Goal: Task Accomplishment & Management: Complete application form

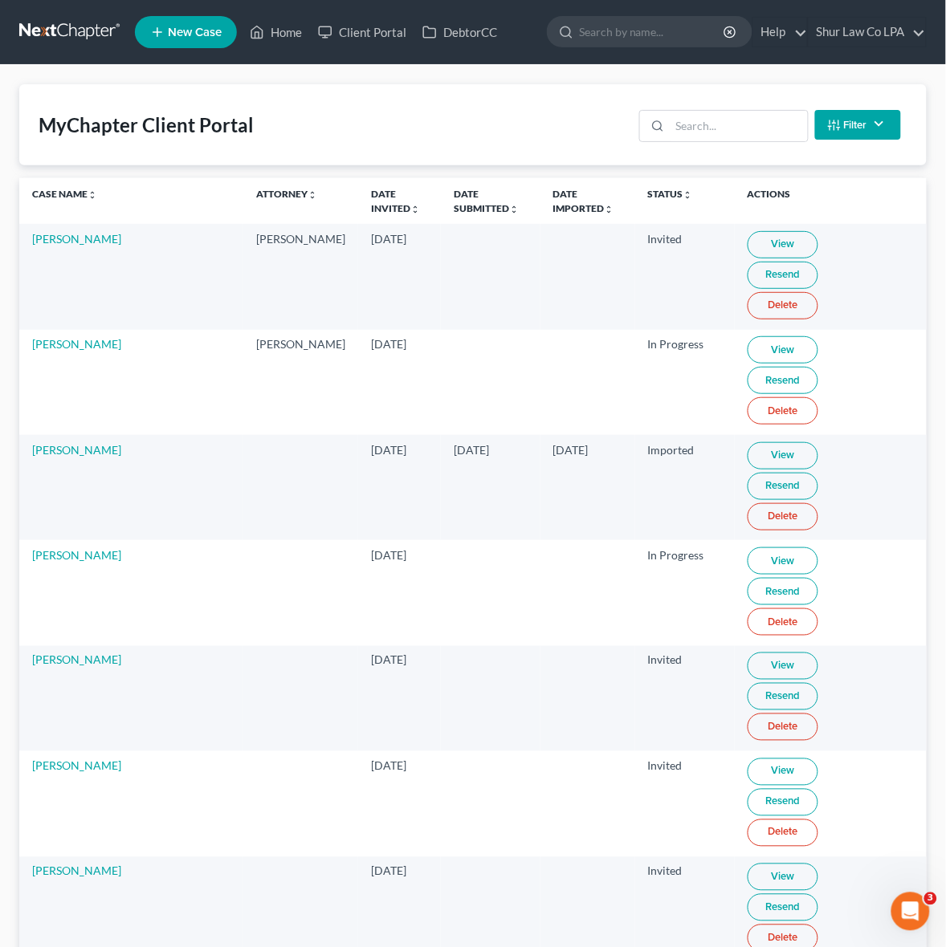
click at [48, 37] on link at bounding box center [70, 32] width 103 height 29
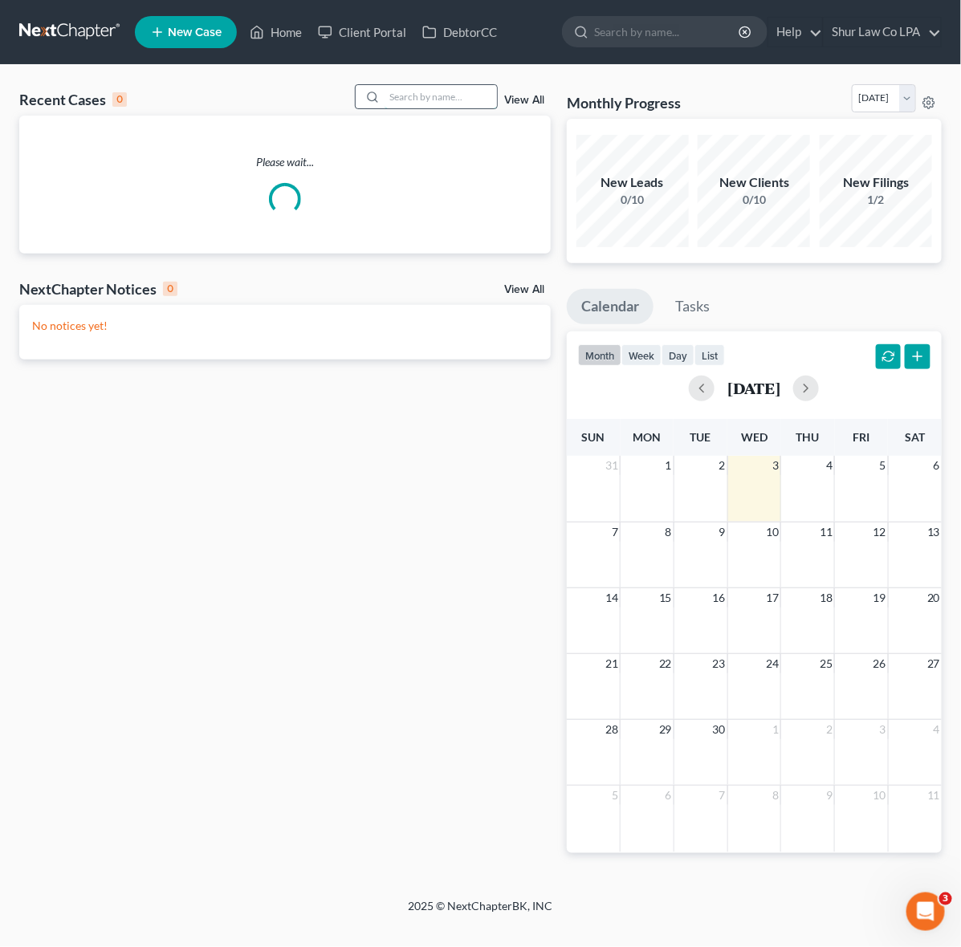
click at [442, 98] on input "search" at bounding box center [441, 96] width 112 height 23
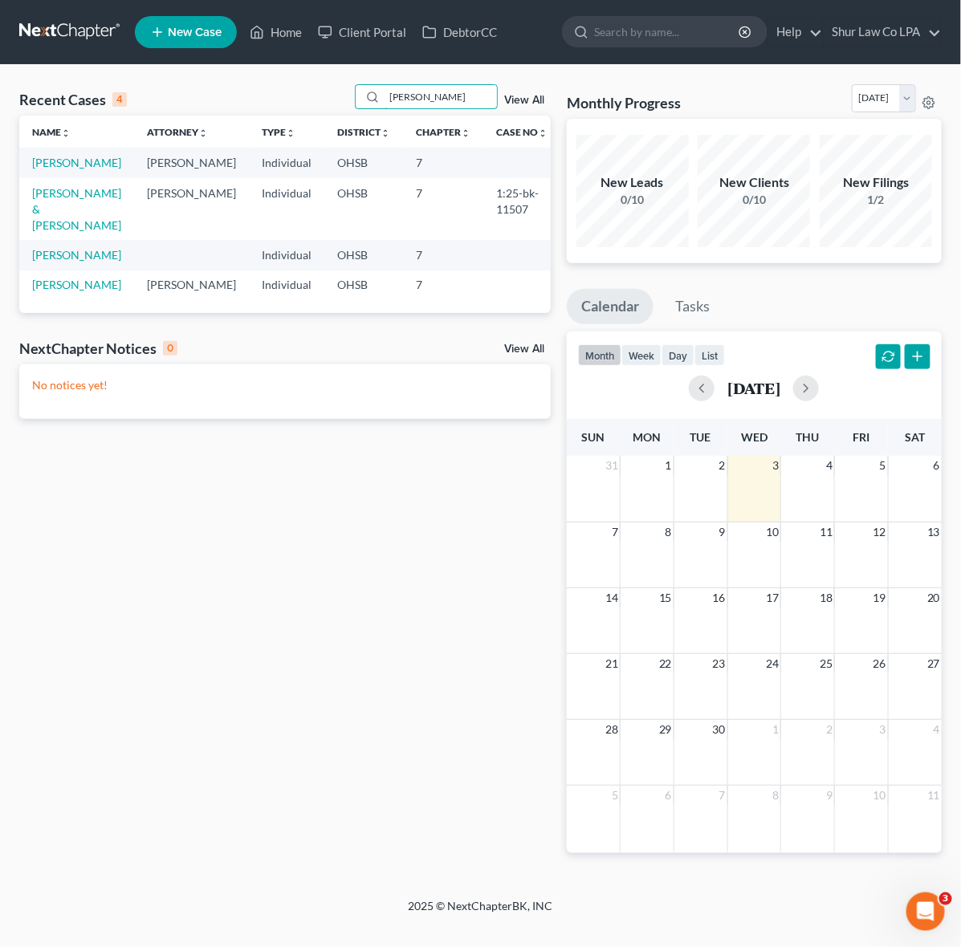
type input "robinson"
click at [37, 153] on td "[PERSON_NAME]" at bounding box center [76, 163] width 115 height 30
click at [46, 169] on link "[PERSON_NAME]" at bounding box center [76, 163] width 89 height 14
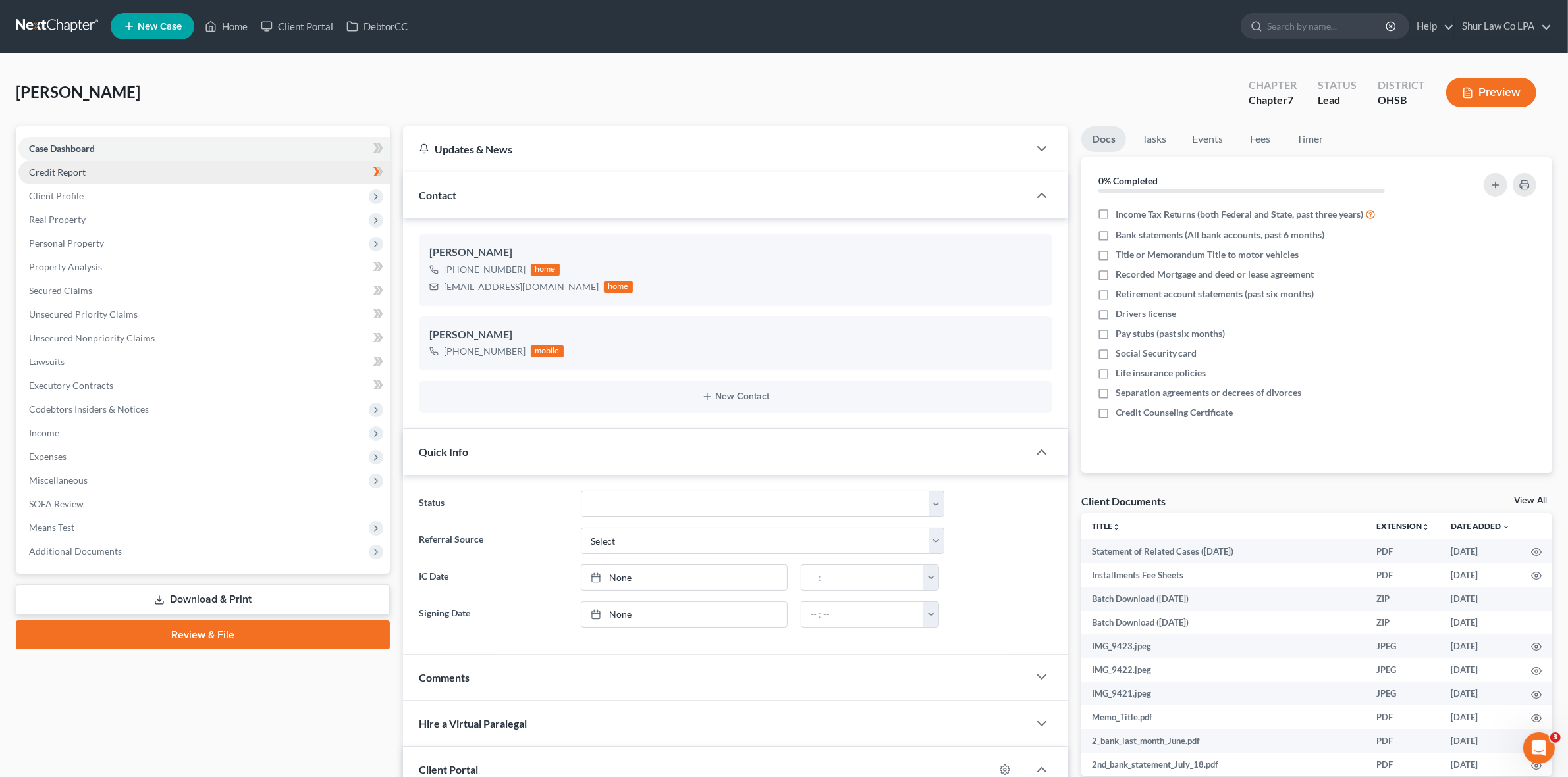
click at [59, 176] on link "Credit Report" at bounding box center [203, 172] width 371 height 24
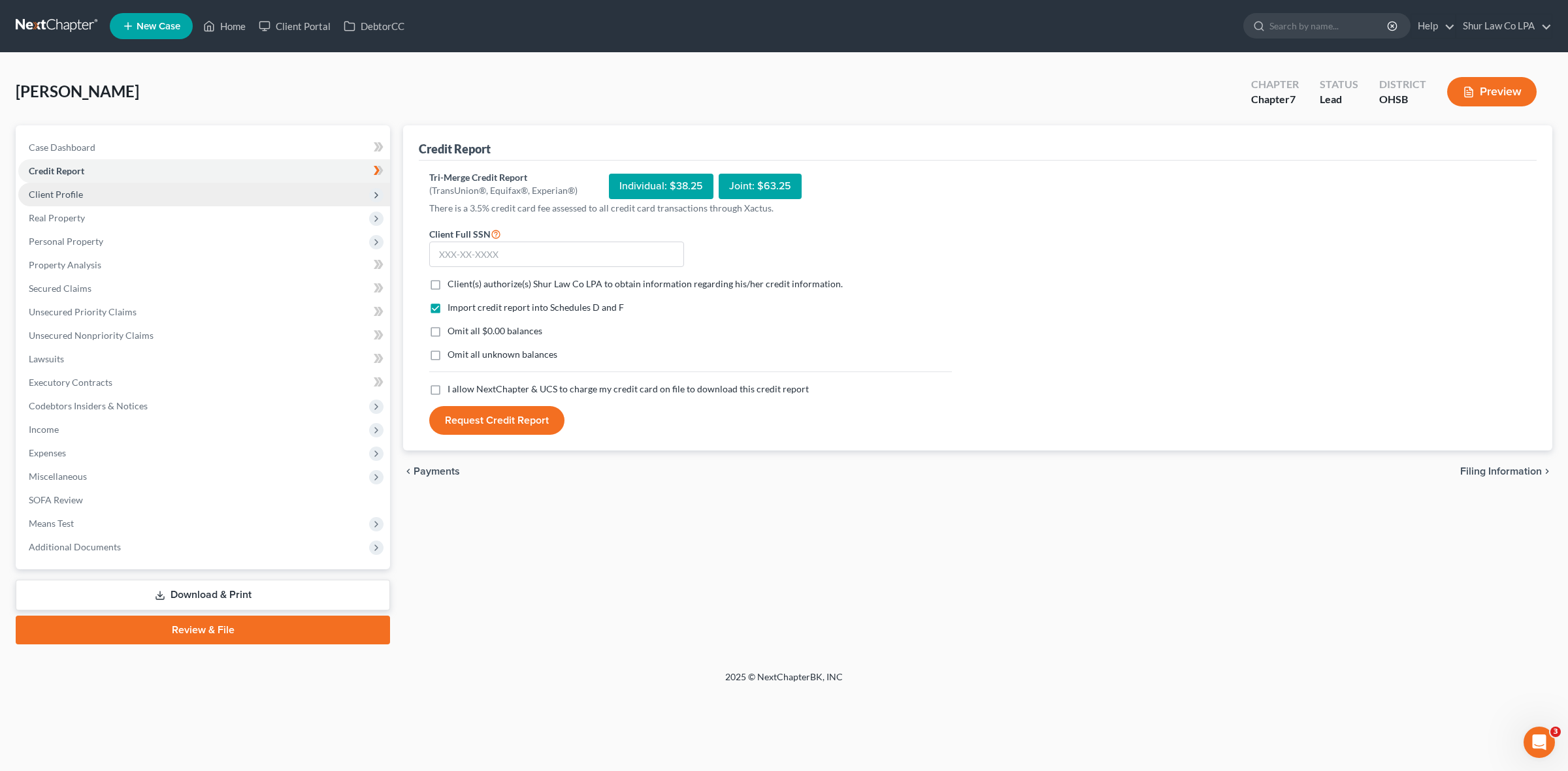
click at [54, 190] on span "Client Profile" at bounding box center [55, 194] width 55 height 11
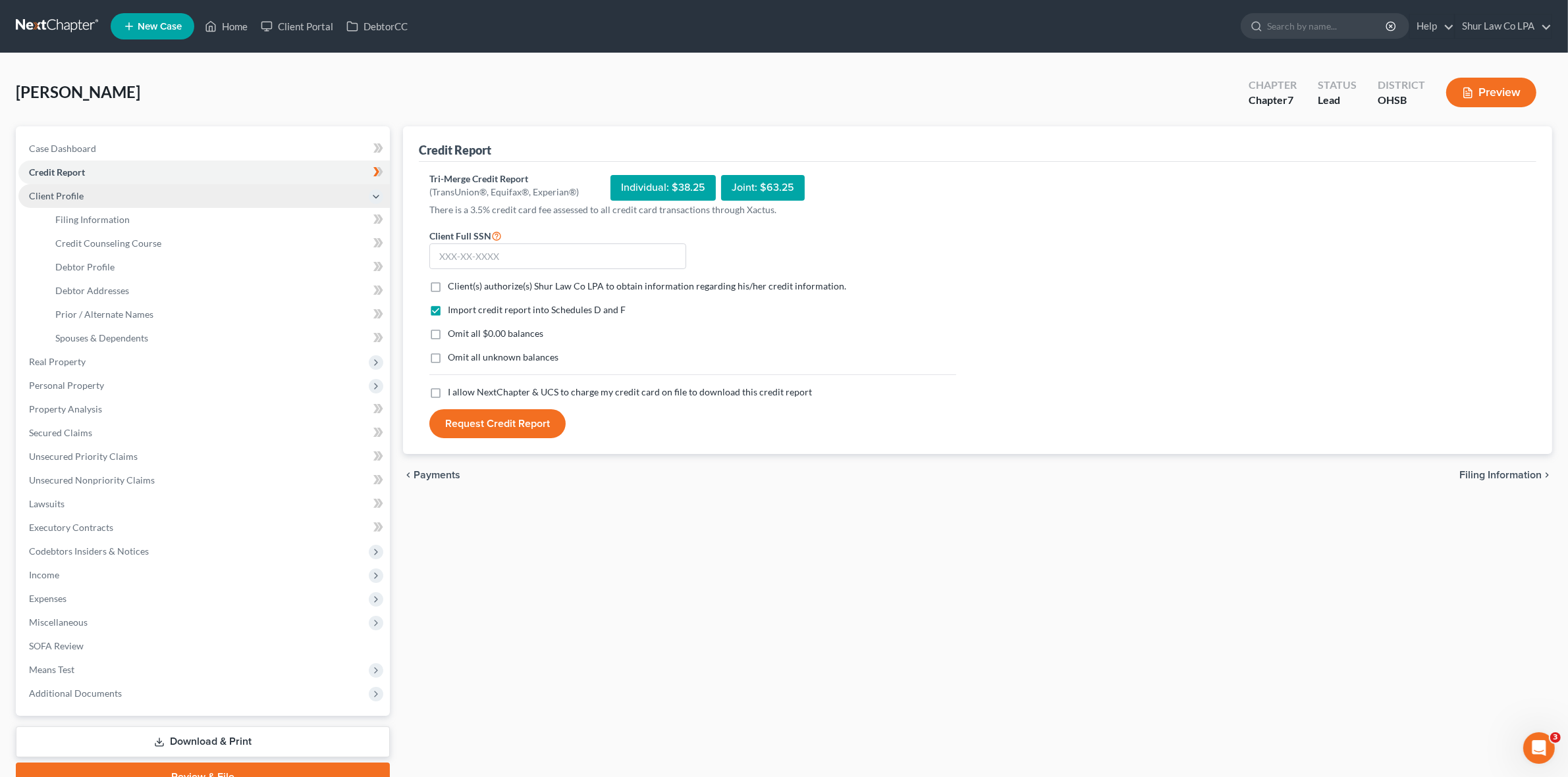
click at [68, 189] on span "Client Profile" at bounding box center [203, 196] width 371 height 24
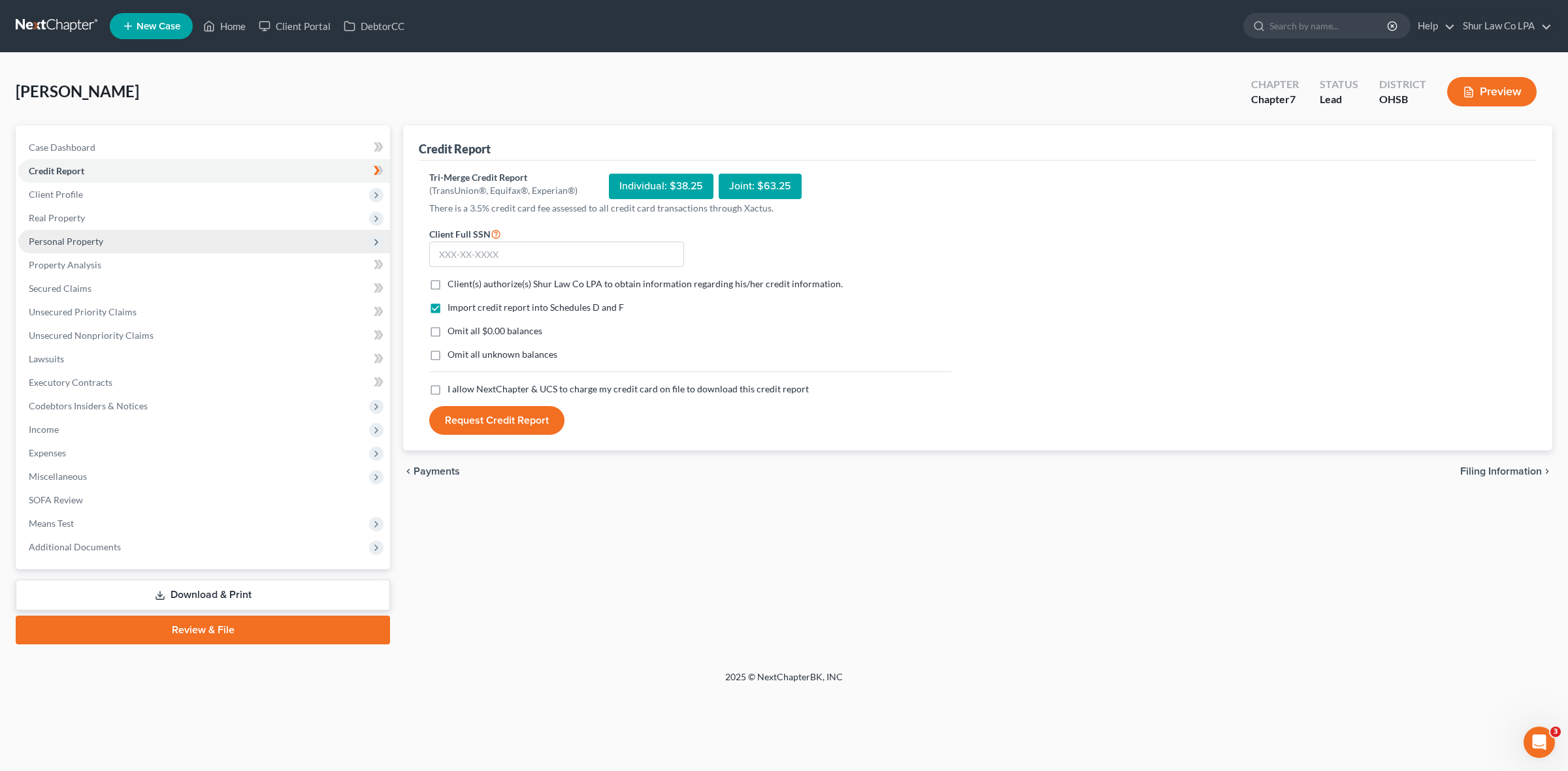
click at [101, 249] on span "Personal Property" at bounding box center [203, 242] width 372 height 24
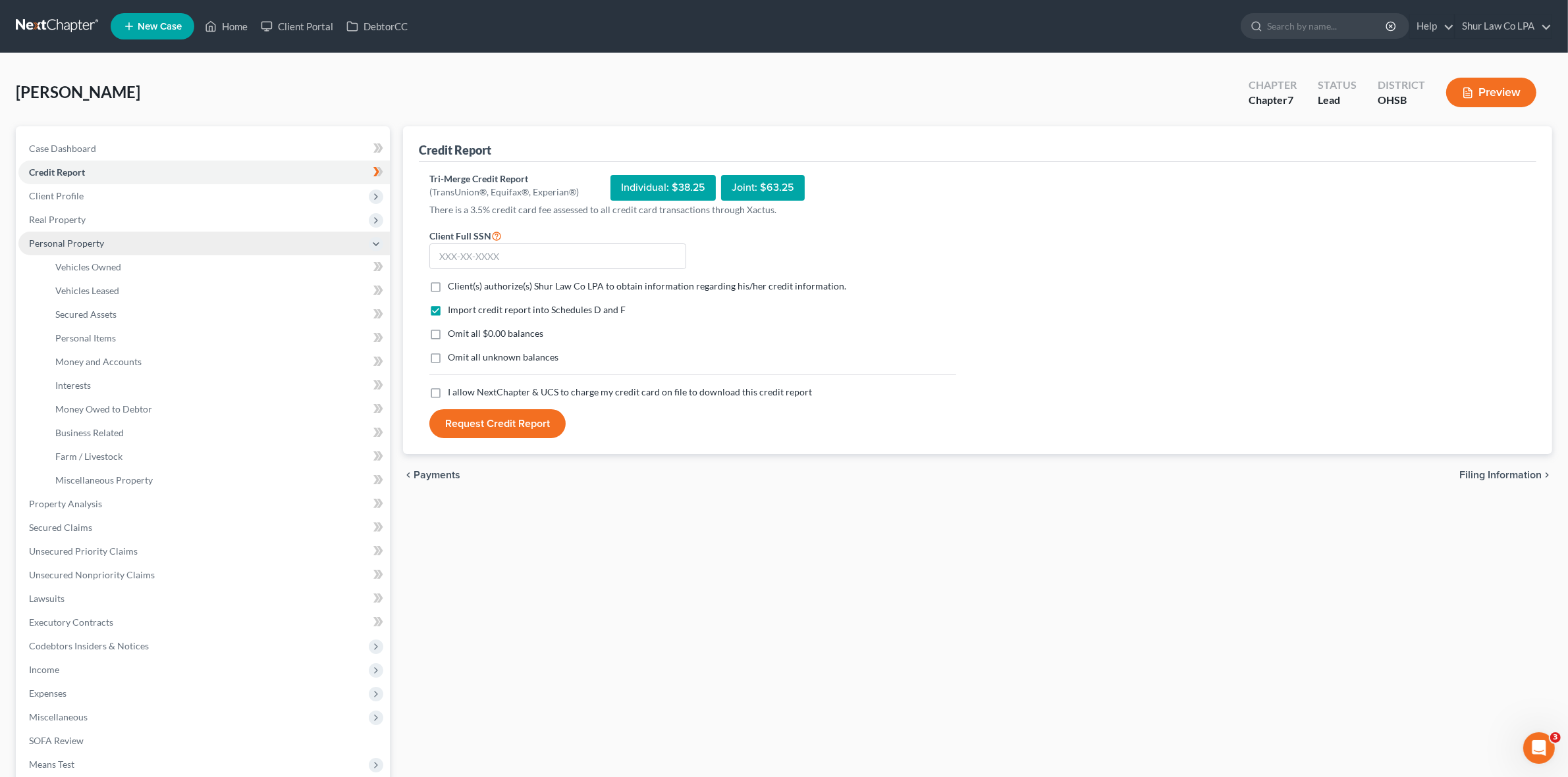
click at [102, 251] on span "Personal Property" at bounding box center [203, 243] width 371 height 24
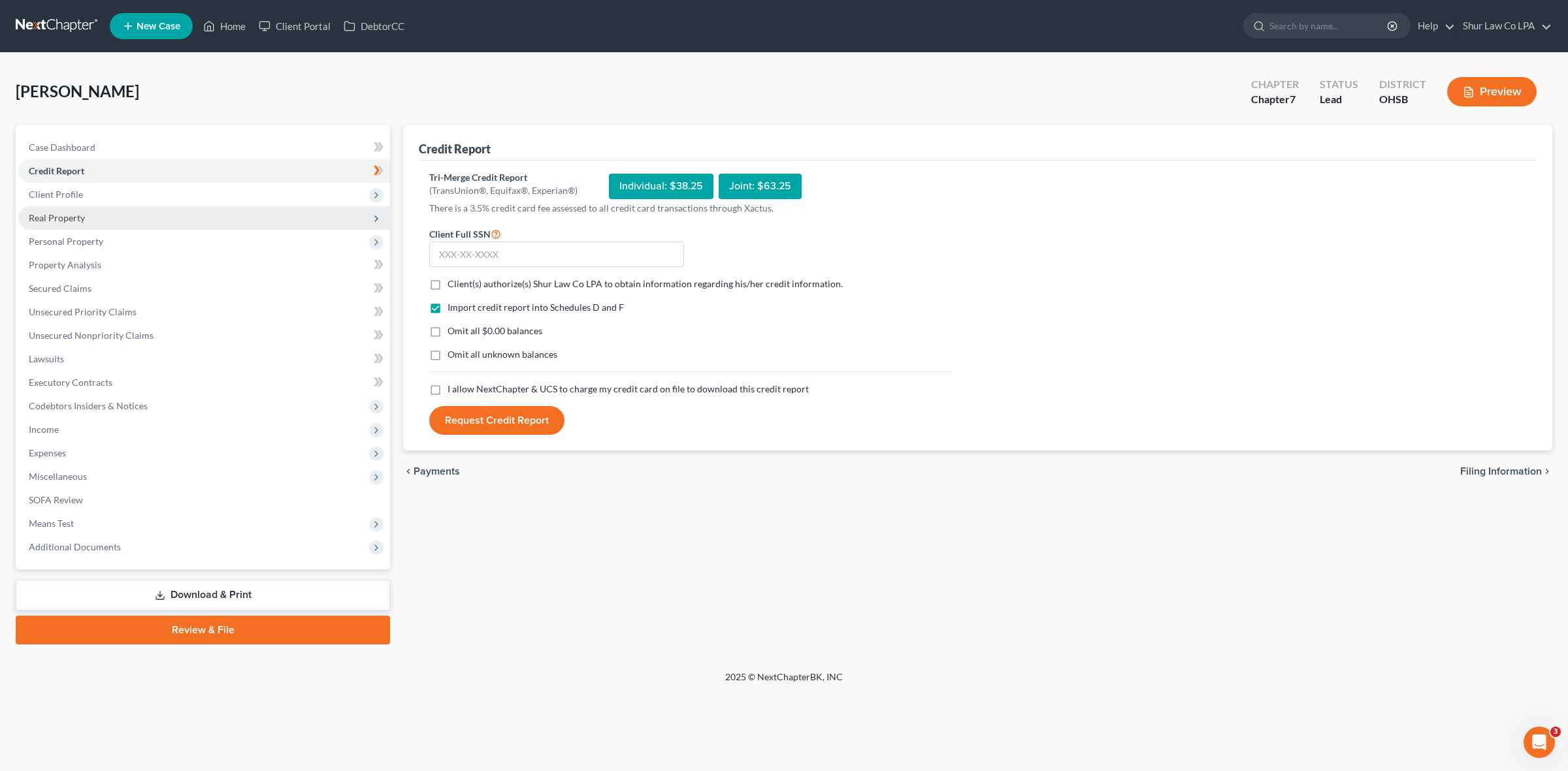
click at [82, 216] on span "Real Property" at bounding box center [56, 218] width 56 height 11
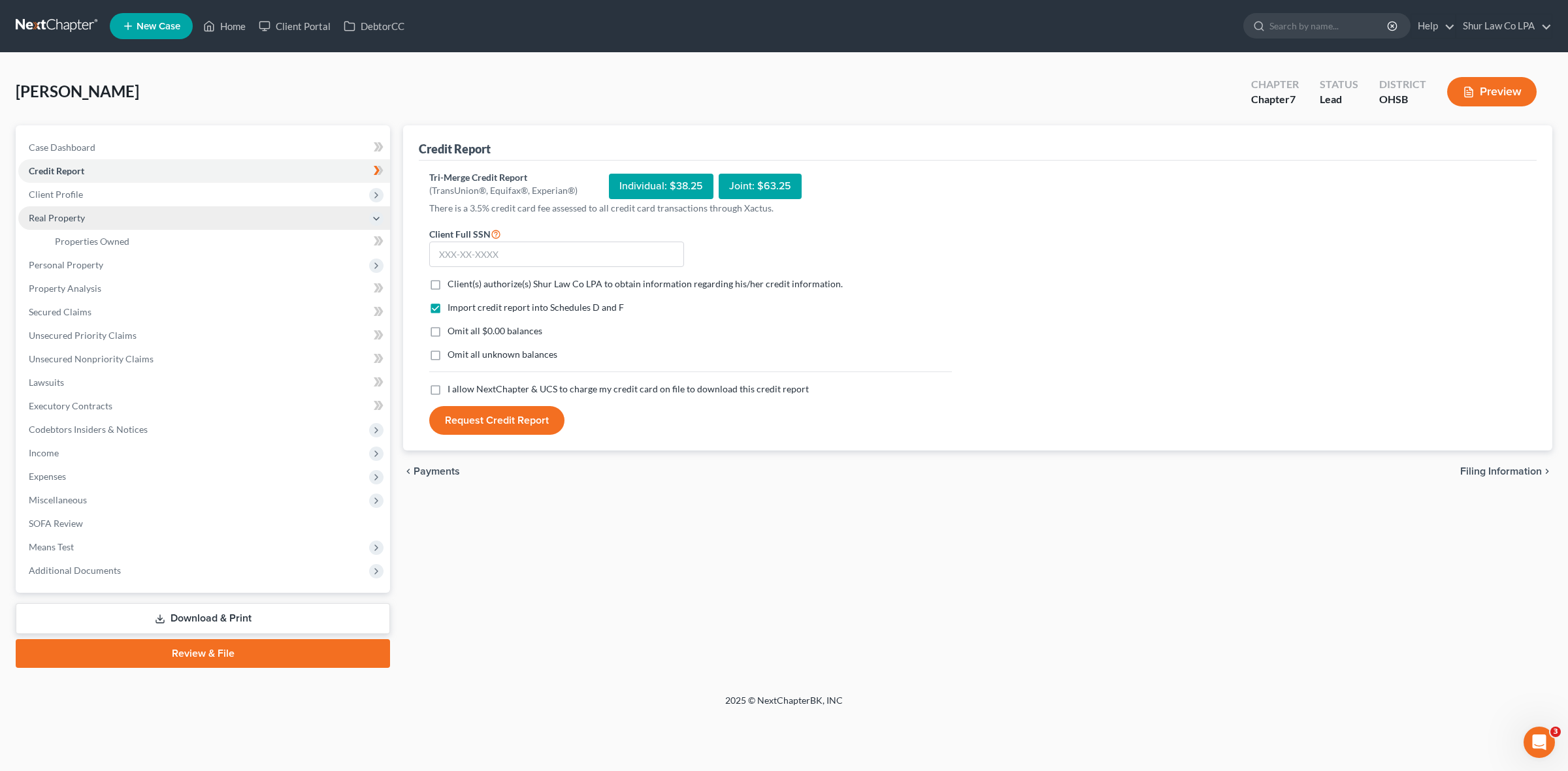
click at [82, 217] on span "Real Property" at bounding box center [56, 218] width 56 height 11
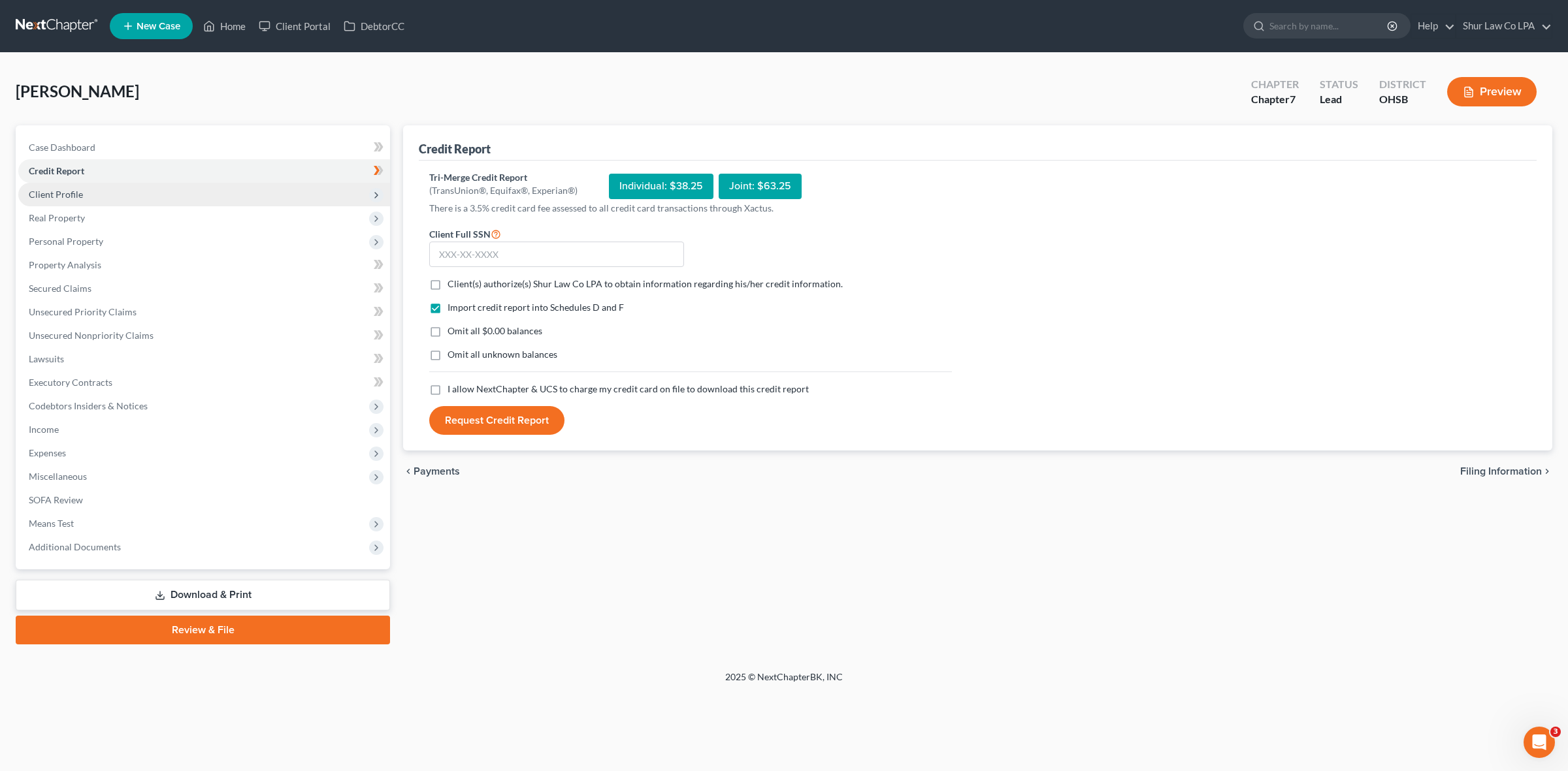
click at [78, 194] on span "Client Profile" at bounding box center [55, 194] width 55 height 11
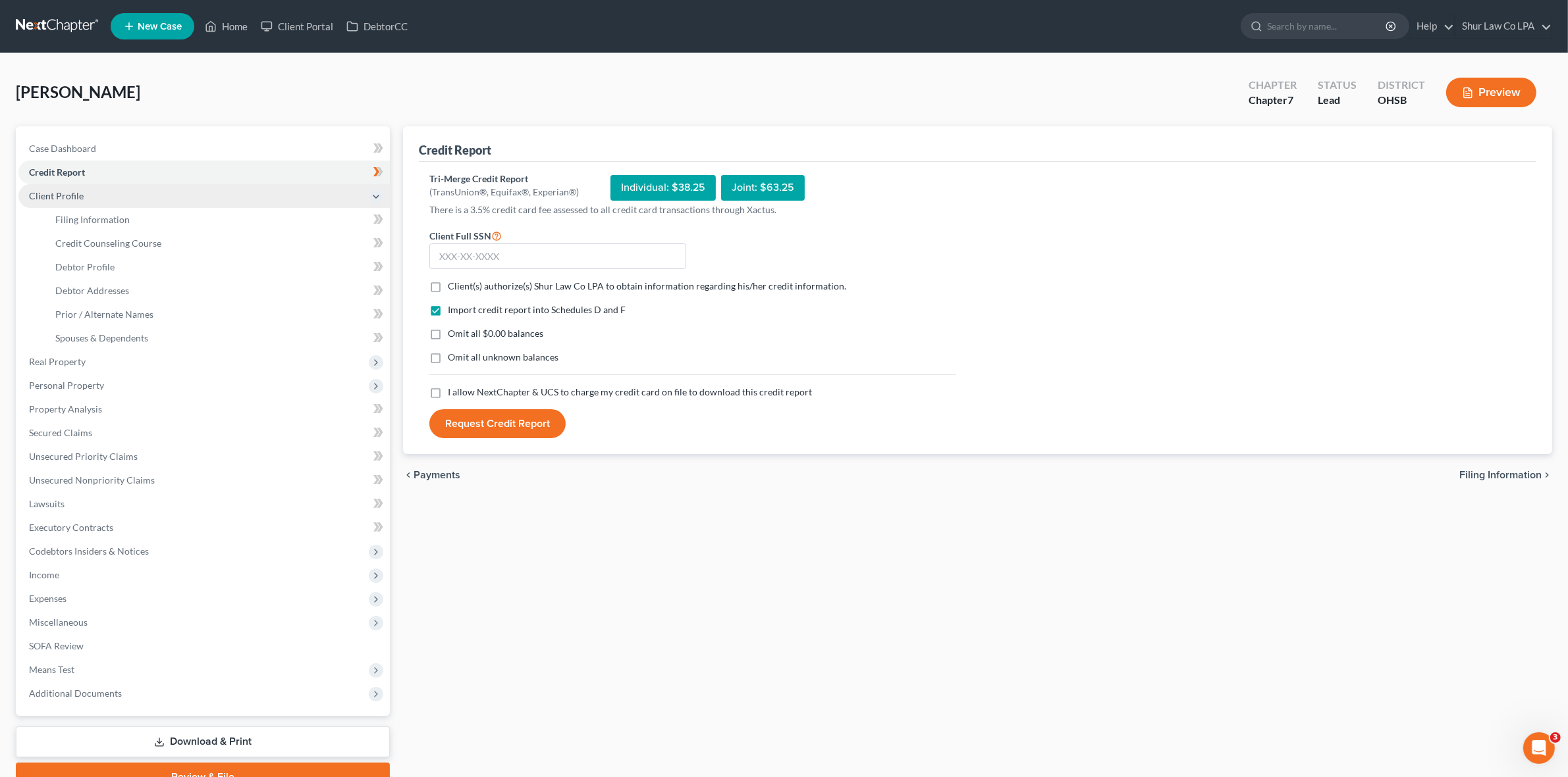
click at [79, 195] on span "Client Profile" at bounding box center [56, 196] width 55 height 11
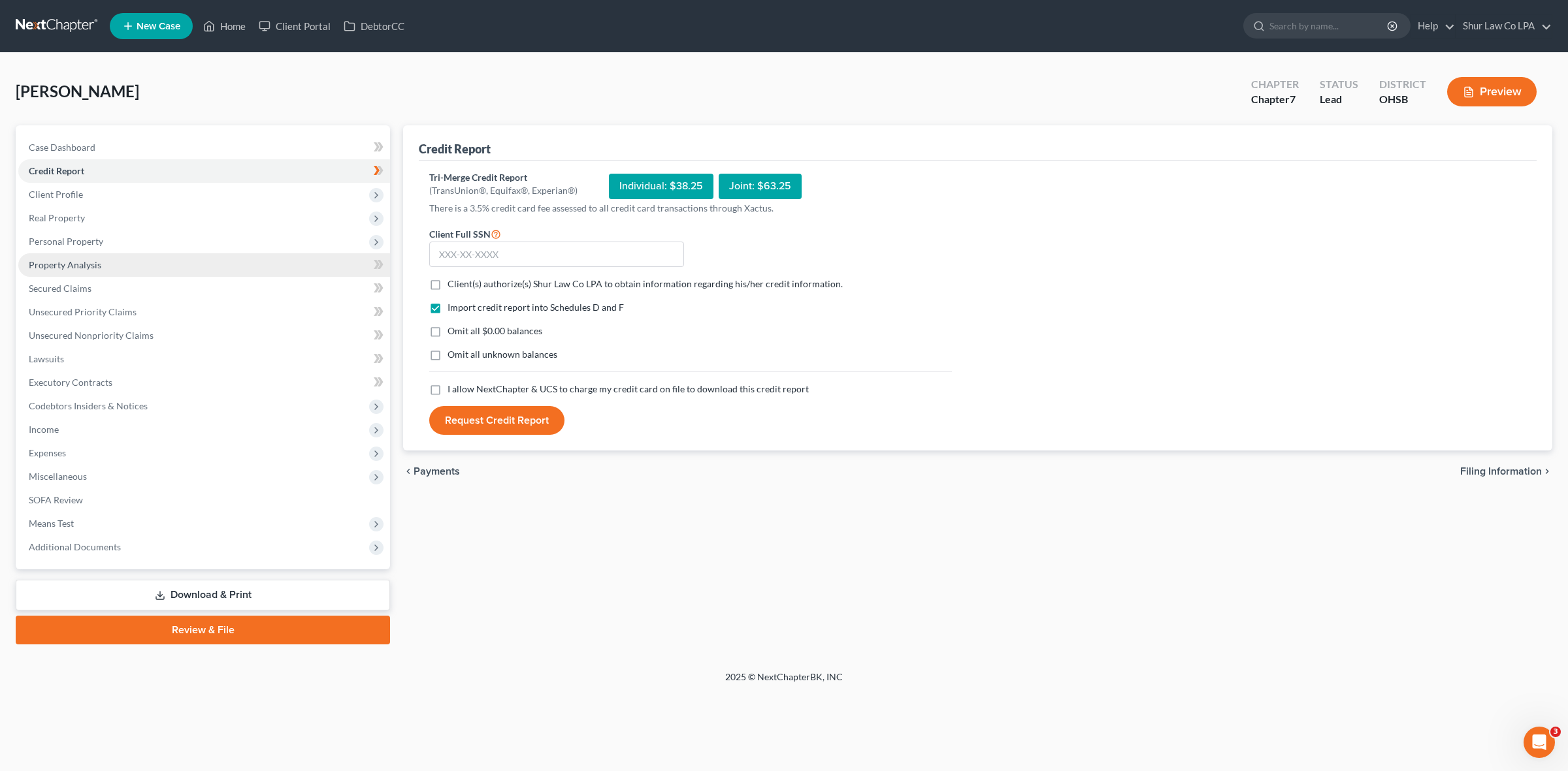
click at [76, 260] on span "Property Analysis" at bounding box center [64, 265] width 72 height 11
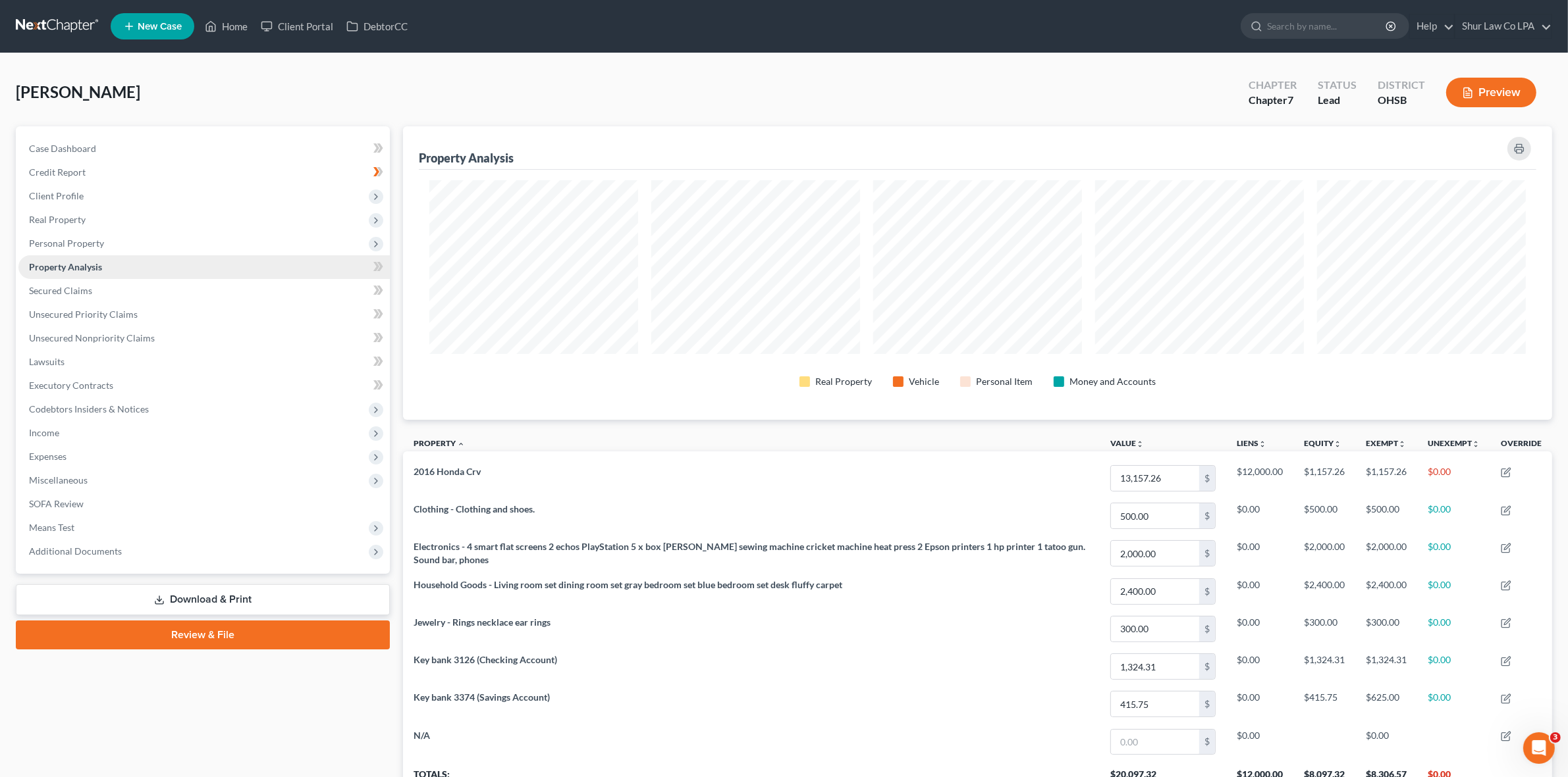
scroll to position [293, 1149]
click at [77, 285] on span "Secured Claims" at bounding box center [60, 291] width 63 height 11
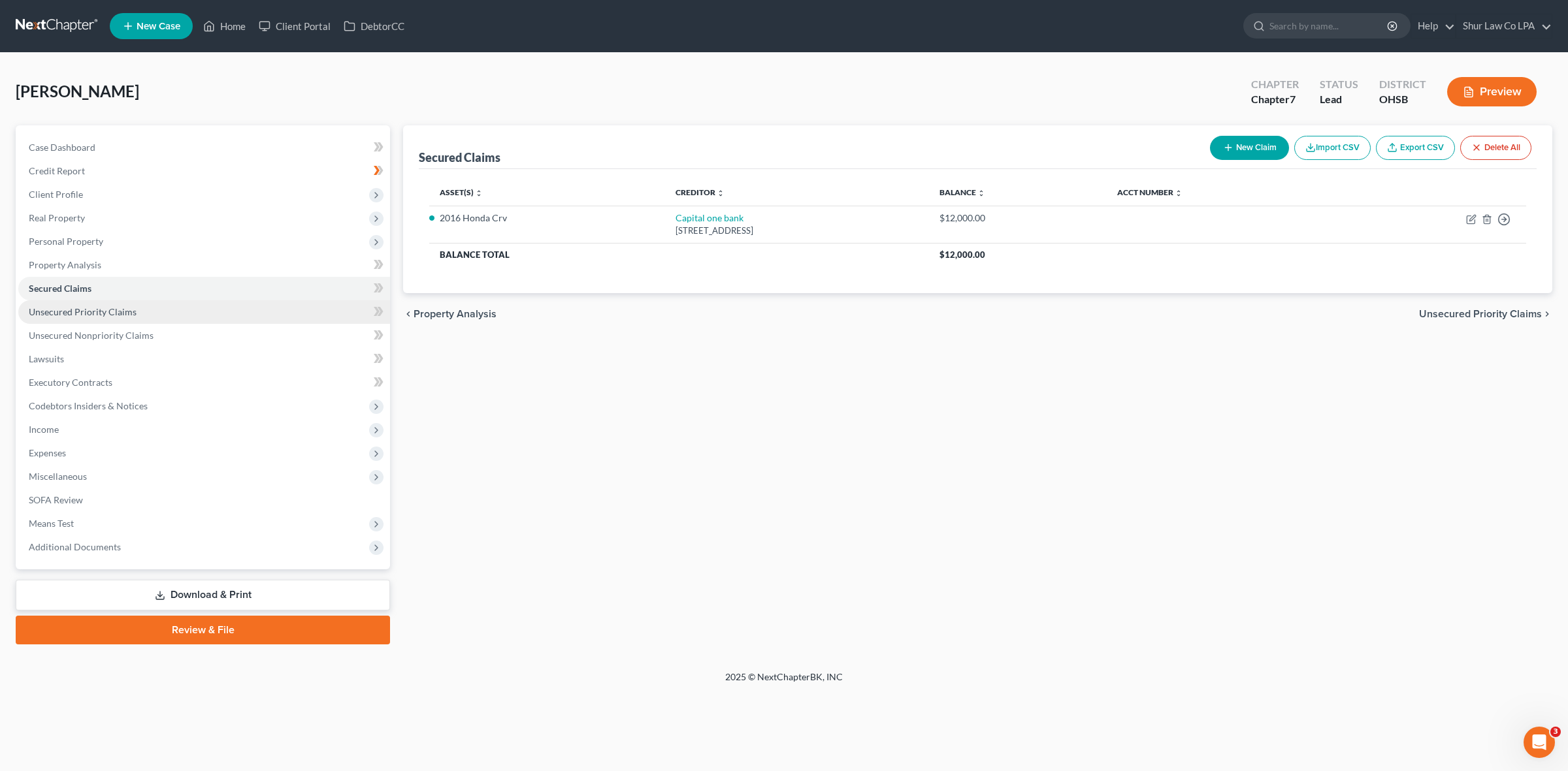
click at [76, 312] on span "Unsecured Priority Claims" at bounding box center [82, 312] width 107 height 11
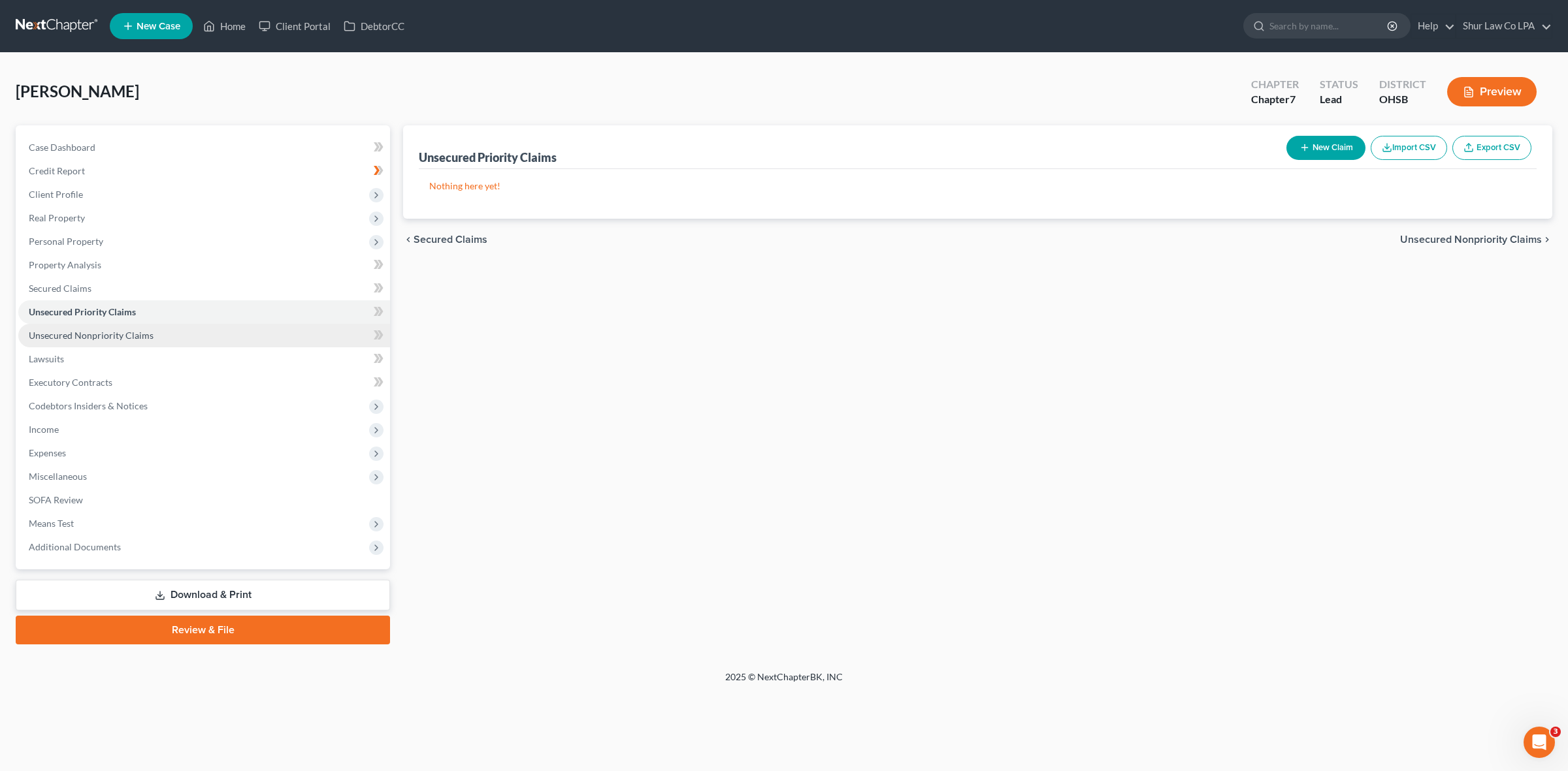
click at [77, 333] on span "Unsecured Nonpriority Claims" at bounding box center [90, 335] width 124 height 11
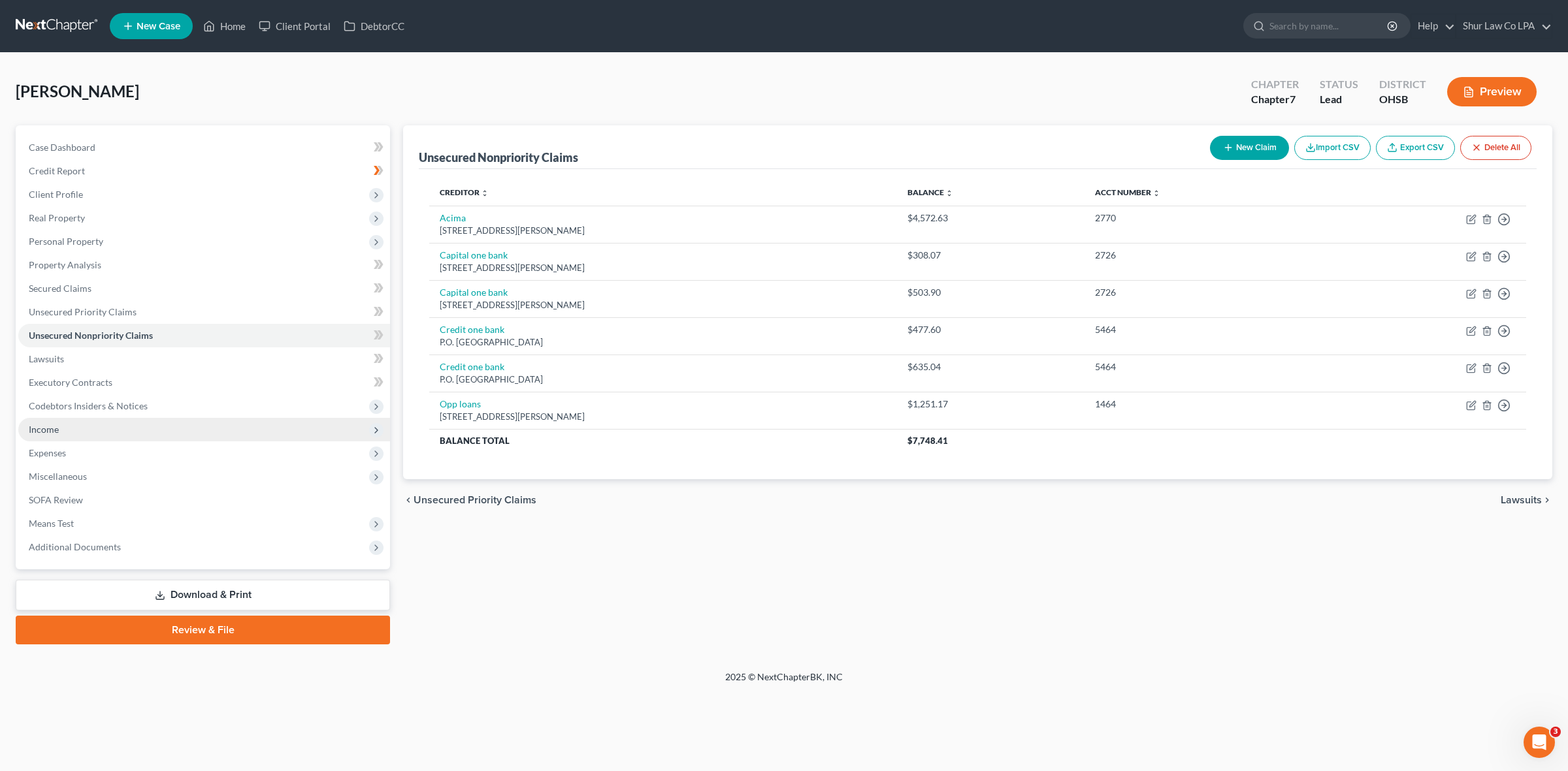
click at [93, 422] on span "Income" at bounding box center [203, 429] width 372 height 24
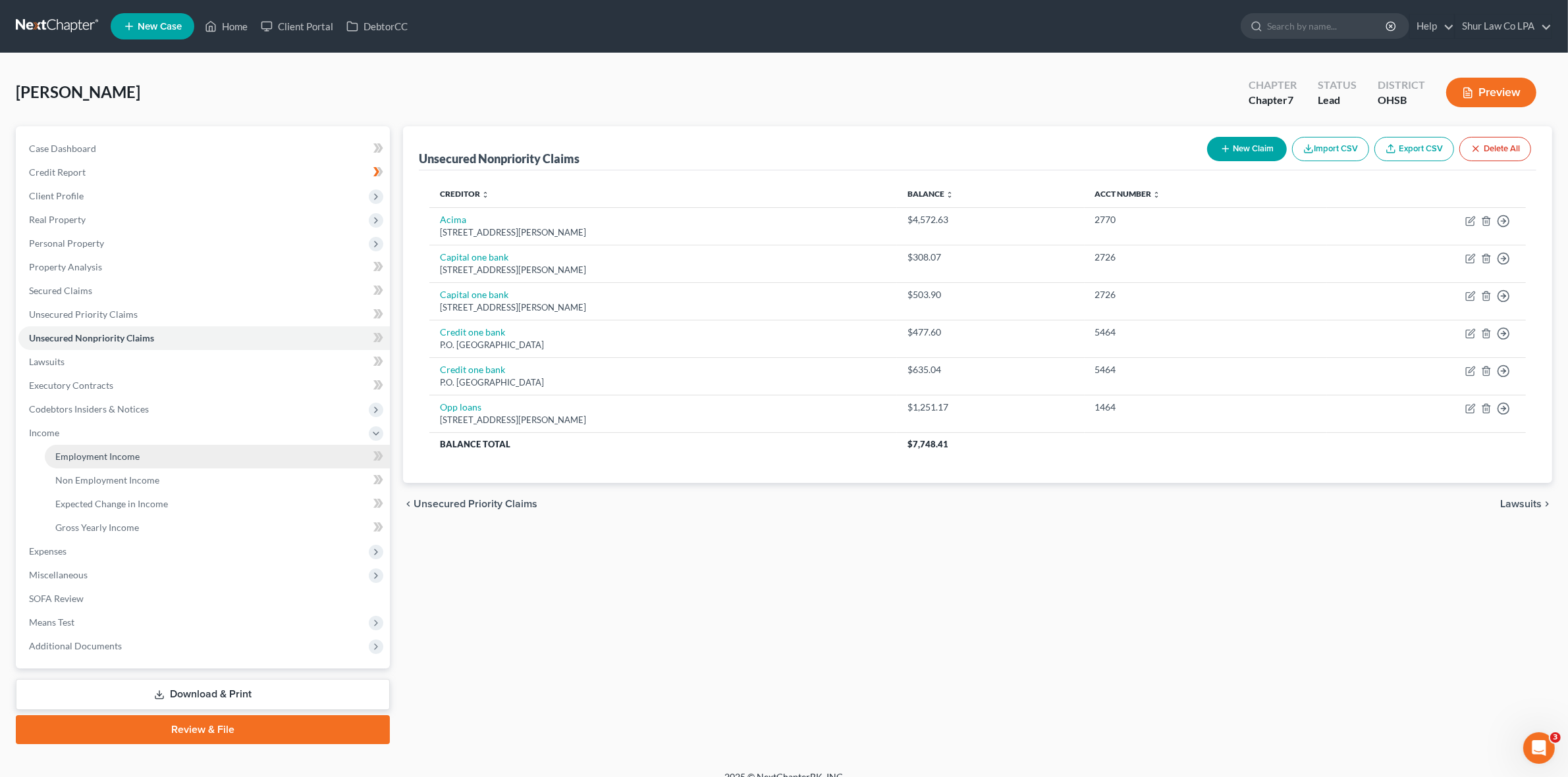
click at [99, 459] on span "Employment Income" at bounding box center [97, 457] width 84 height 11
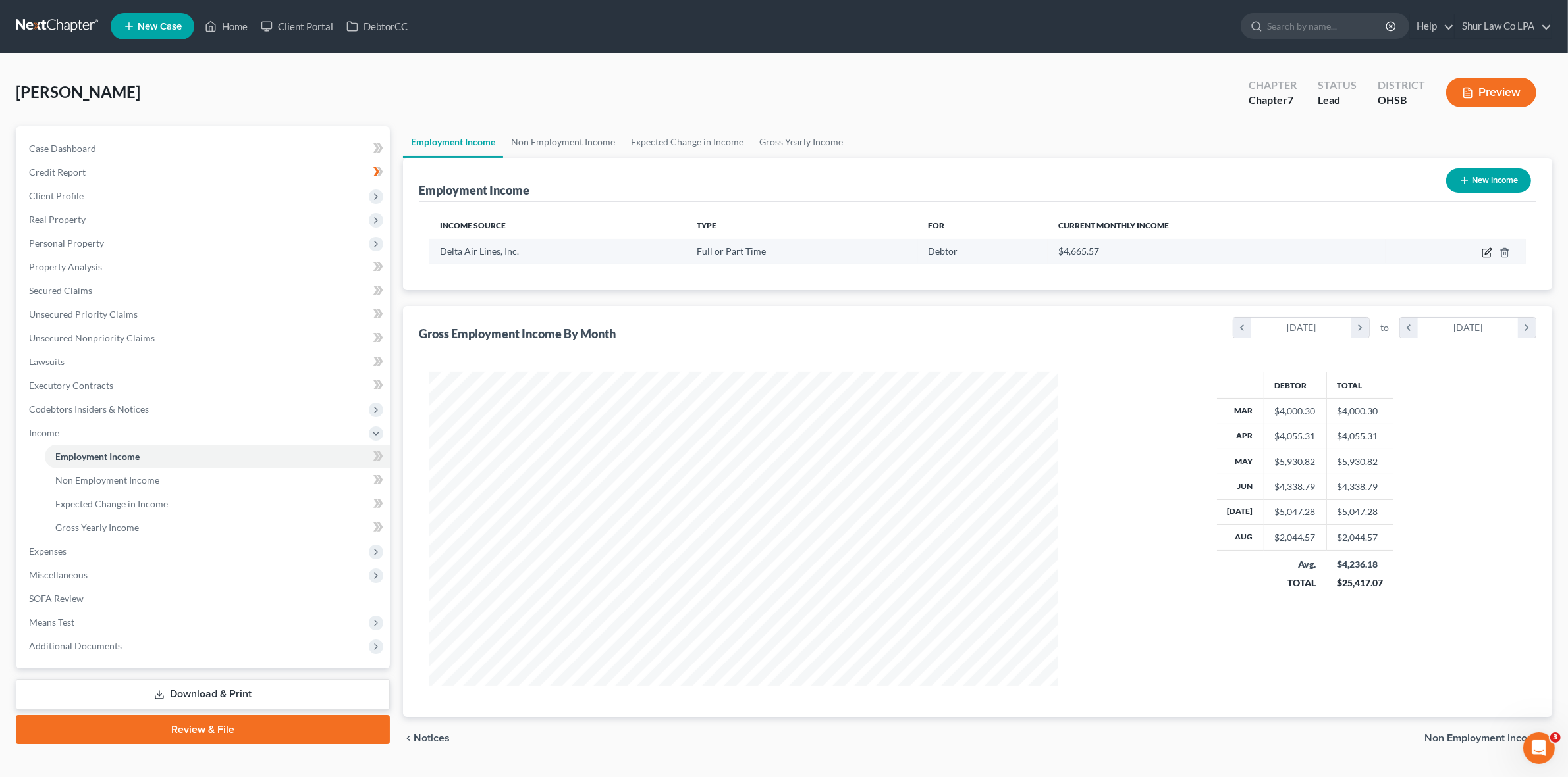
click at [787, 249] on icon "button" at bounding box center [1487, 252] width 11 height 11
select select "0"
select select "10"
select select "2"
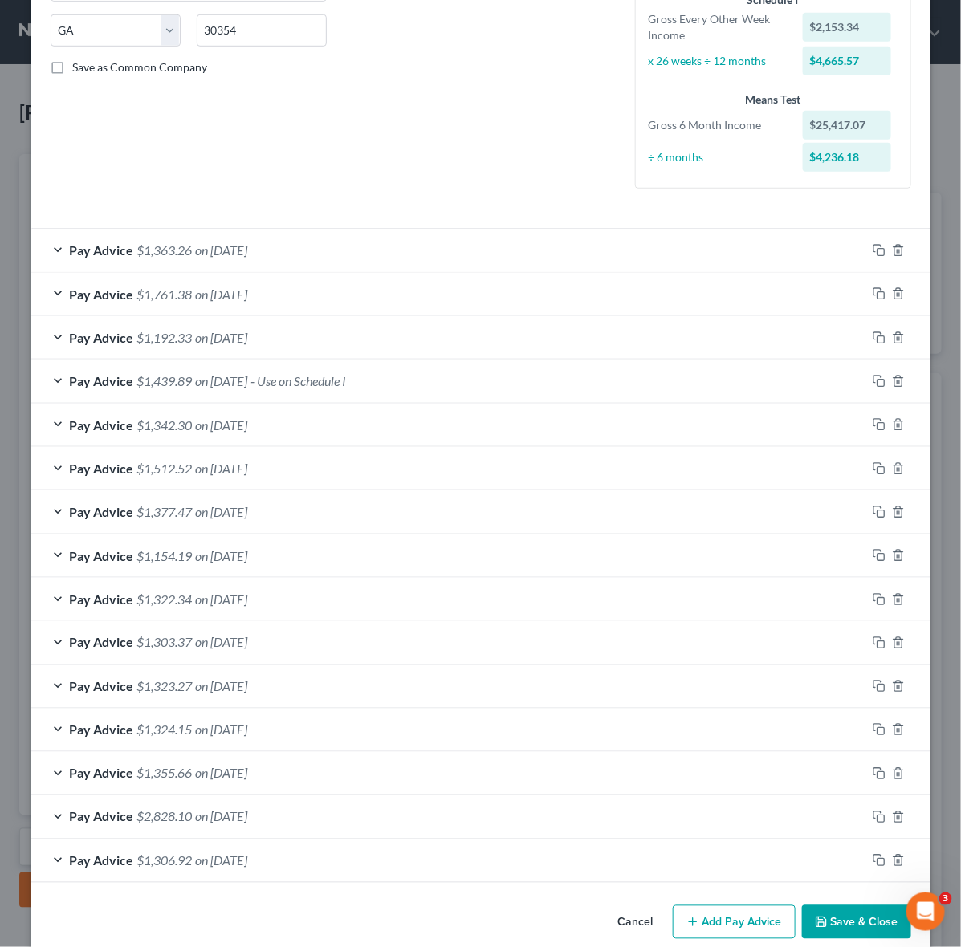
scroll to position [345, 0]
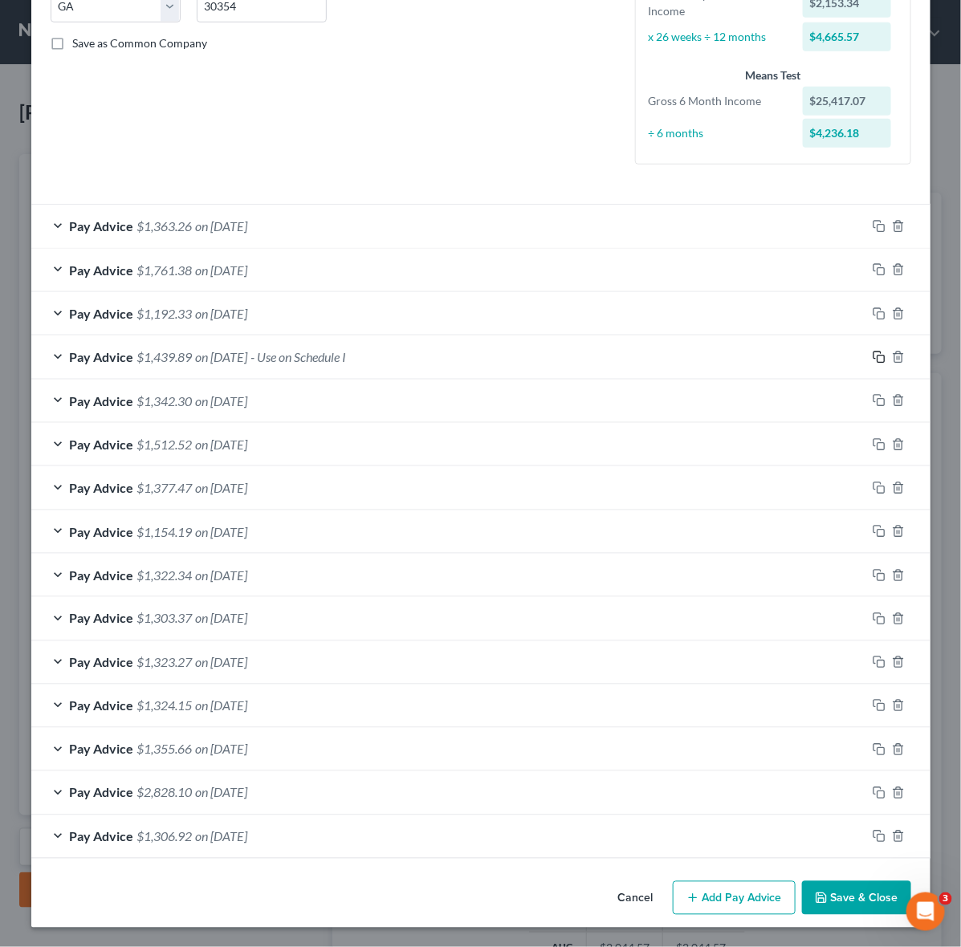
click at [873, 355] on icon "button" at bounding box center [879, 357] width 13 height 13
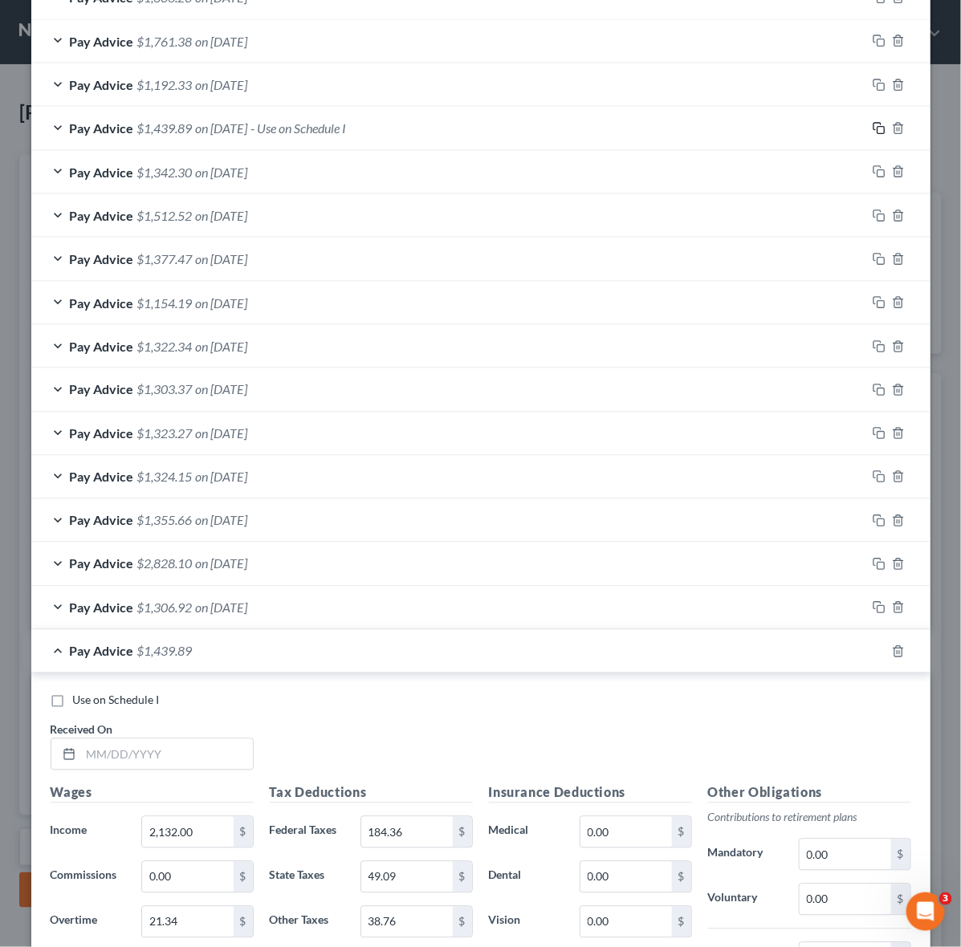
scroll to position [747, 0]
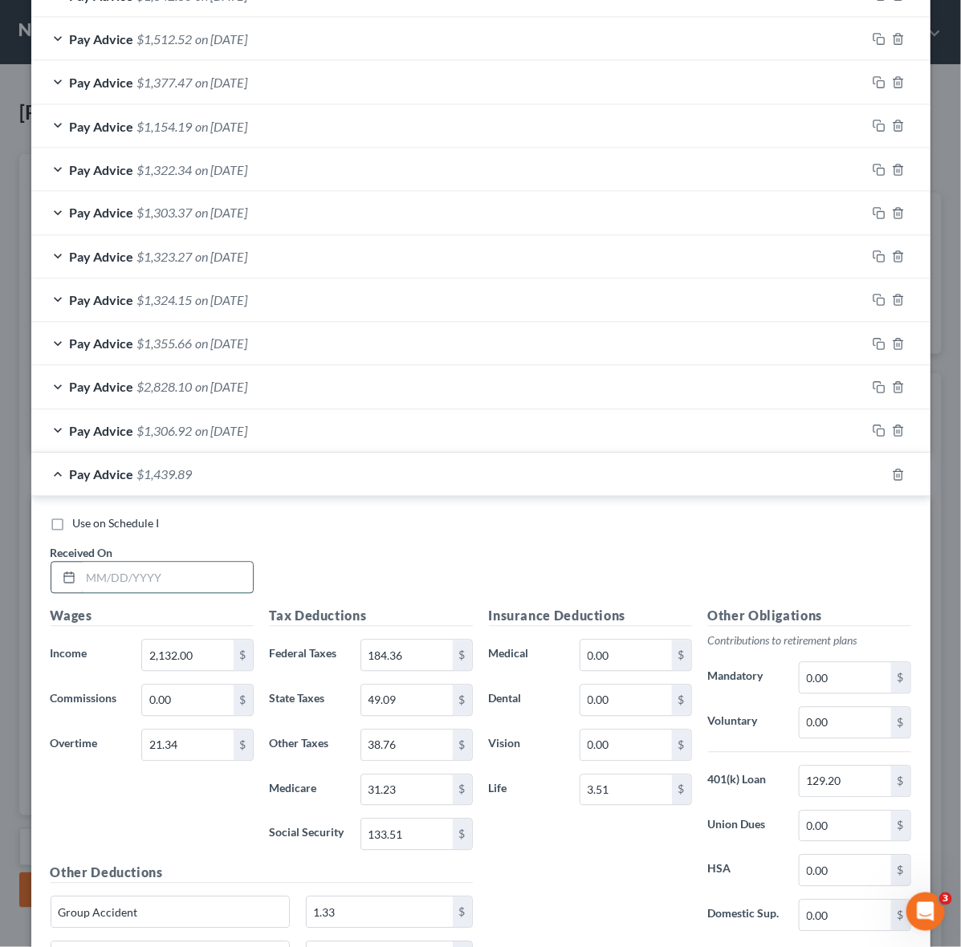
click at [145, 579] on input "text" at bounding box center [167, 578] width 172 height 31
type input "[DATE]"
type input "2,057.00"
click at [183, 743] on input "21.34" at bounding box center [187, 746] width 91 height 31
drag, startPoint x: 187, startPoint y: 752, endPoint x: 75, endPoint y: 744, distance: 112.6
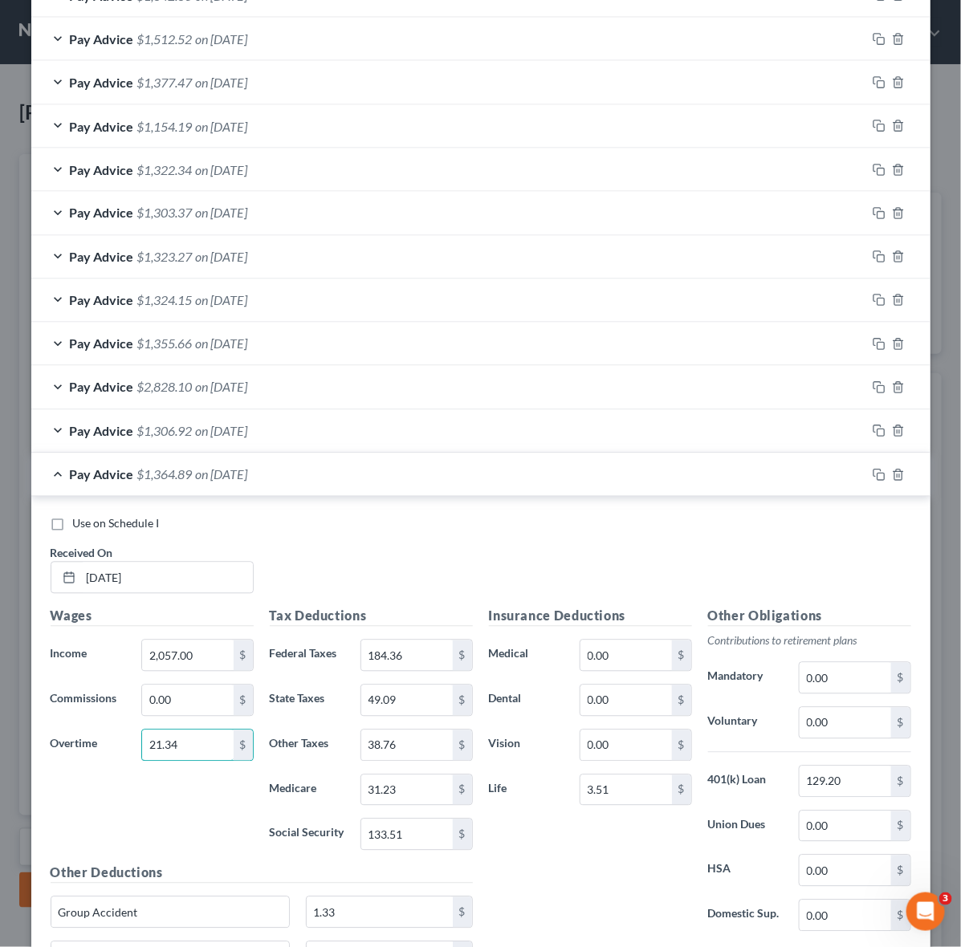
click at [75, 744] on div "Overtime 21.34 $" at bounding box center [152, 746] width 219 height 32
type input "6.48"
type input "174.22"
type input "46.56"
click at [333, 756] on label "Other Taxes" at bounding box center [308, 746] width 92 height 32
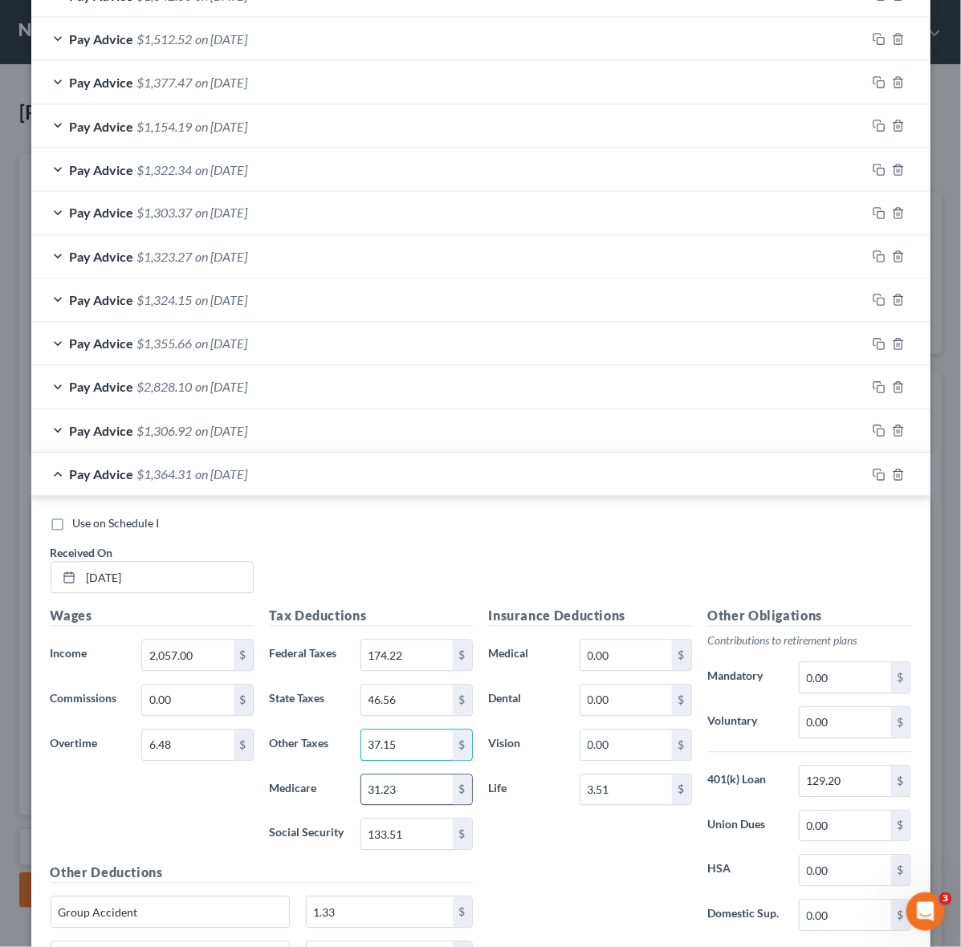
type input "37.15"
click at [361, 784] on input "31.23" at bounding box center [406, 791] width 91 height 31
type input "29.92"
type input "127.95"
click at [594, 803] on input "3.51" at bounding box center [626, 791] width 91 height 31
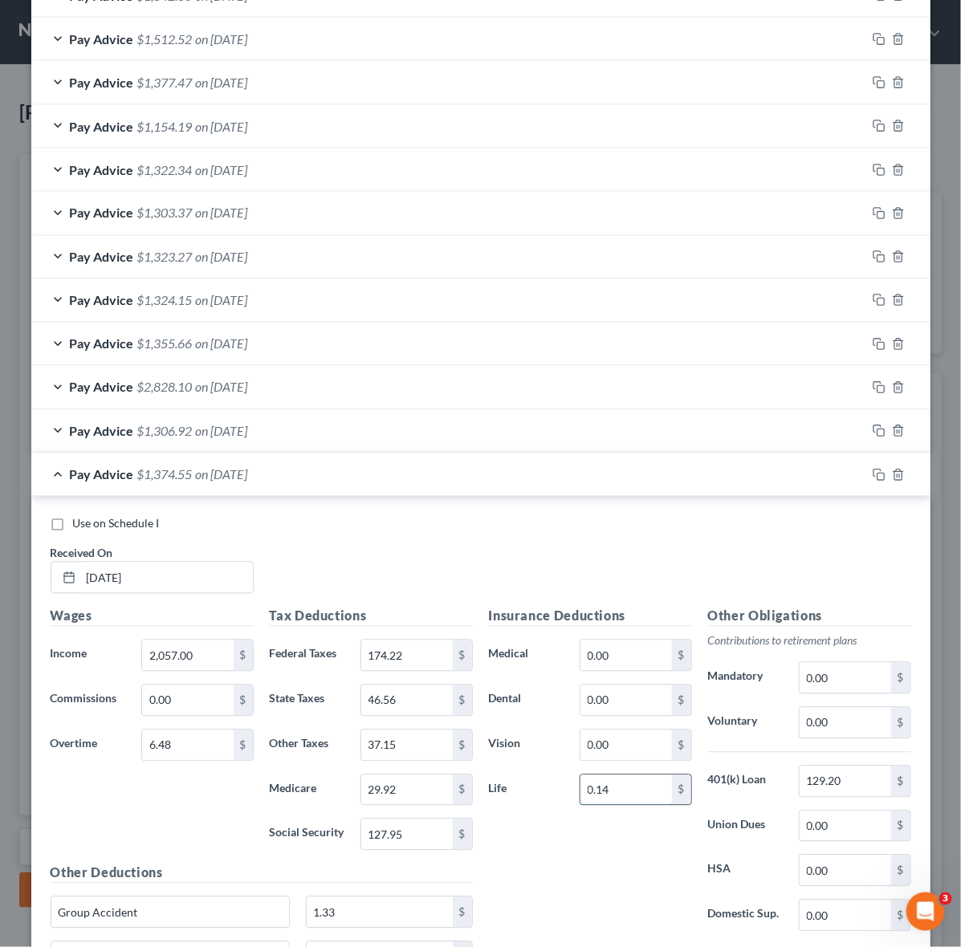
click at [604, 788] on input "0.14" at bounding box center [626, 791] width 91 height 31
type input "3.51"
click at [845, 711] on div "Other Obligations Contributions to retirement plans Mandatory 0.00 $ Voluntary …" at bounding box center [809, 776] width 219 height 338
click at [841, 719] on input "0.00" at bounding box center [845, 723] width 91 height 31
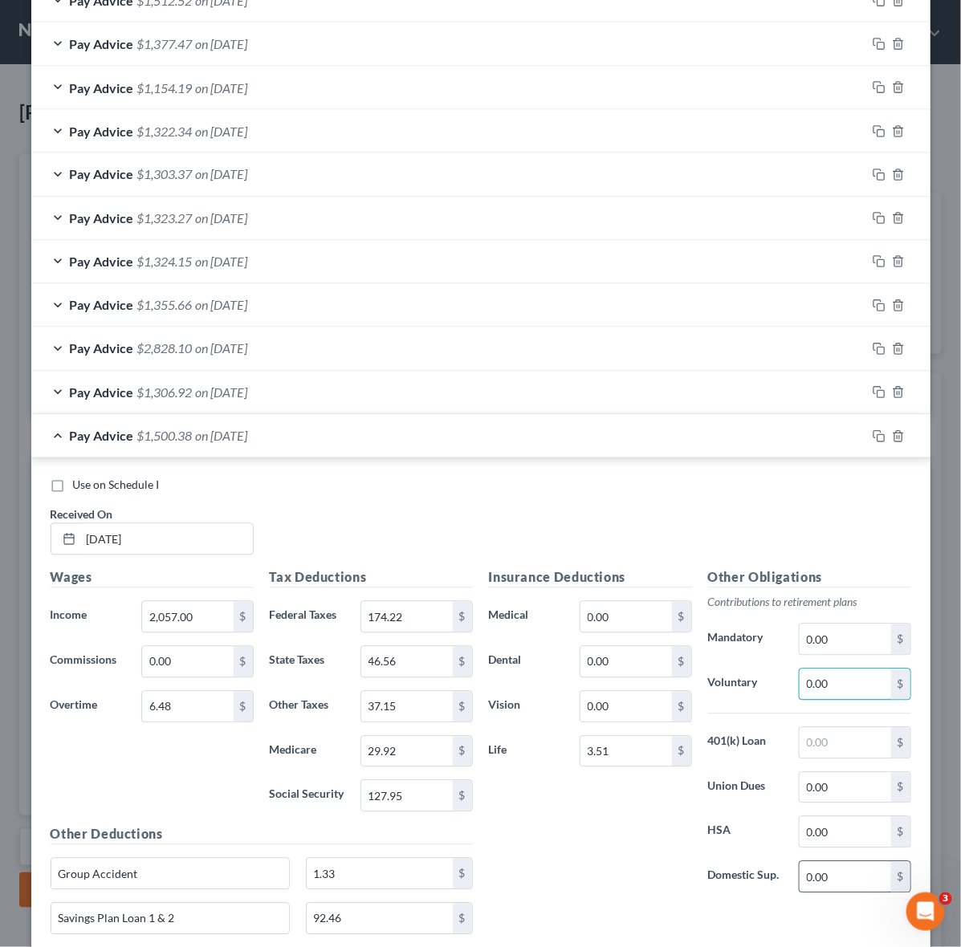
scroll to position [764, 0]
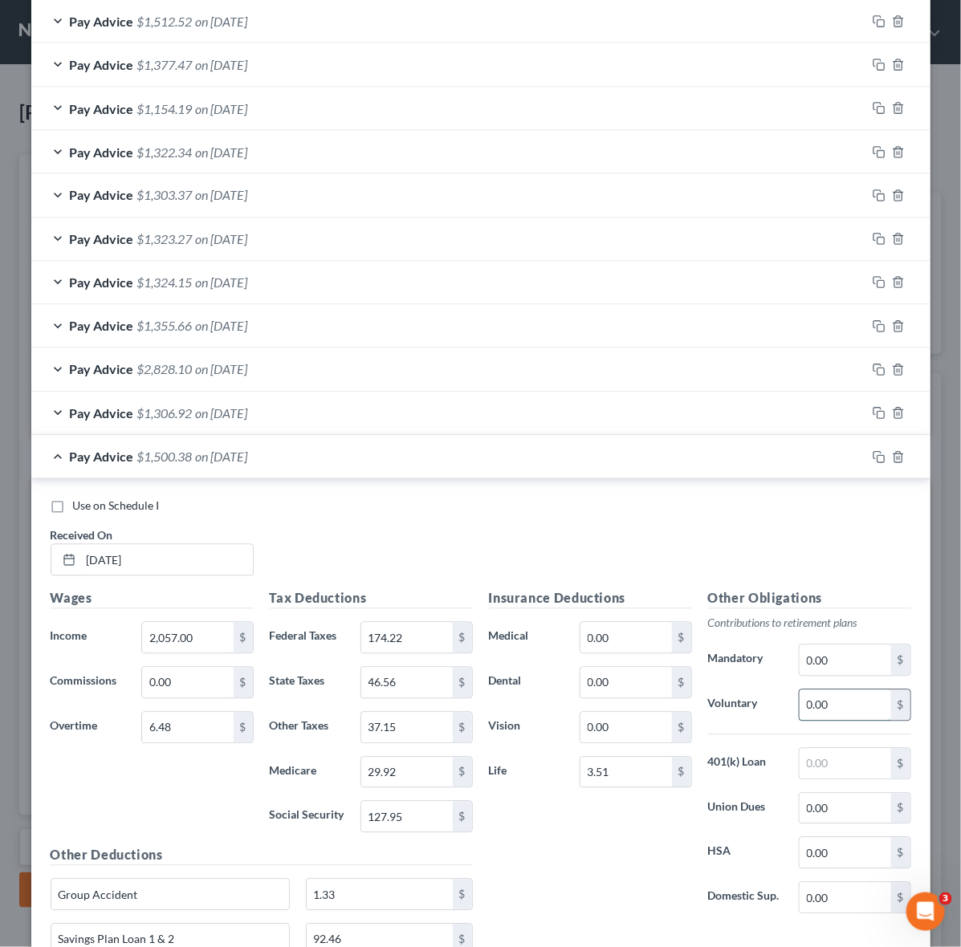
click at [840, 703] on input "0.00" at bounding box center [845, 706] width 91 height 31
drag, startPoint x: 832, startPoint y: 707, endPoint x: 741, endPoint y: 707, distance: 90.7
click at [741, 707] on div "Voluntary 0.00 $" at bounding box center [809, 706] width 219 height 32
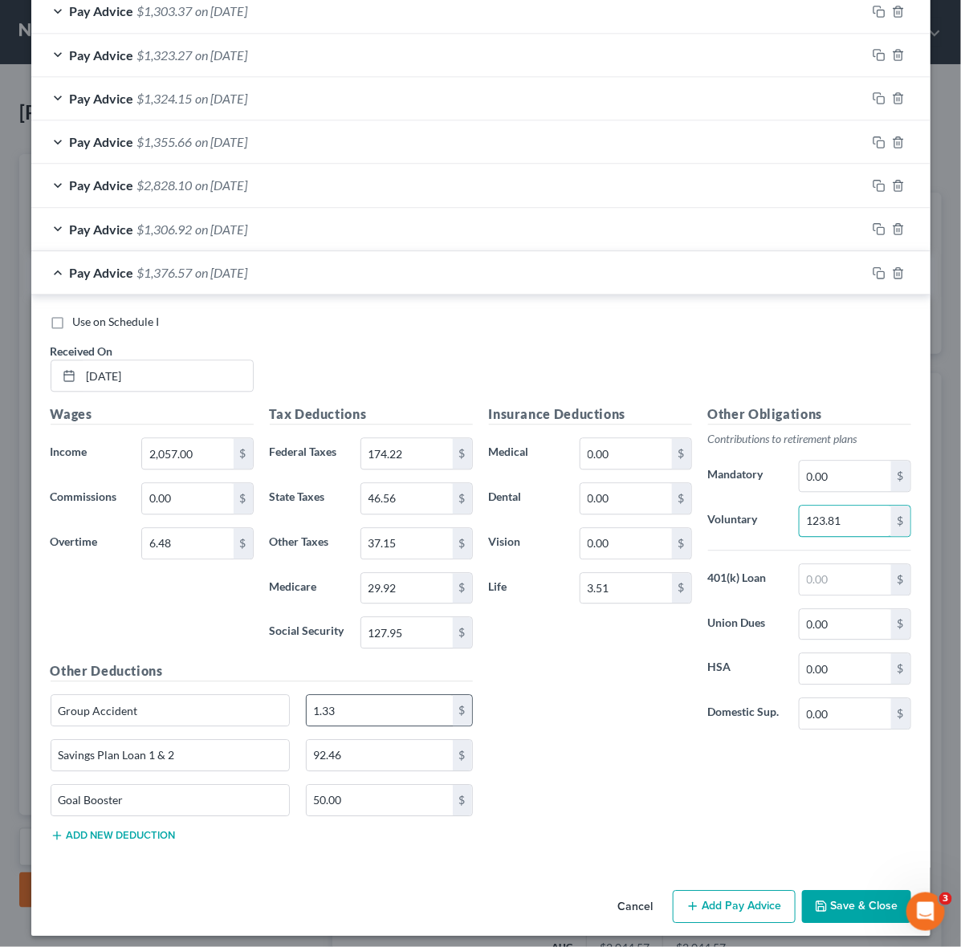
scroll to position [965, 0]
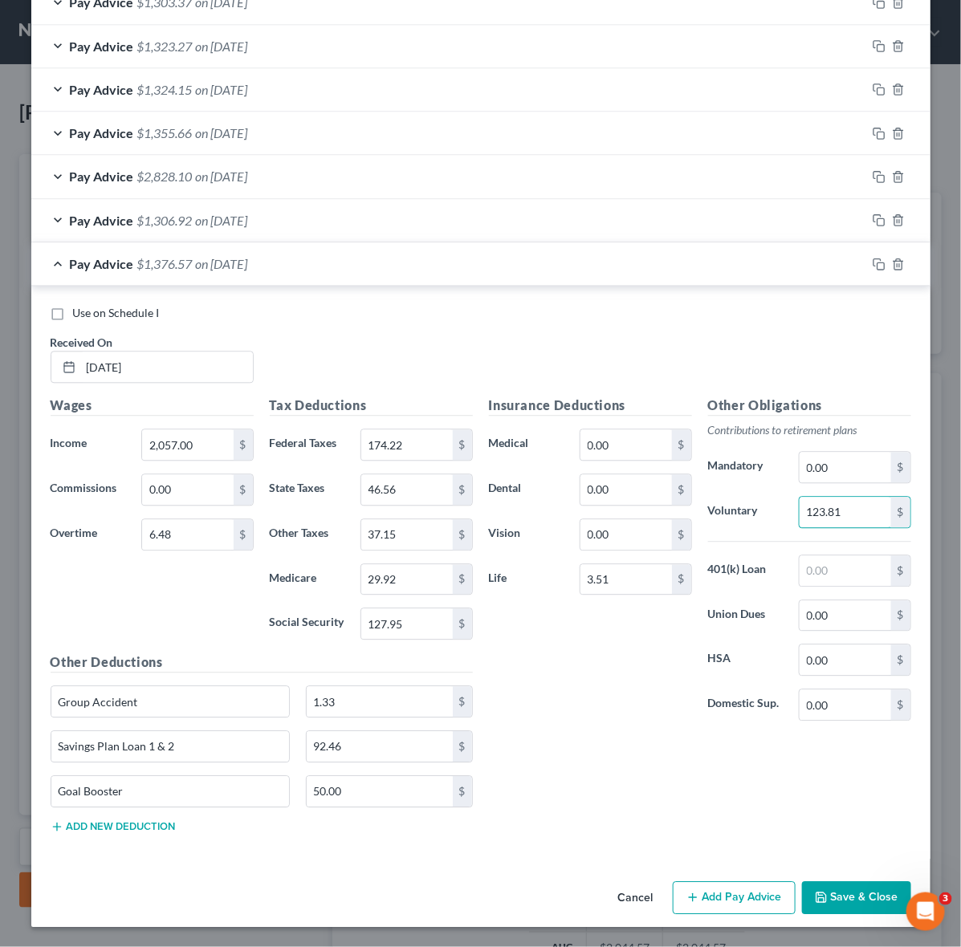
type input "123.81"
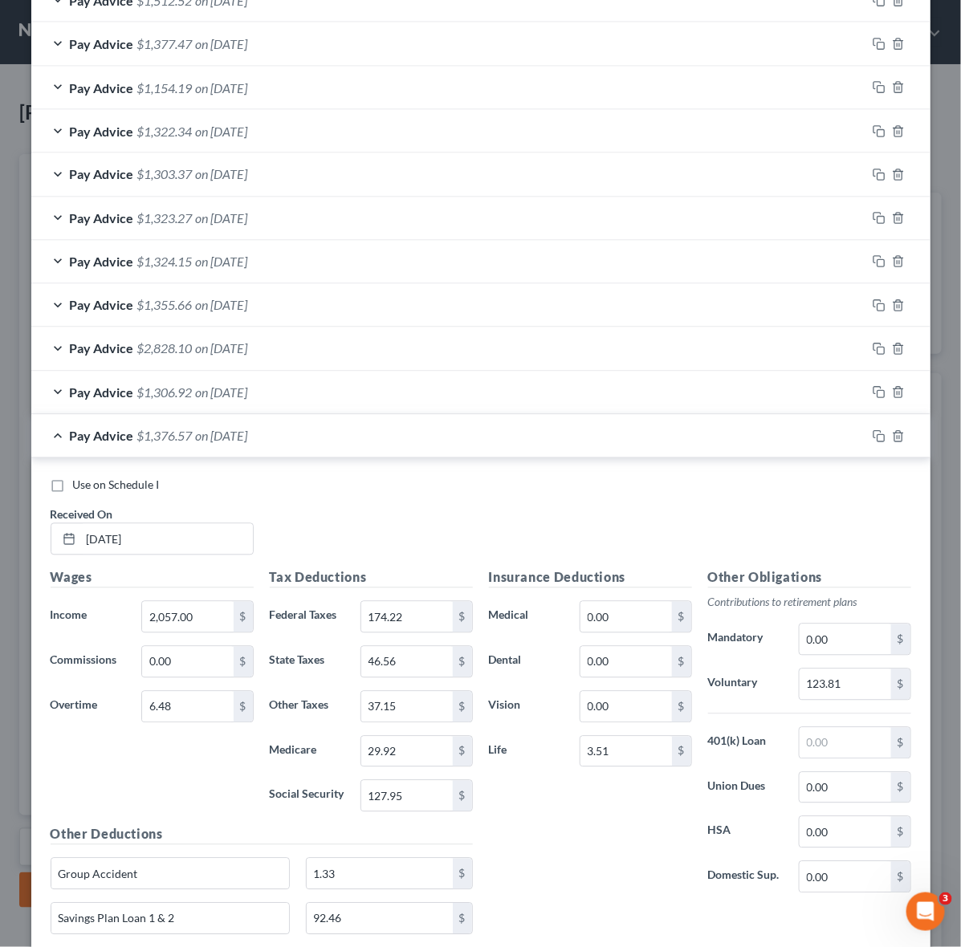
scroll to position [764, 0]
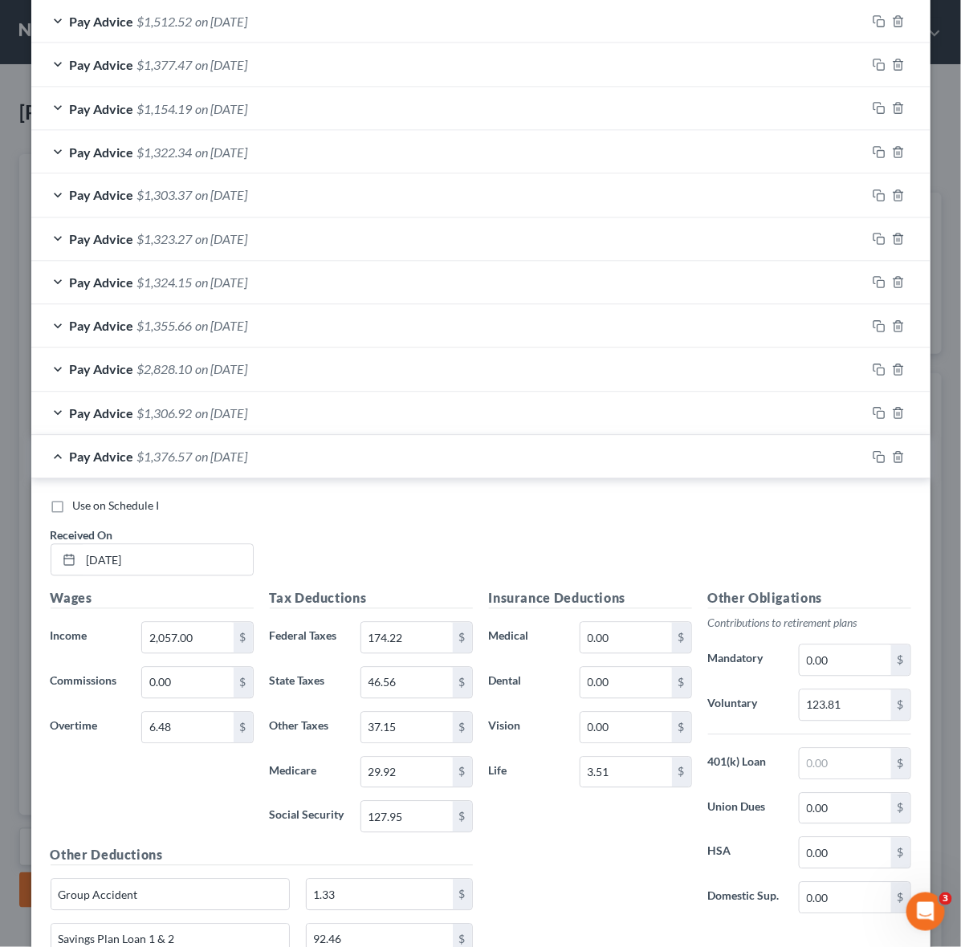
click at [53, 464] on div "Pay Advice $1,376.57 on [DATE]" at bounding box center [448, 457] width 835 height 43
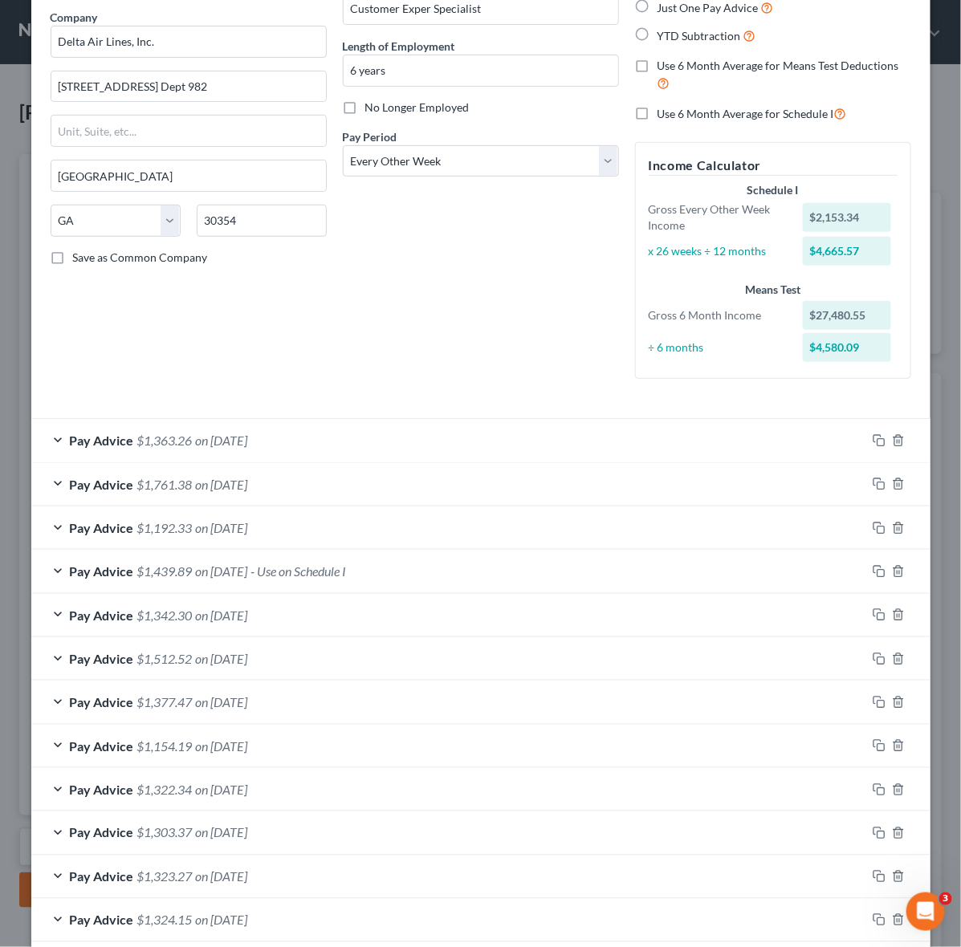
scroll to position [187, 0]
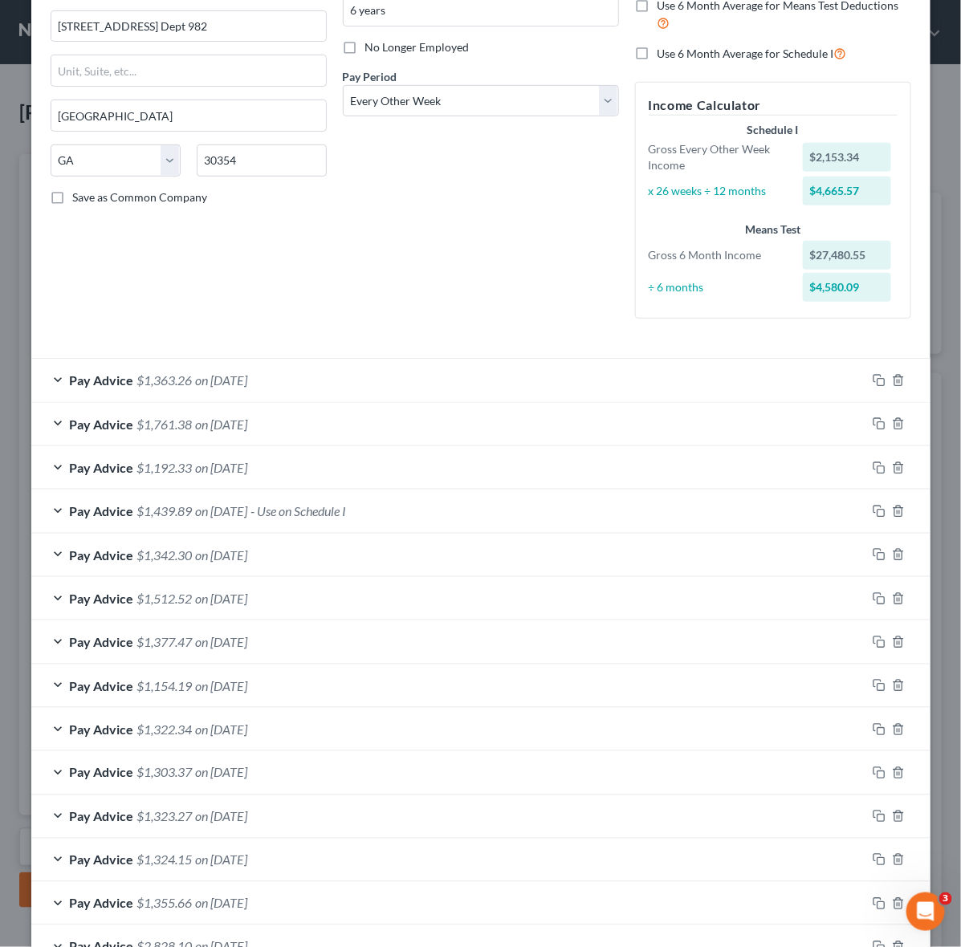
click at [49, 380] on div "Pay Advice $1,363.26 on [DATE]" at bounding box center [448, 380] width 835 height 43
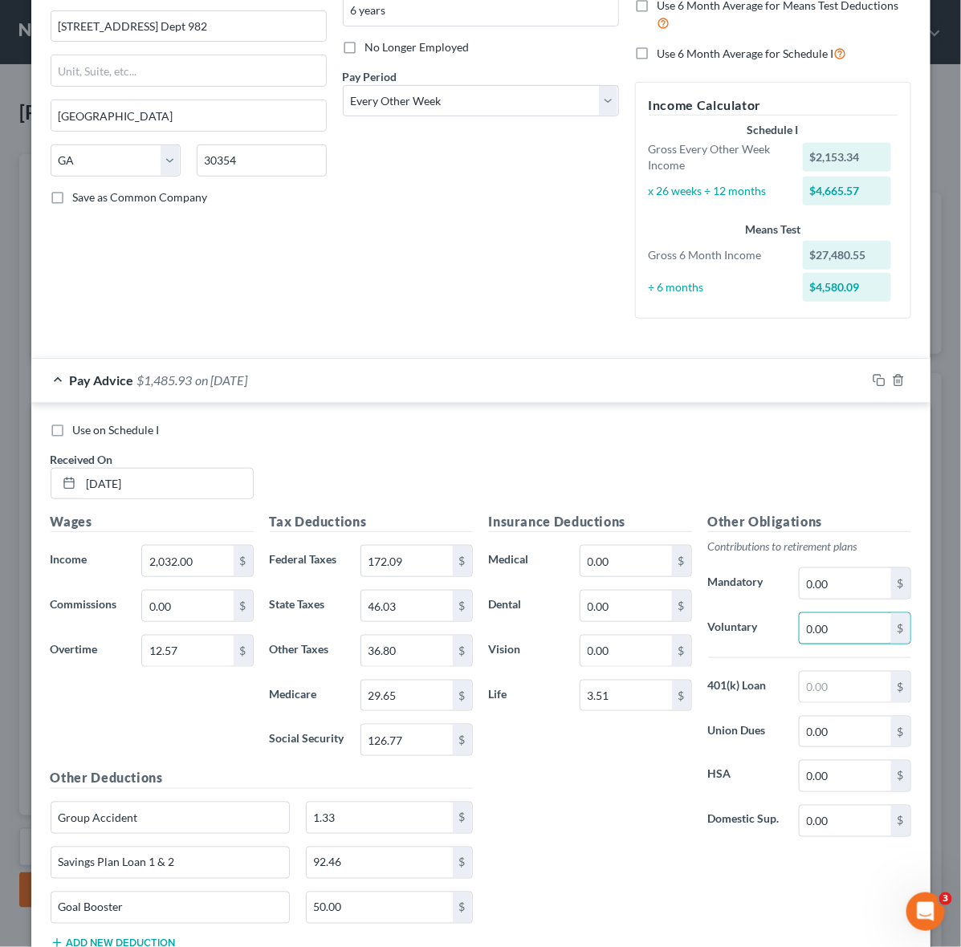
paste input "122.67"
type input "122.67"
click at [53, 374] on div "Pay Advice $1,363.26 on [DATE]" at bounding box center [448, 380] width 835 height 43
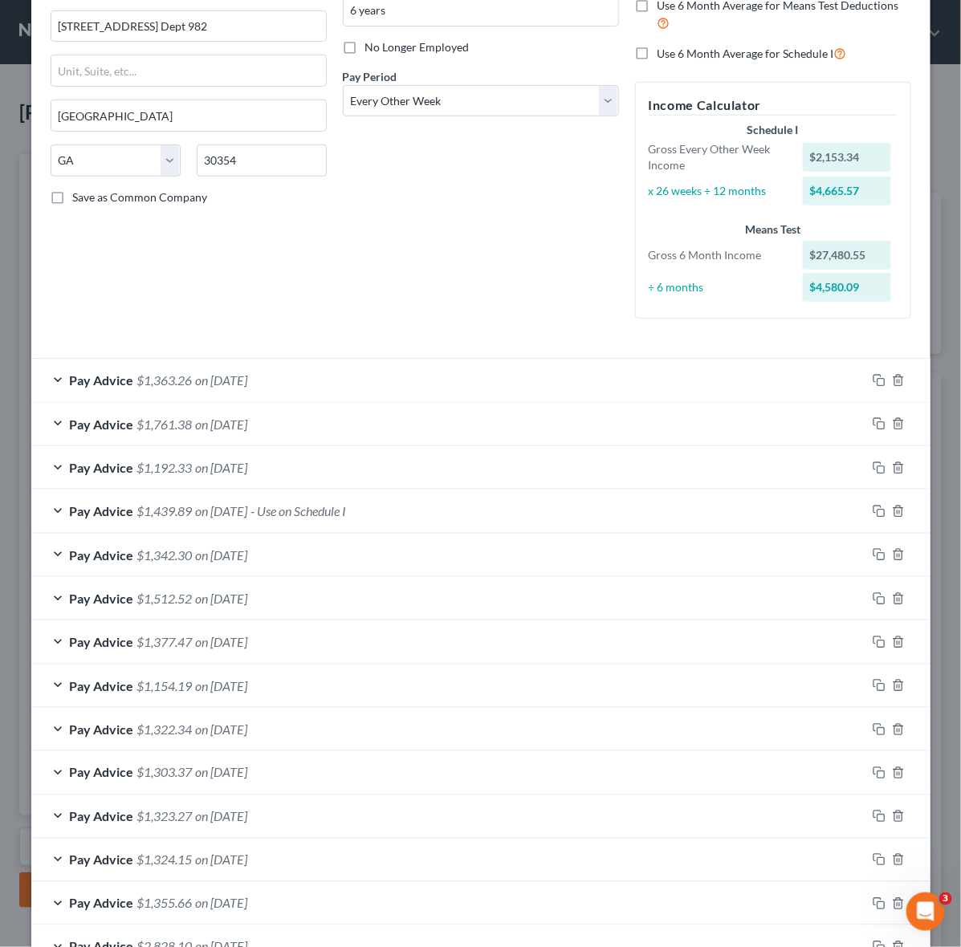
click at [44, 422] on div "Pay Advice $1,761.38 on [DATE]" at bounding box center [448, 424] width 835 height 43
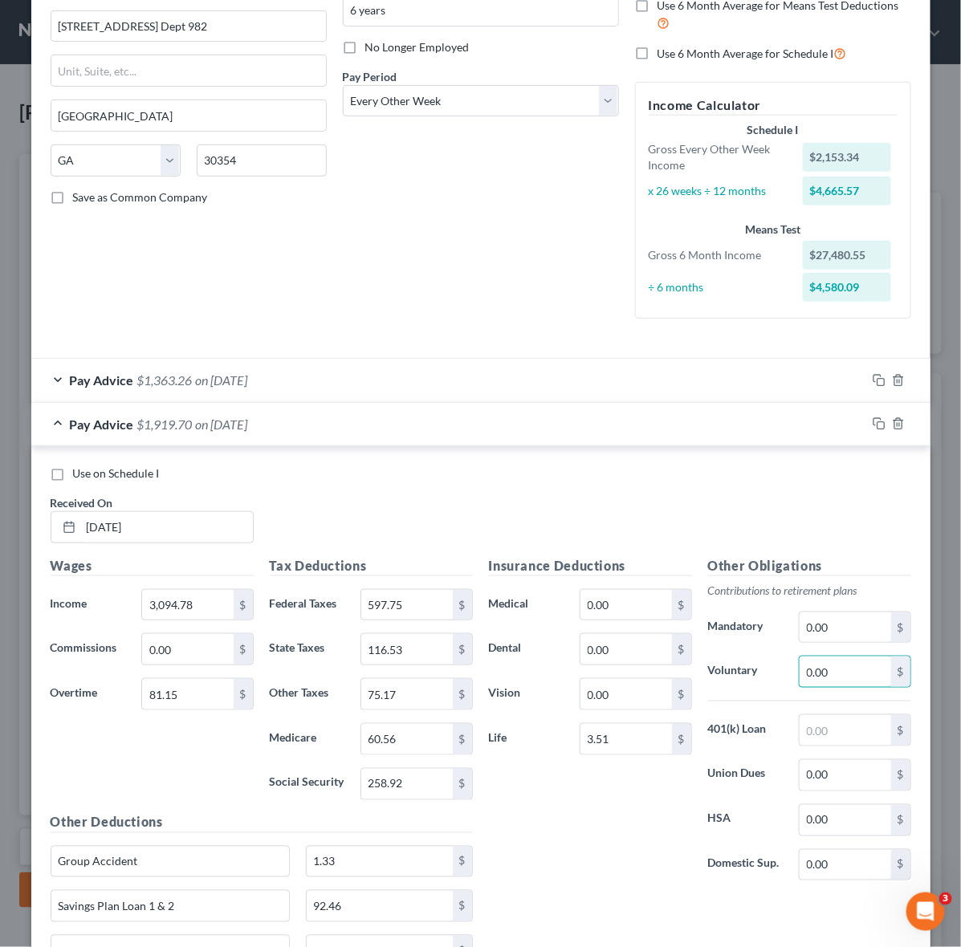
paste input "158.32"
type input "158.32"
click at [46, 424] on div "Pay Advice $1,761.38 on [DATE]" at bounding box center [448, 424] width 835 height 43
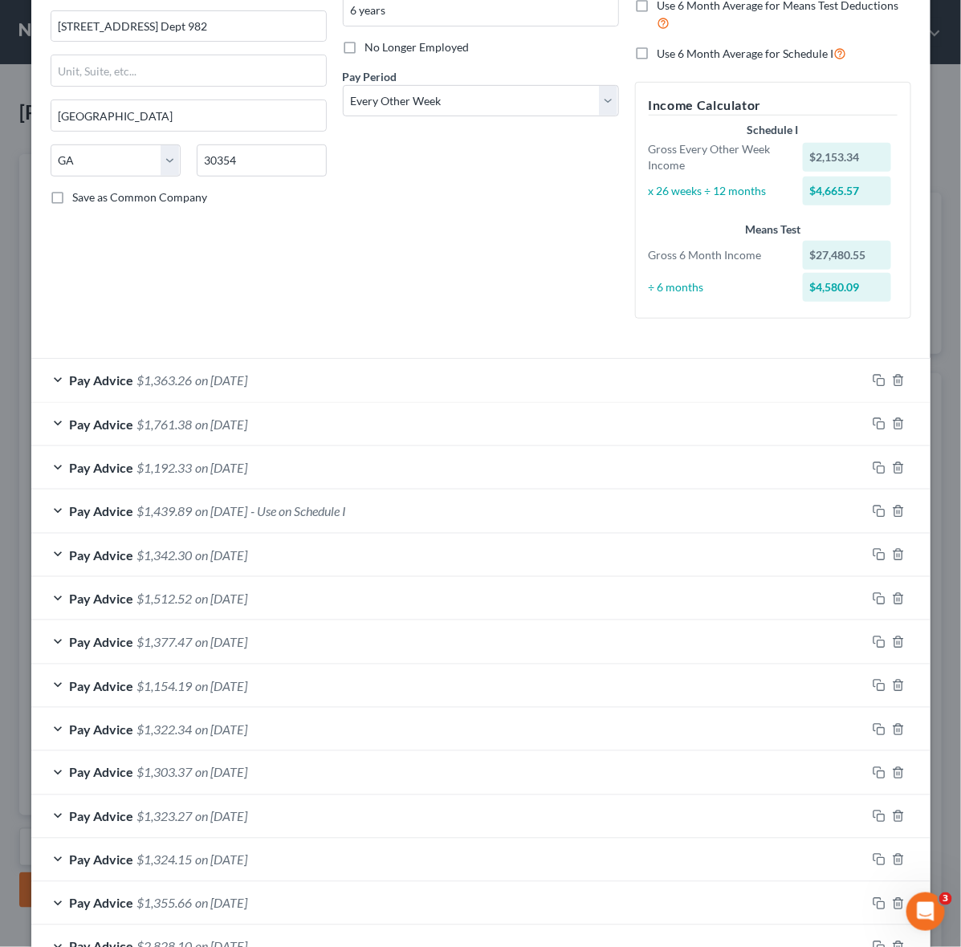
click at [55, 467] on div "Pay Advice $1,192.33 on [DATE]" at bounding box center [448, 467] width 835 height 43
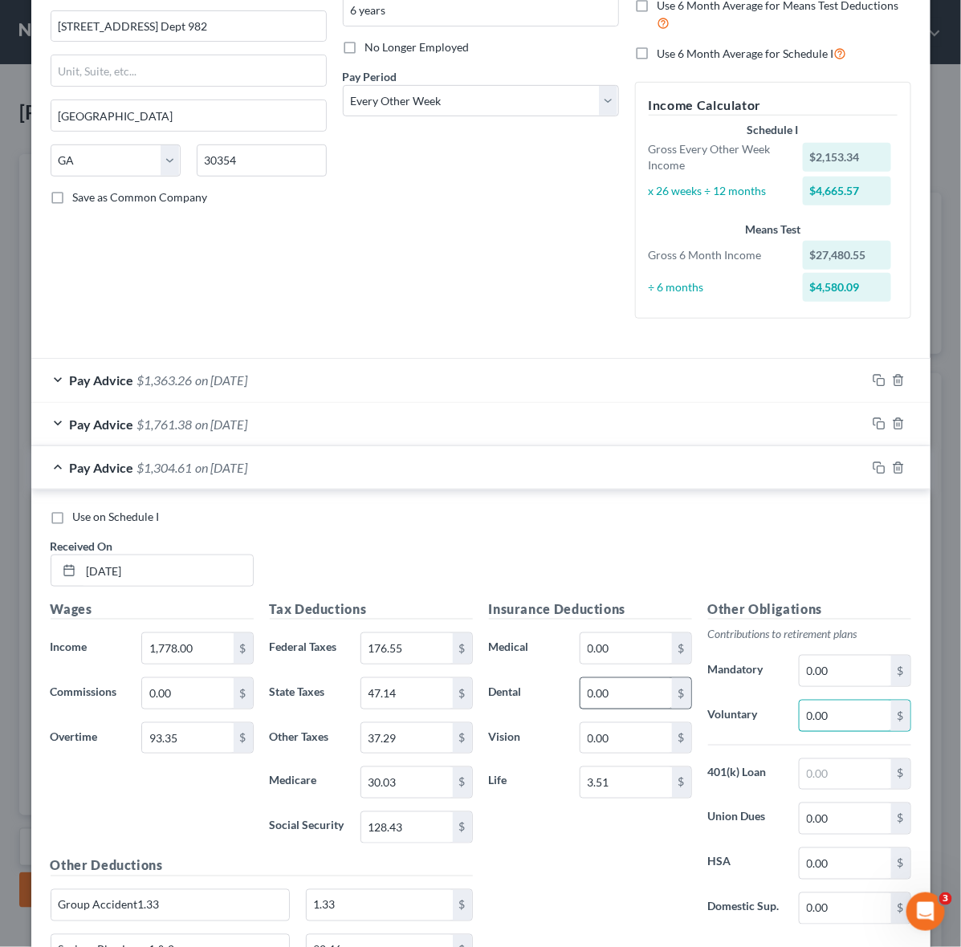
paste input "112.28"
type input "112.28"
click at [40, 470] on div "Pay Advice $1,192.33 on [DATE]" at bounding box center [448, 467] width 835 height 43
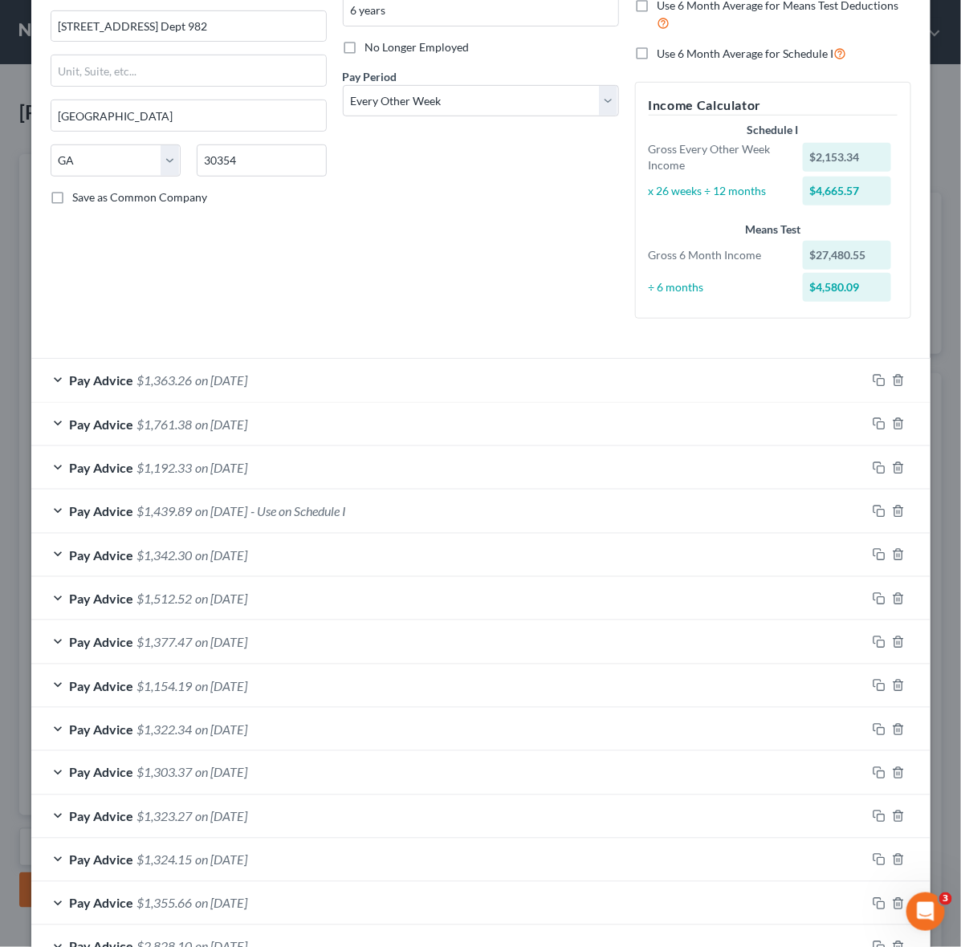
click at [51, 507] on div "Pay Advice $1,439.89 on [DATE] - Use on Schedule I" at bounding box center [448, 511] width 835 height 43
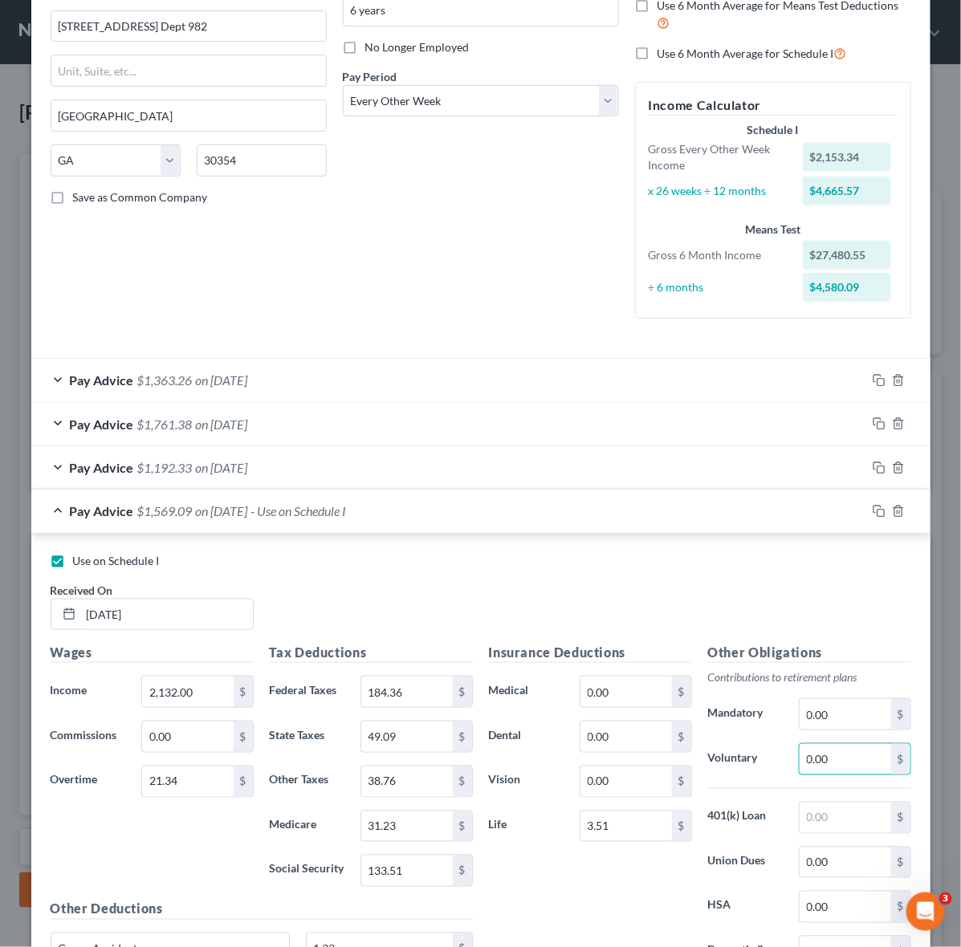
paste input "129.2"
type input "129.20"
click at [47, 518] on div "Pay Advice $1,439.89 on [DATE] - Use on Schedule I" at bounding box center [448, 511] width 835 height 43
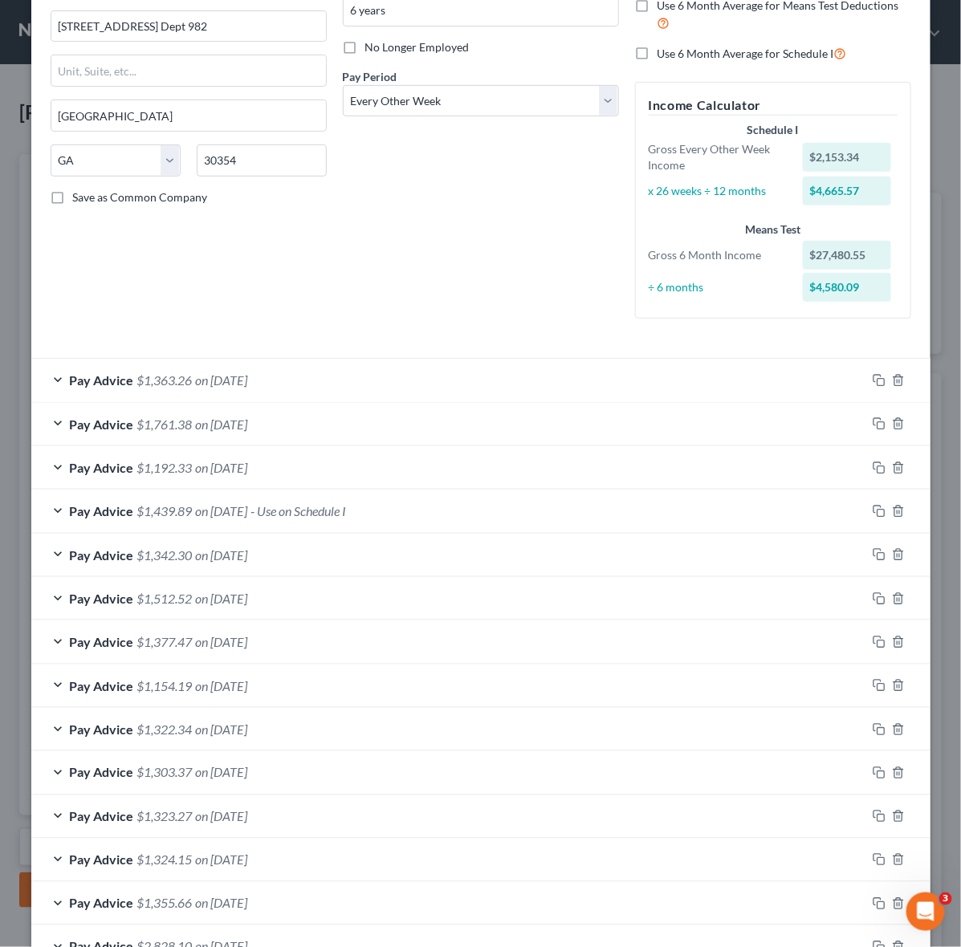
scroll to position [287, 0]
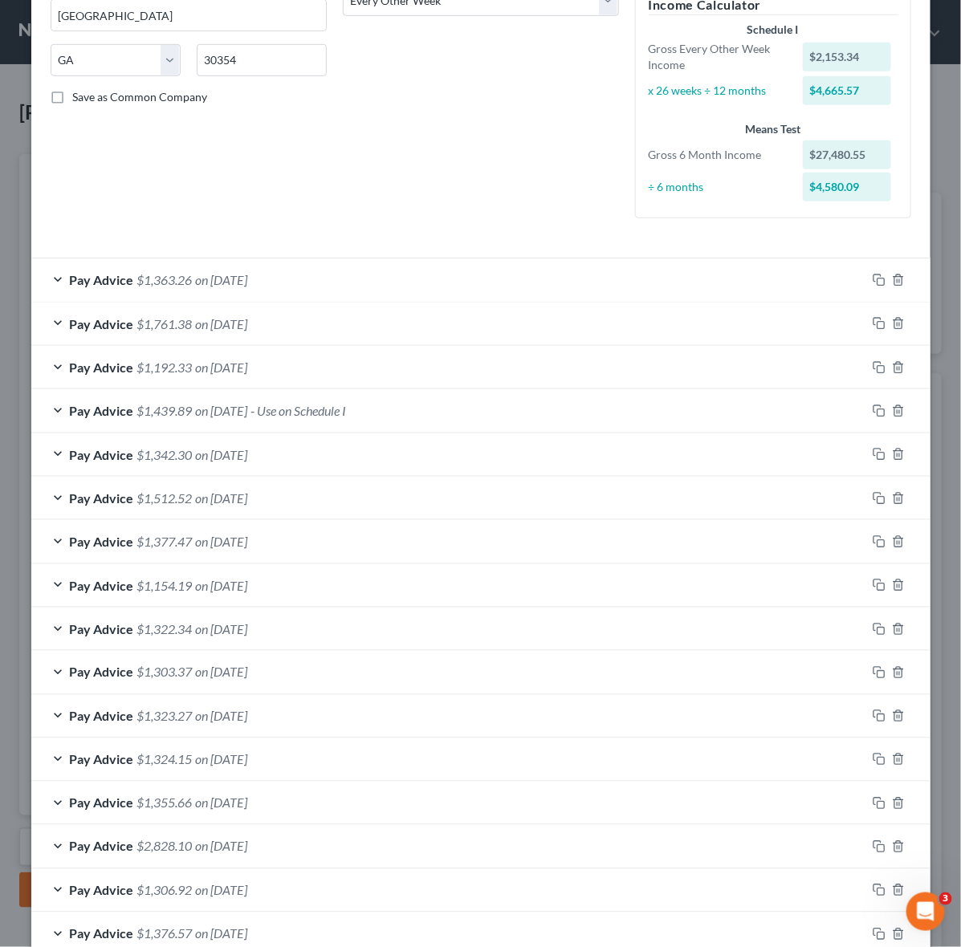
click at [51, 456] on div "Pay Advice $1,342.30 on [DATE]" at bounding box center [448, 455] width 835 height 43
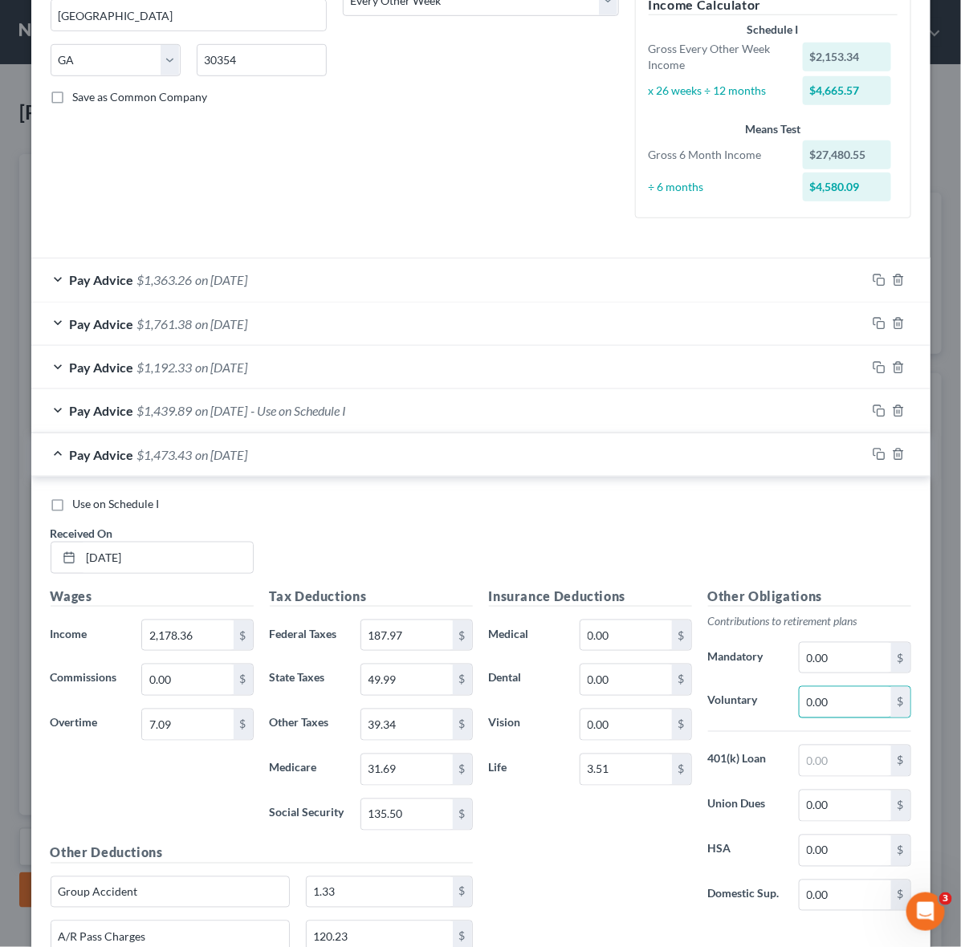
paste input "131.13"
type input "131.13"
click at [35, 460] on div "Pay Advice $1,342.30 on [DATE]" at bounding box center [448, 455] width 835 height 43
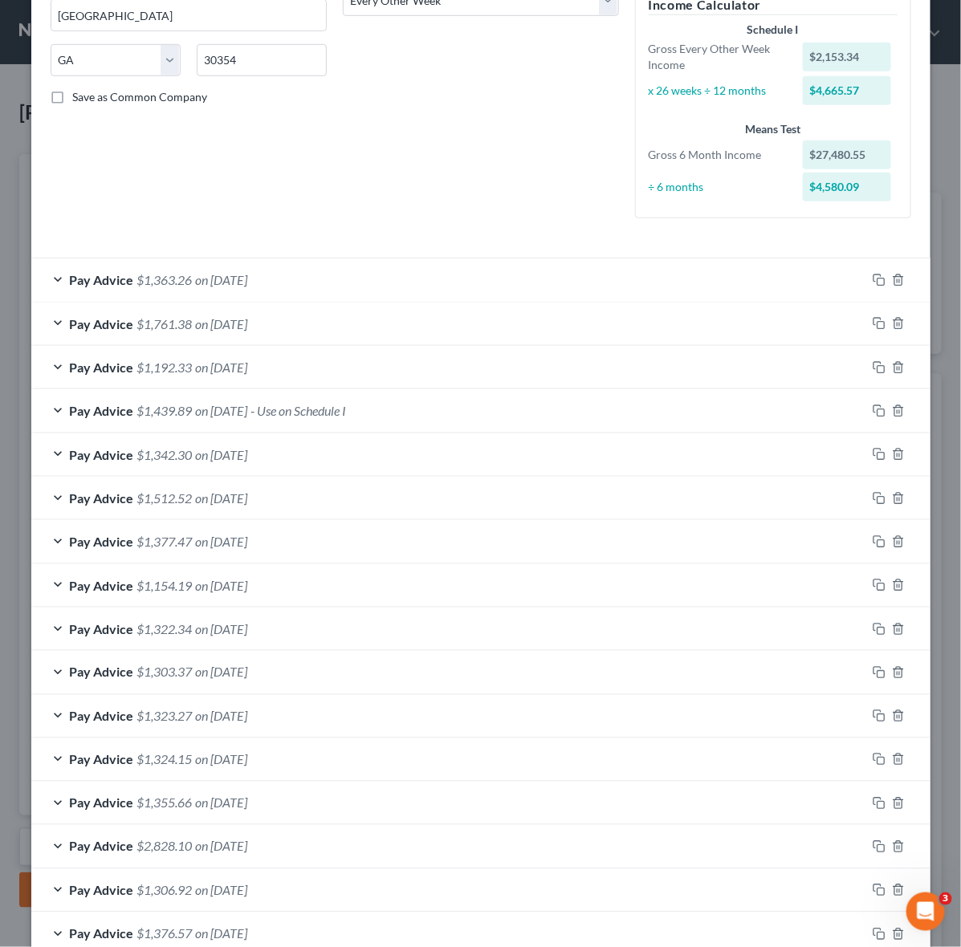
click at [57, 502] on div "Pay Advice $1,512.52 on [DATE]" at bounding box center [448, 498] width 835 height 43
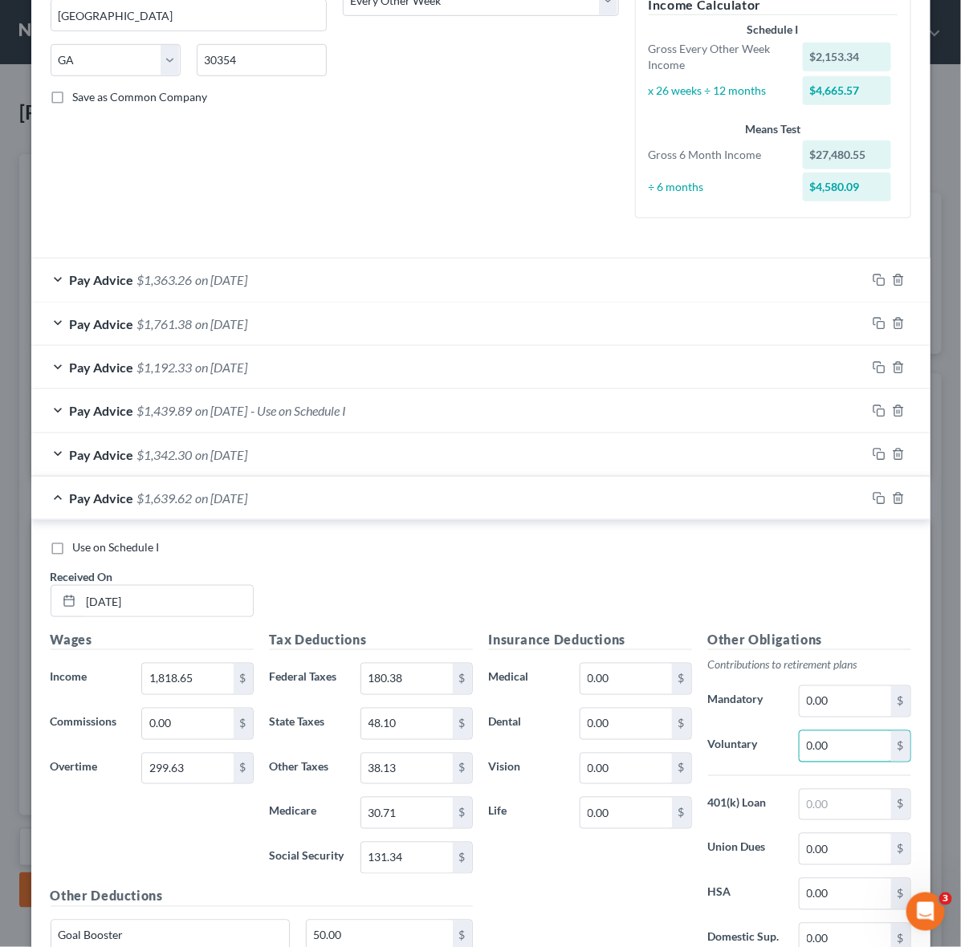
paste input "127.1"
type input "127.10"
click at [31, 495] on div "Pay Advice $1,512.52 on [DATE]" at bounding box center [448, 498] width 835 height 43
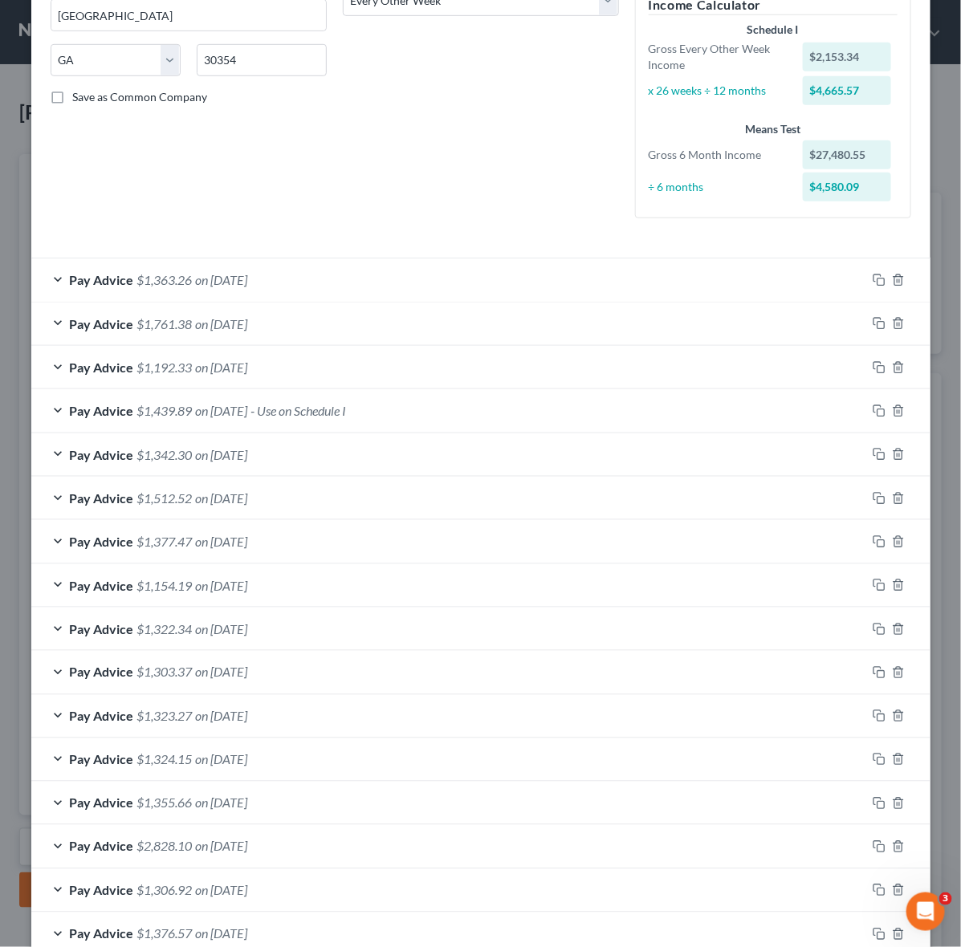
click at [60, 546] on div "Pay Advice $1,377.47 on [DATE]" at bounding box center [448, 541] width 835 height 43
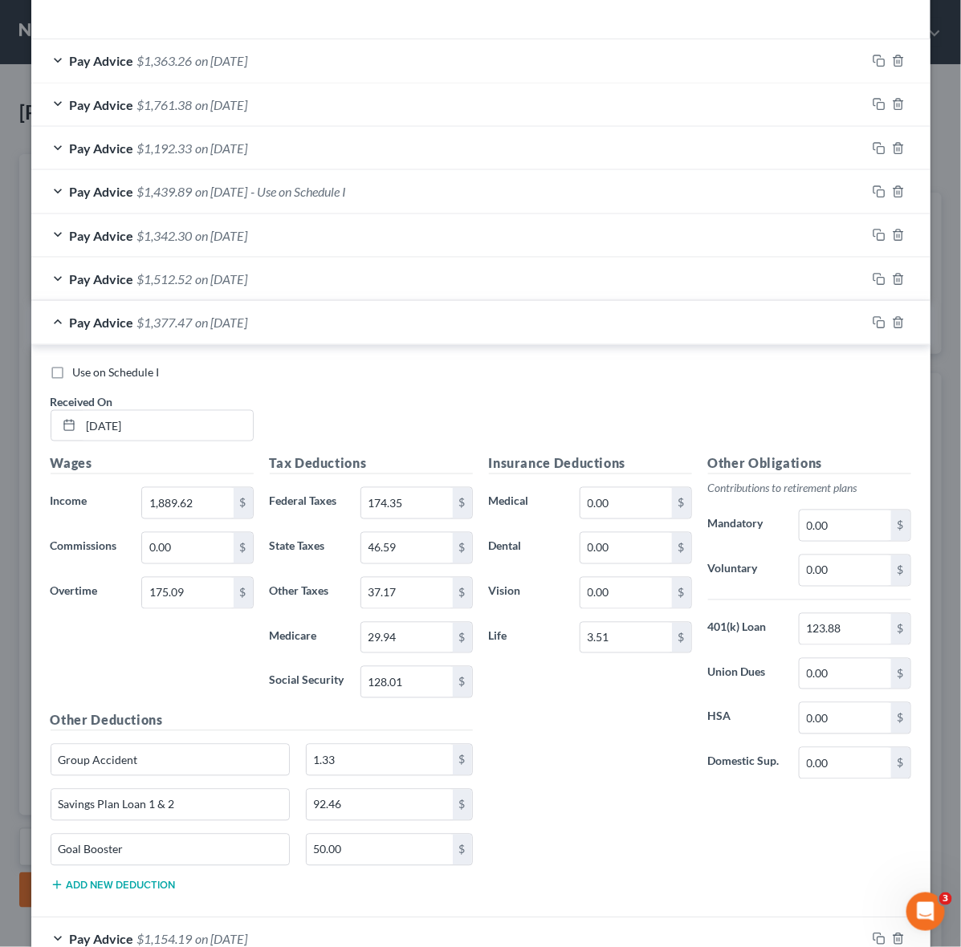
scroll to position [589, 0]
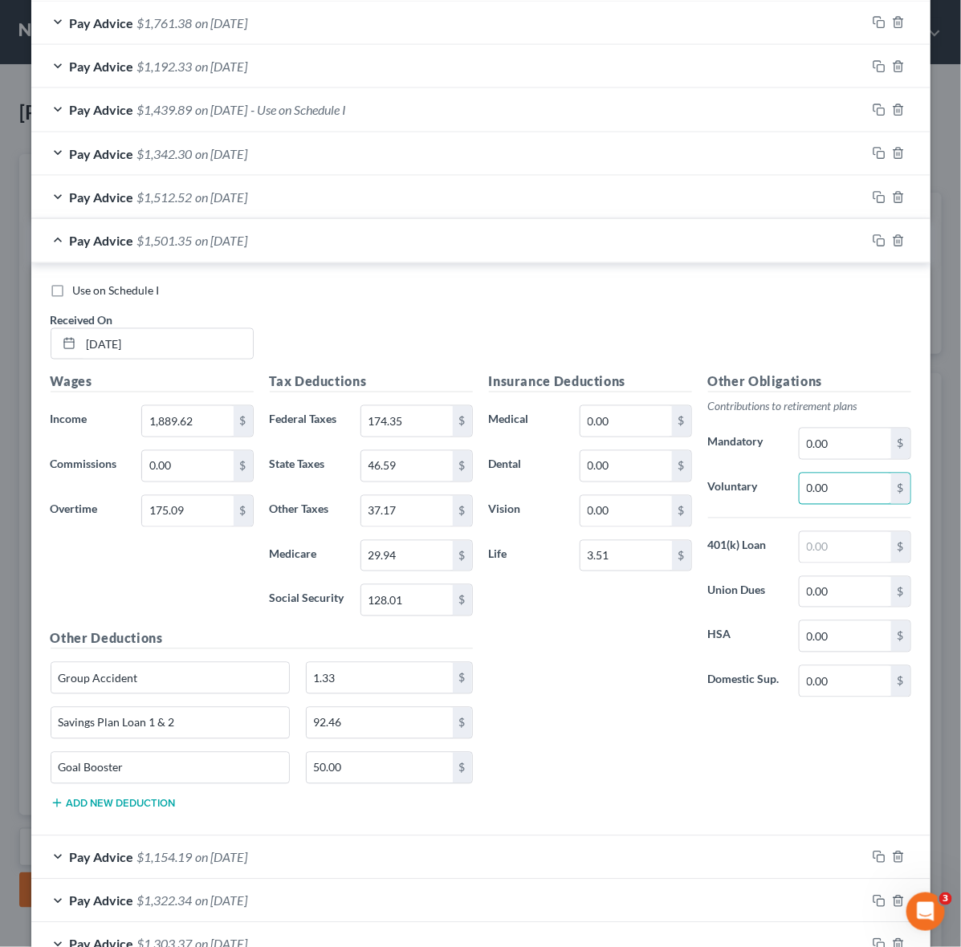
paste input "123.88"
type input "123.88"
click at [44, 243] on div "Pay Advice $1,377.47 on [DATE]" at bounding box center [448, 240] width 835 height 43
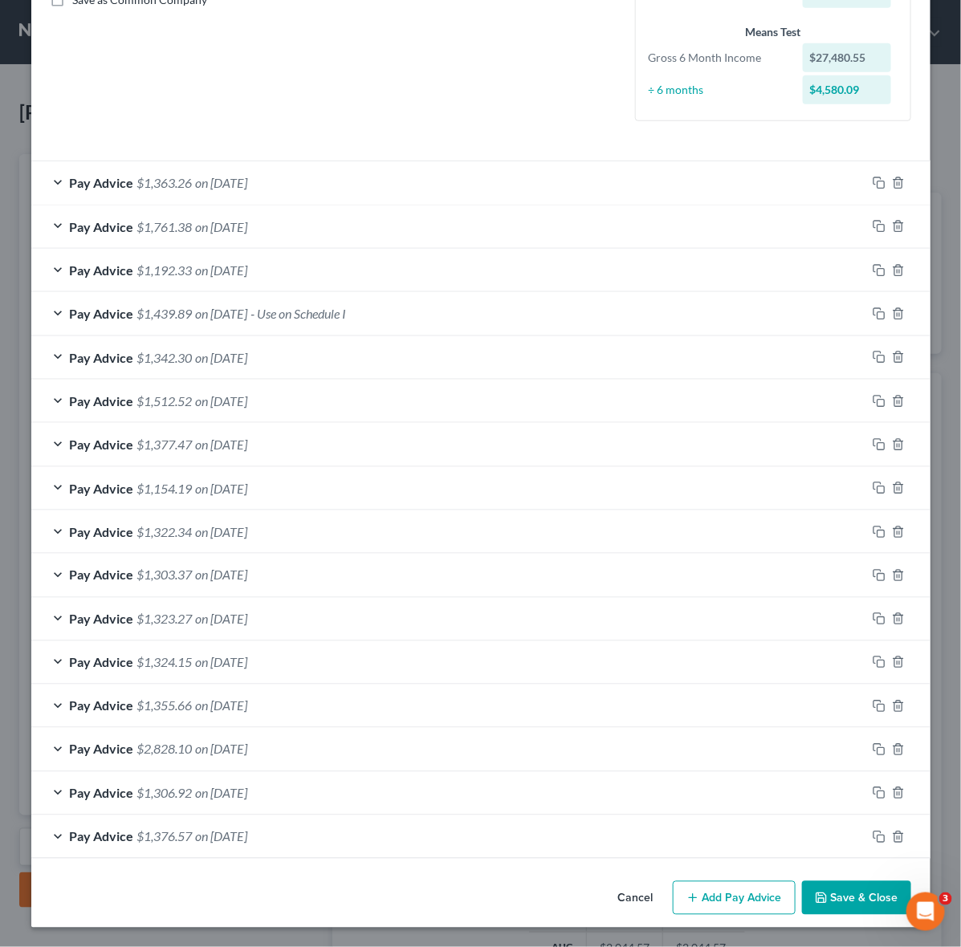
scroll to position [388, 0]
click at [51, 831] on div "Pay Advice $1,376.57 on [DATE]" at bounding box center [448, 837] width 835 height 43
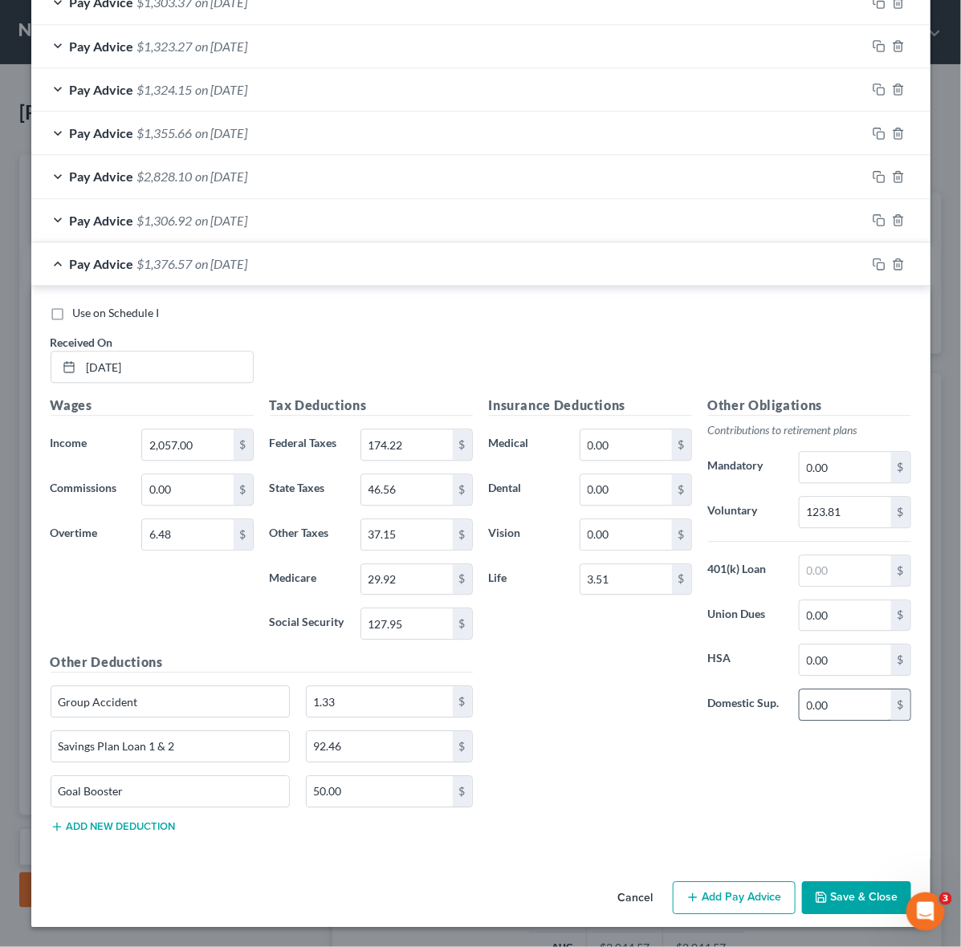
scroll to position [965, 0]
click at [41, 267] on div "Pay Advice $1,376.57 on [DATE]" at bounding box center [448, 264] width 835 height 43
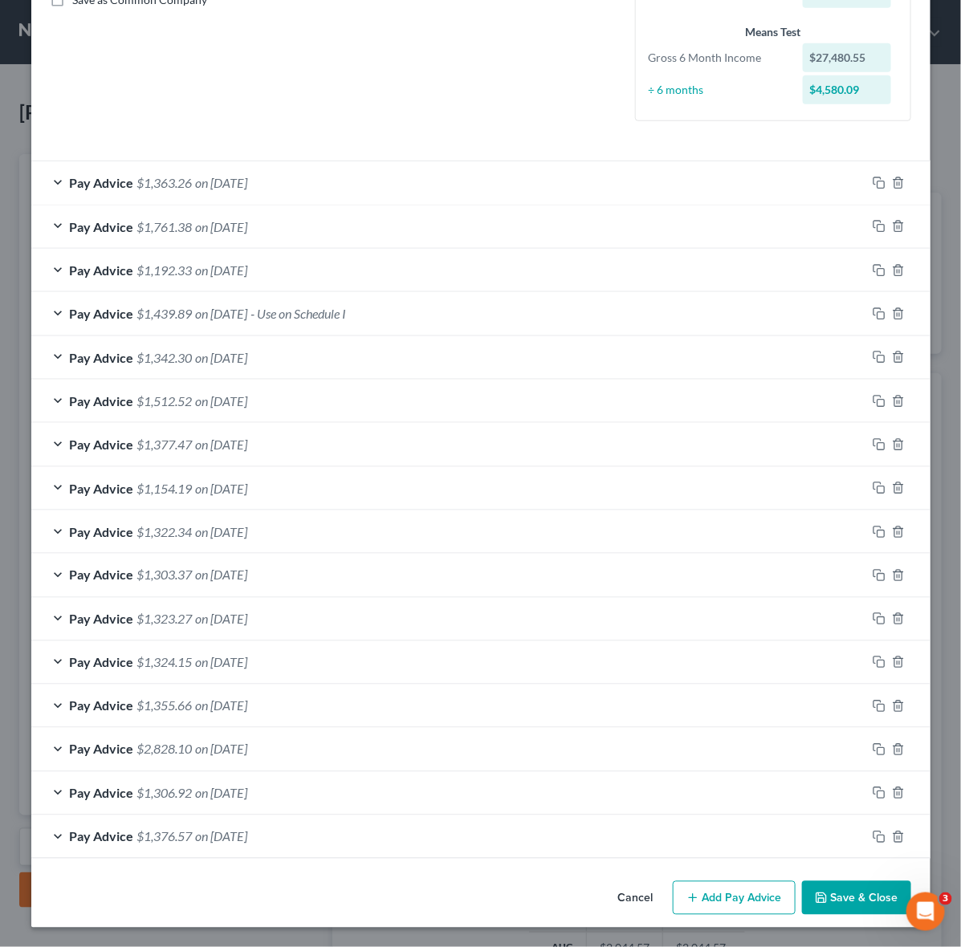
scroll to position [388, 0]
click at [43, 797] on div "Pay Advice $1,306.92 on [DATE]" at bounding box center [448, 793] width 835 height 43
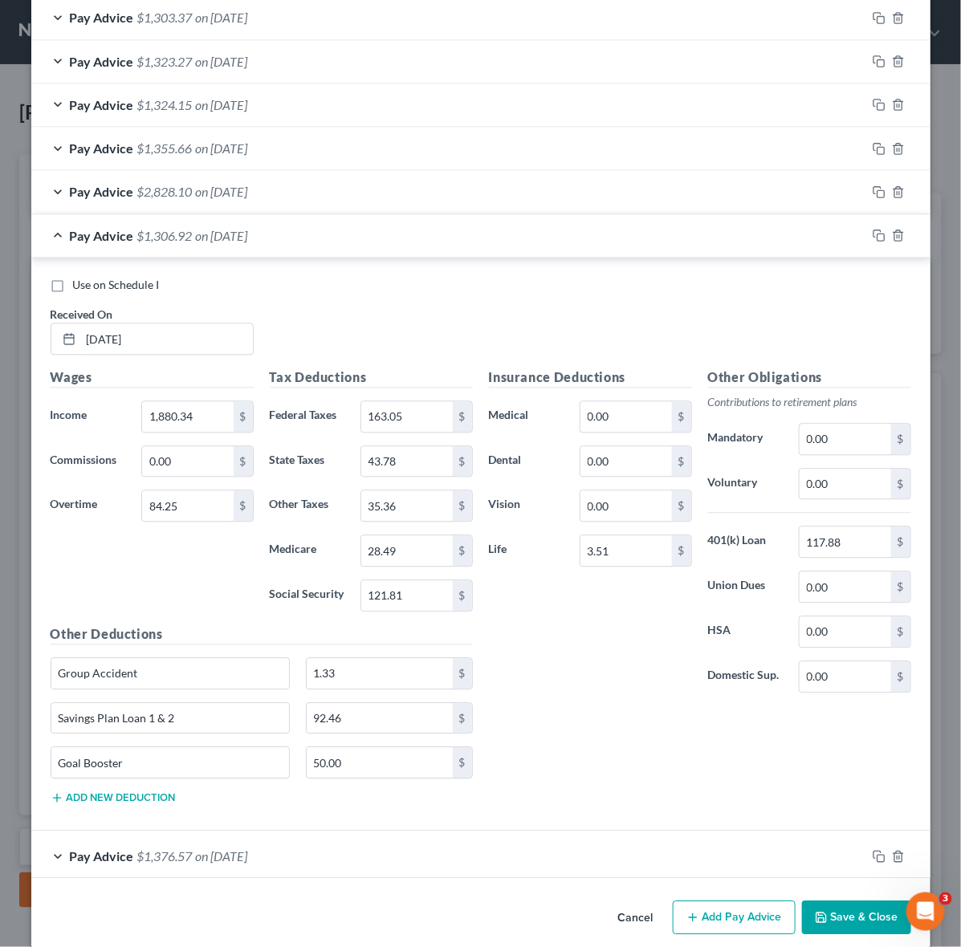
scroll to position [965, 0]
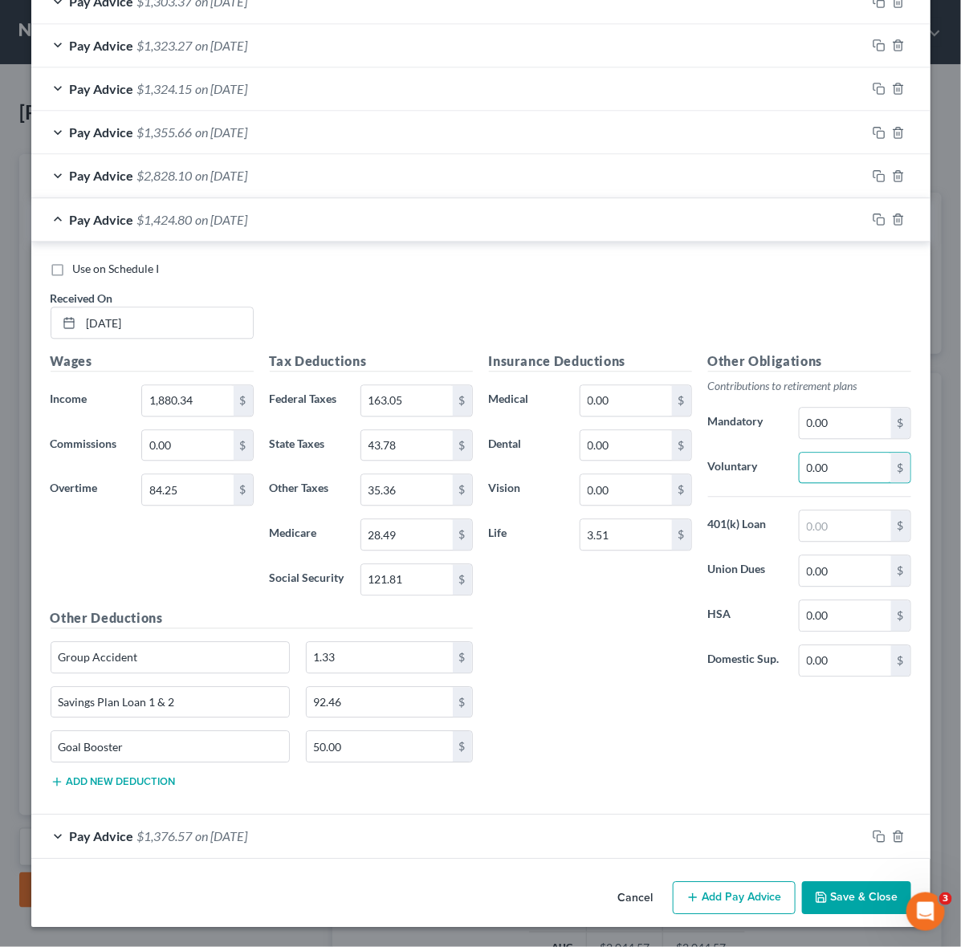
paste input "117.88"
type input "117.88"
click at [53, 214] on div "Pay Advice $1,306.92 on [DATE]" at bounding box center [448, 220] width 835 height 43
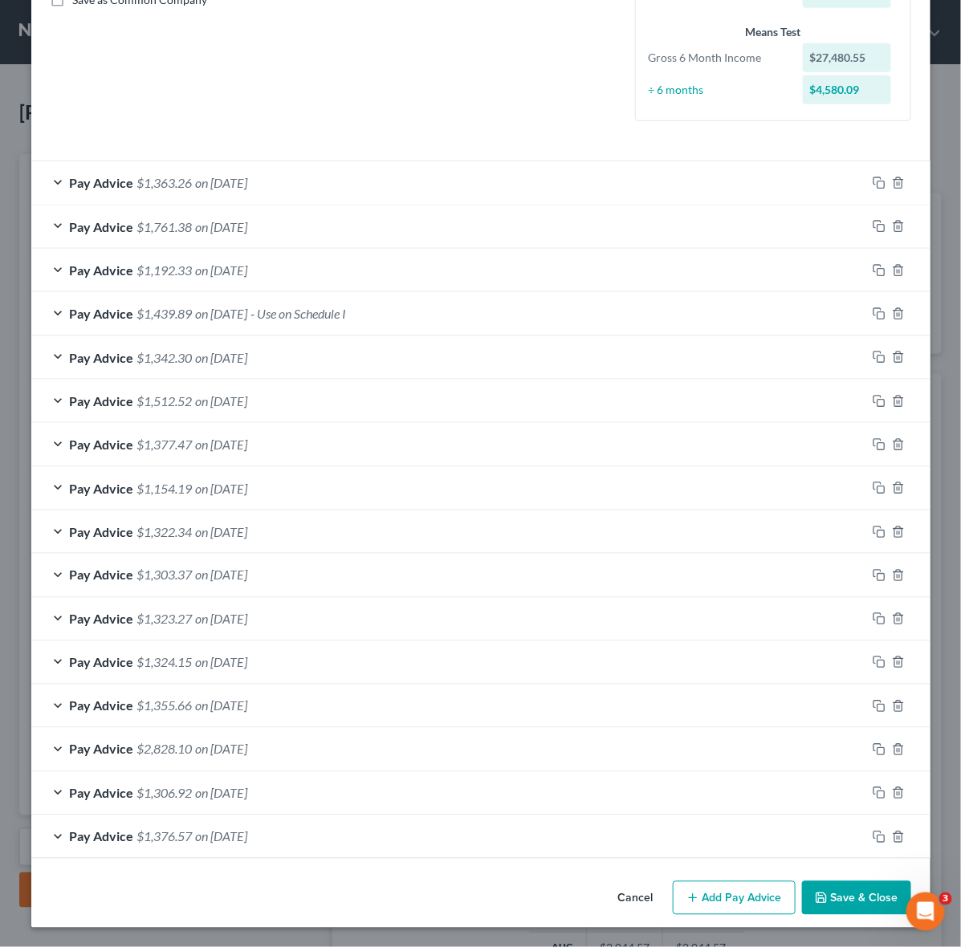
scroll to position [388, 0]
click at [43, 752] on div "Pay Advice $2,828.10 on [DATE]" at bounding box center [448, 749] width 835 height 43
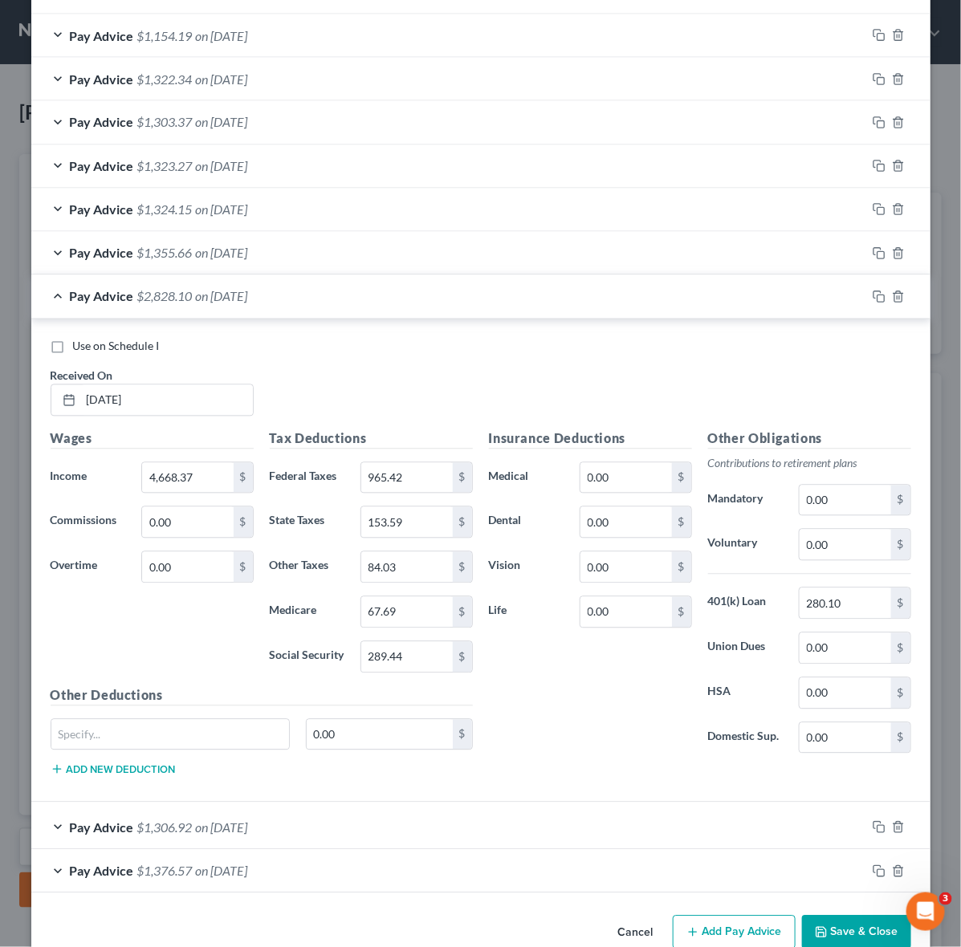
scroll to position [876, 0]
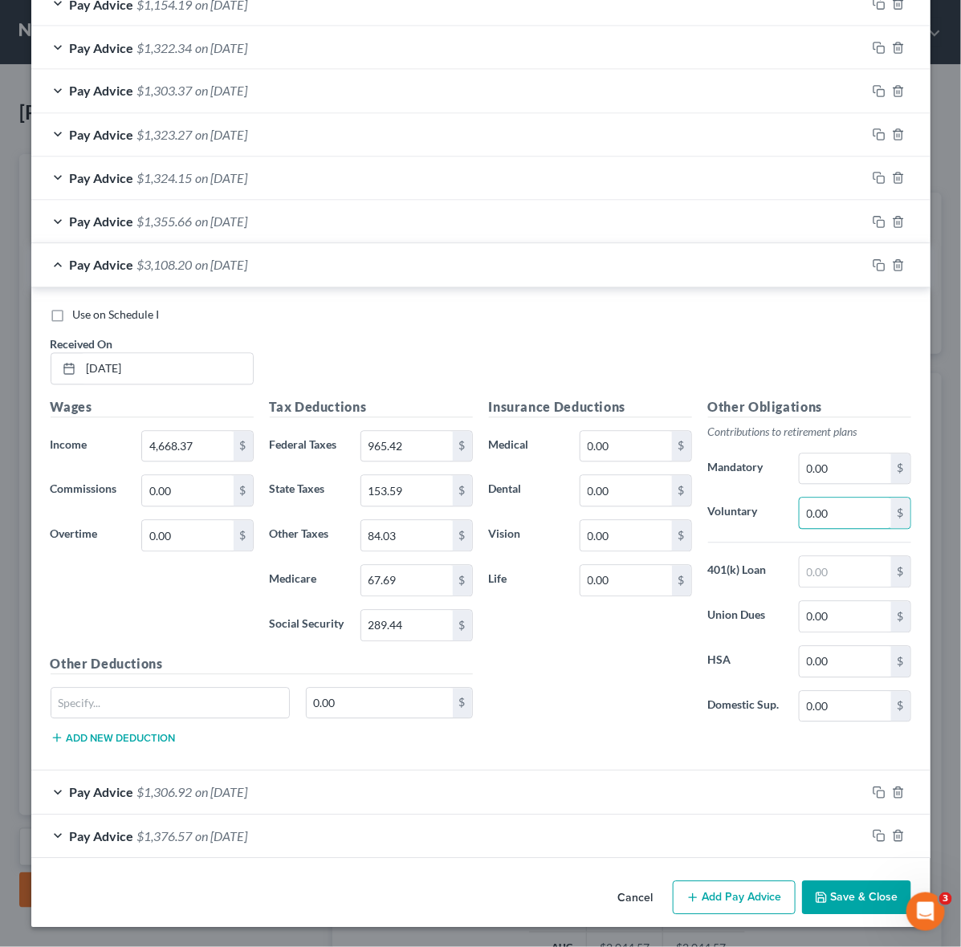
paste input "280.1"
type input "280.10"
click at [54, 222] on div "Pay Advice $1,355.66 on 02/21/2025" at bounding box center [448, 222] width 835 height 43
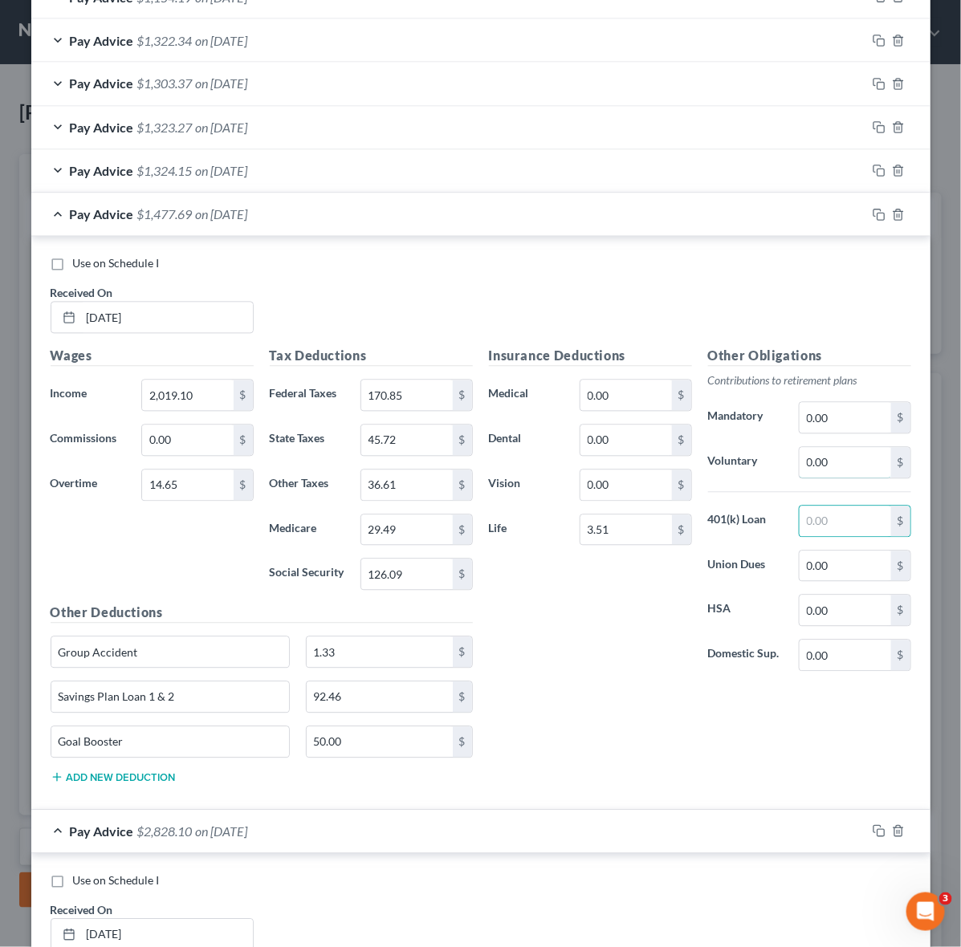
paste input "122.03"
type input "122.03"
click at [59, 173] on div "Pay Advice $1,324.15 on [DATE]" at bounding box center [448, 171] width 835 height 43
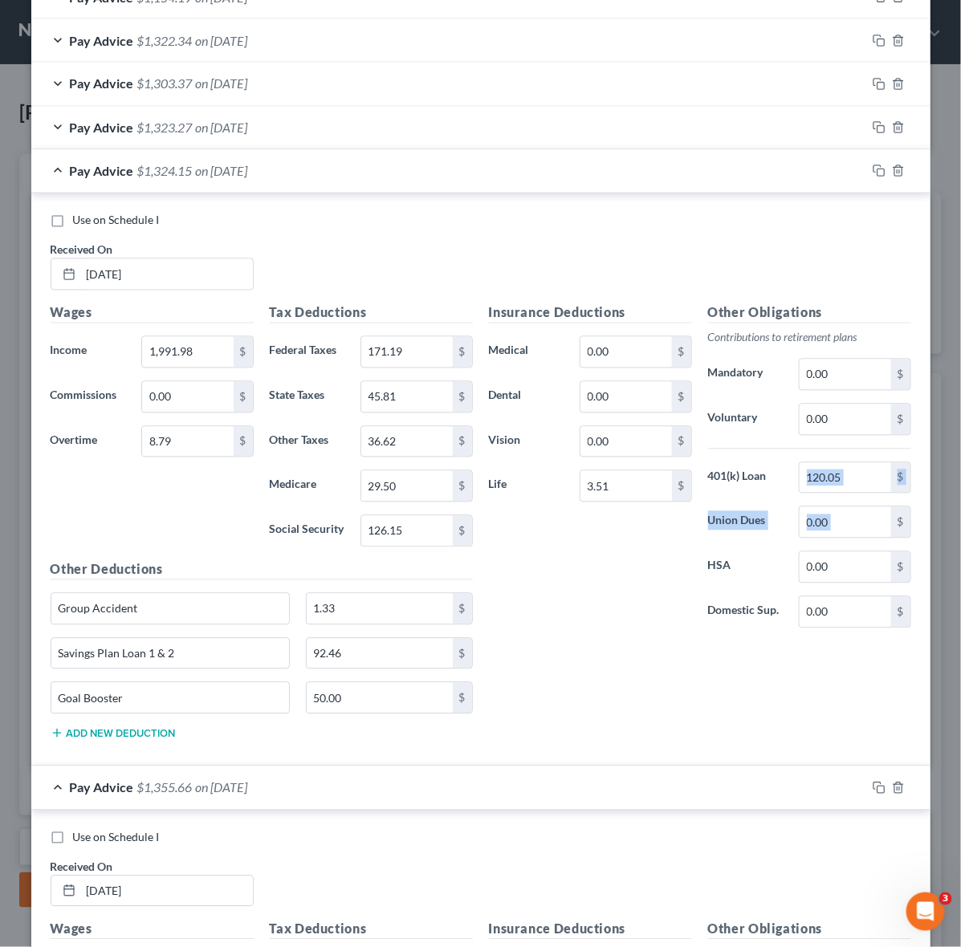
drag, startPoint x: 835, startPoint y: 490, endPoint x: 763, endPoint y: 479, distance: 73.1
click at [763, 479] on div "Other Obligations Contributions to retirement plans Mandatory 0.00 $ Voluntary …" at bounding box center [809, 473] width 219 height 338
click at [840, 471] on input "120.05" at bounding box center [845, 478] width 91 height 31
paste input "120.05"
type input "120.05"
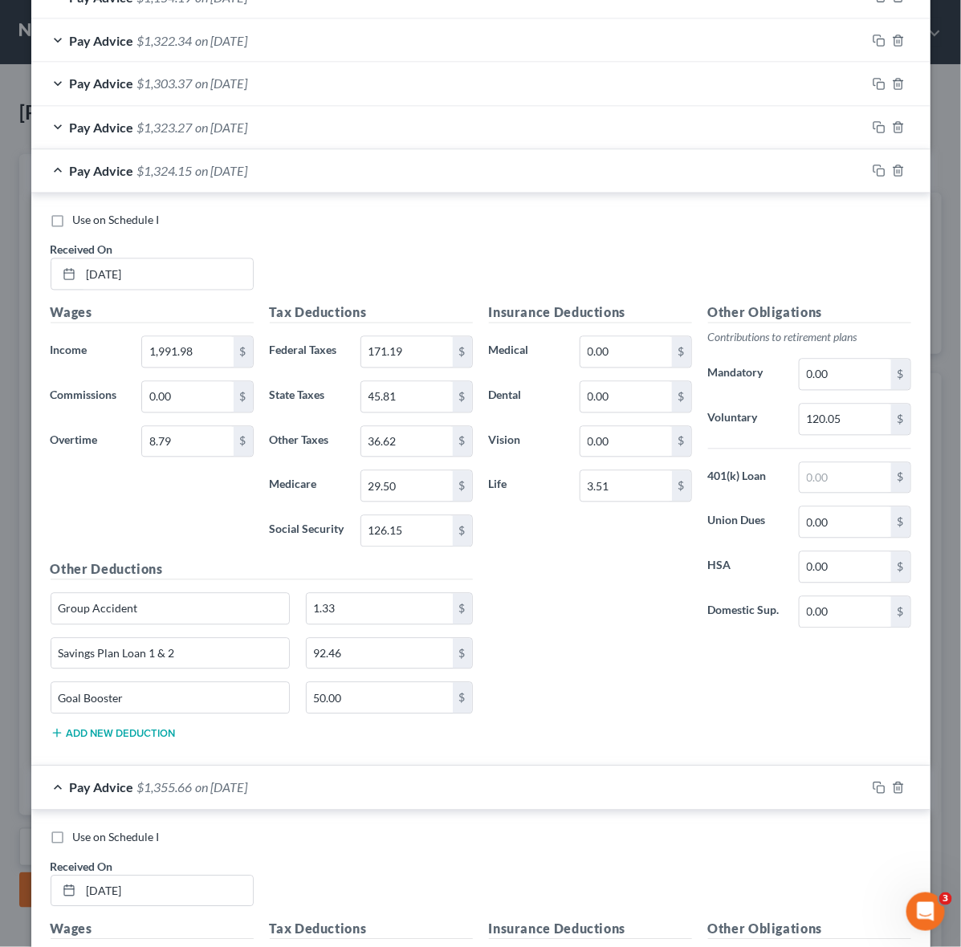
click at [50, 125] on div "Pay Advice $1,323.27 on [DATE]" at bounding box center [448, 128] width 835 height 43
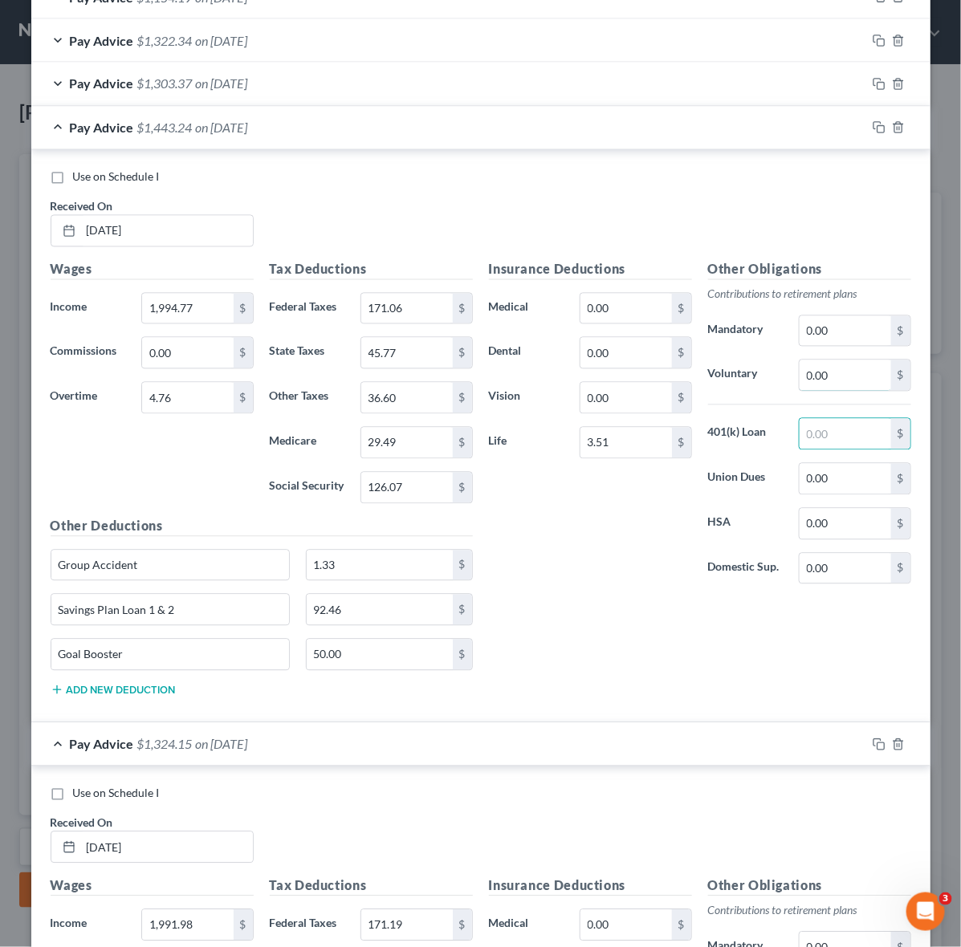
paste input "119.97"
type input "119.97"
click at [46, 85] on div "Pay Advice $1,303.37 on [DATE]" at bounding box center [448, 84] width 835 height 43
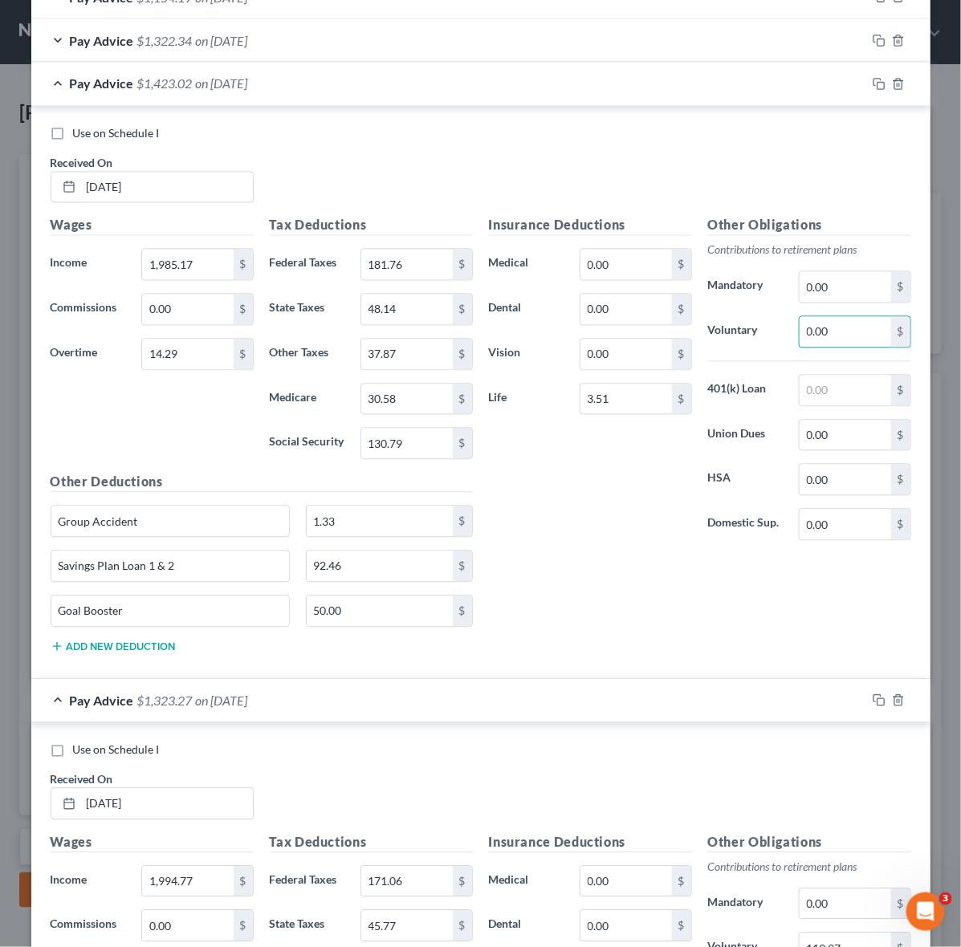
paste input "119.65"
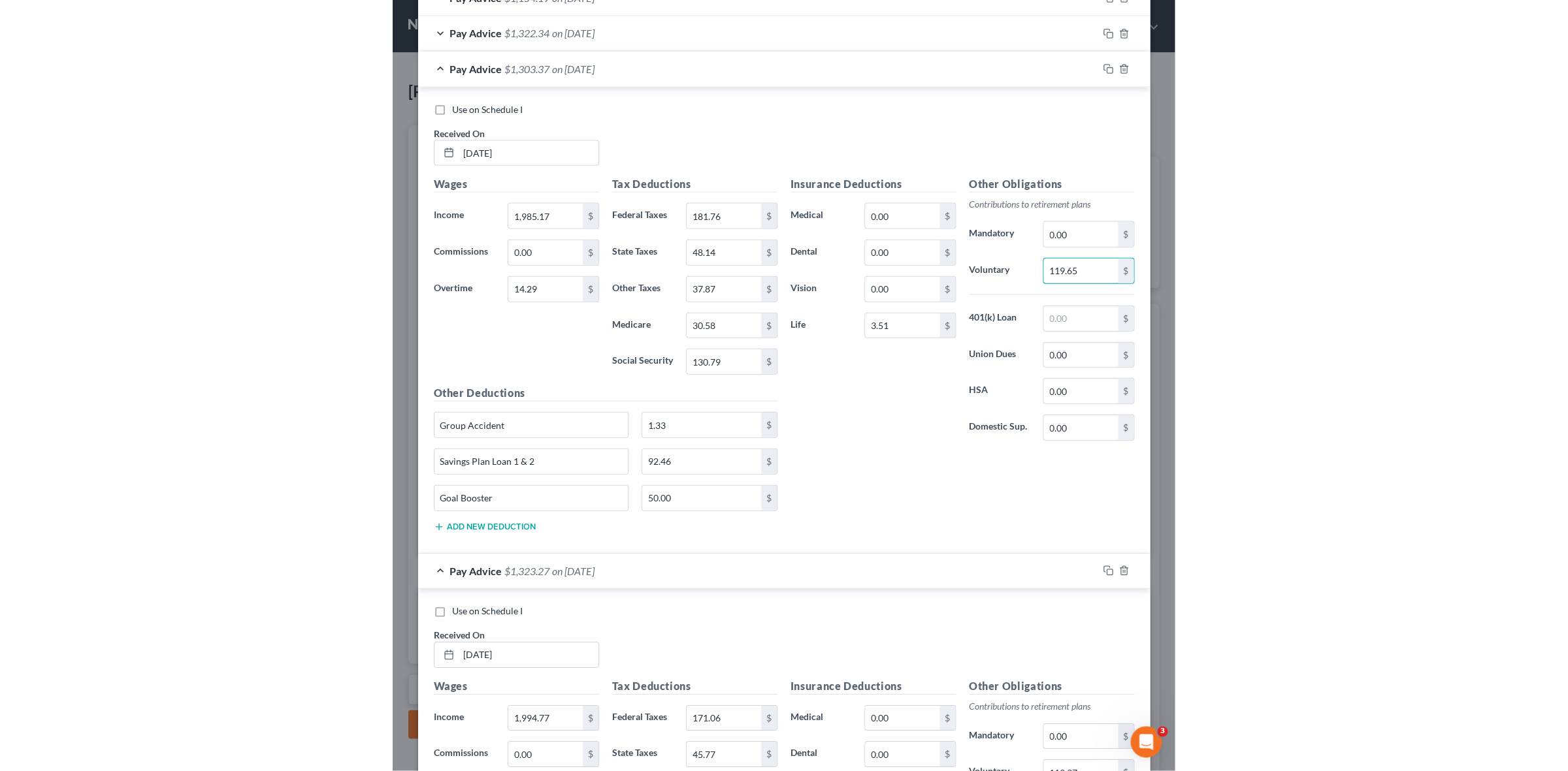
scroll to position [549, 0]
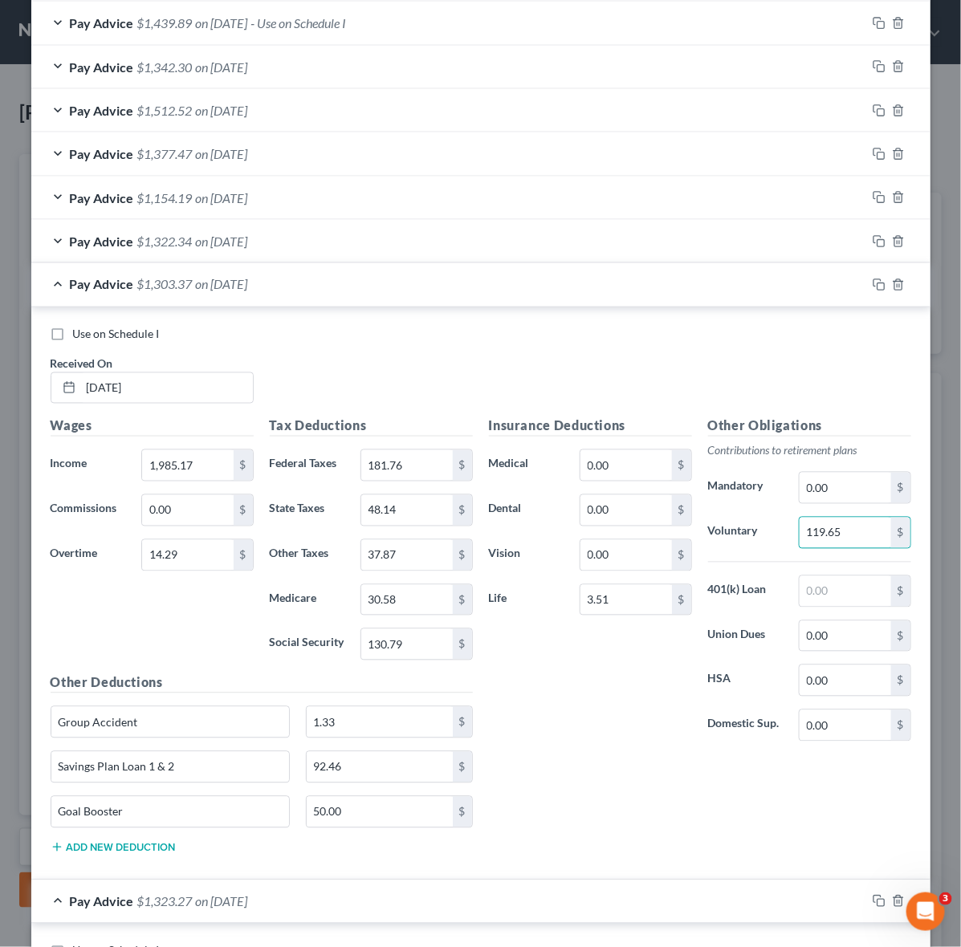
type input "119.65"
click at [52, 247] on div "Pay Advice $1,322.34 on [DATE]" at bounding box center [448, 241] width 835 height 43
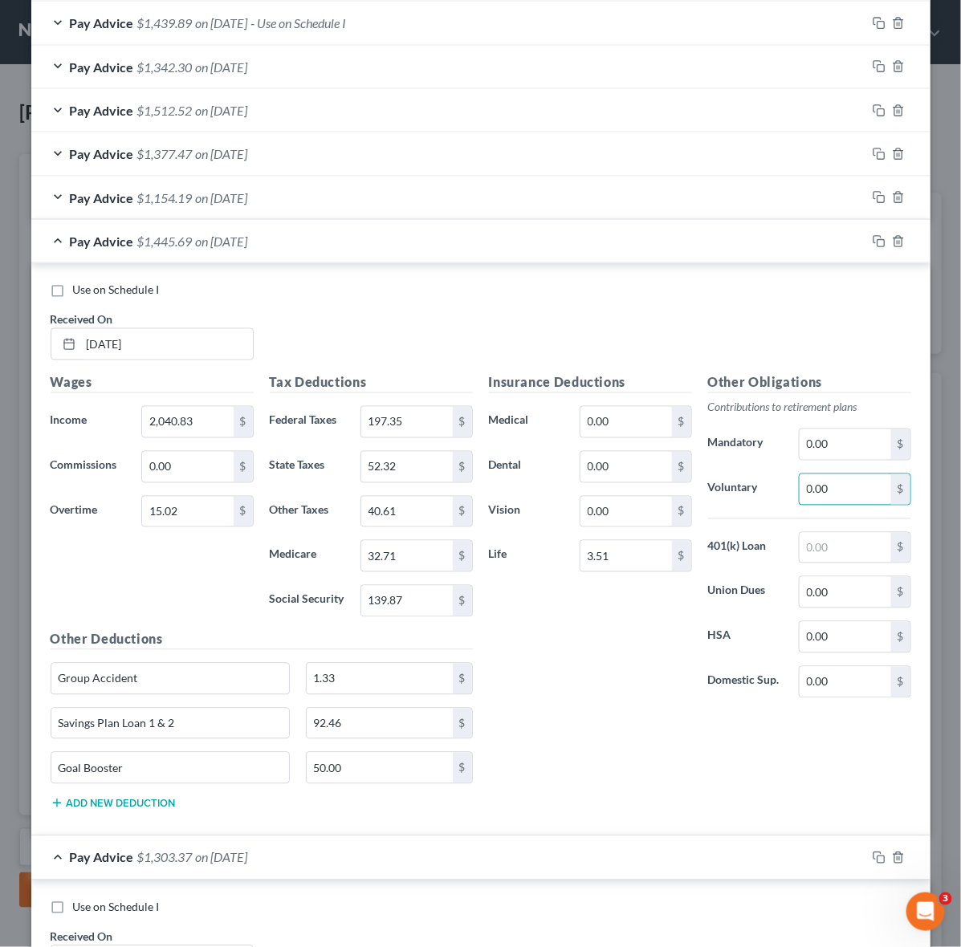
paste input "123.35"
type input "123.35"
click at [56, 189] on div "Pay Advice $1,154.19 on [DATE]" at bounding box center [448, 198] width 835 height 43
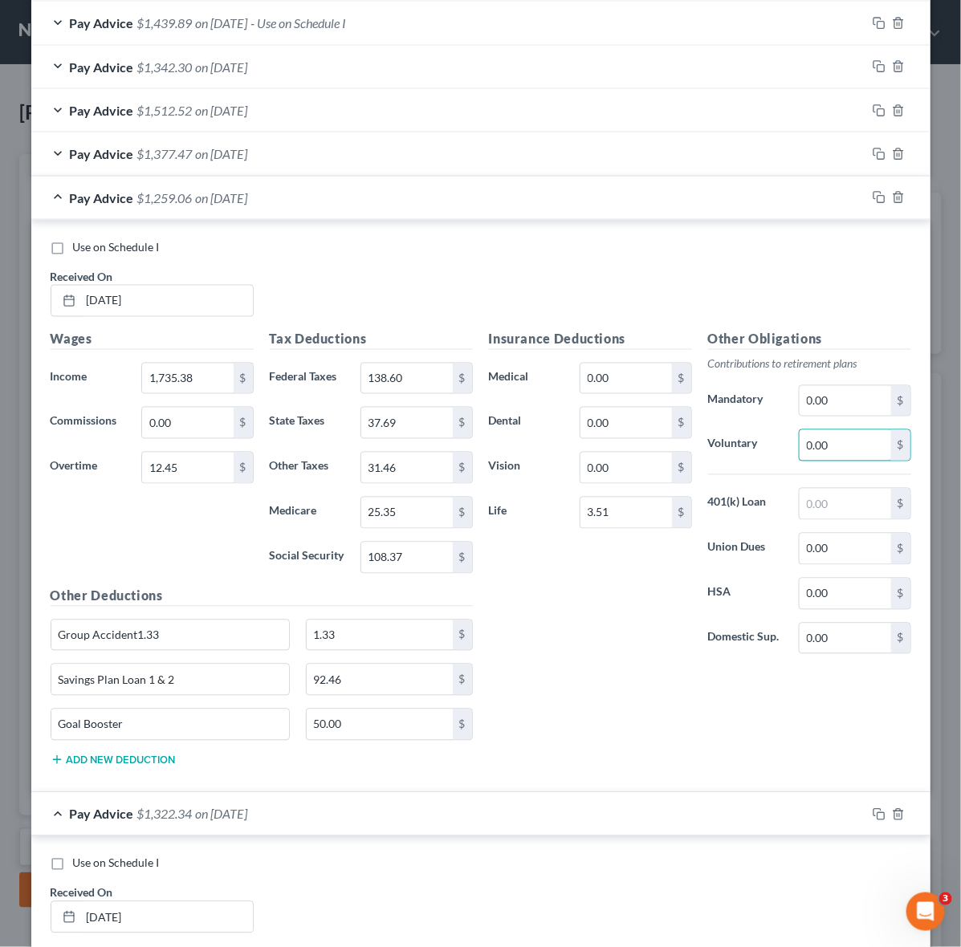
paste input "104.87"
type input "104.87"
click at [48, 145] on div "Pay Advice $1,377.47 on [DATE]" at bounding box center [448, 153] width 835 height 43
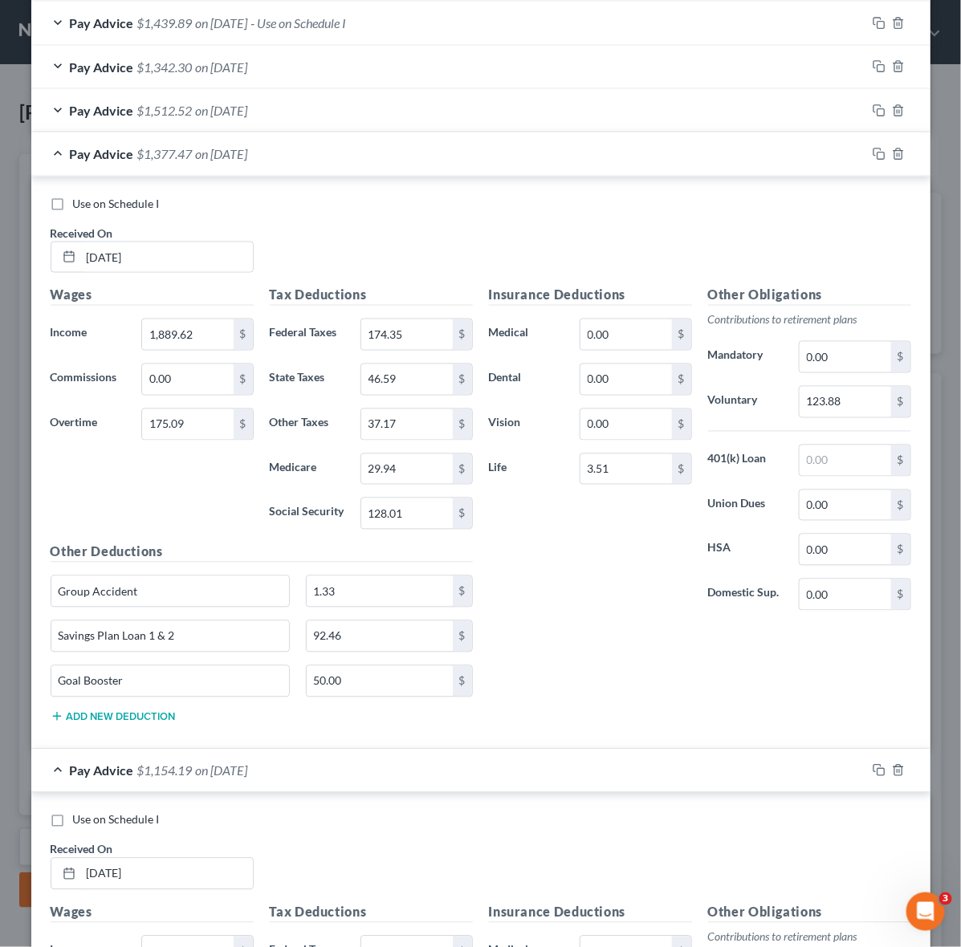
click at [57, 158] on div "Pay Advice $1,377.47 on [DATE]" at bounding box center [448, 153] width 835 height 43
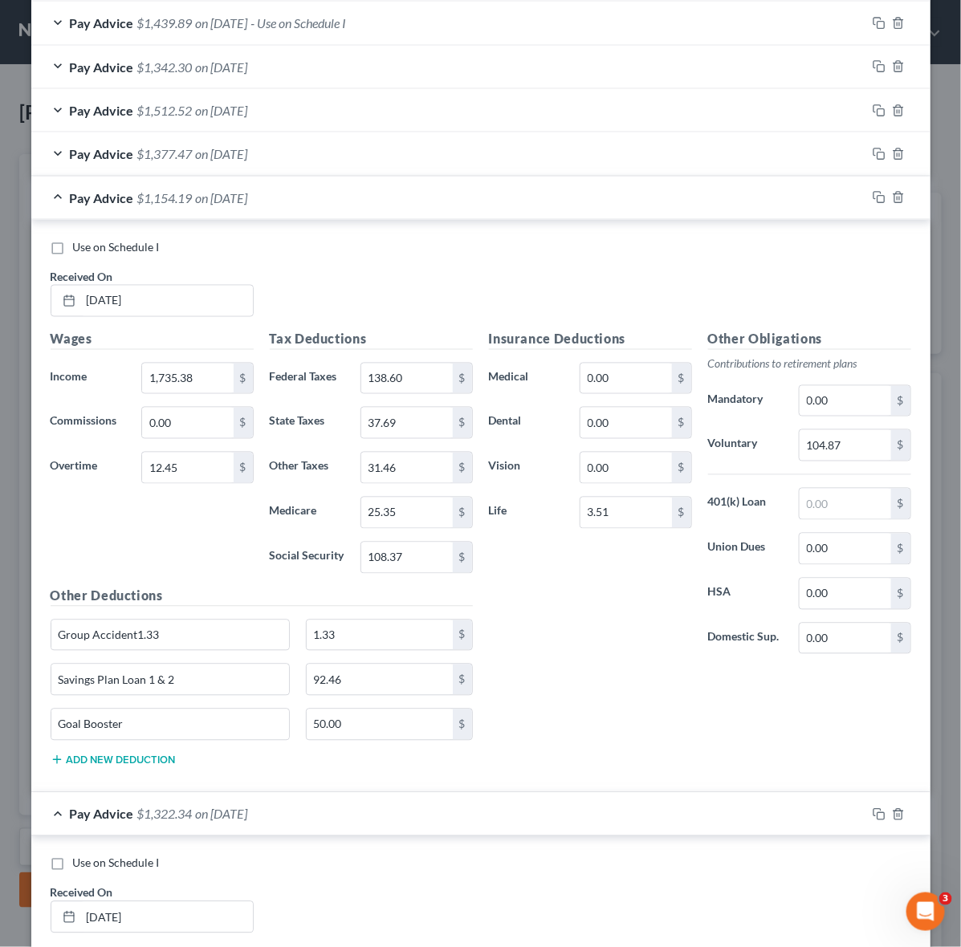
click at [70, 198] on span "Pay Advice" at bounding box center [102, 197] width 64 height 15
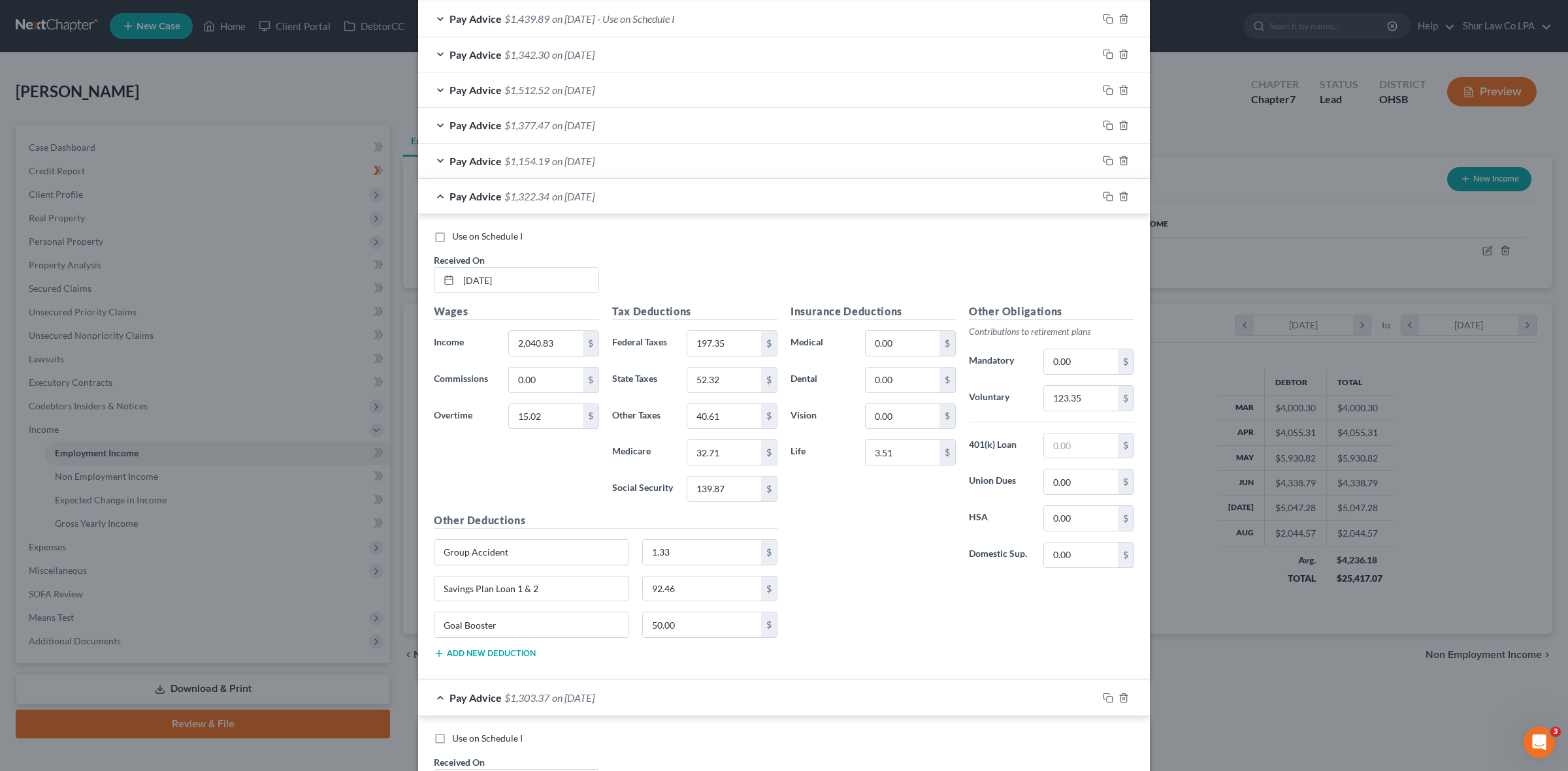
scroll to position [314, 655]
click at [433, 190] on div "Pay Advice $1,322.34 on [DATE]" at bounding box center [758, 196] width 679 height 35
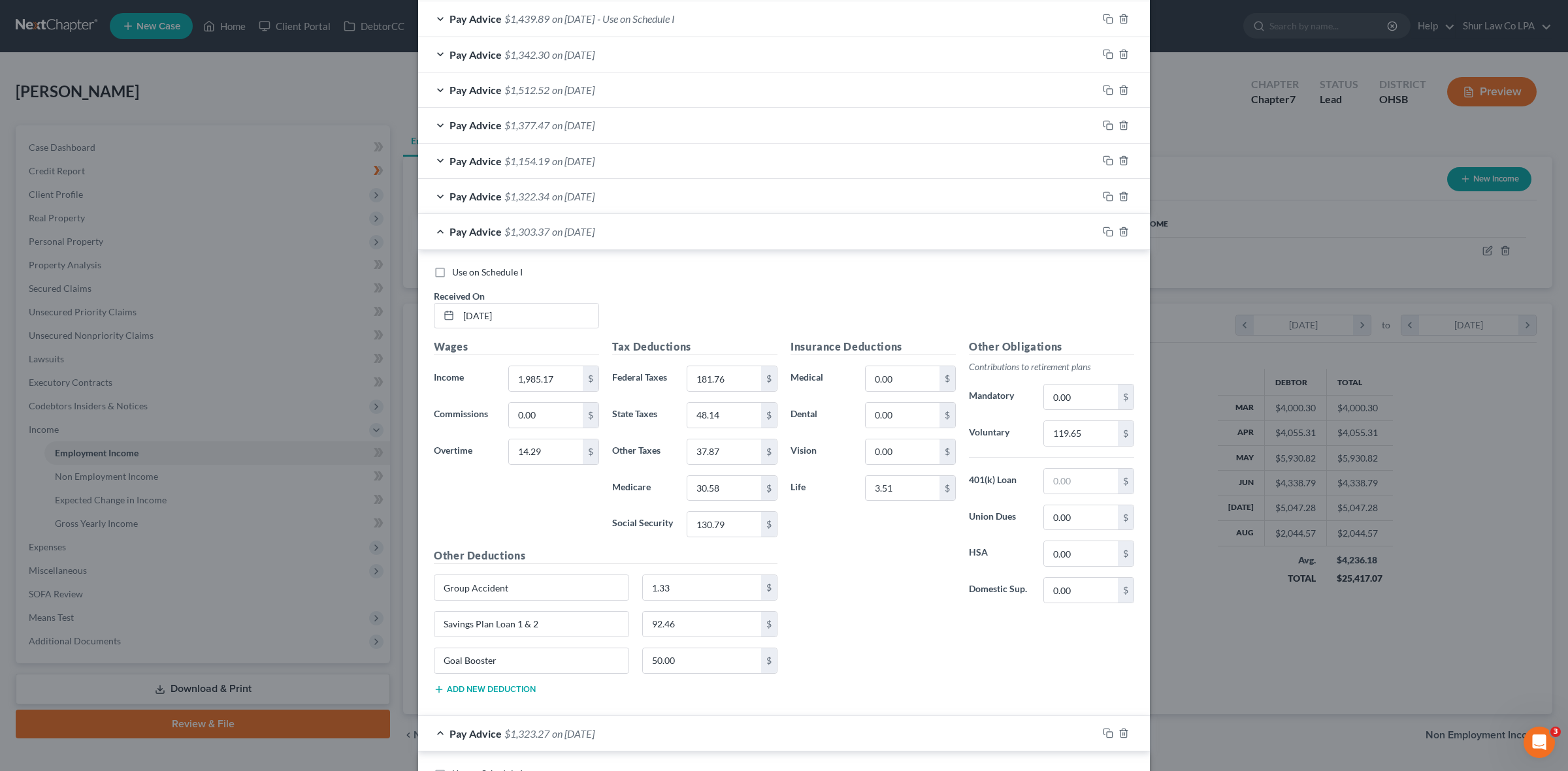
click at [430, 233] on div "Pay Advice $1,303.37 on [DATE]" at bounding box center [758, 231] width 679 height 35
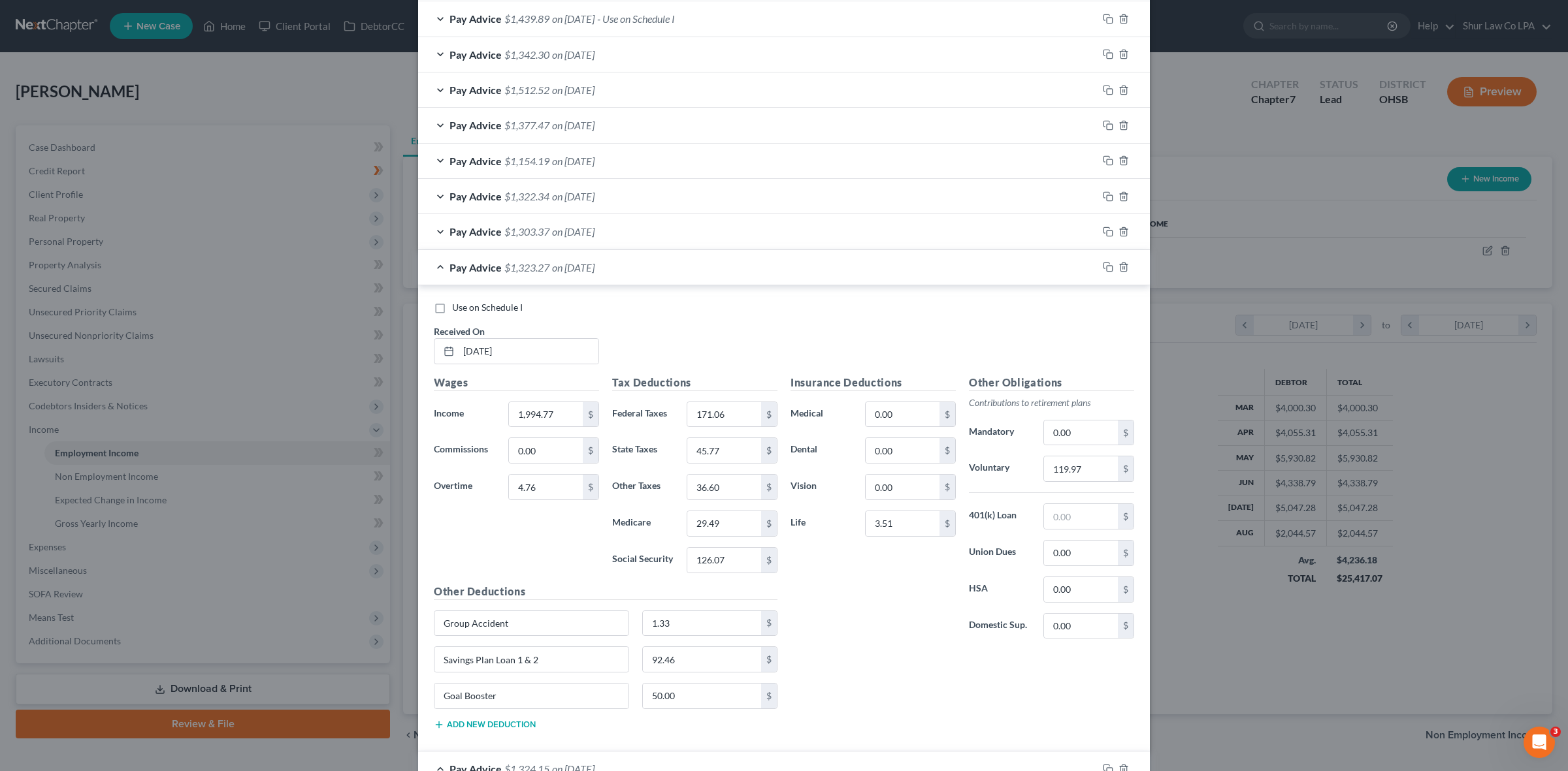
click at [431, 256] on div "Pay Advice $1,323.27 on [DATE]" at bounding box center [758, 268] width 679 height 35
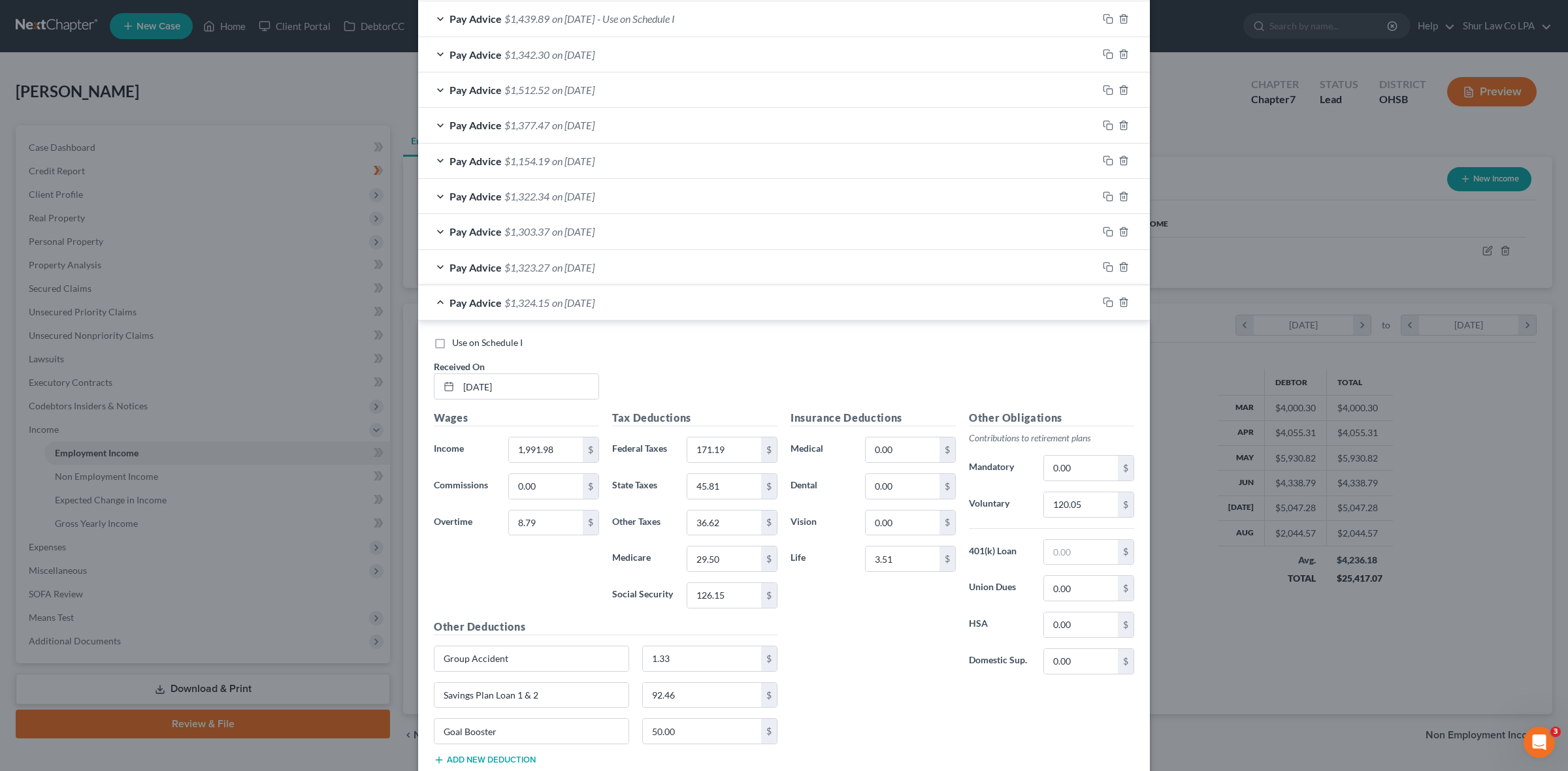
click at [432, 301] on div "Pay Advice $1,324.15 on [DATE]" at bounding box center [758, 303] width 679 height 35
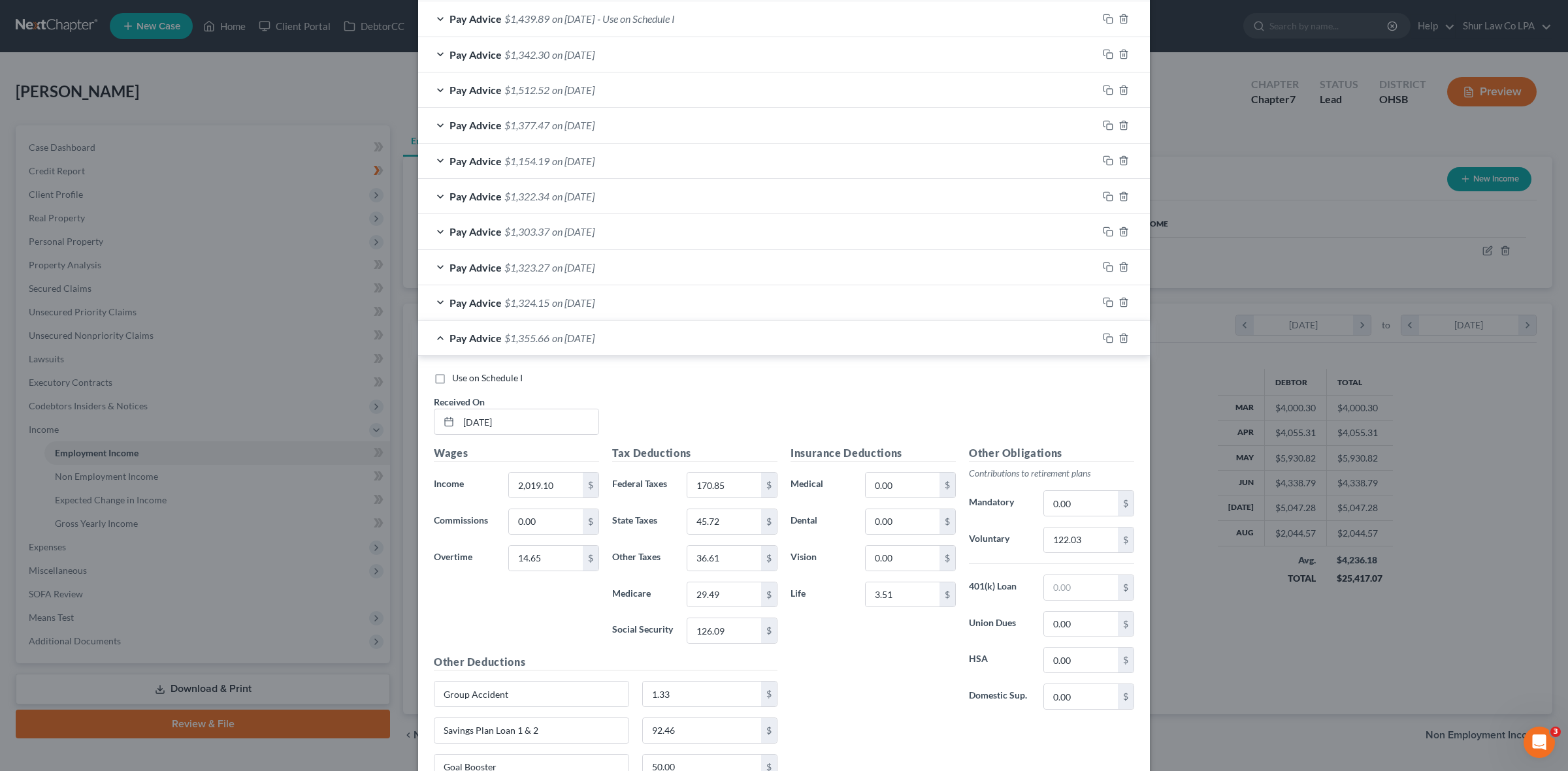
drag, startPoint x: 435, startPoint y: 334, endPoint x: 435, endPoint y: 356, distance: 22.0
click at [435, 337] on div "Pay Advice $1,355.66 on 02/21/2025" at bounding box center [758, 338] width 679 height 35
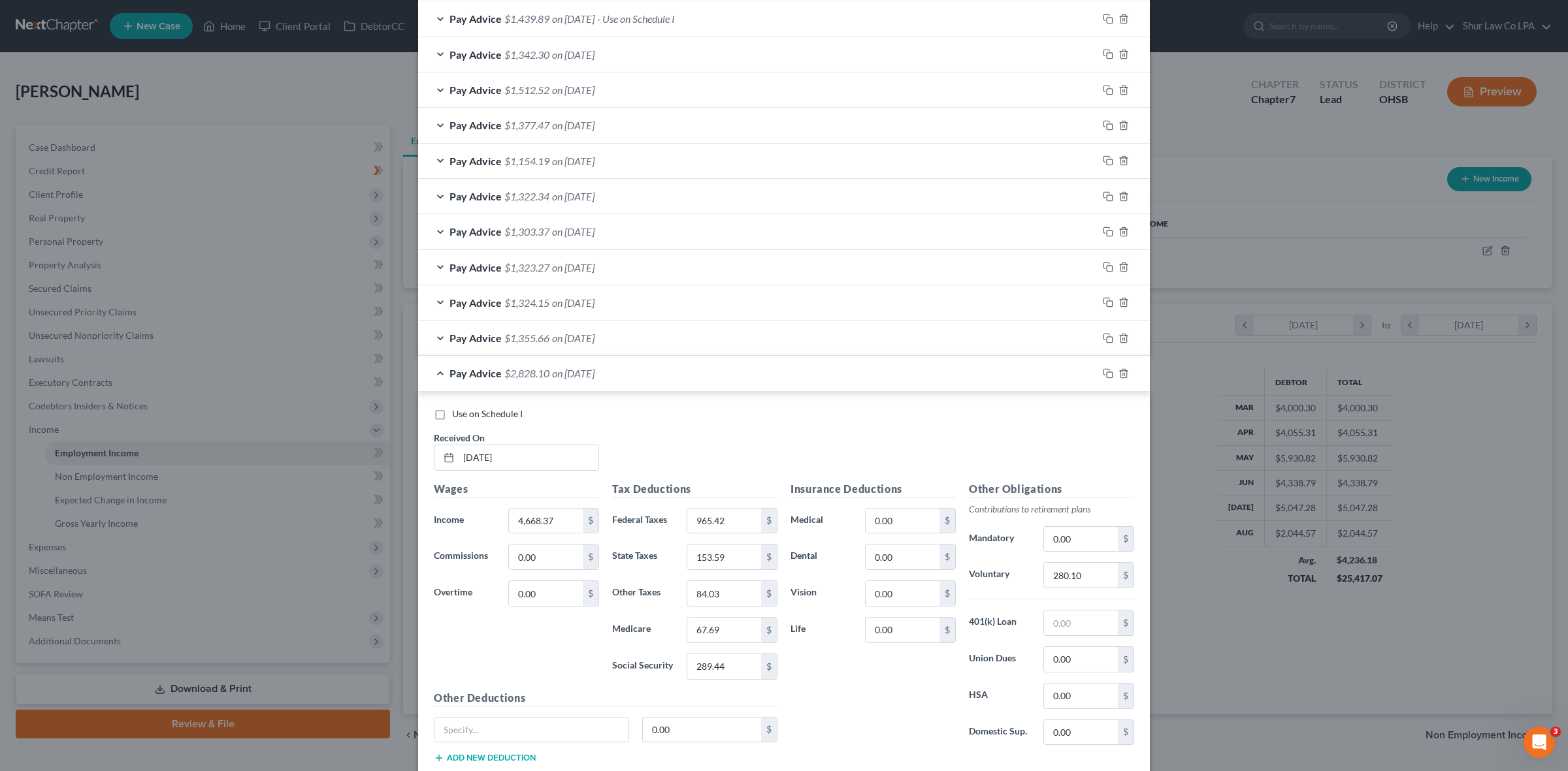
click at [433, 369] on div "Pay Advice $2,828.10 on [DATE]" at bounding box center [758, 373] width 679 height 35
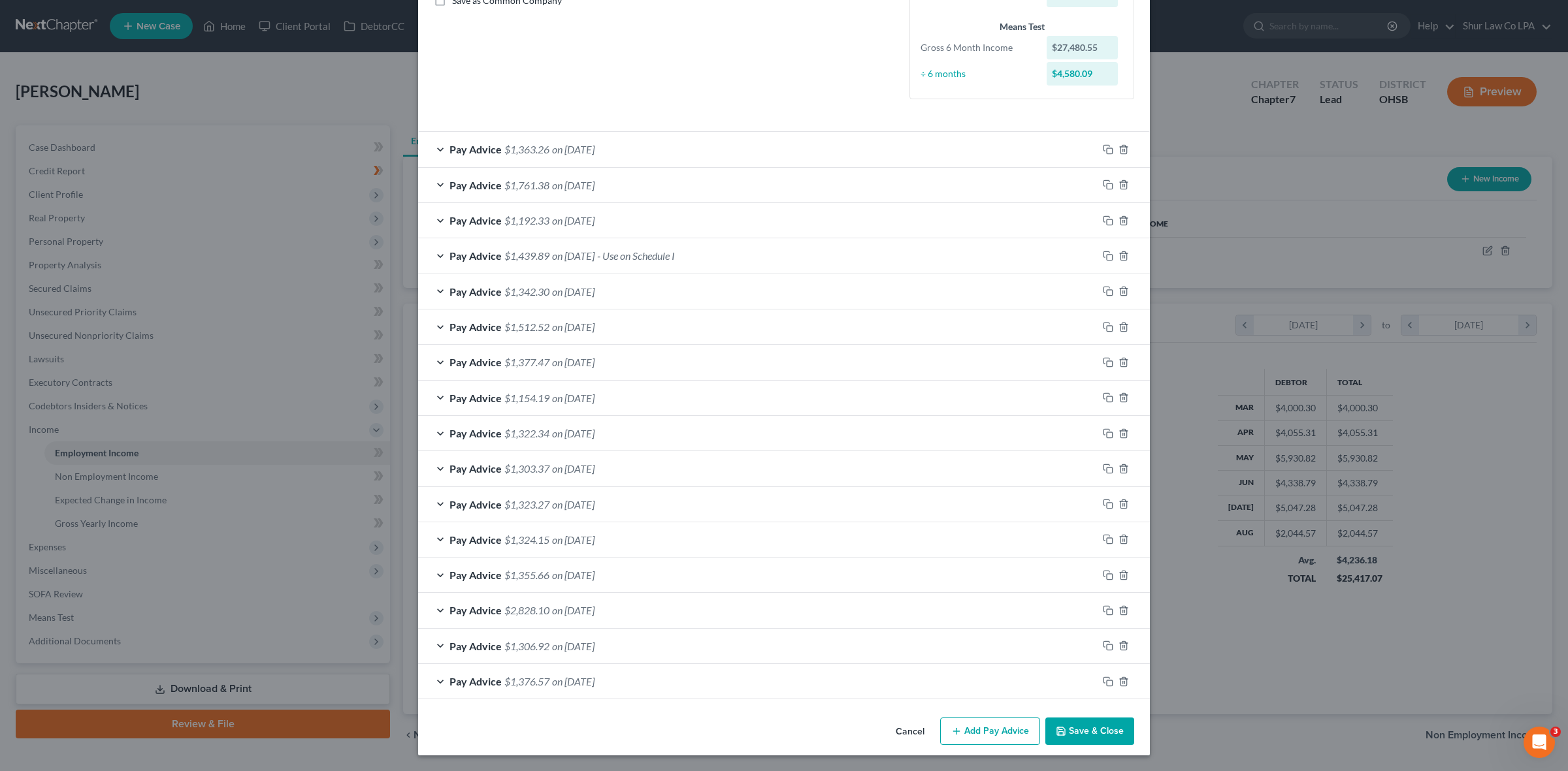
scroll to position [315, 0]
click at [426, 142] on div "Pay Advice $1,363.26 on [DATE]" at bounding box center [758, 149] width 679 height 35
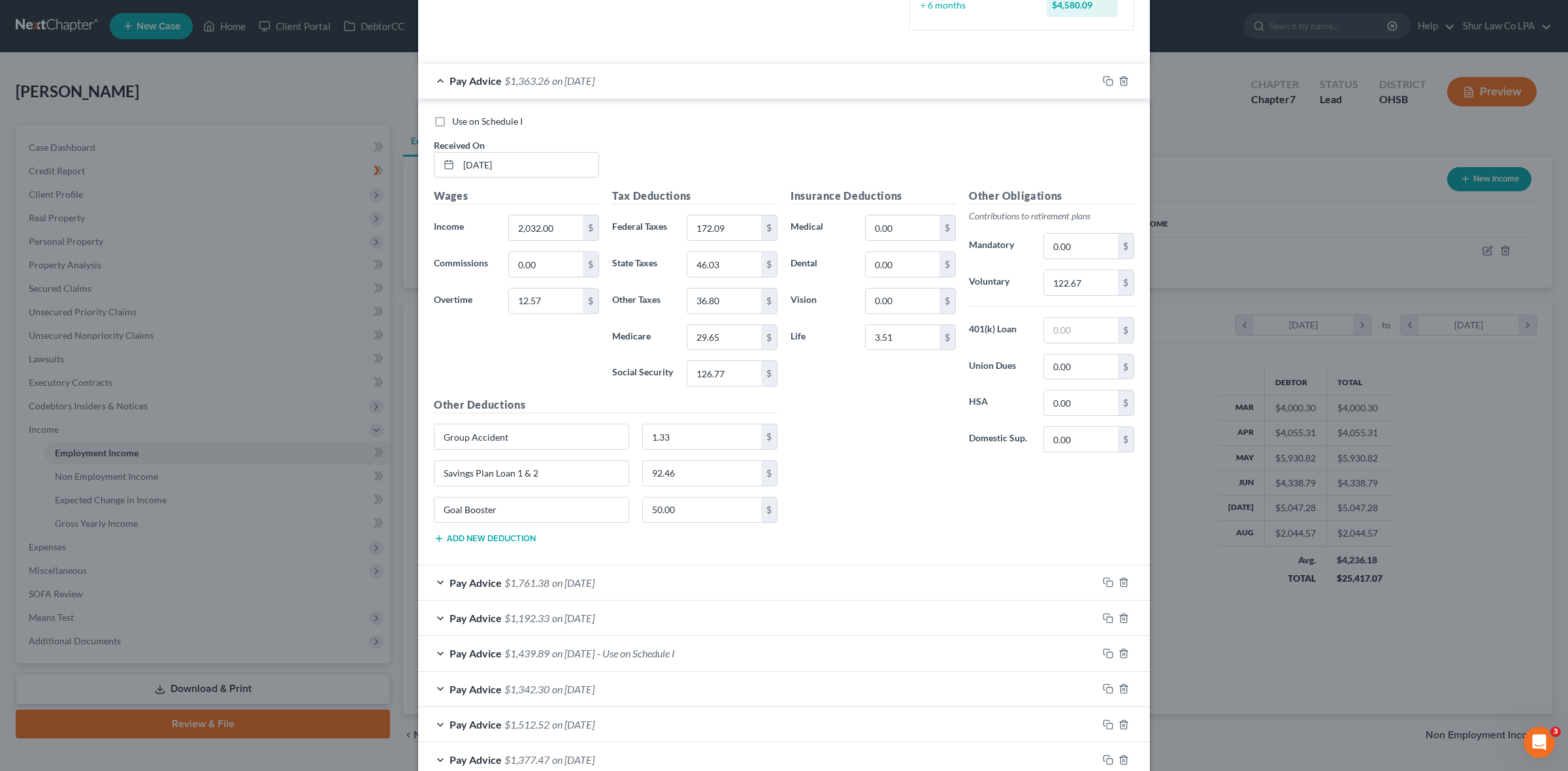
scroll to position [377, 0]
click at [449, 82] on span "Pay Advice" at bounding box center [475, 84] width 52 height 12
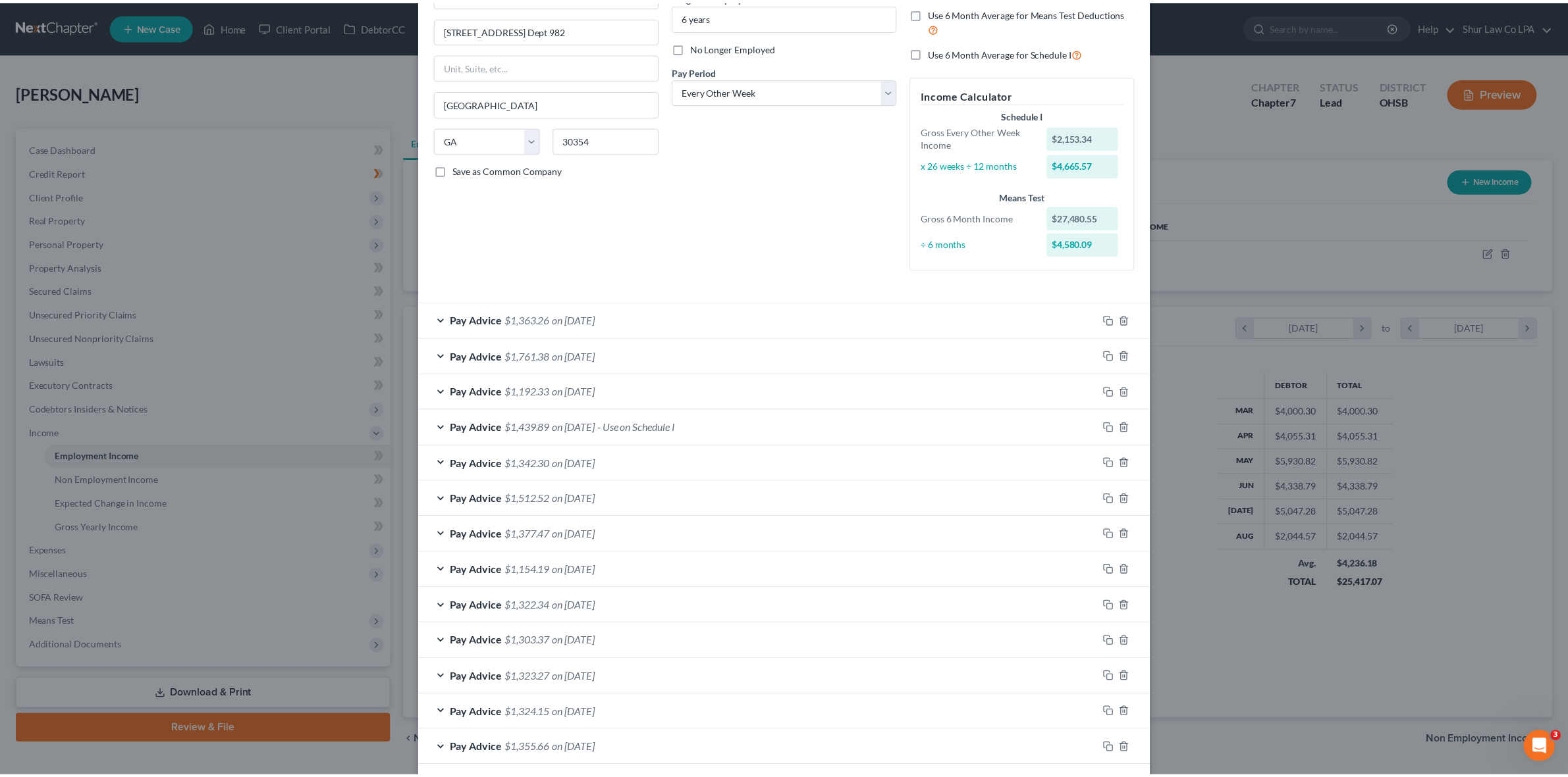
scroll to position [0, 0]
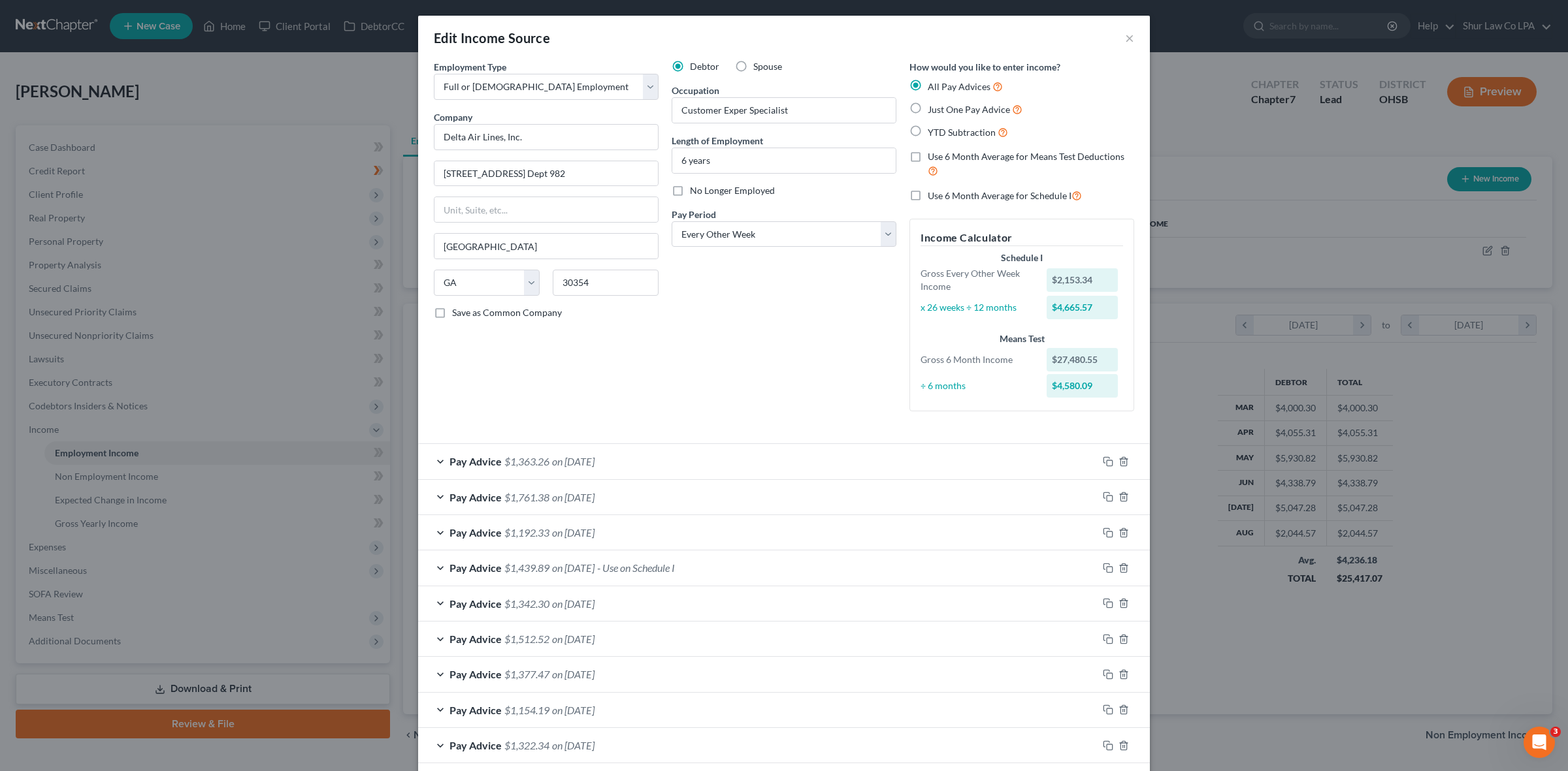
click at [781, 42] on div "Edit Income Source ×" at bounding box center [784, 37] width 732 height 45
click at [781, 42] on button "×" at bounding box center [1129, 37] width 9 height 15
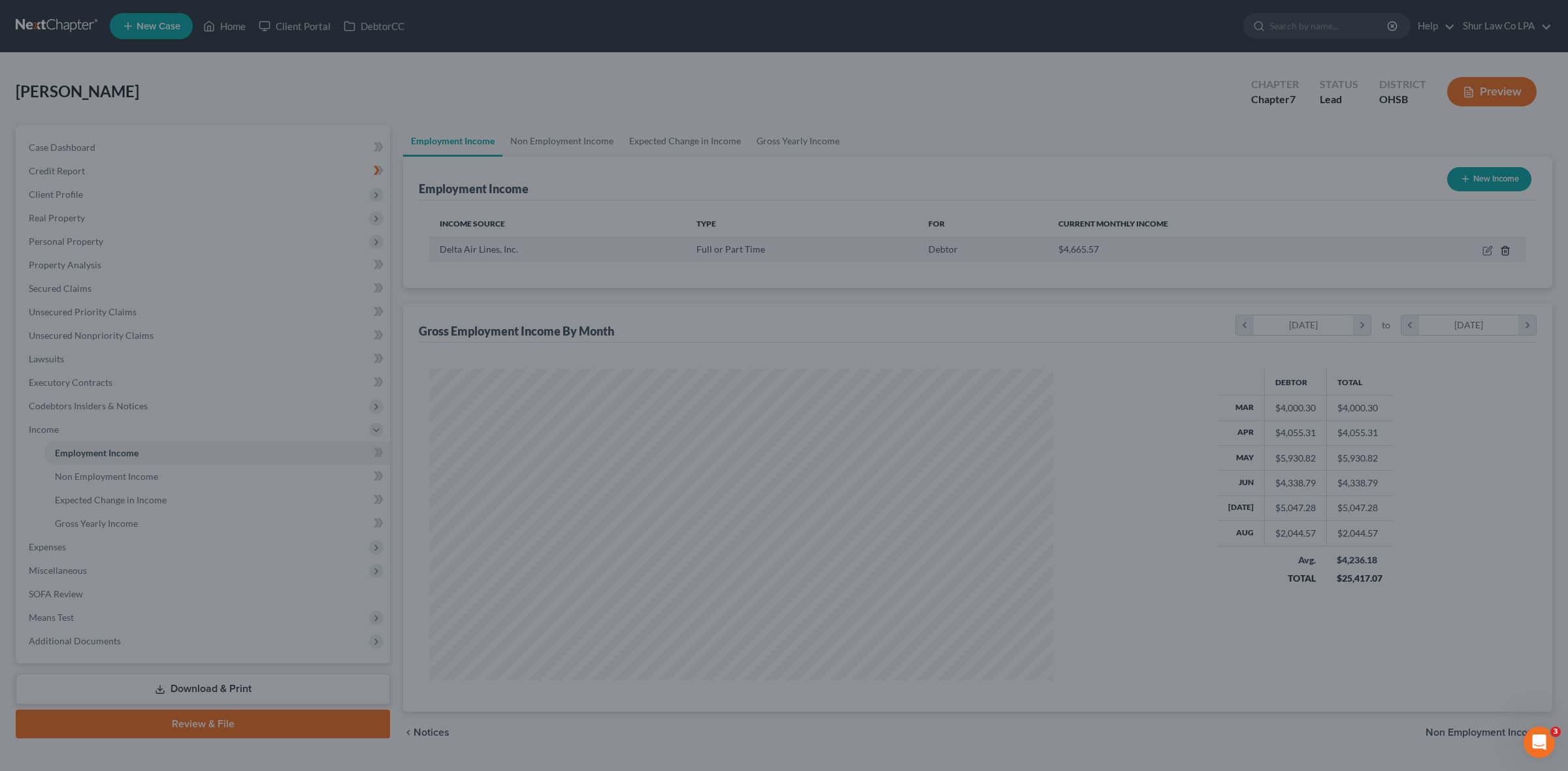
scroll to position [652707, 652697]
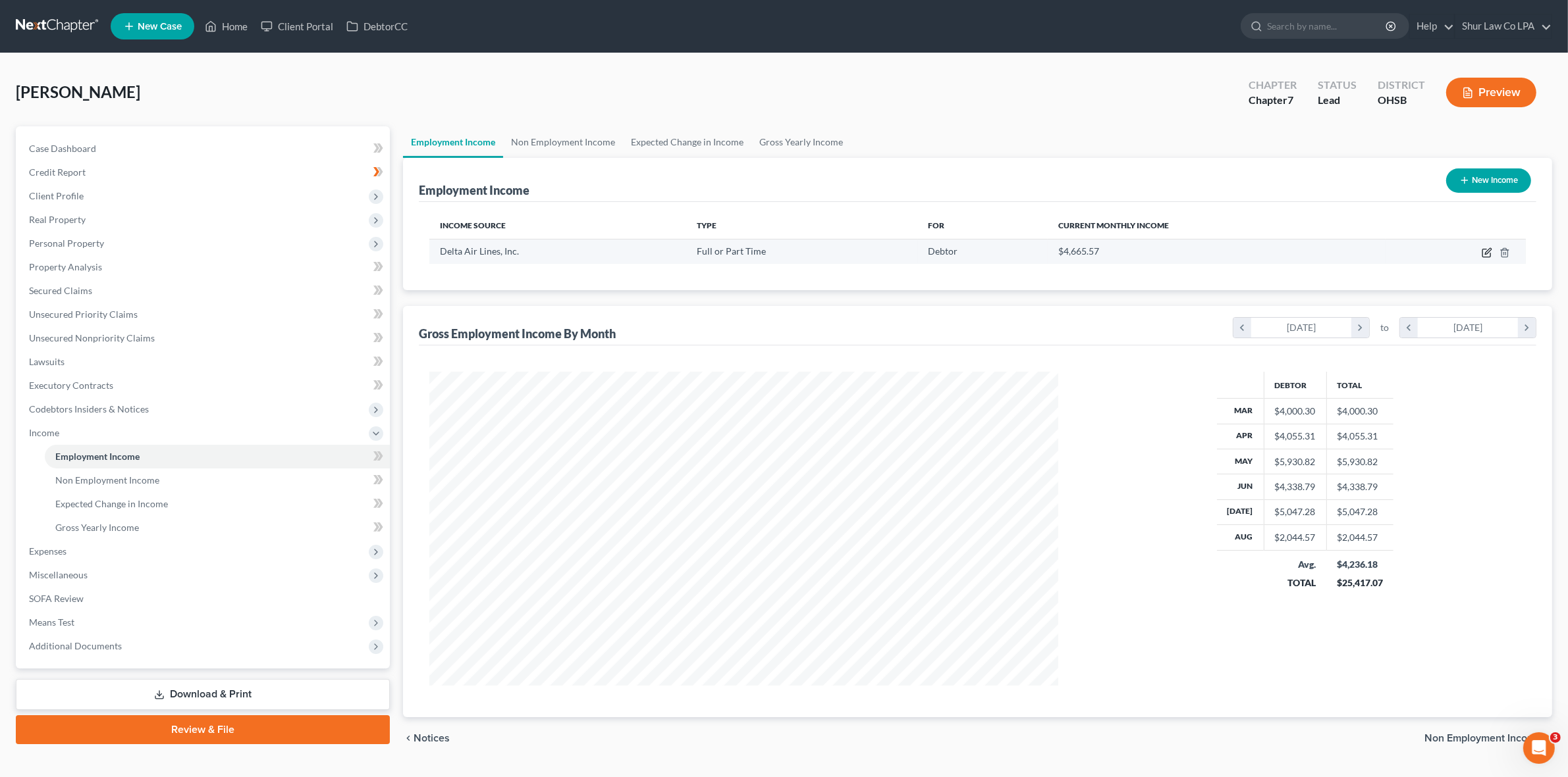
click at [787, 253] on icon "button" at bounding box center [1486, 253] width 8 height 8
select select "0"
select select "10"
select select "2"
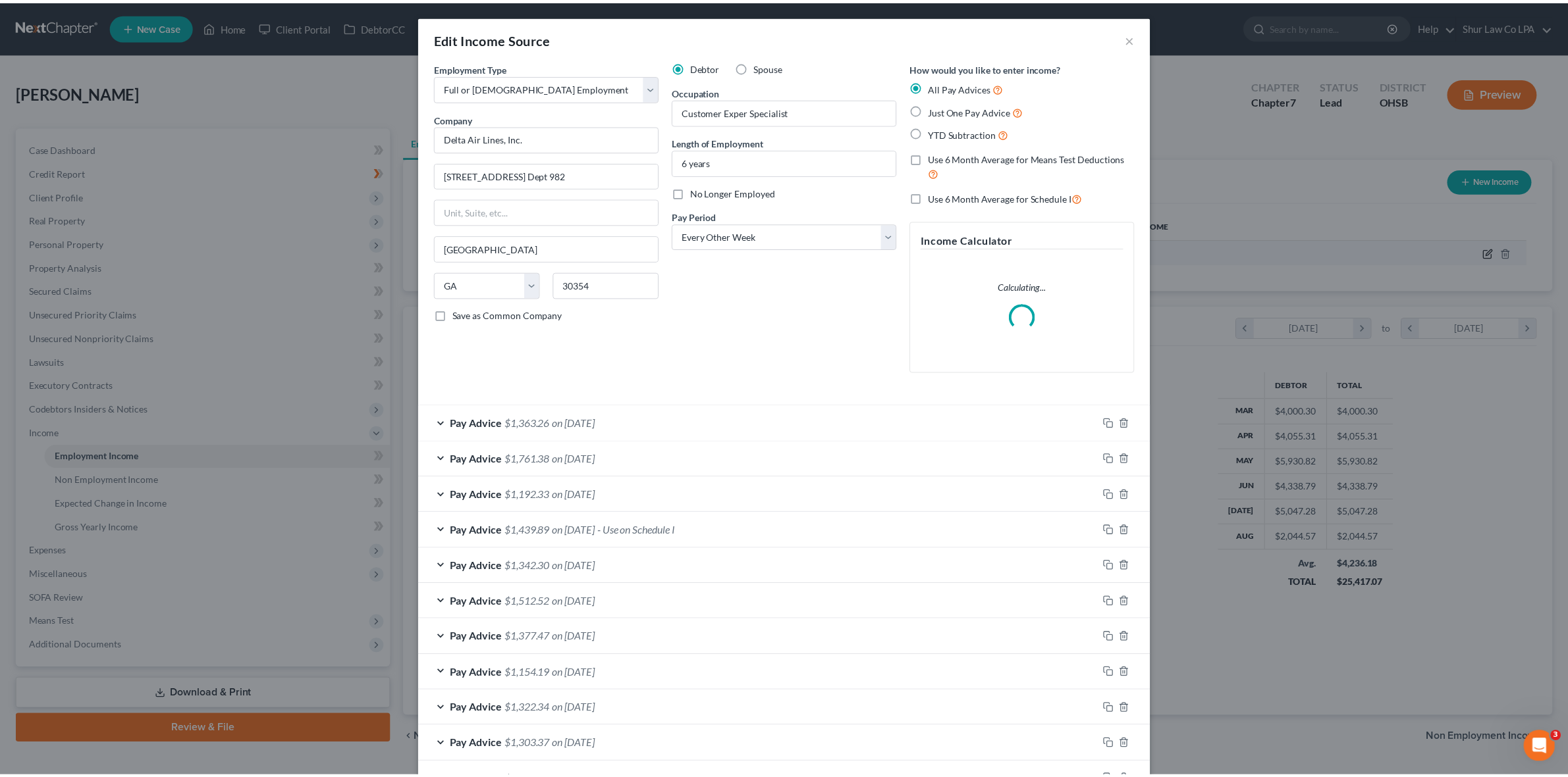
scroll to position [316, 660]
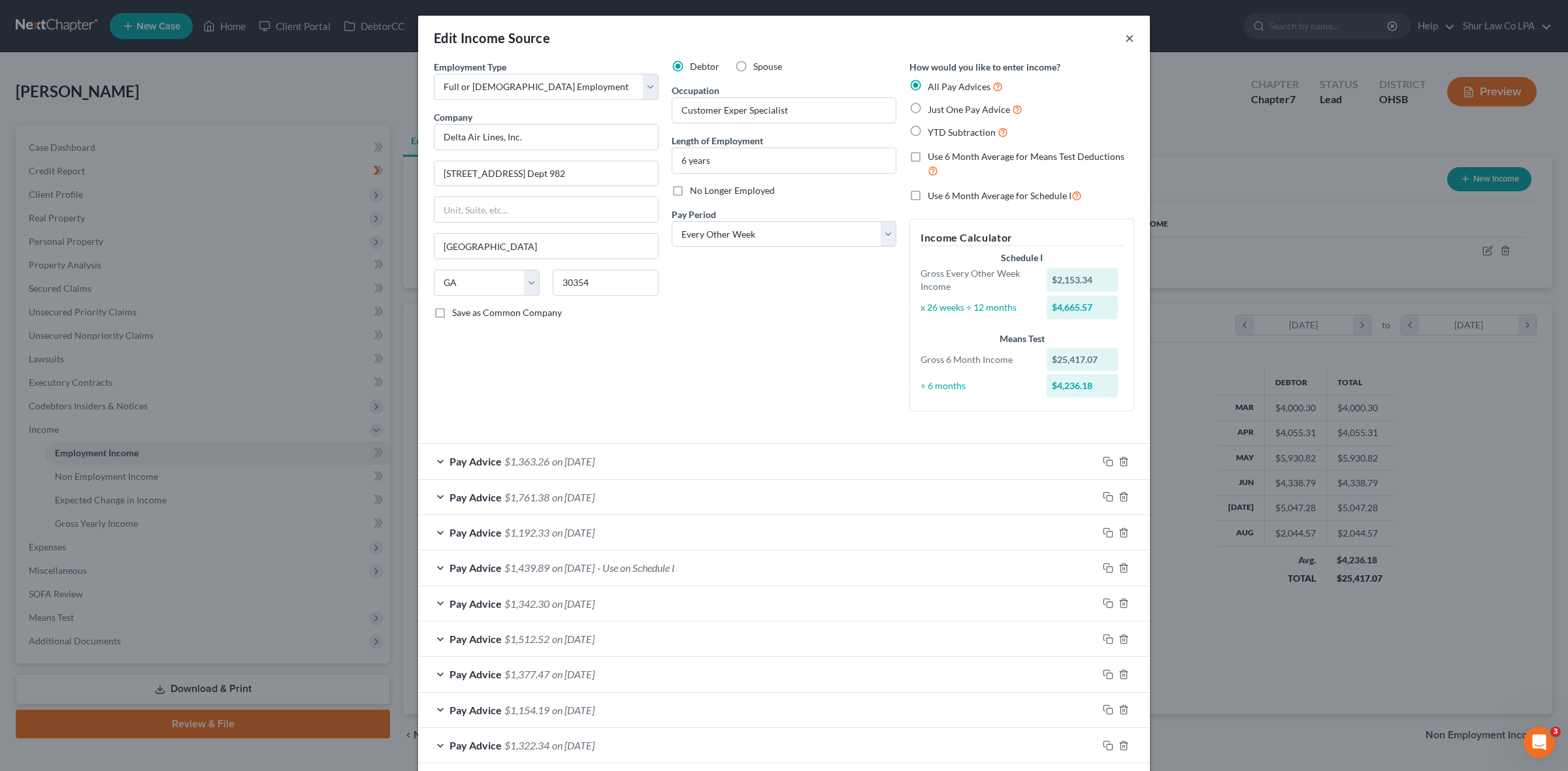
click at [781, 39] on button "×" at bounding box center [1129, 37] width 9 height 15
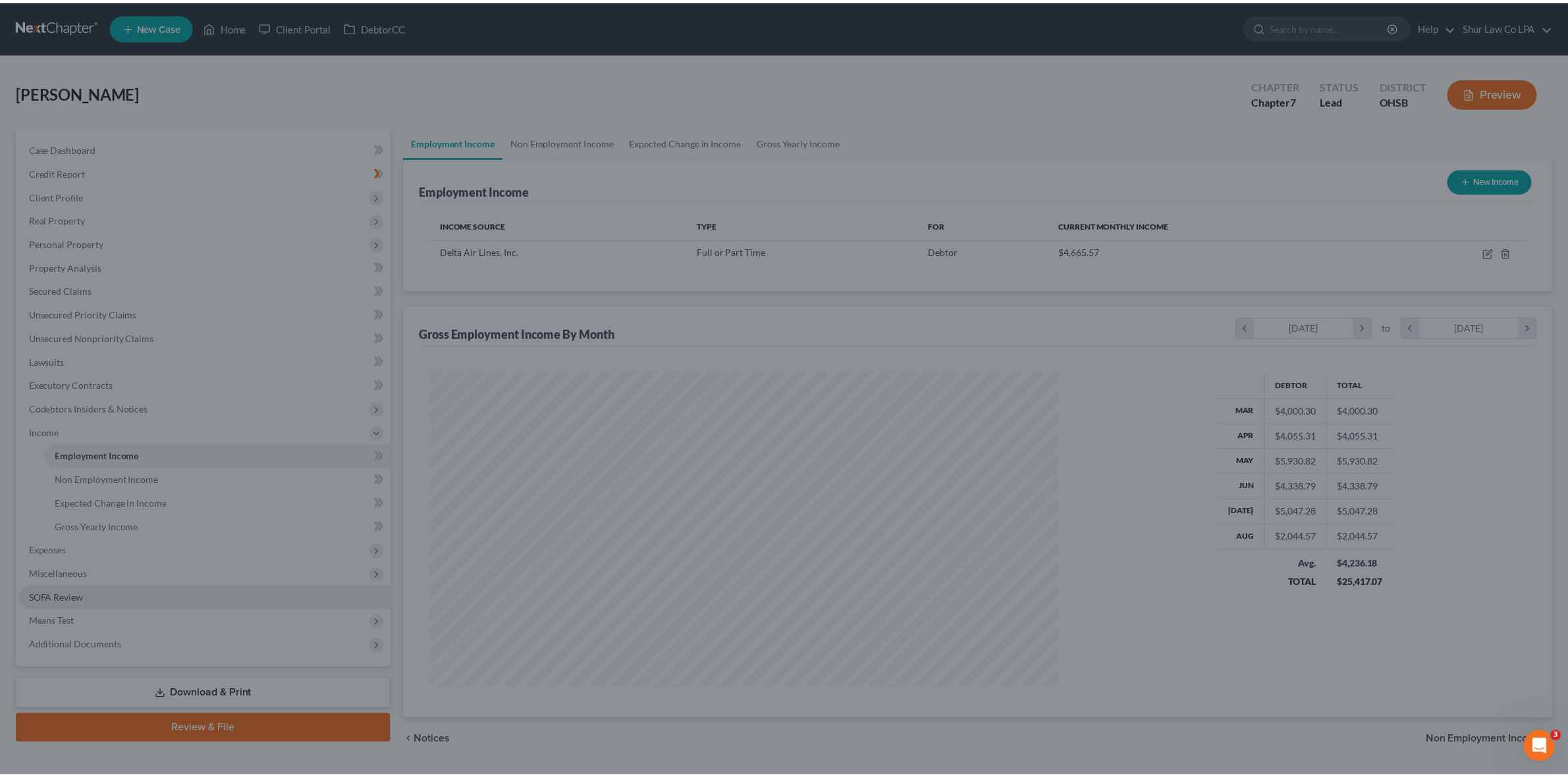
scroll to position [657786, 657818]
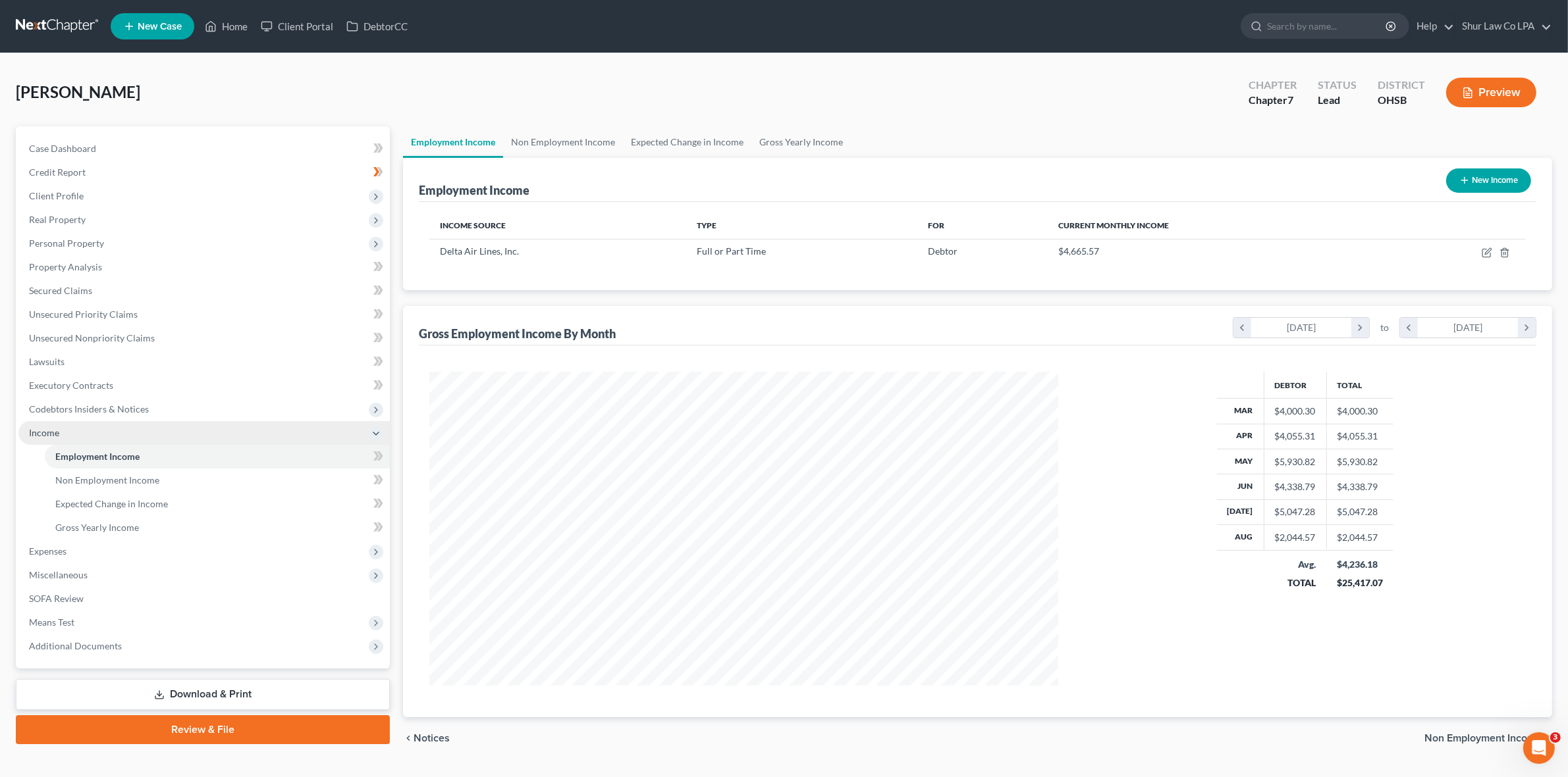
click at [107, 426] on span "Income" at bounding box center [203, 433] width 371 height 24
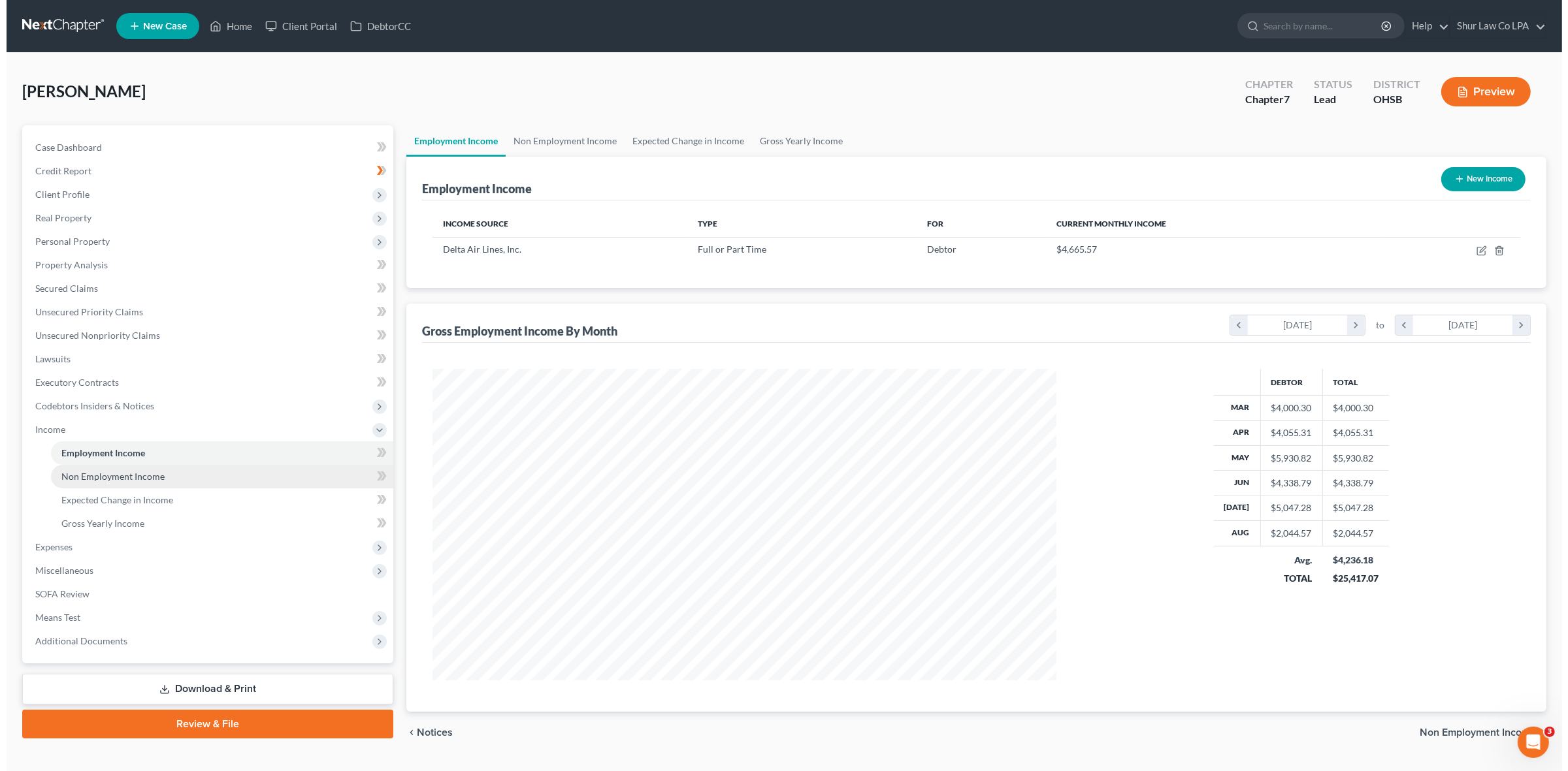
scroll to position [311, 649]
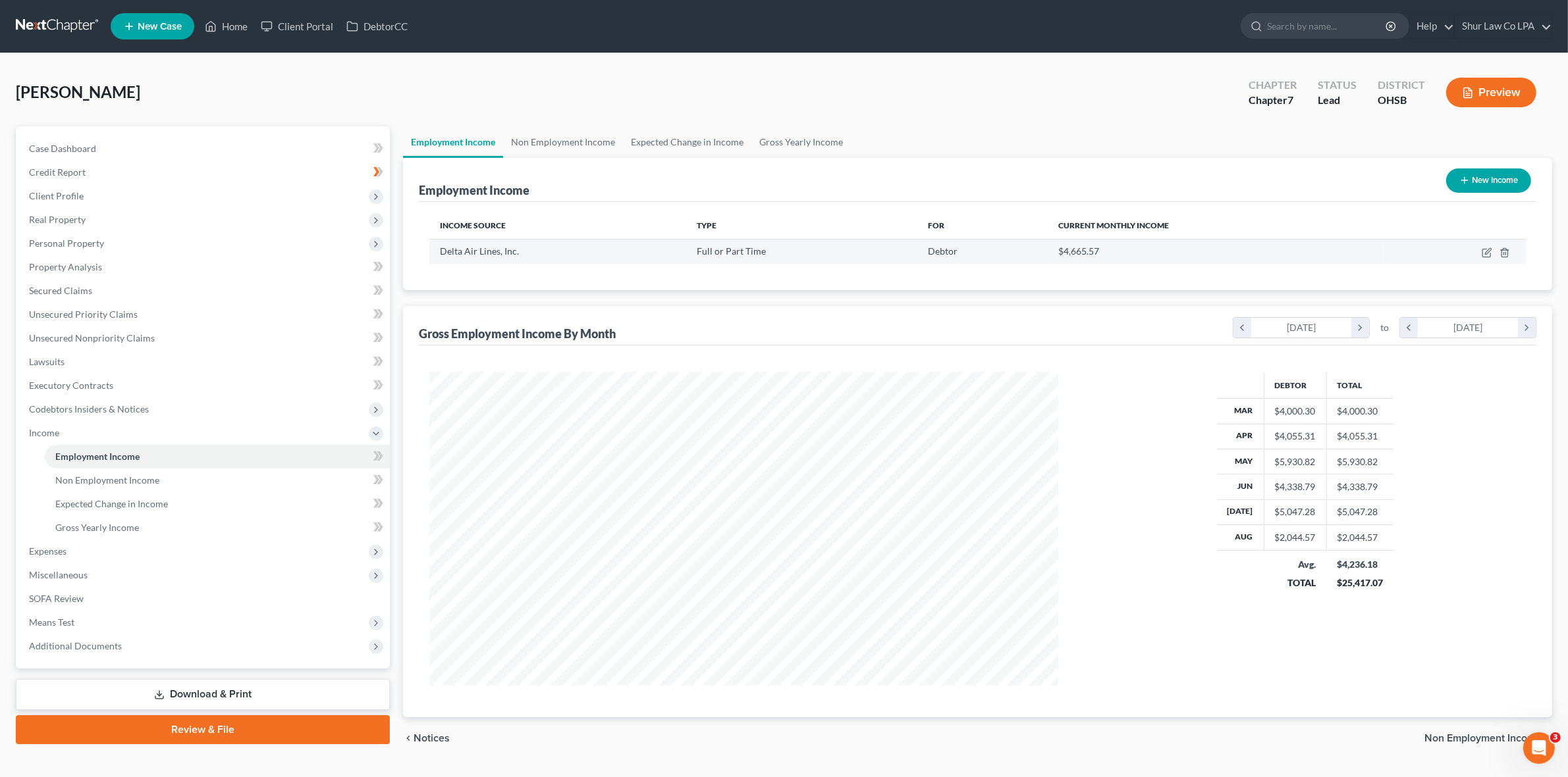
click at [1485, 258] on td at bounding box center [1455, 251] width 140 height 25
click at [1485, 252] on icon "button" at bounding box center [1488, 251] width 6 height 6
select select "0"
select select "10"
select select "2"
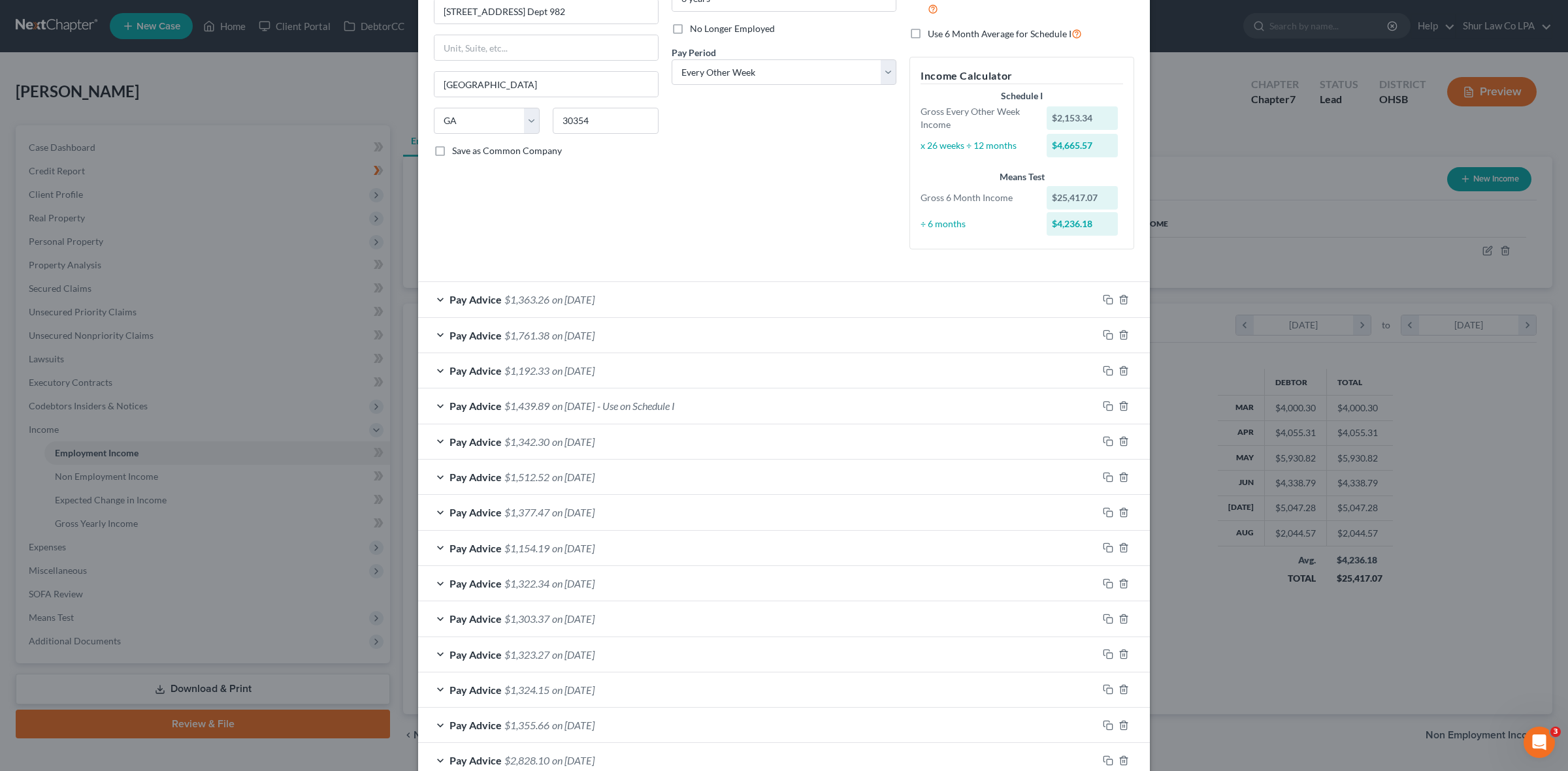
scroll to position [0, 0]
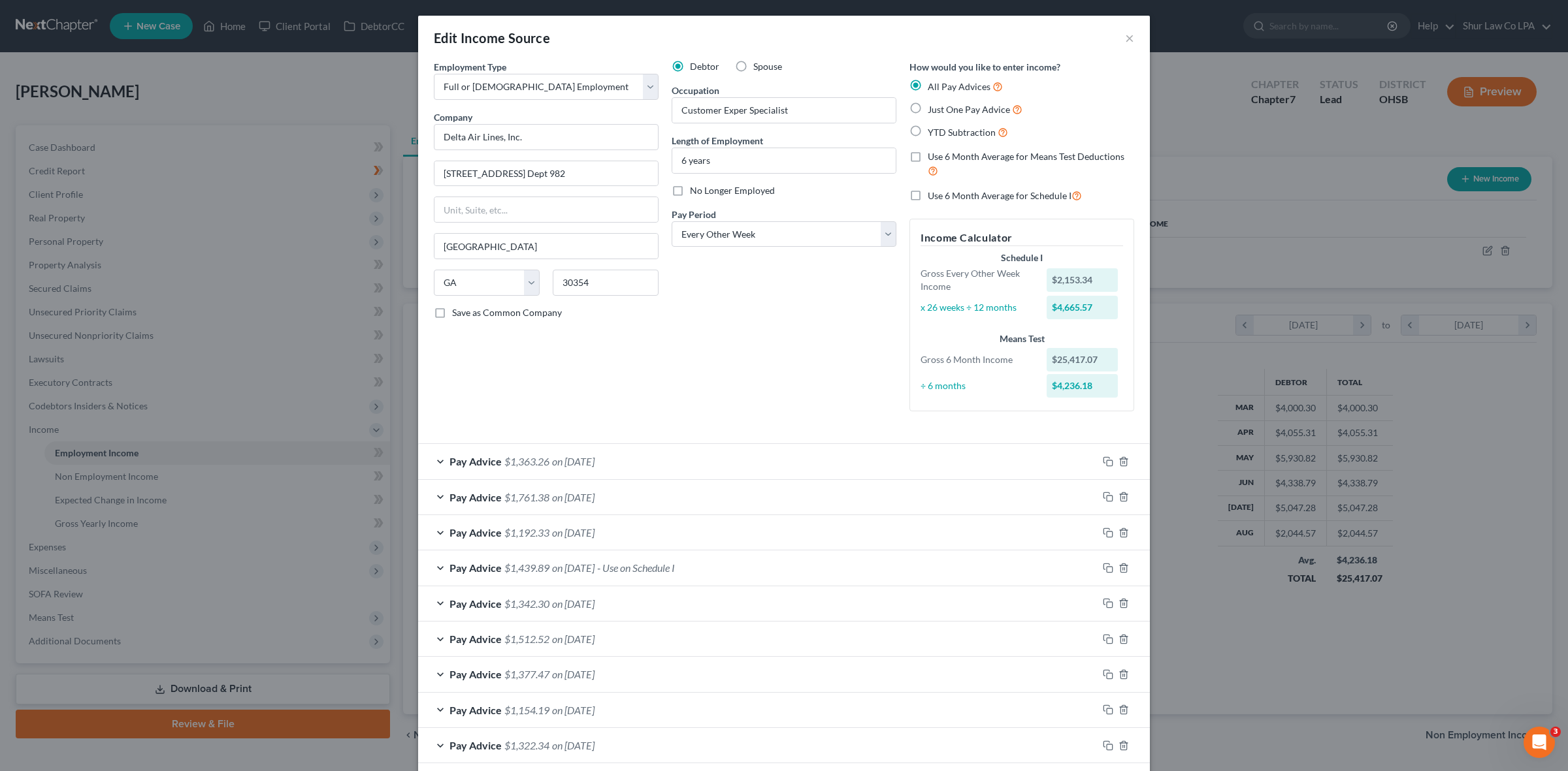
click at [425, 460] on div "Pay Advice $1,363.26 on [DATE]" at bounding box center [758, 461] width 679 height 35
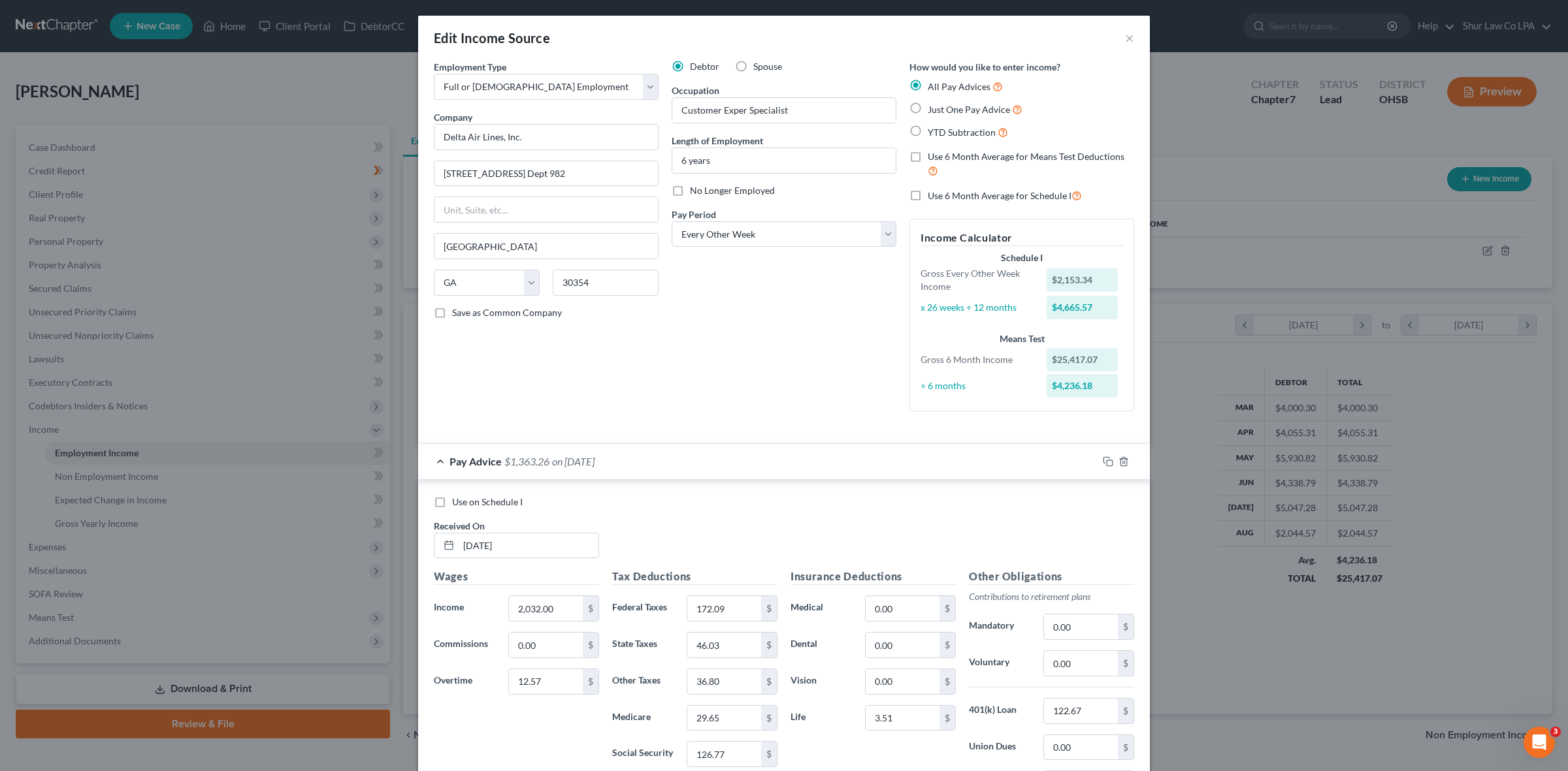
click at [425, 460] on div "Pay Advice $1,363.26 on [DATE]" at bounding box center [758, 461] width 679 height 35
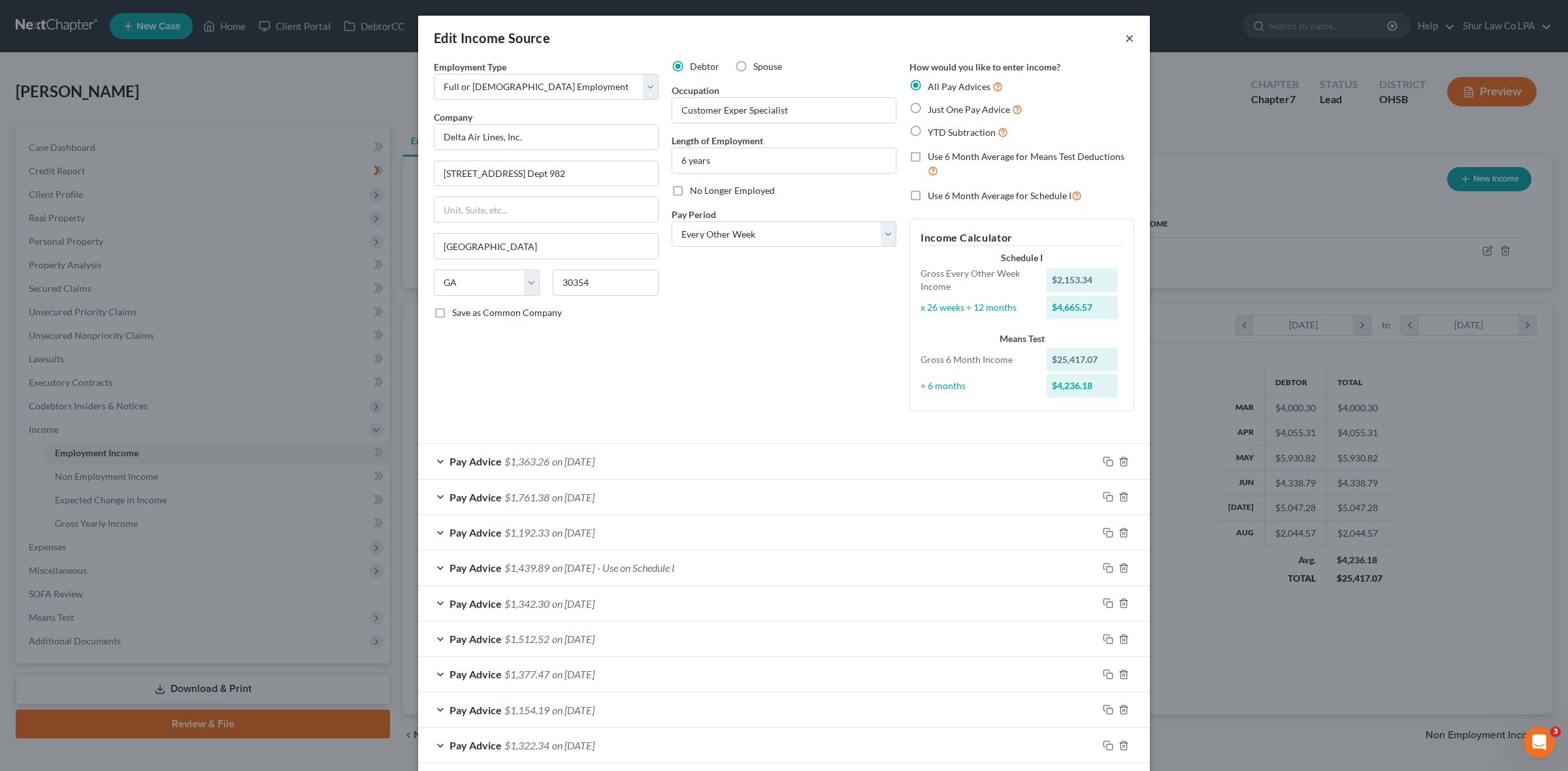
click at [1125, 36] on button "×" at bounding box center [1129, 37] width 9 height 15
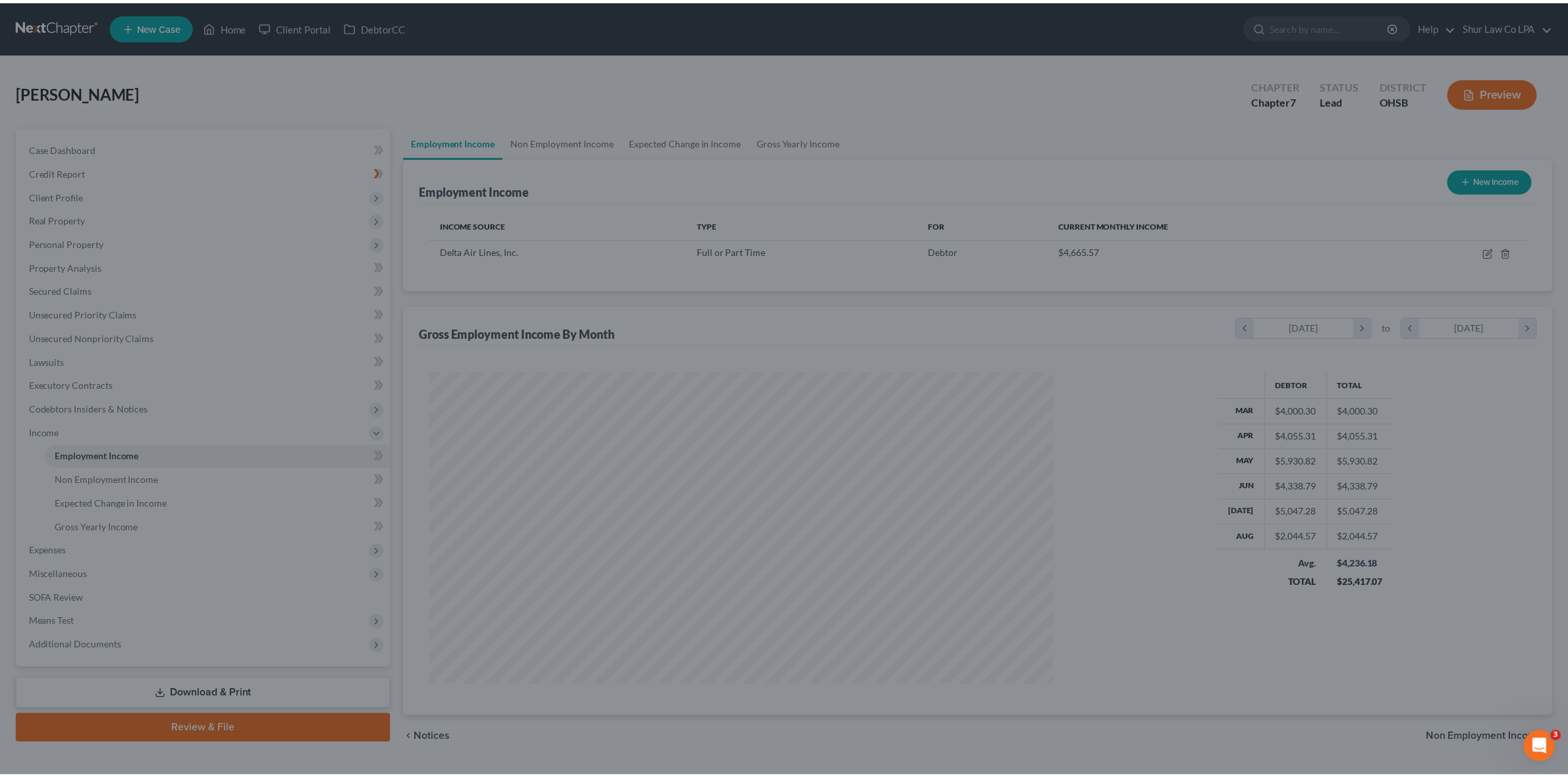
scroll to position [657786, 657818]
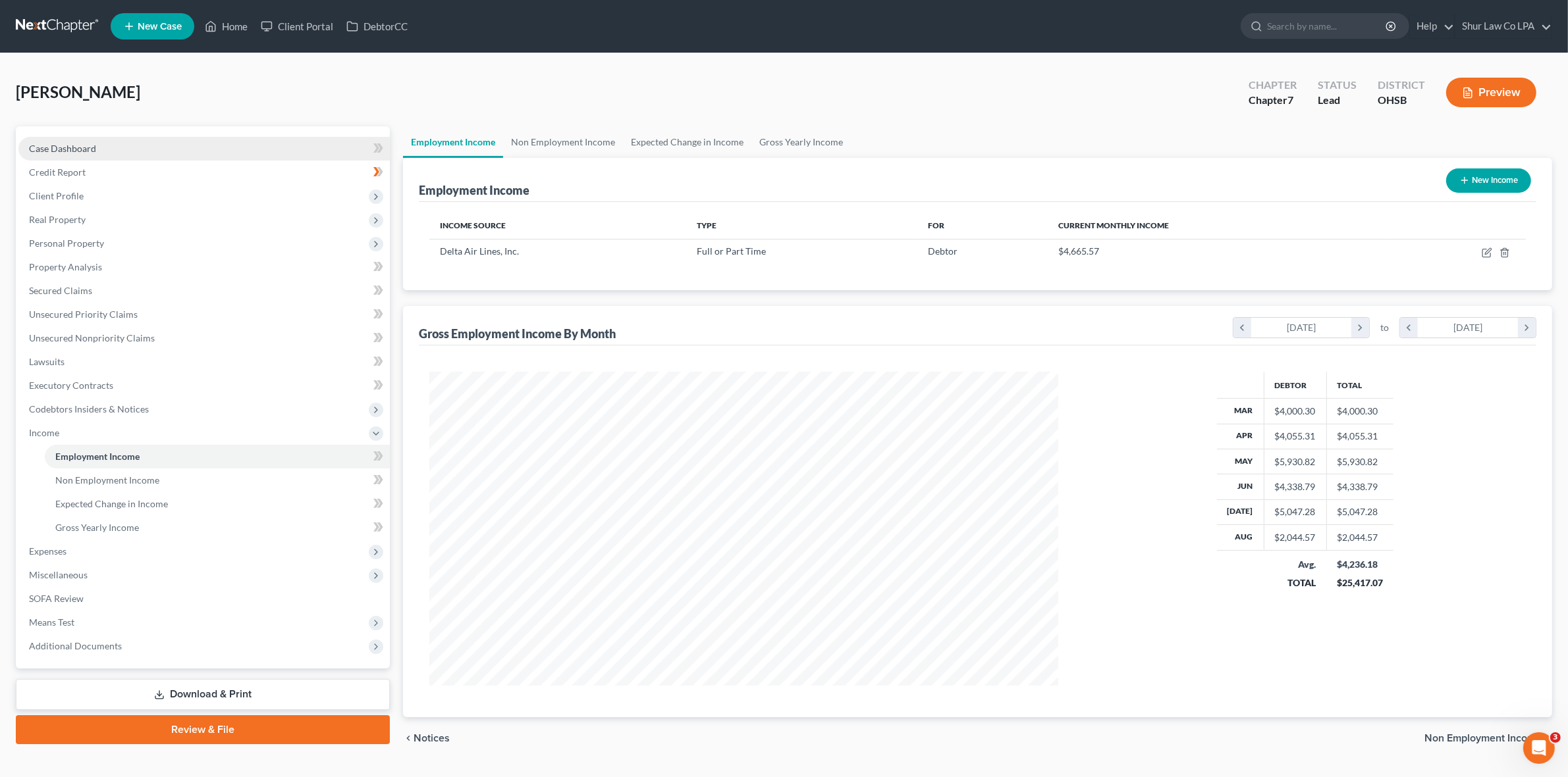
click at [112, 148] on link "Case Dashboard" at bounding box center [203, 148] width 371 height 24
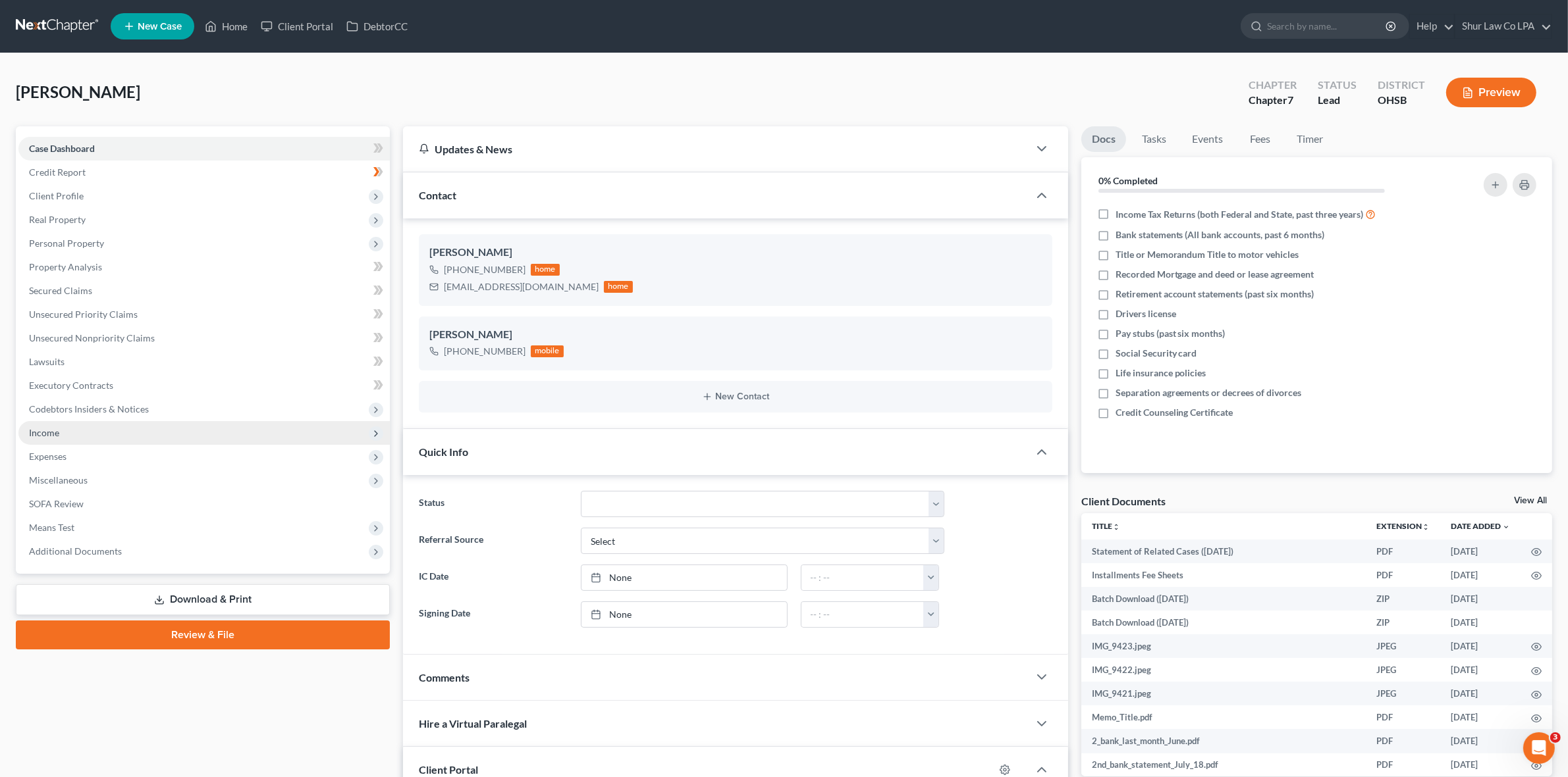
click at [84, 432] on span "Income" at bounding box center [203, 433] width 371 height 24
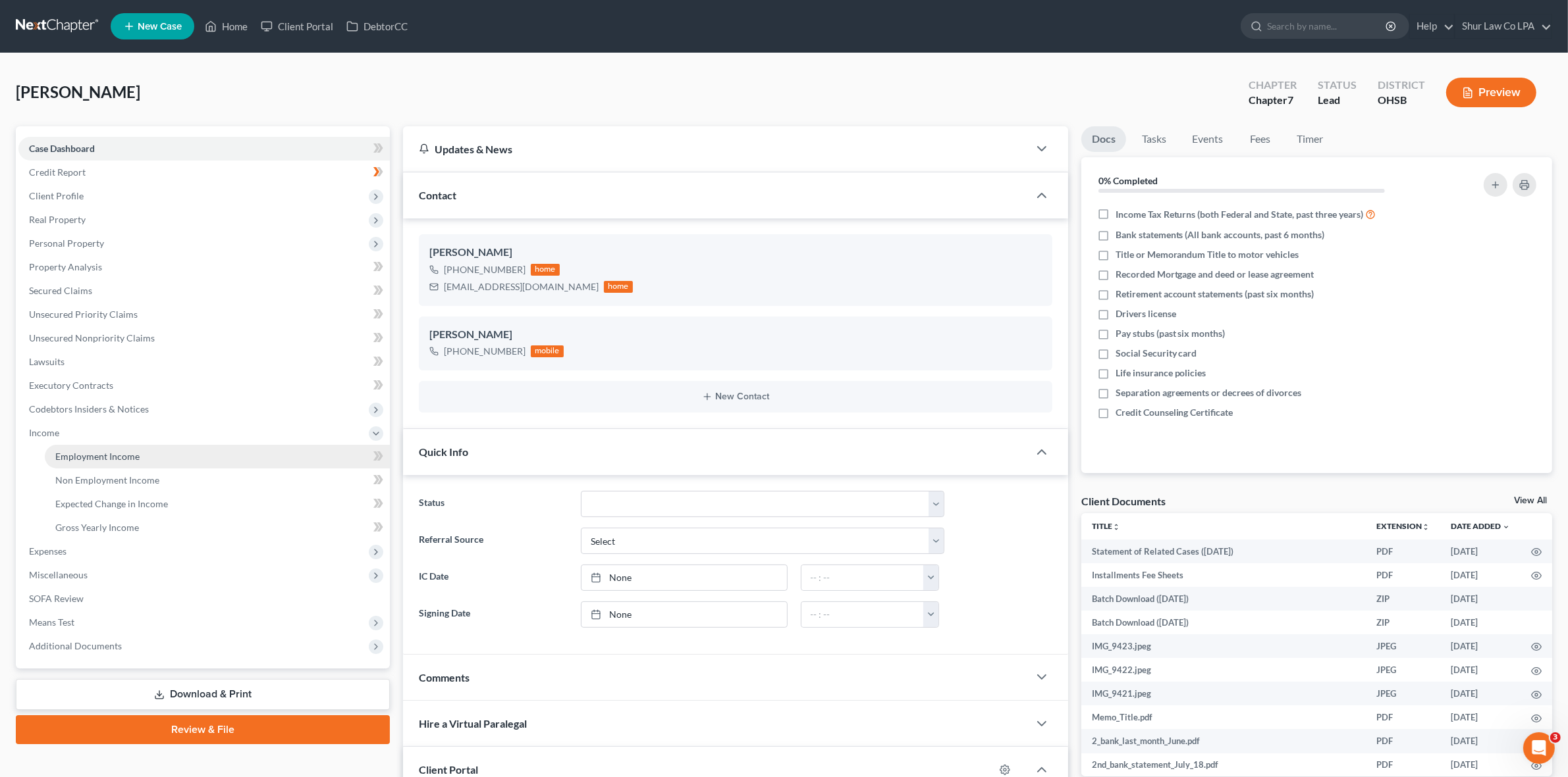
click at [86, 455] on span "Employment Income" at bounding box center [97, 457] width 84 height 11
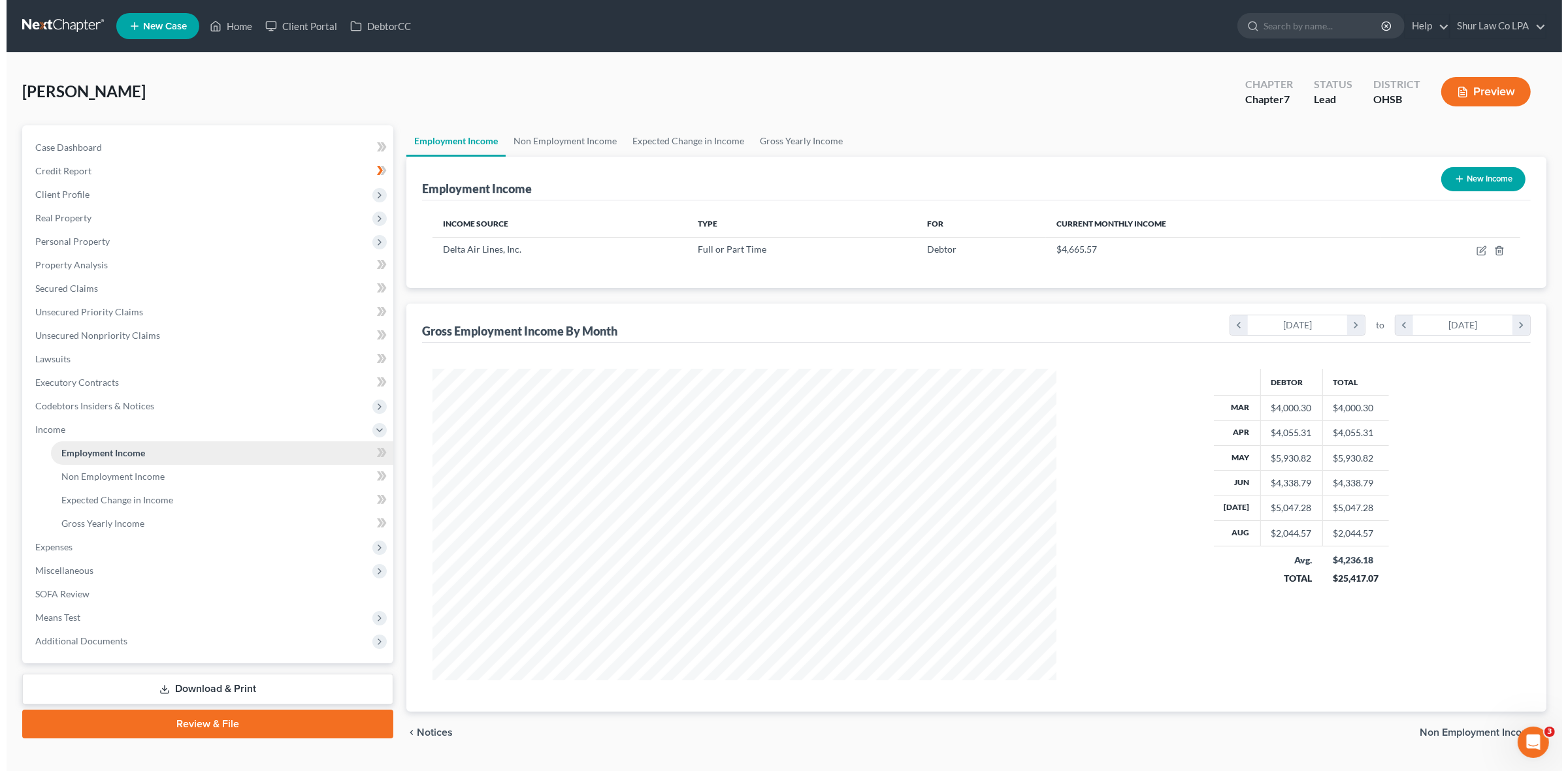
scroll to position [311, 649]
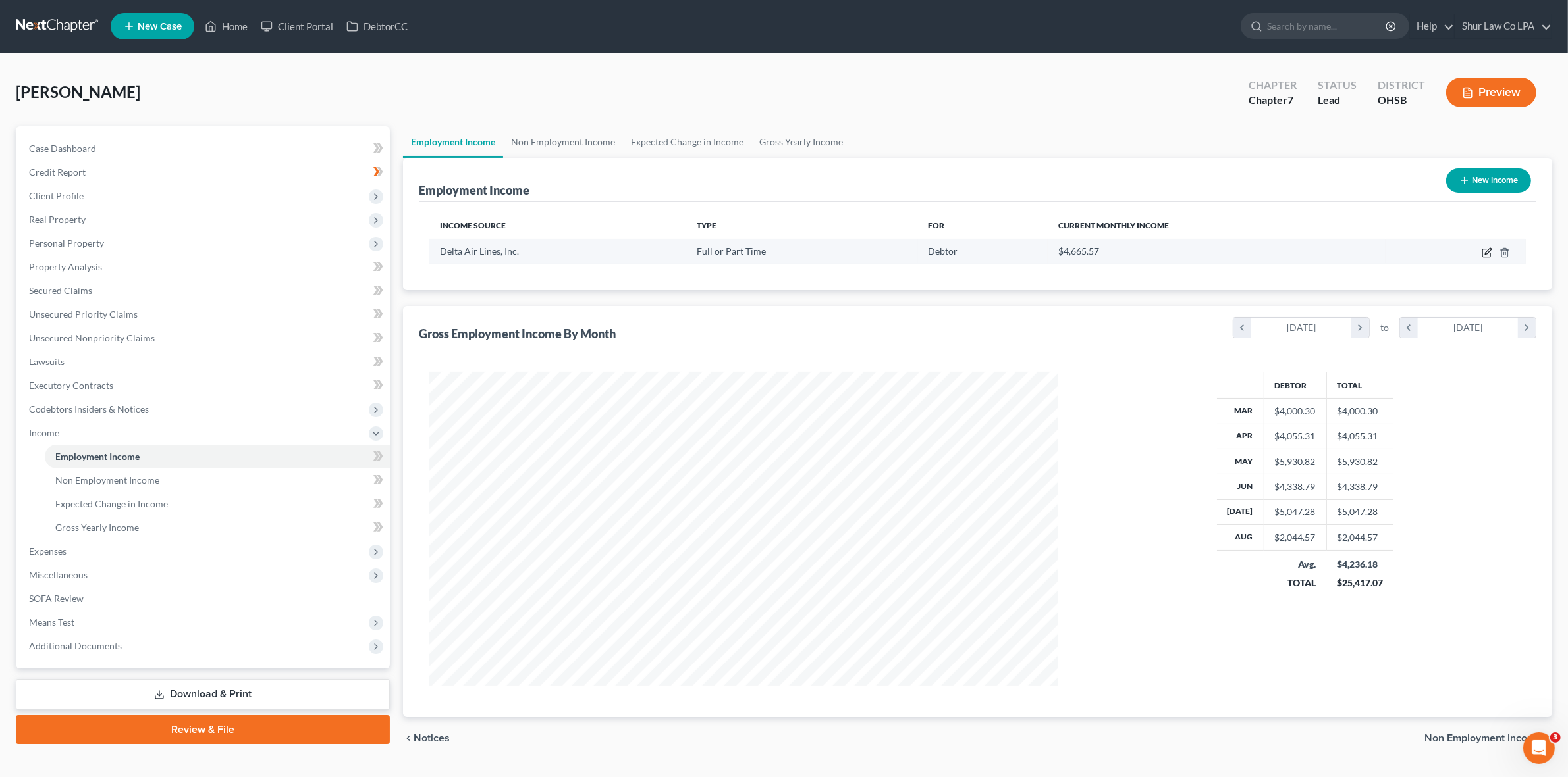
click at [1486, 253] on icon "button" at bounding box center [1488, 251] width 6 height 6
select select "0"
select select "10"
select select "2"
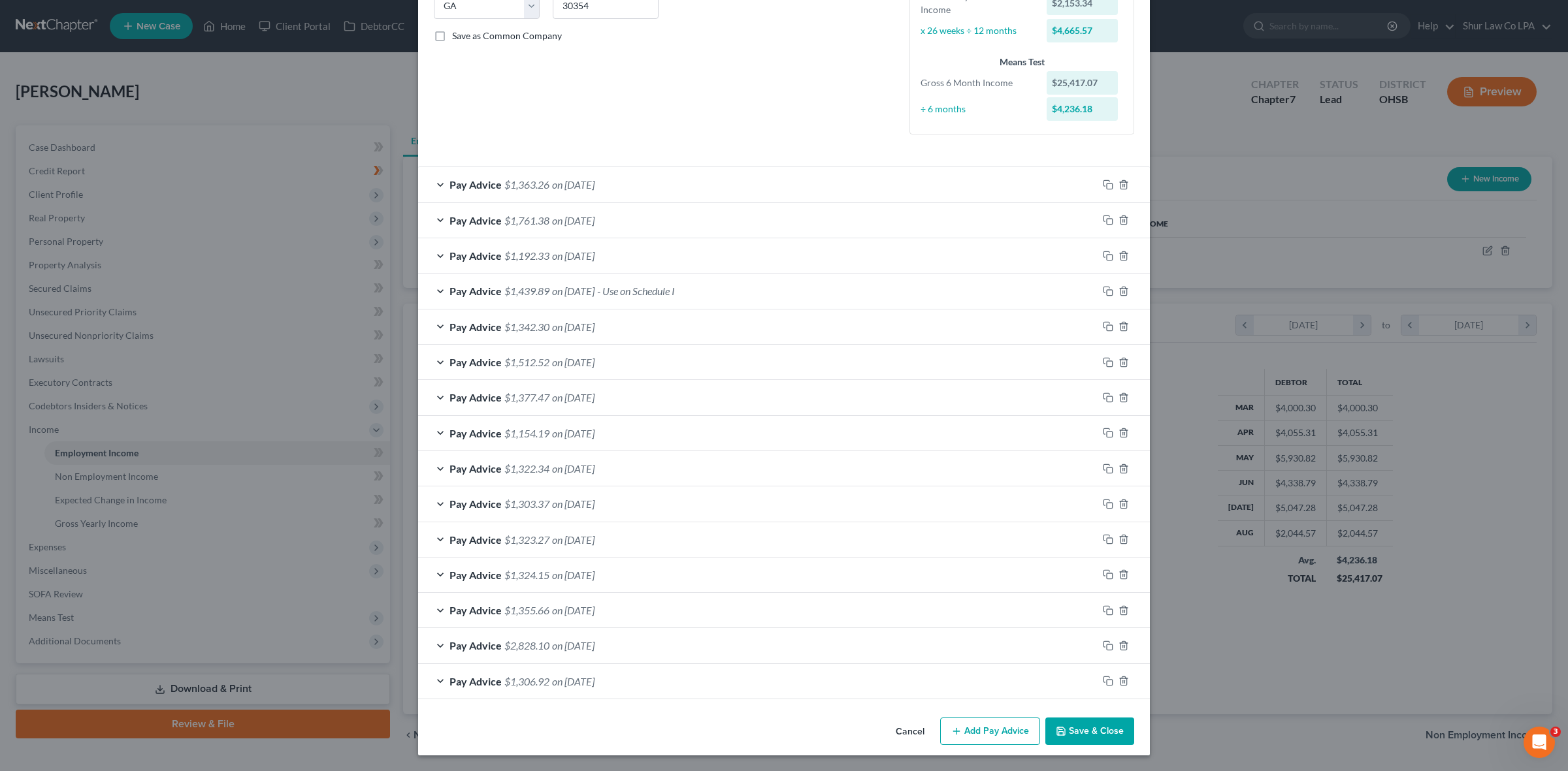
scroll to position [198, 0]
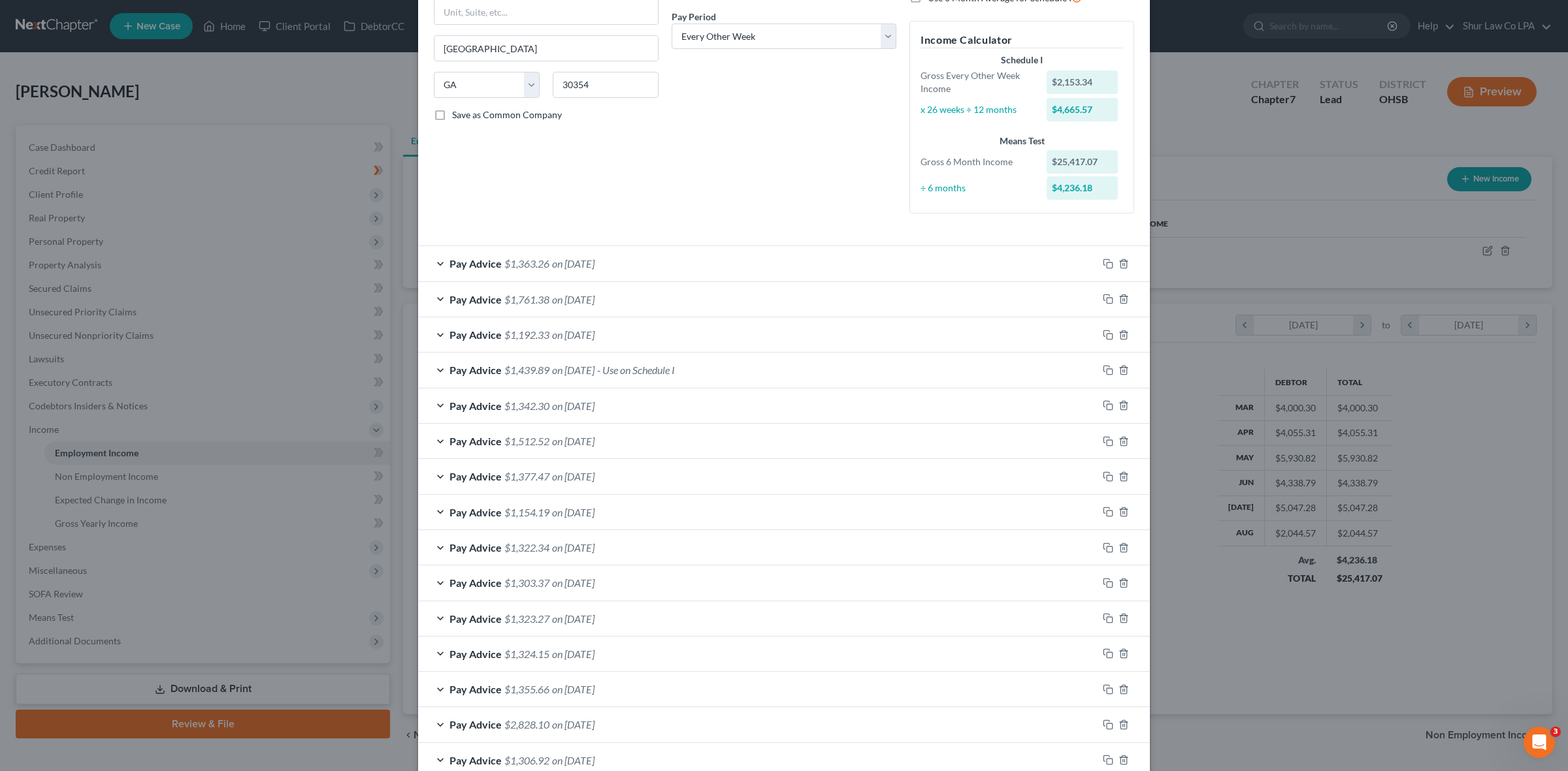
click at [426, 264] on div "Pay Advice $1,363.26 on [DATE]" at bounding box center [758, 264] width 679 height 35
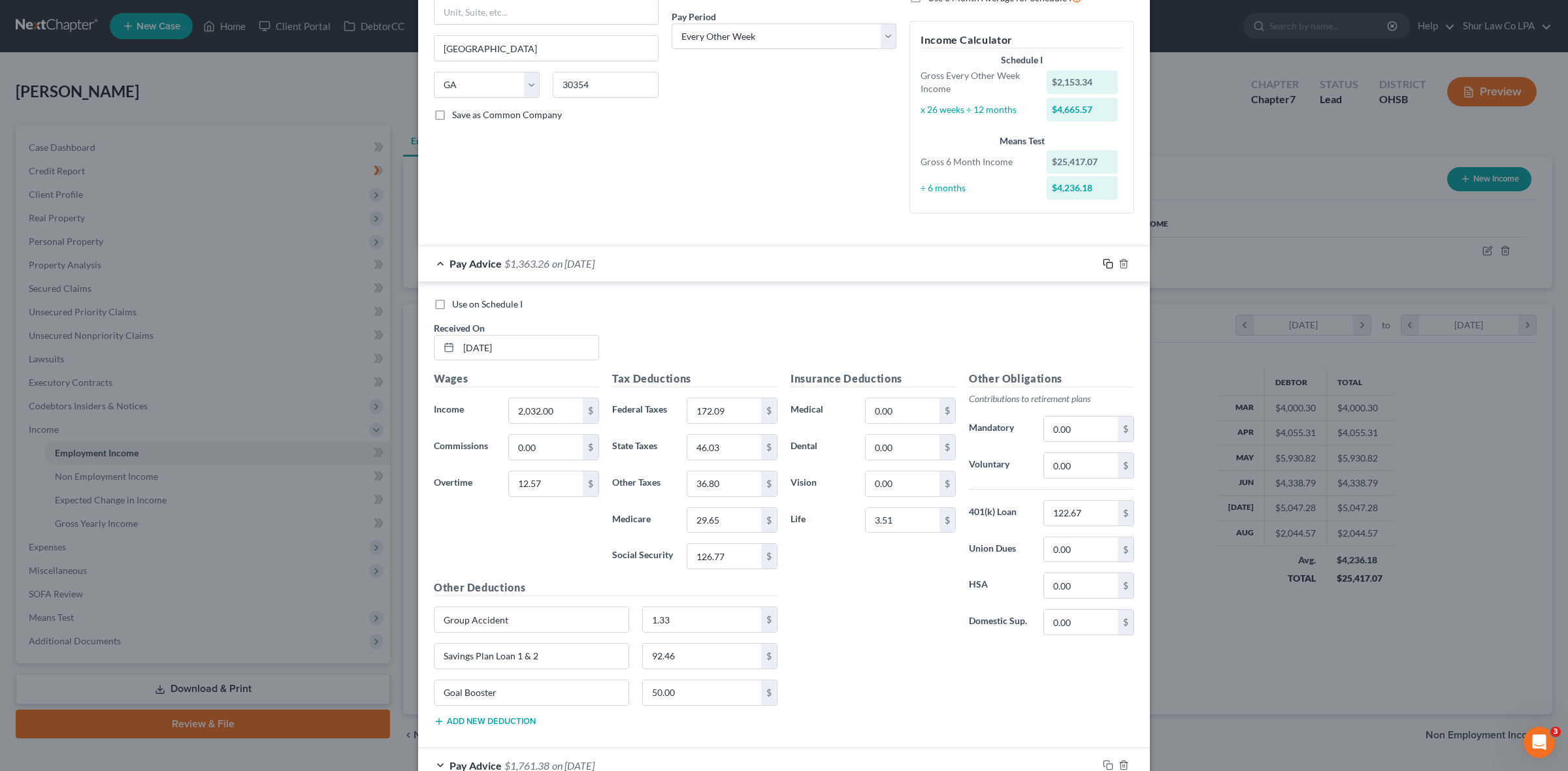
click at [1103, 268] on icon "button" at bounding box center [1107, 264] width 11 height 11
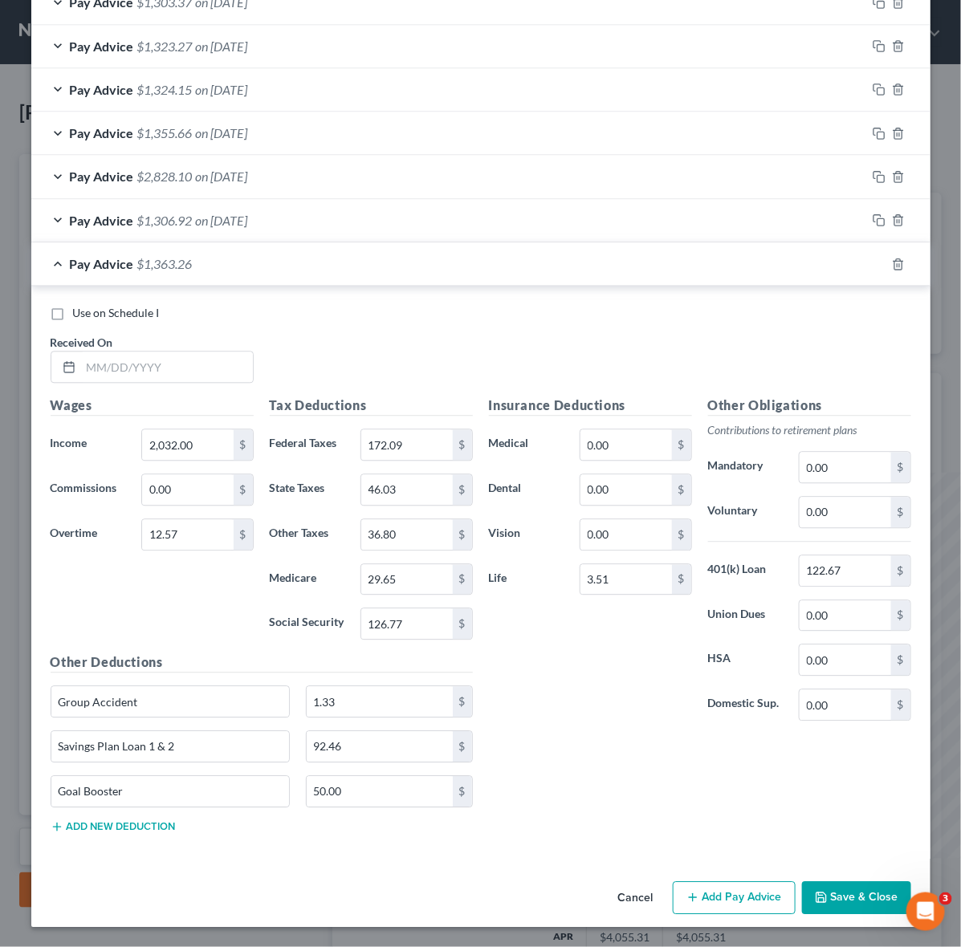
scroll to position [0, 0]
drag, startPoint x: 187, startPoint y: 446, endPoint x: 205, endPoint y: 446, distance: 17.7
click at [187, 446] on input "2,032.00" at bounding box center [187, 445] width 91 height 31
drag, startPoint x: 205, startPoint y: 446, endPoint x: 99, endPoint y: 434, distance: 106.7
click at [100, 434] on div "Income * 2,032.00 $" at bounding box center [152, 446] width 219 height 32
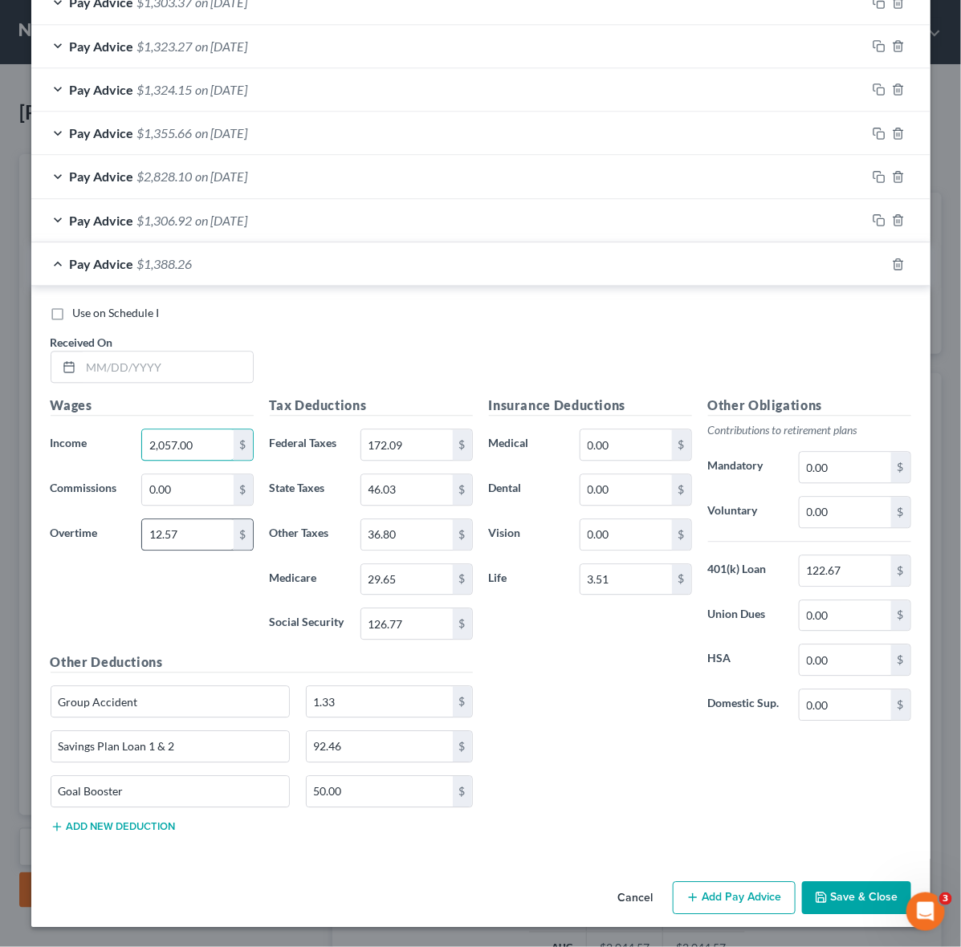
type input "2,057.00"
click at [185, 540] on input "12.57" at bounding box center [187, 535] width 91 height 31
type input "6.48"
type input "174.22"
drag, startPoint x: 409, startPoint y: 490, endPoint x: 430, endPoint y: 547, distance: 60.7
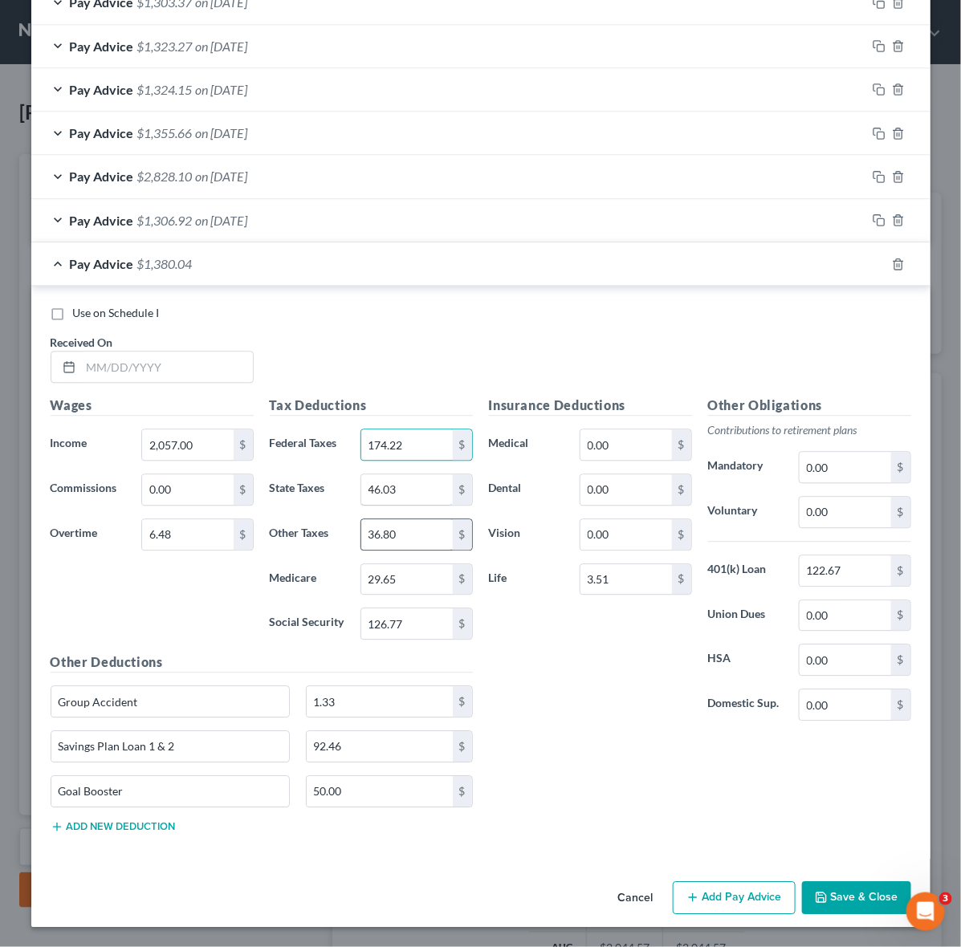
click at [410, 491] on input "46.03" at bounding box center [406, 490] width 91 height 31
click at [420, 630] on input "126.77" at bounding box center [406, 624] width 91 height 31
type input "127.95"
click at [419, 580] on input "29.65" at bounding box center [406, 580] width 91 height 31
type input "29.92"
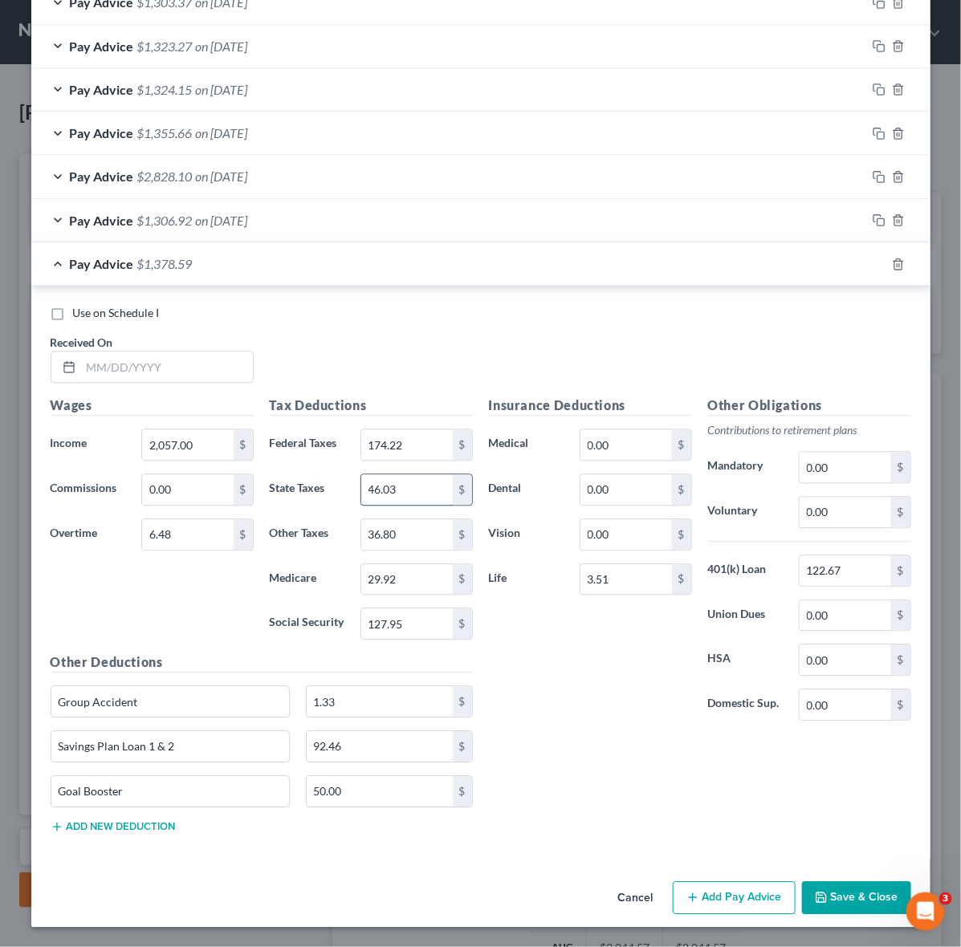
click at [412, 496] on input "46.03" at bounding box center [406, 490] width 91 height 31
type input "46.56"
click at [415, 524] on input "36.80" at bounding box center [406, 535] width 91 height 31
type input "37.15"
click at [851, 577] on input "122.67" at bounding box center [845, 571] width 91 height 31
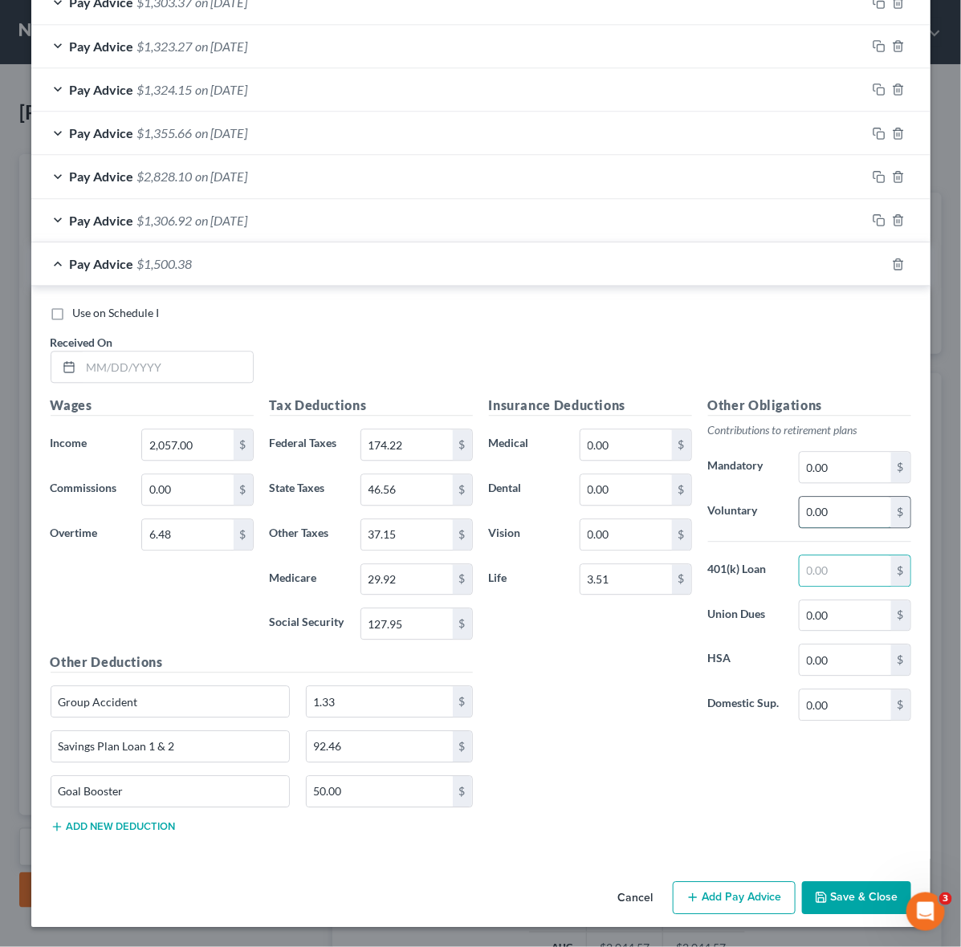
click at [849, 511] on input "0.00" at bounding box center [845, 513] width 91 height 31
type input "0.00"
click at [853, 563] on input "122.67" at bounding box center [845, 571] width 91 height 31
drag, startPoint x: 869, startPoint y: 575, endPoint x: 740, endPoint y: 564, distance: 129.7
click at [740, 564] on div "401(k) Loan 122.67 $" at bounding box center [809, 572] width 219 height 32
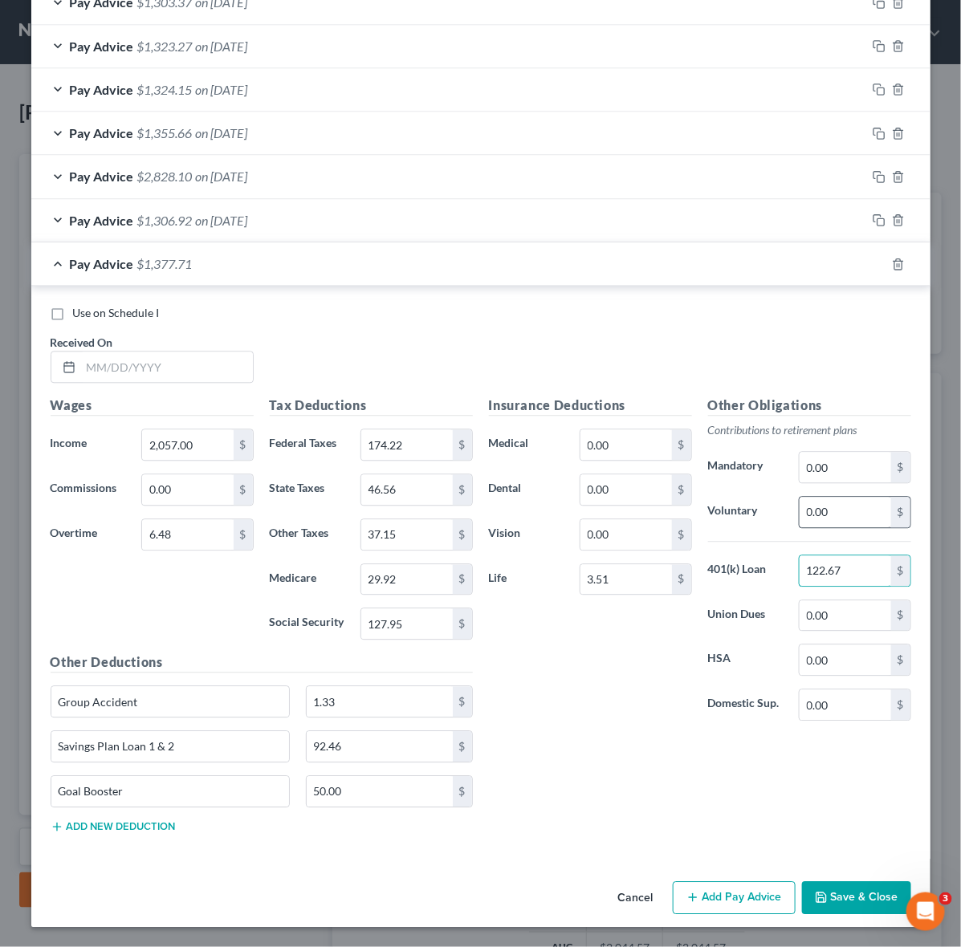
type input "122.67"
click at [823, 518] on input "0.00" at bounding box center [845, 513] width 91 height 31
paste input "122.67"
type input "122.67"
type input "0.00"
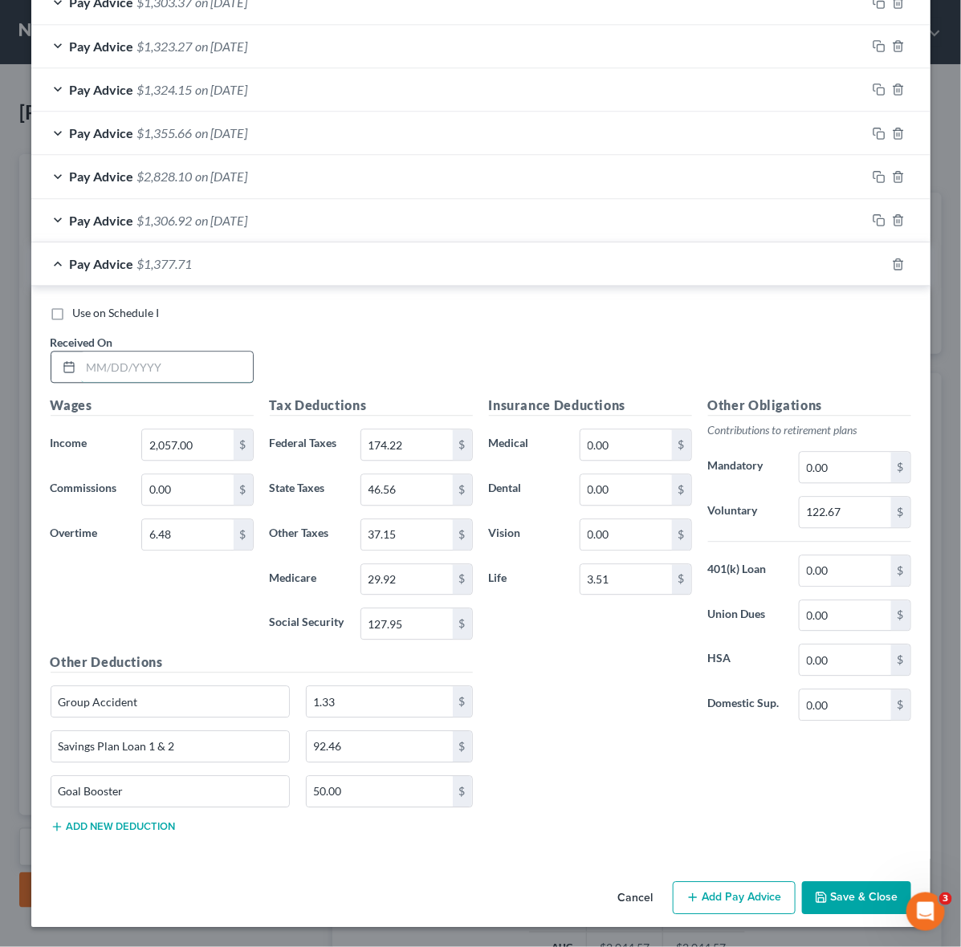
click at [150, 362] on input "text" at bounding box center [167, 367] width 172 height 31
type input "[DATE]"
click at [841, 497] on div "122.67 $" at bounding box center [855, 513] width 112 height 32
type input "123.81"
click at [414, 328] on div "Use on Schedule I Received On * [DATE]" at bounding box center [481, 351] width 877 height 91
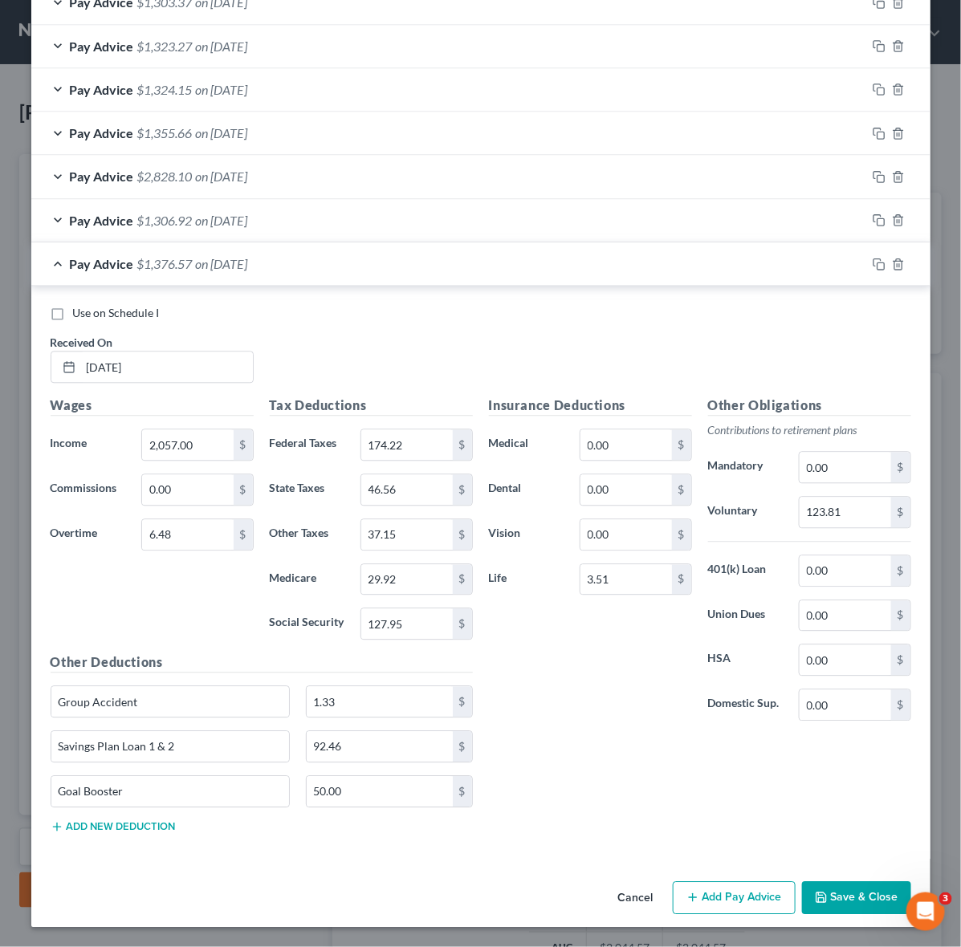
click at [847, 905] on button "Save & Close" at bounding box center [856, 899] width 109 height 34
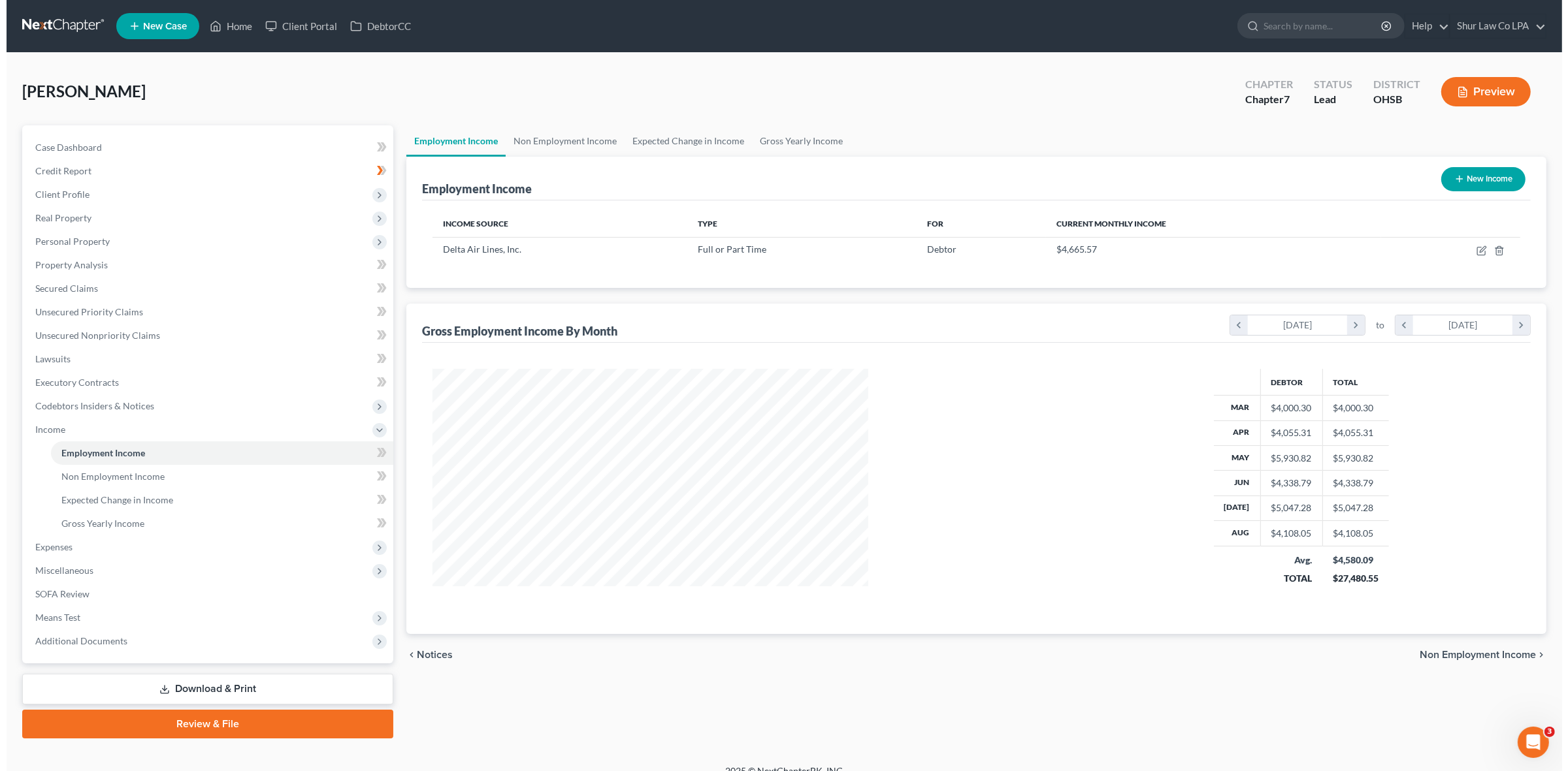
scroll to position [311, 649]
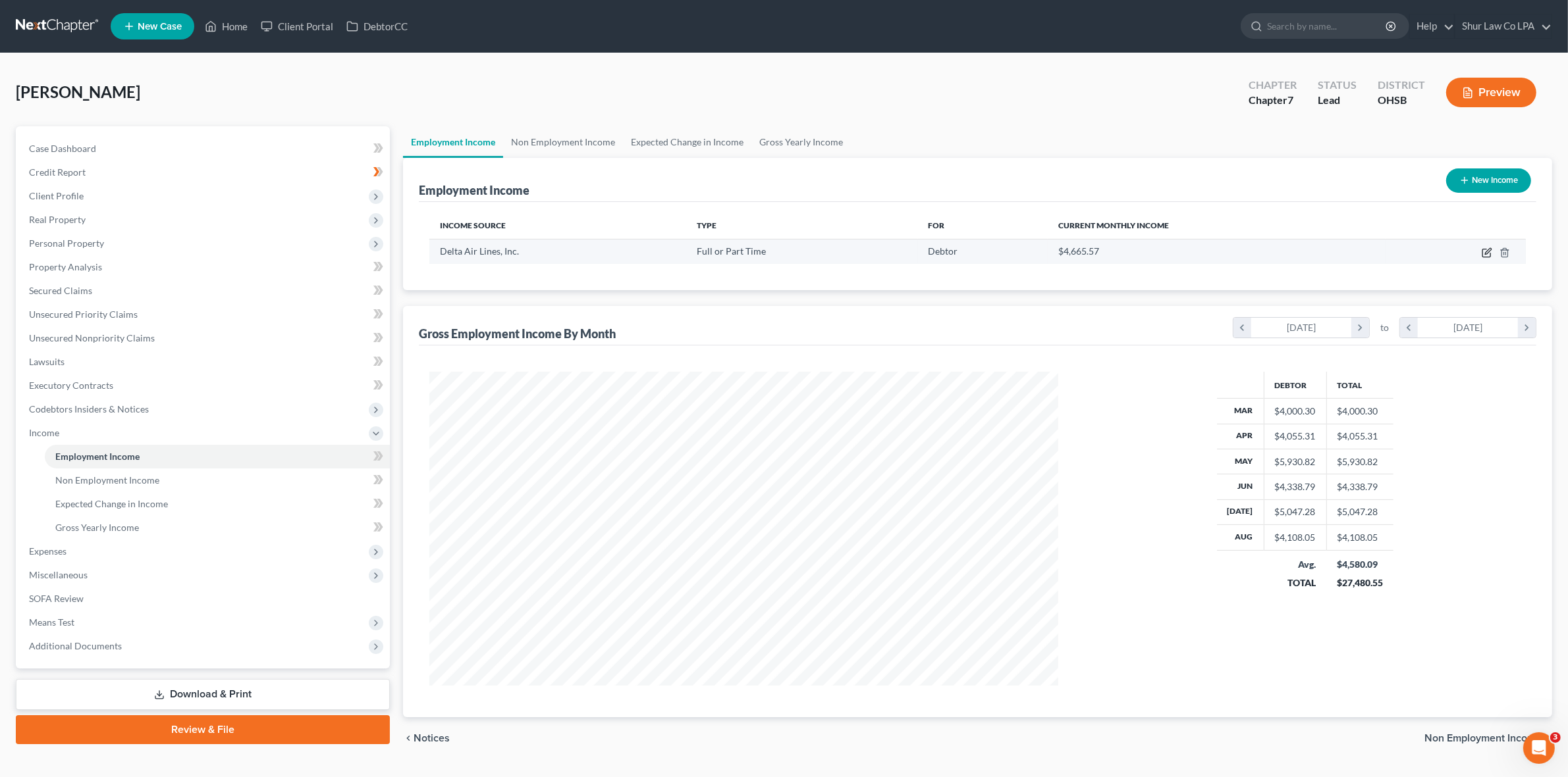
click at [1482, 249] on icon "button" at bounding box center [1487, 252] width 11 height 11
select select "0"
select select "10"
select select "2"
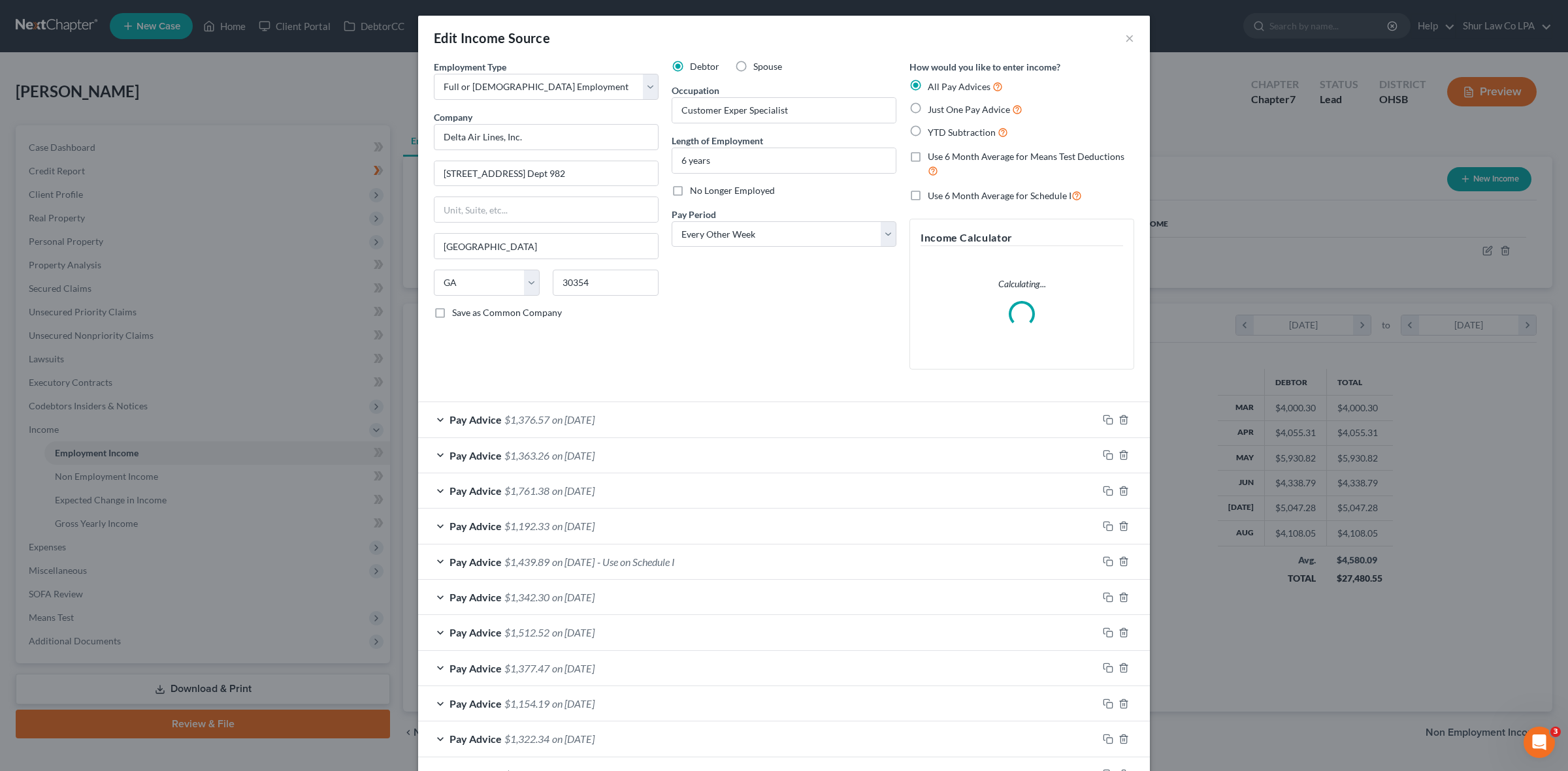
scroll to position [314, 655]
click at [442, 425] on div "Pay Advice $1,376.57 on [DATE]" at bounding box center [758, 420] width 679 height 35
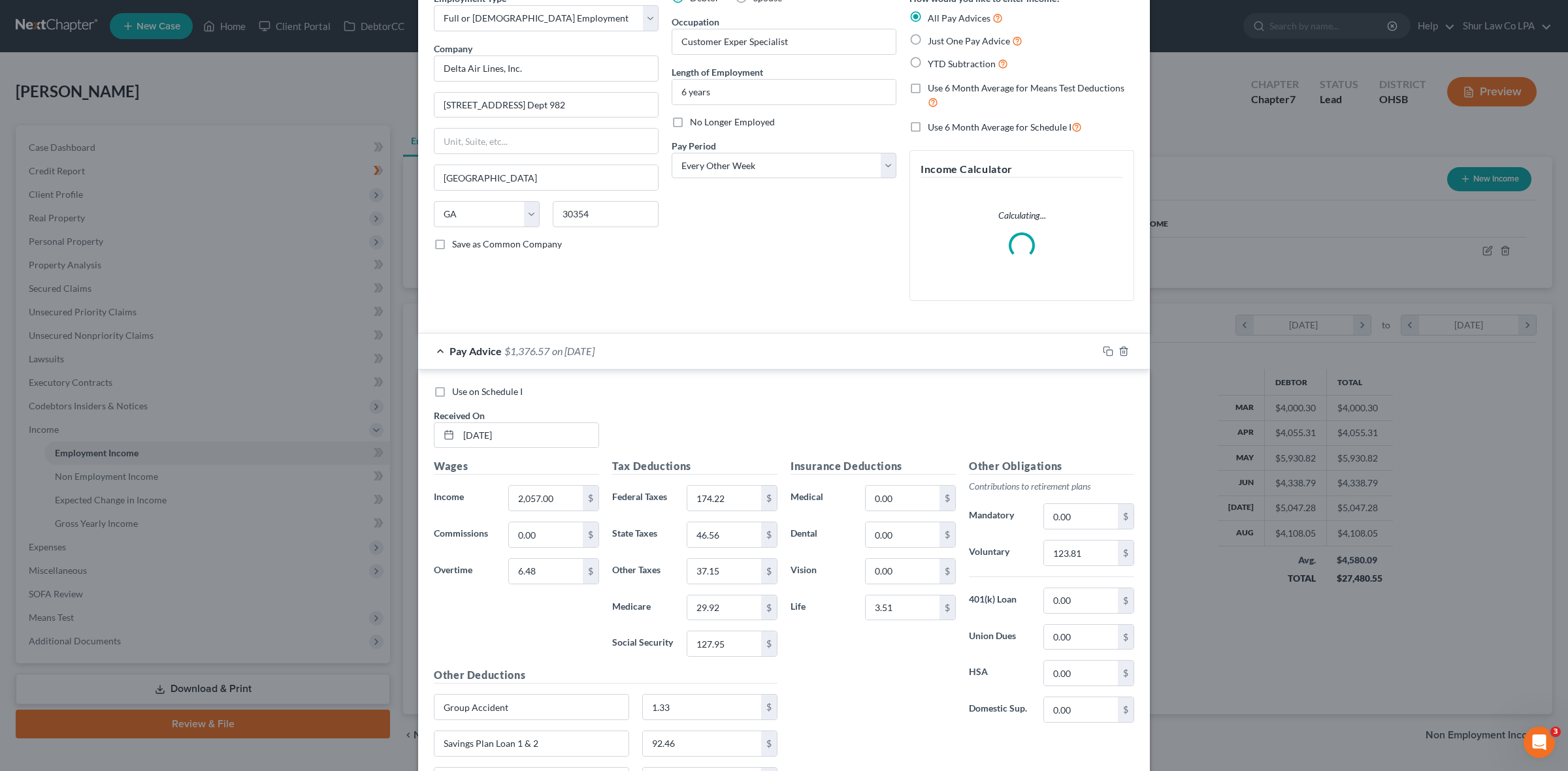
scroll to position [245, 0]
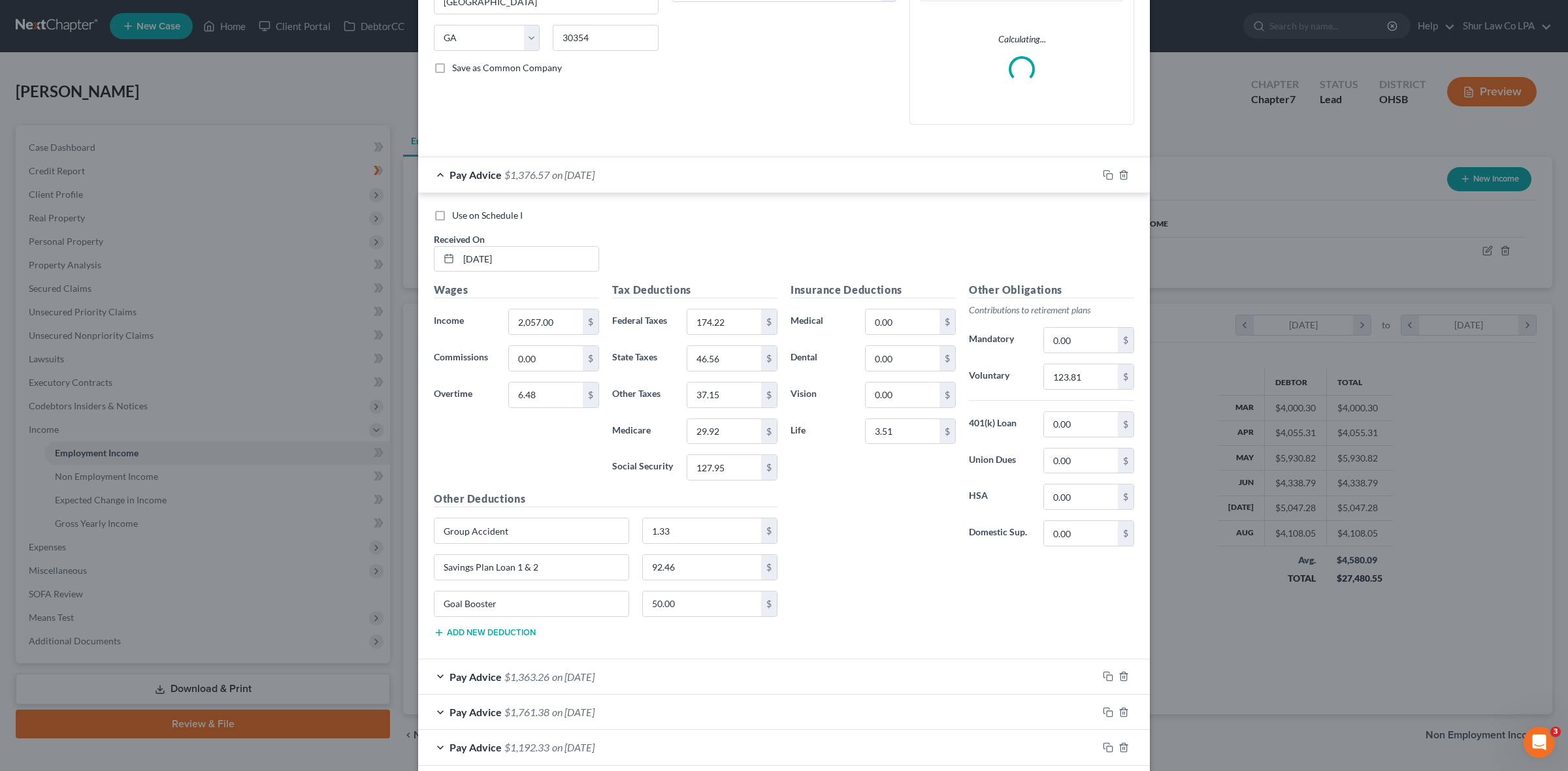
click at [428, 181] on div "Pay Advice $1,376.57 on [DATE]" at bounding box center [758, 175] width 679 height 35
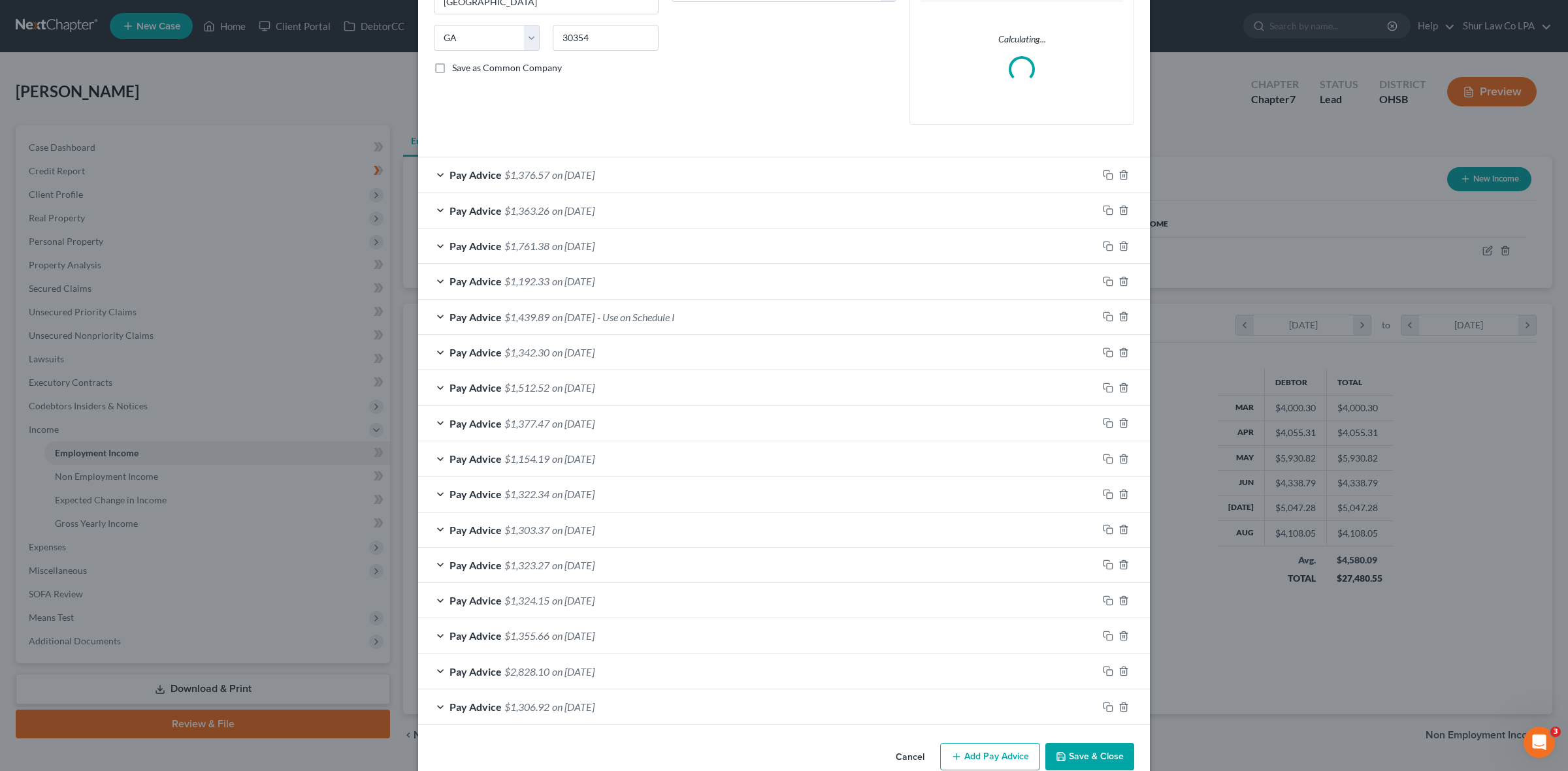
click at [432, 207] on div "Pay Advice $1,363.26 on [DATE]" at bounding box center [758, 211] width 679 height 35
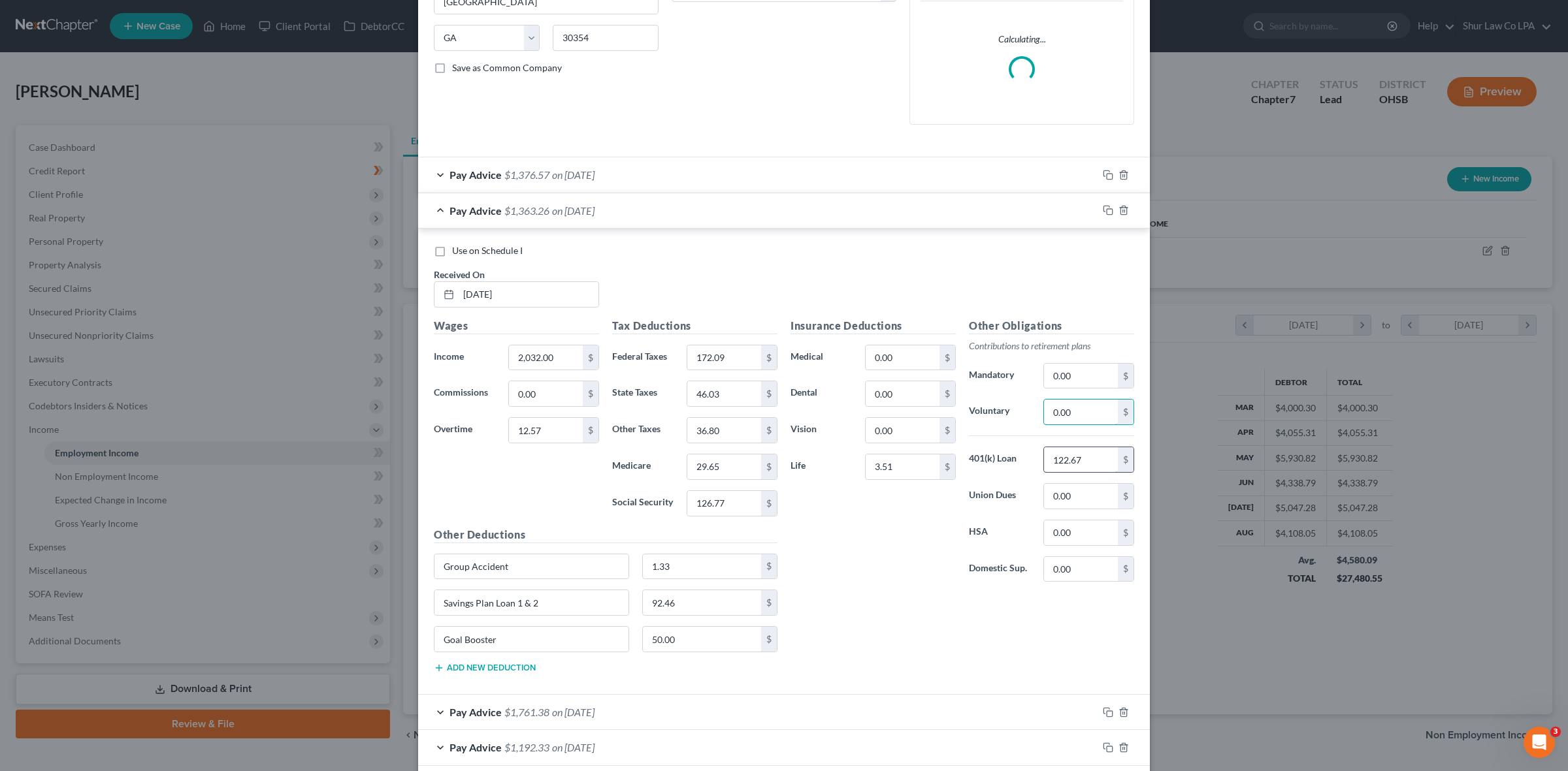
paste input "122.67"
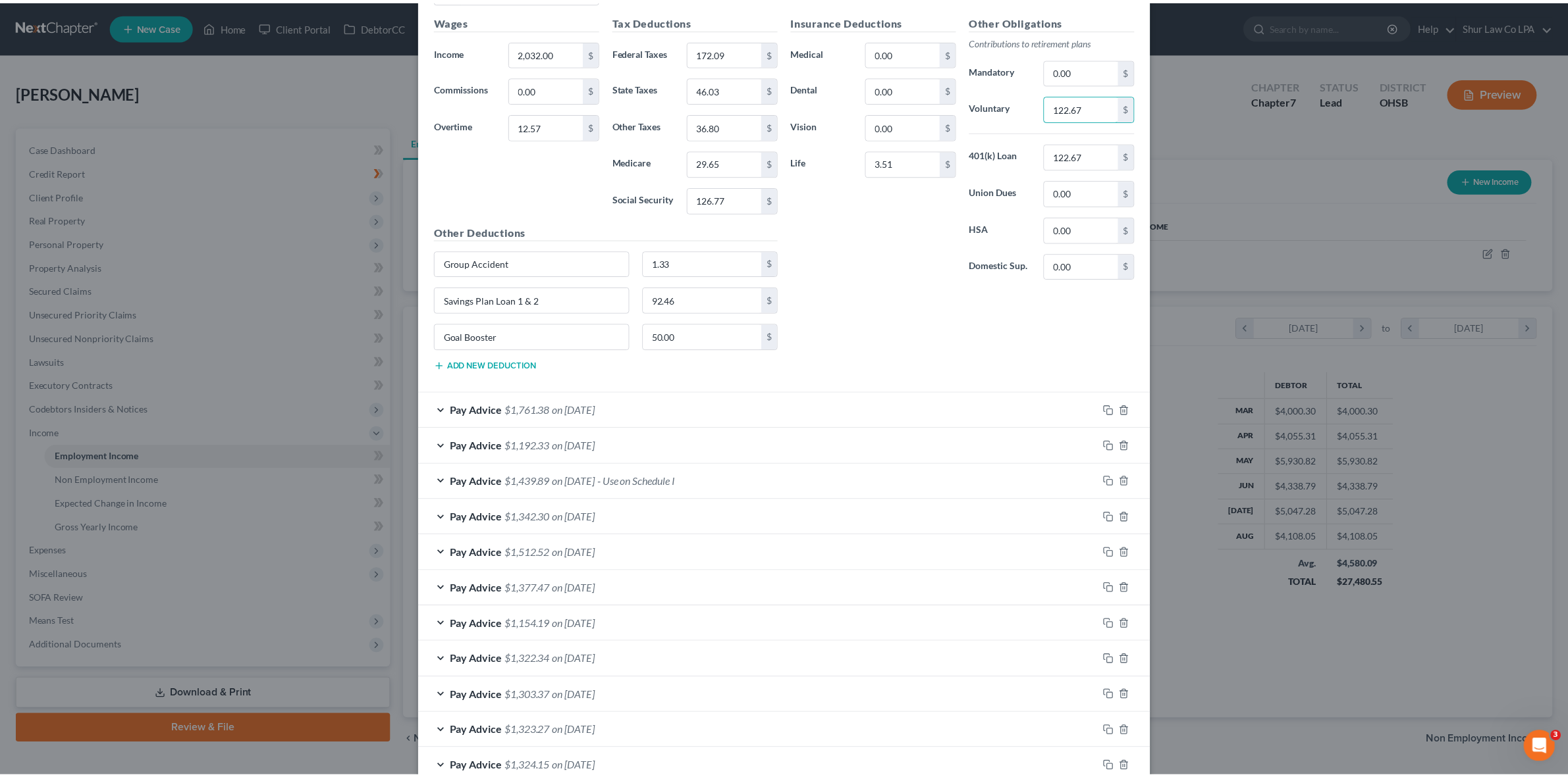
scroll to position [749, 0]
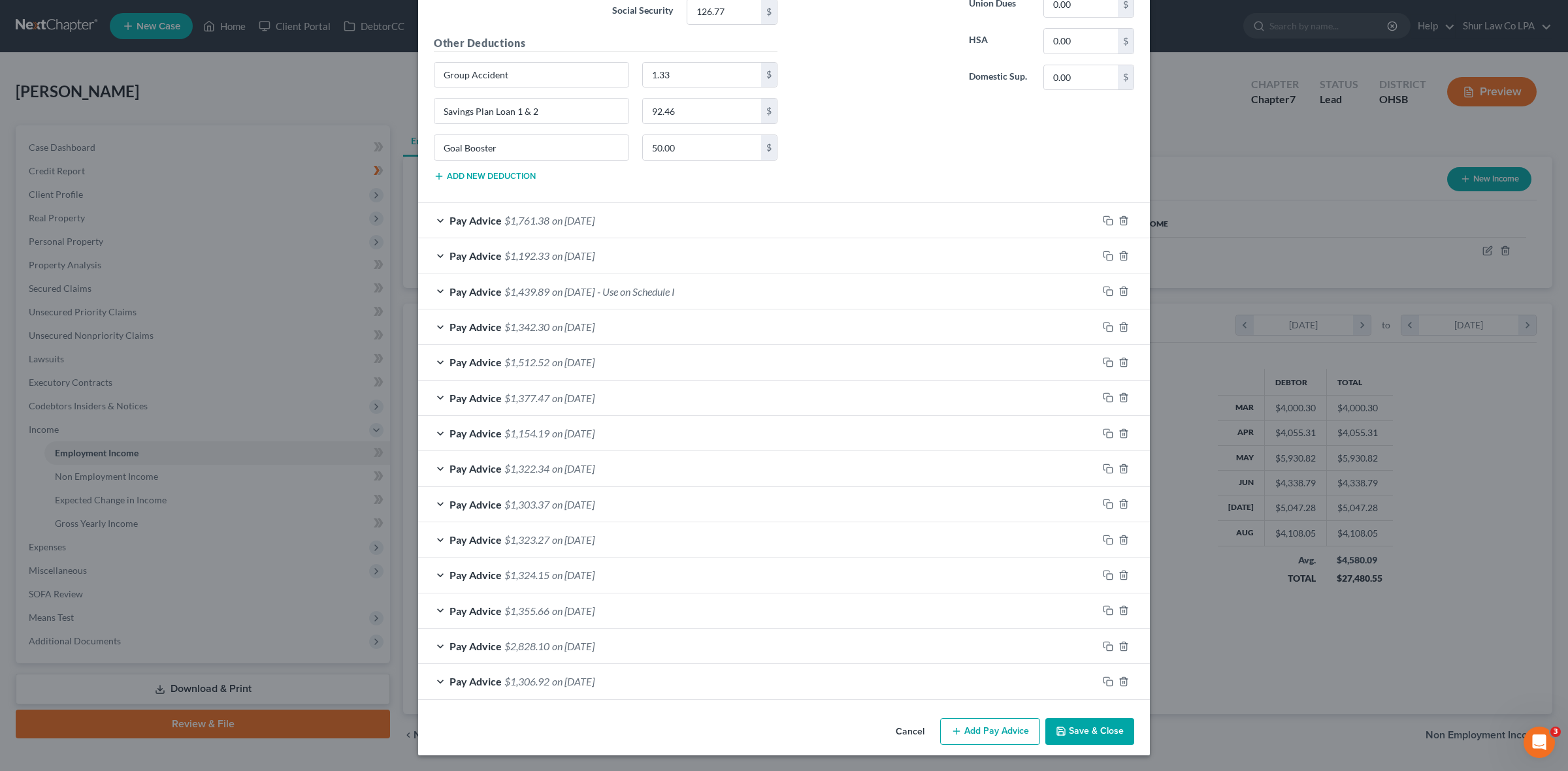
type input "122.67"
click at [1093, 732] on button "Save & Close" at bounding box center [1090, 732] width 89 height 28
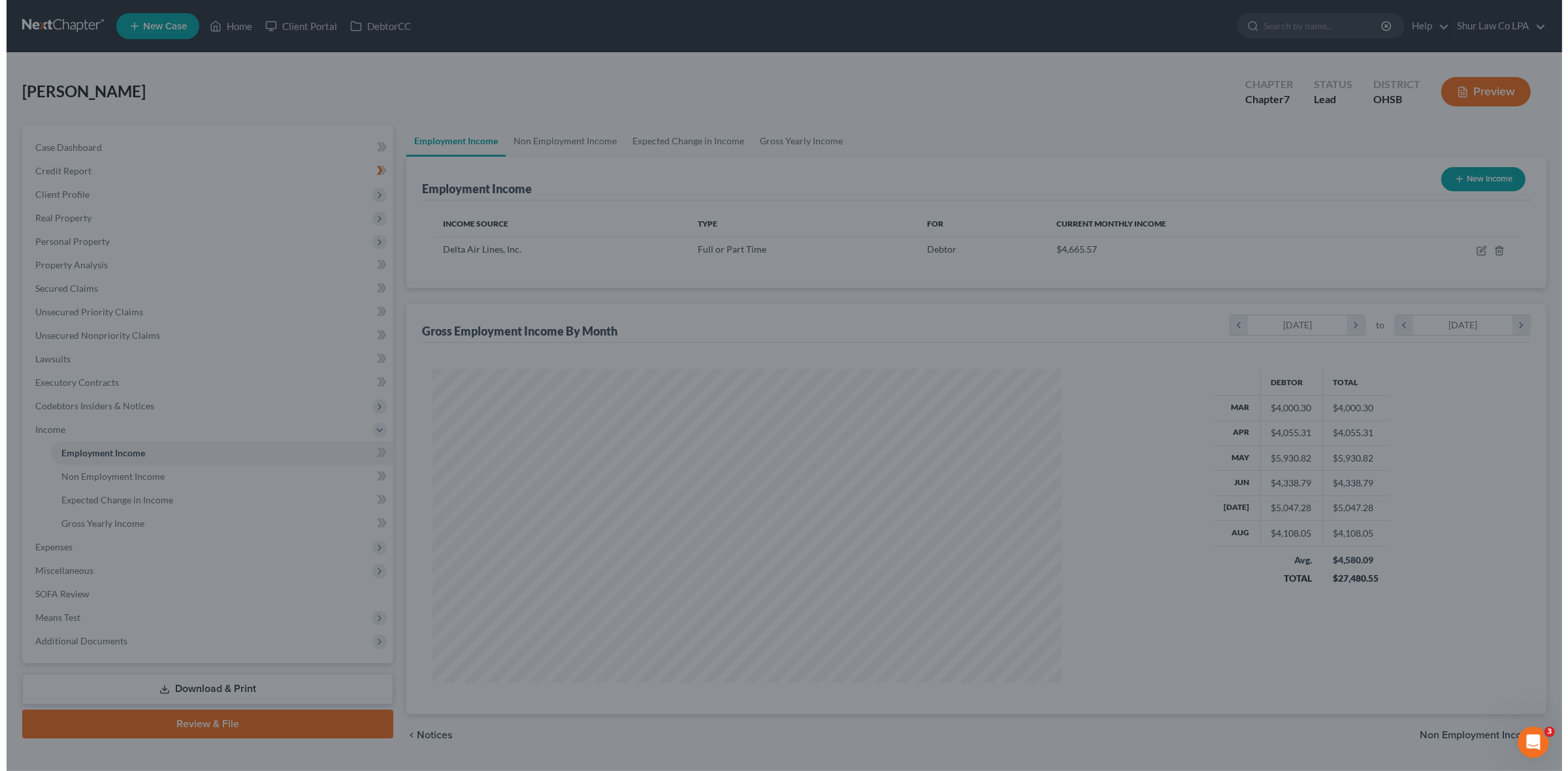
scroll to position [652707, 652697]
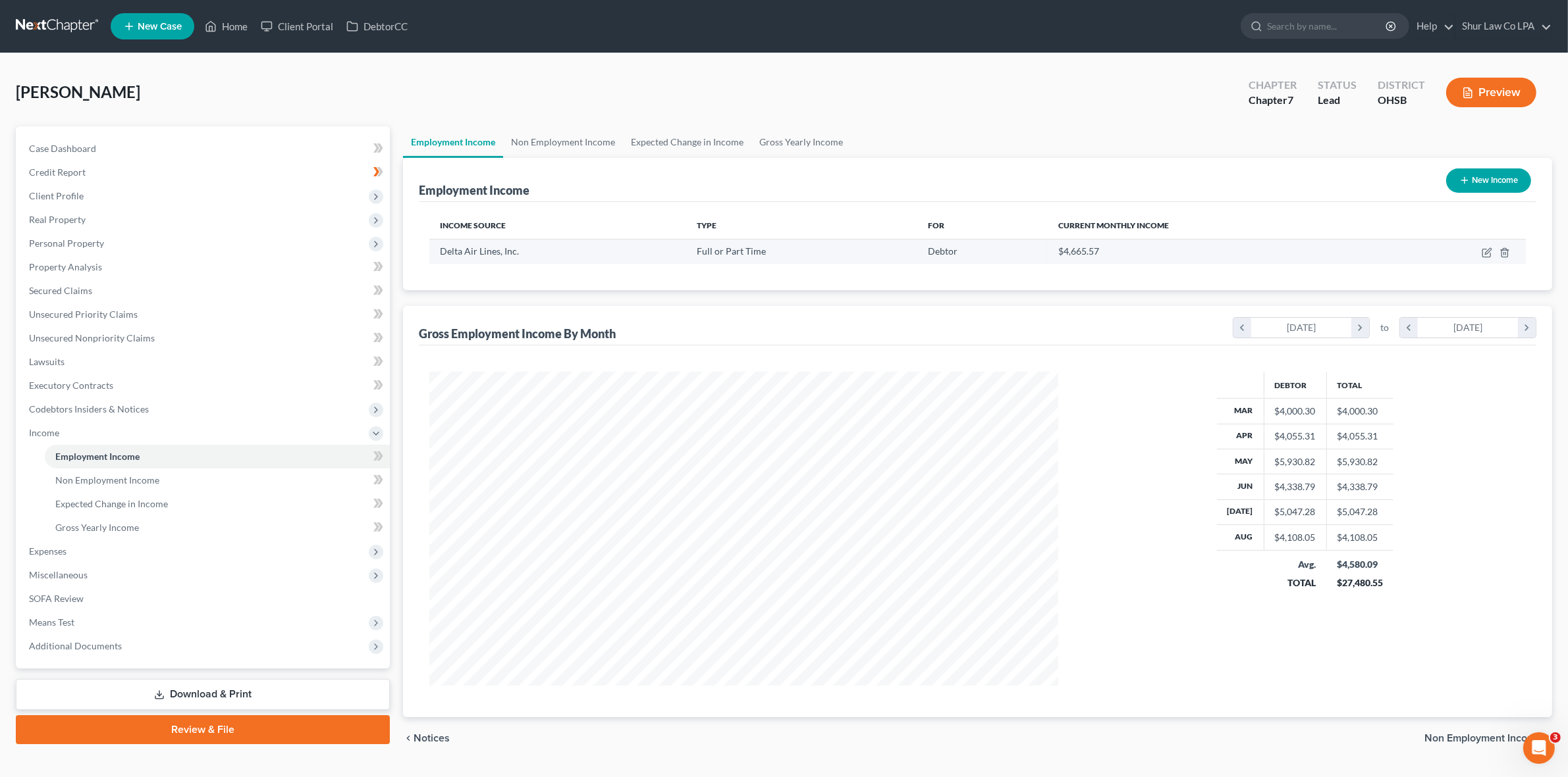
click at [1483, 257] on td at bounding box center [1455, 251] width 140 height 25
click at [1484, 253] on icon "button" at bounding box center [1487, 252] width 11 height 11
select select "0"
select select "10"
select select "2"
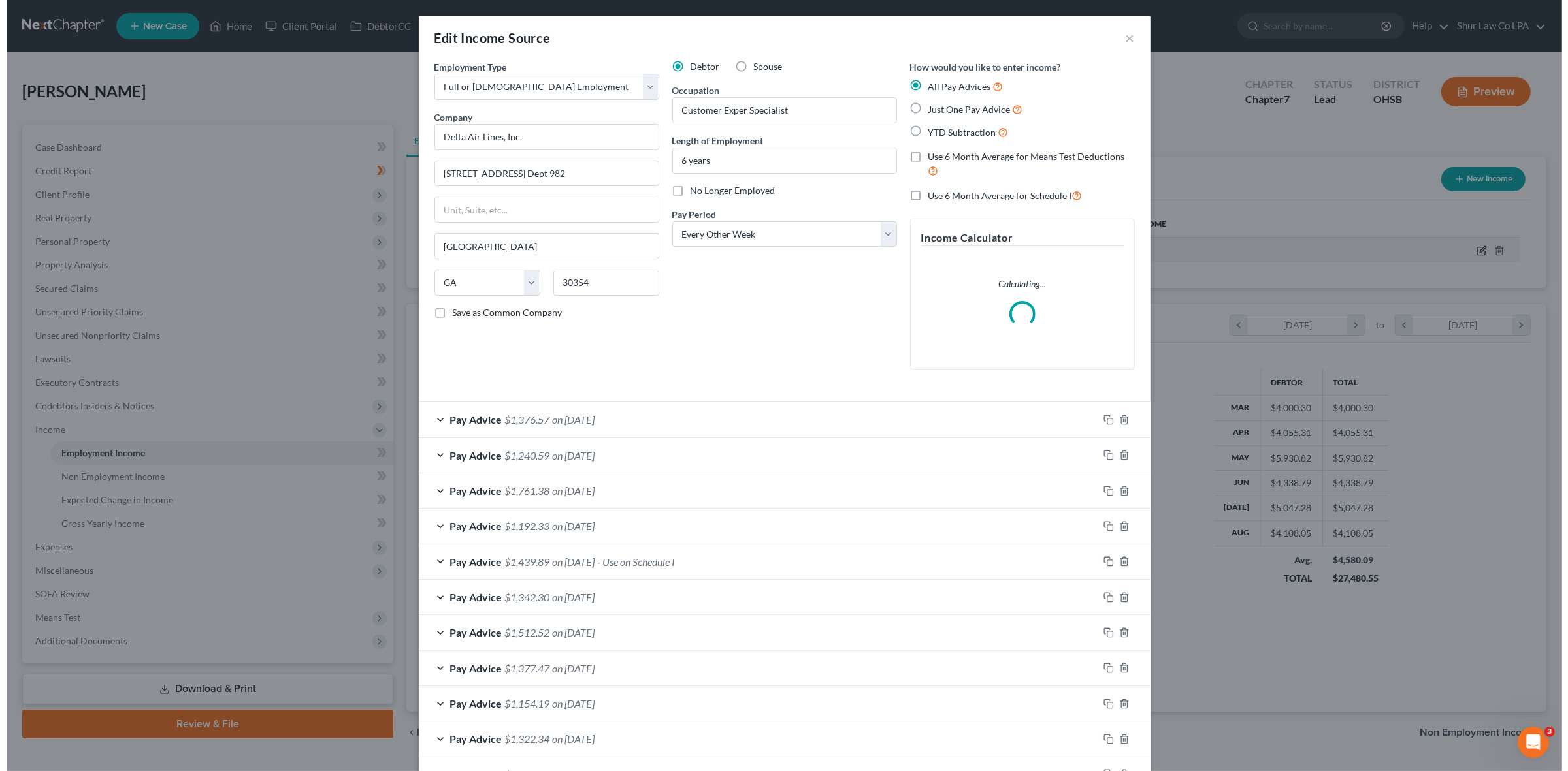
scroll to position [314, 655]
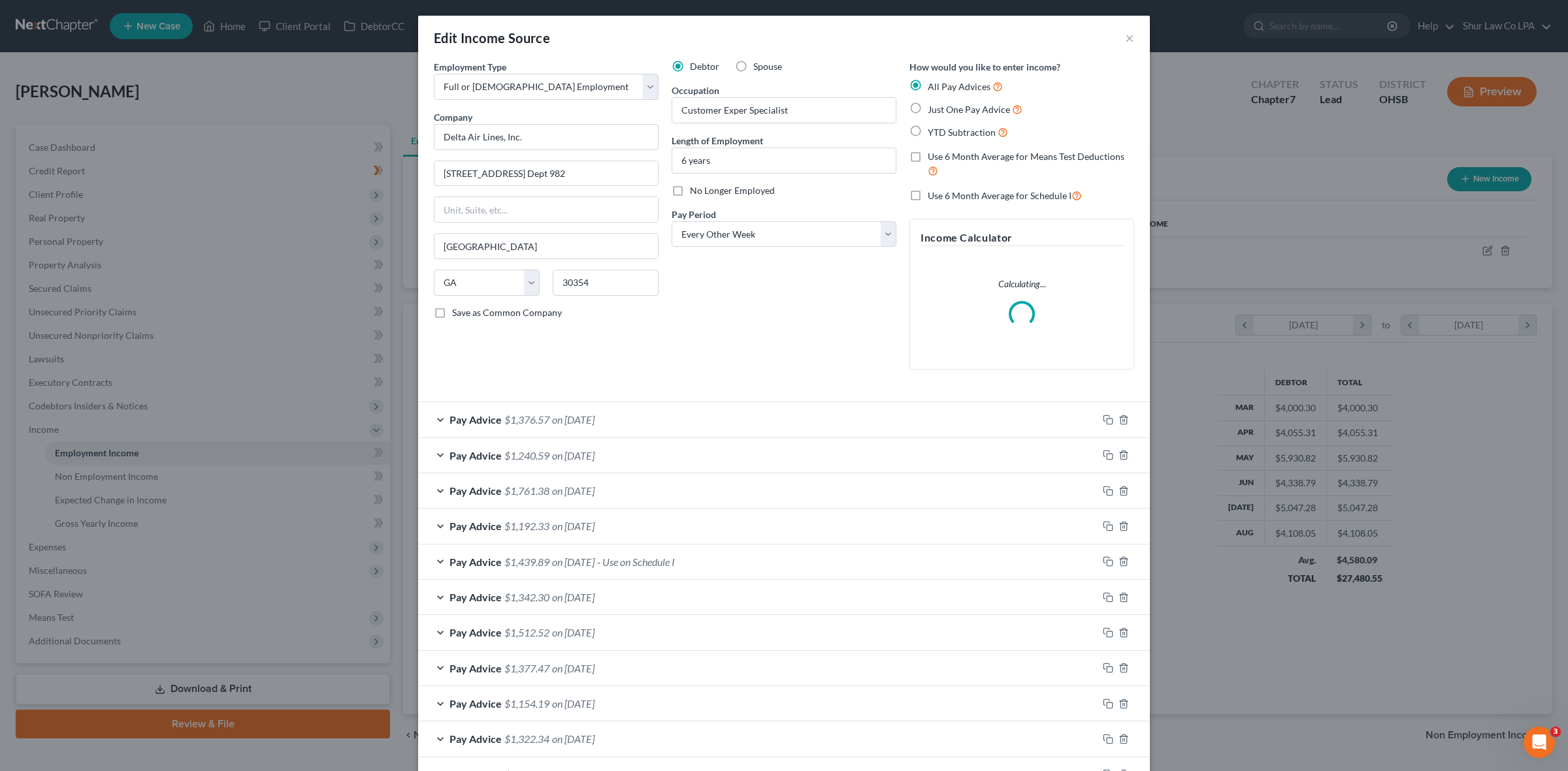
click at [432, 422] on div "Pay Advice $1,376.57 on [DATE]" at bounding box center [758, 420] width 679 height 35
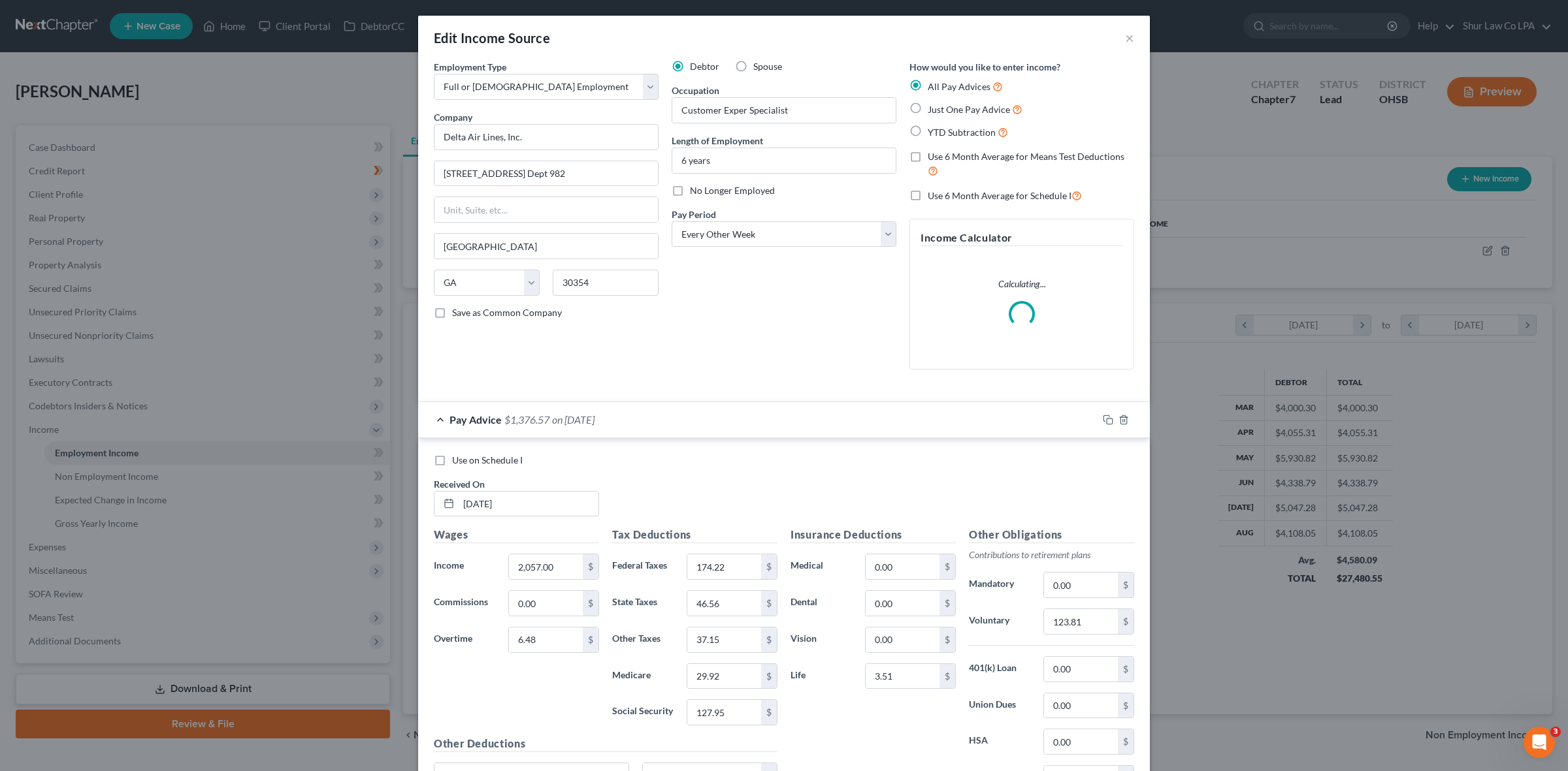
scroll to position [163, 0]
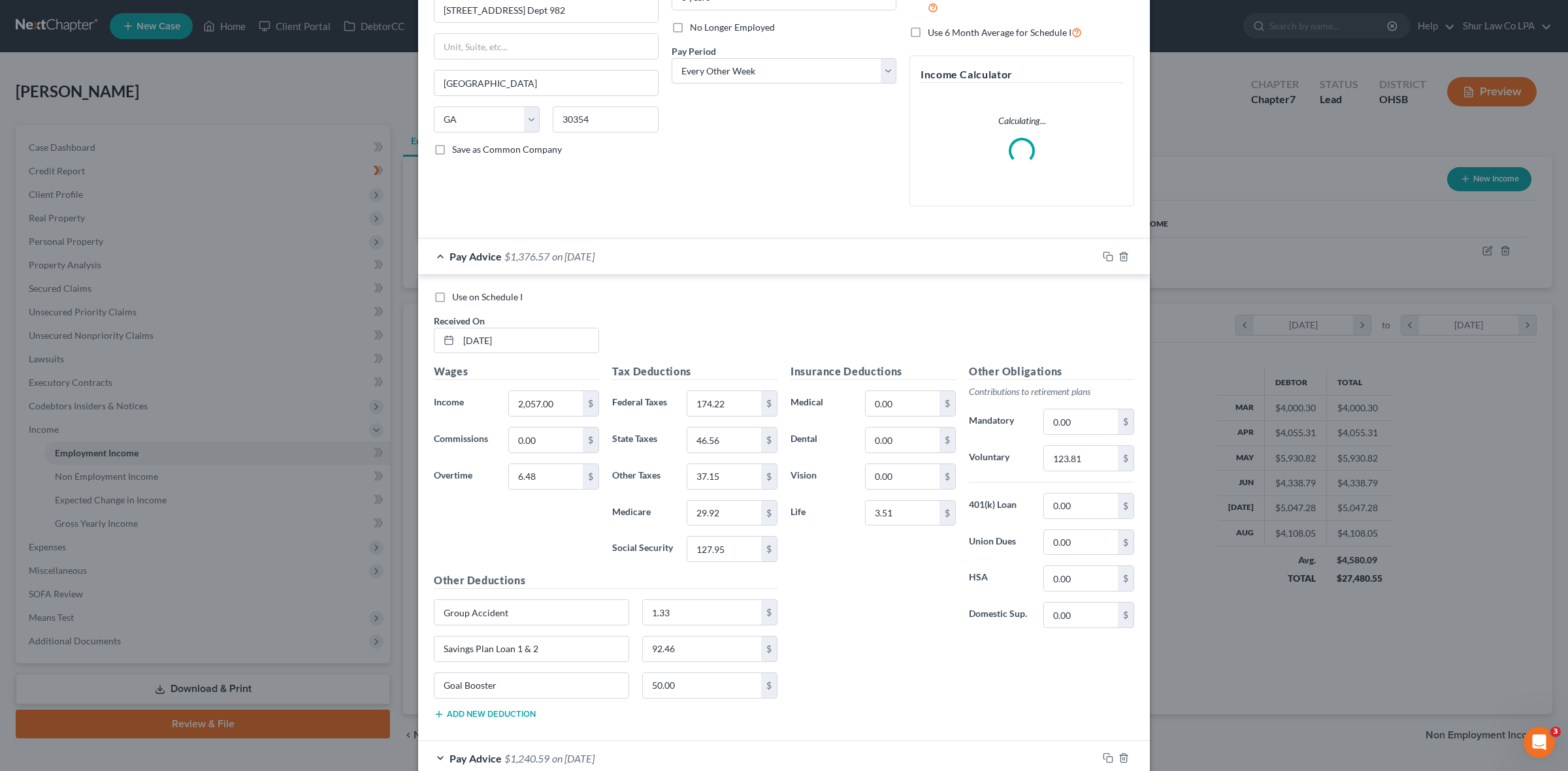
click at [436, 250] on div "Pay Advice $1,376.57 on [DATE]" at bounding box center [758, 256] width 679 height 35
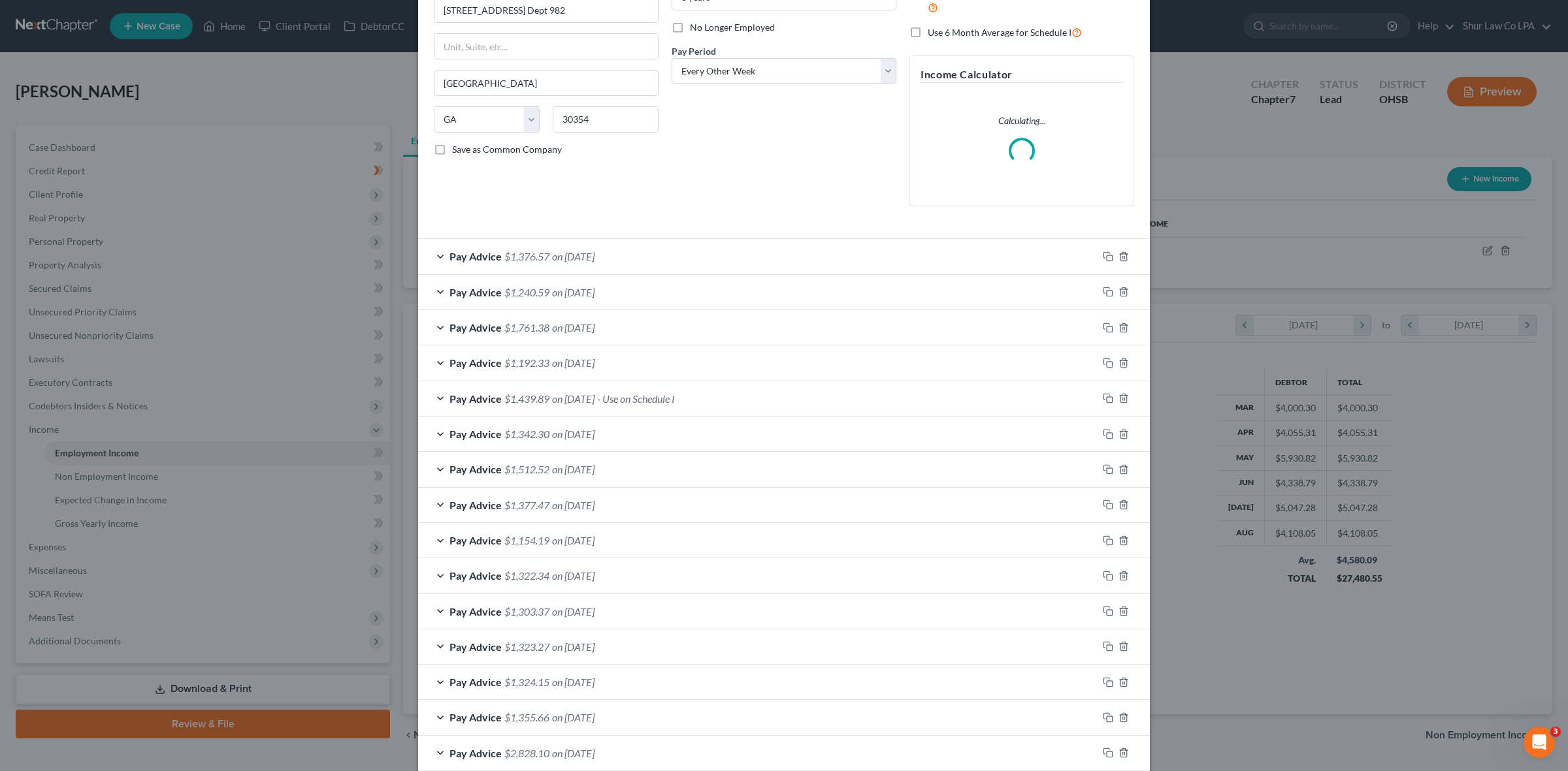
click at [438, 288] on div "Pay Advice $1,240.59 on [DATE]" at bounding box center [758, 292] width 679 height 35
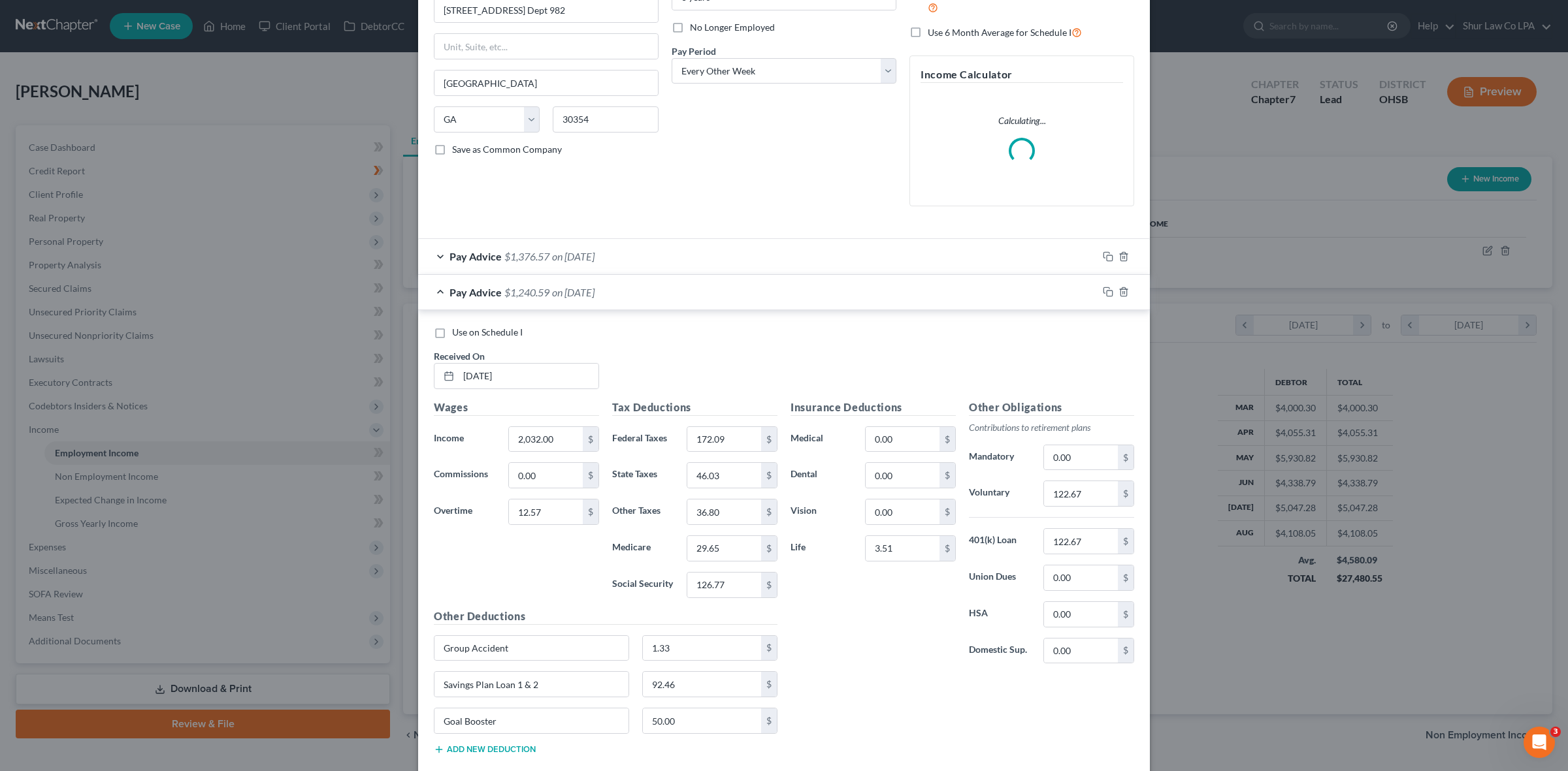
click at [436, 288] on div "Pay Advice $1,240.59 on [DATE]" at bounding box center [758, 292] width 679 height 35
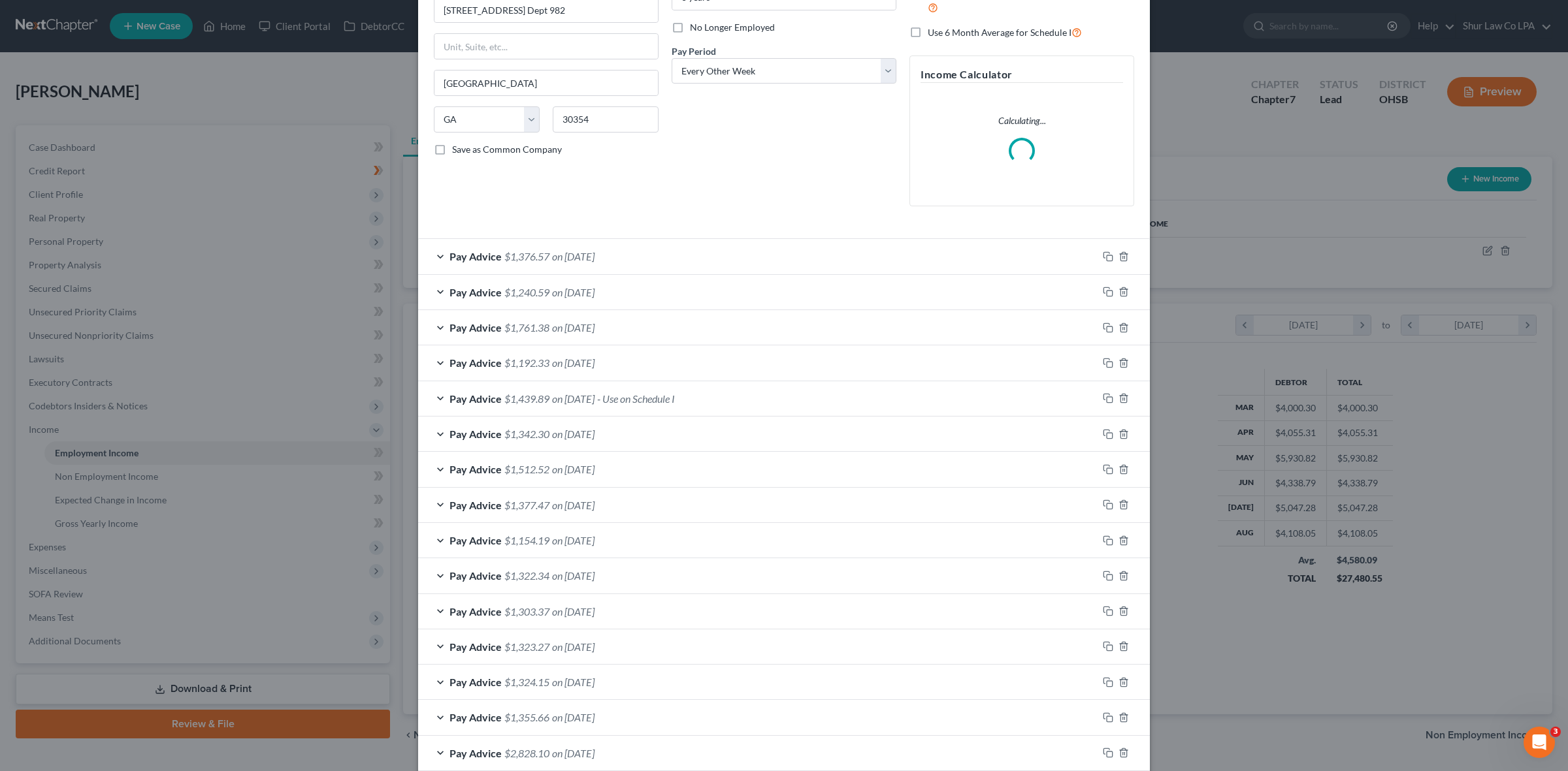
click at [435, 332] on div "Pay Advice $1,761.38 on [DATE]" at bounding box center [758, 327] width 679 height 35
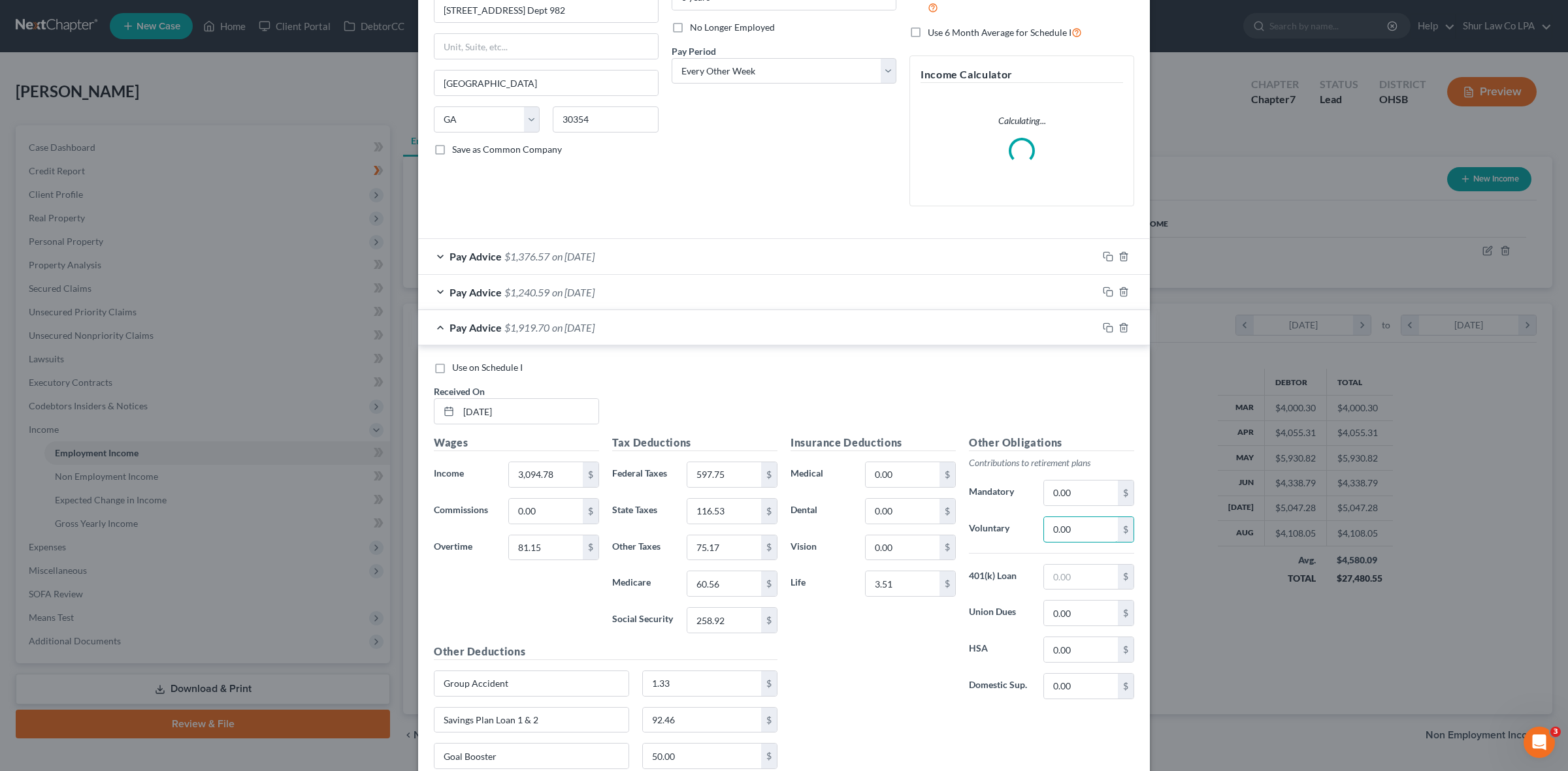
paste input "158.32"
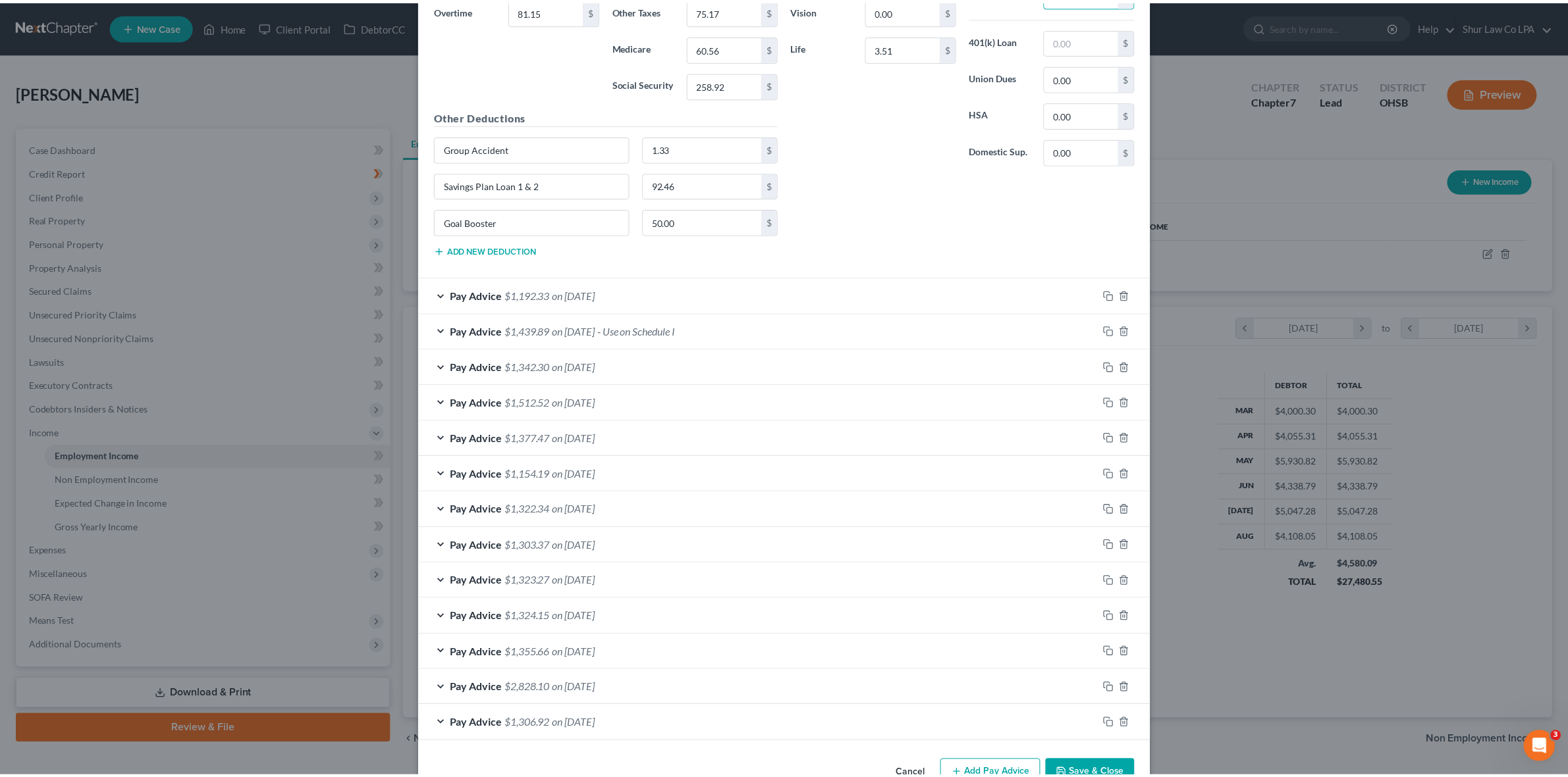
scroll to position [749, 0]
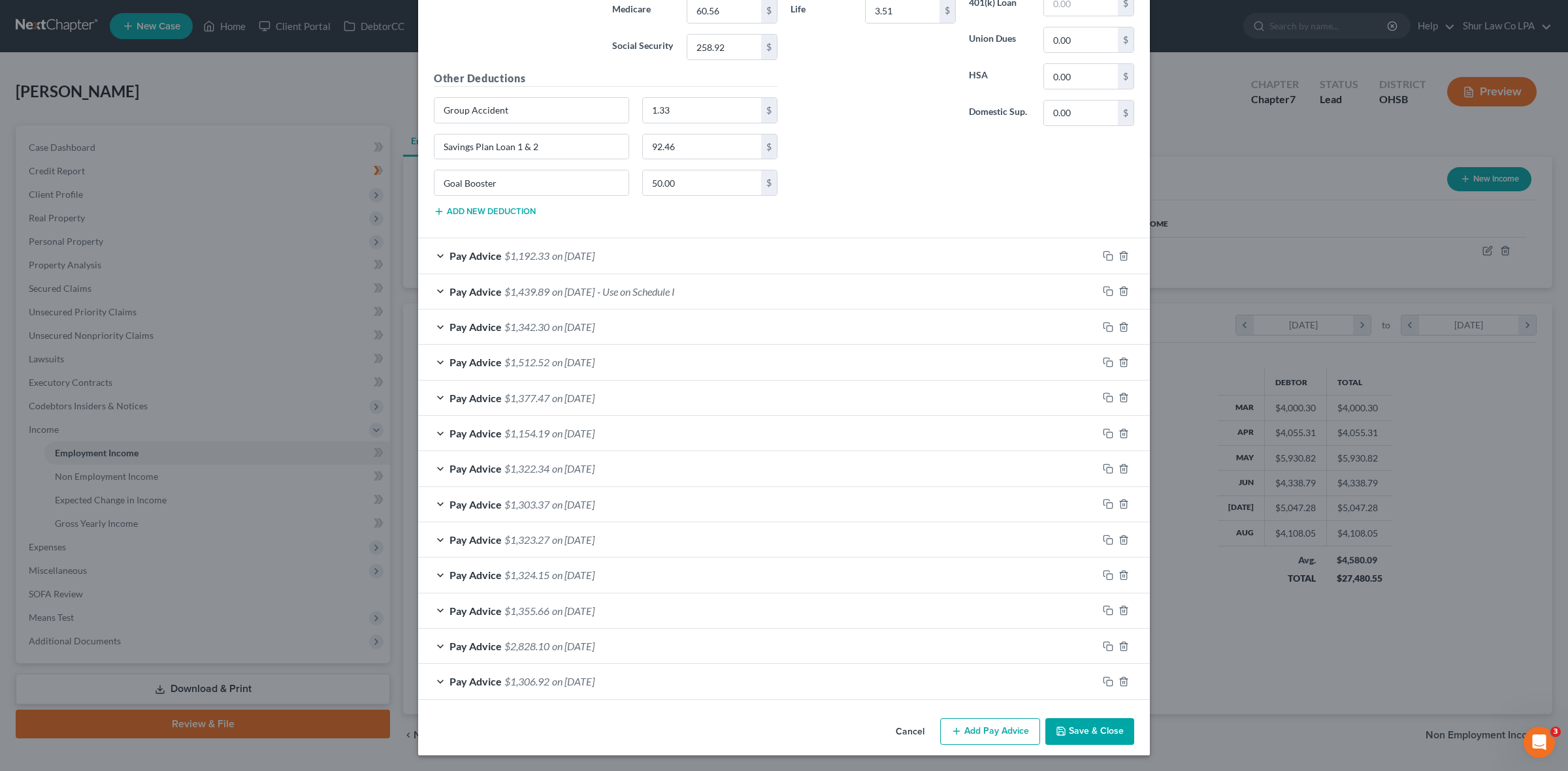
type input "158.32"
click at [1098, 729] on button "Save & Close" at bounding box center [1090, 732] width 89 height 28
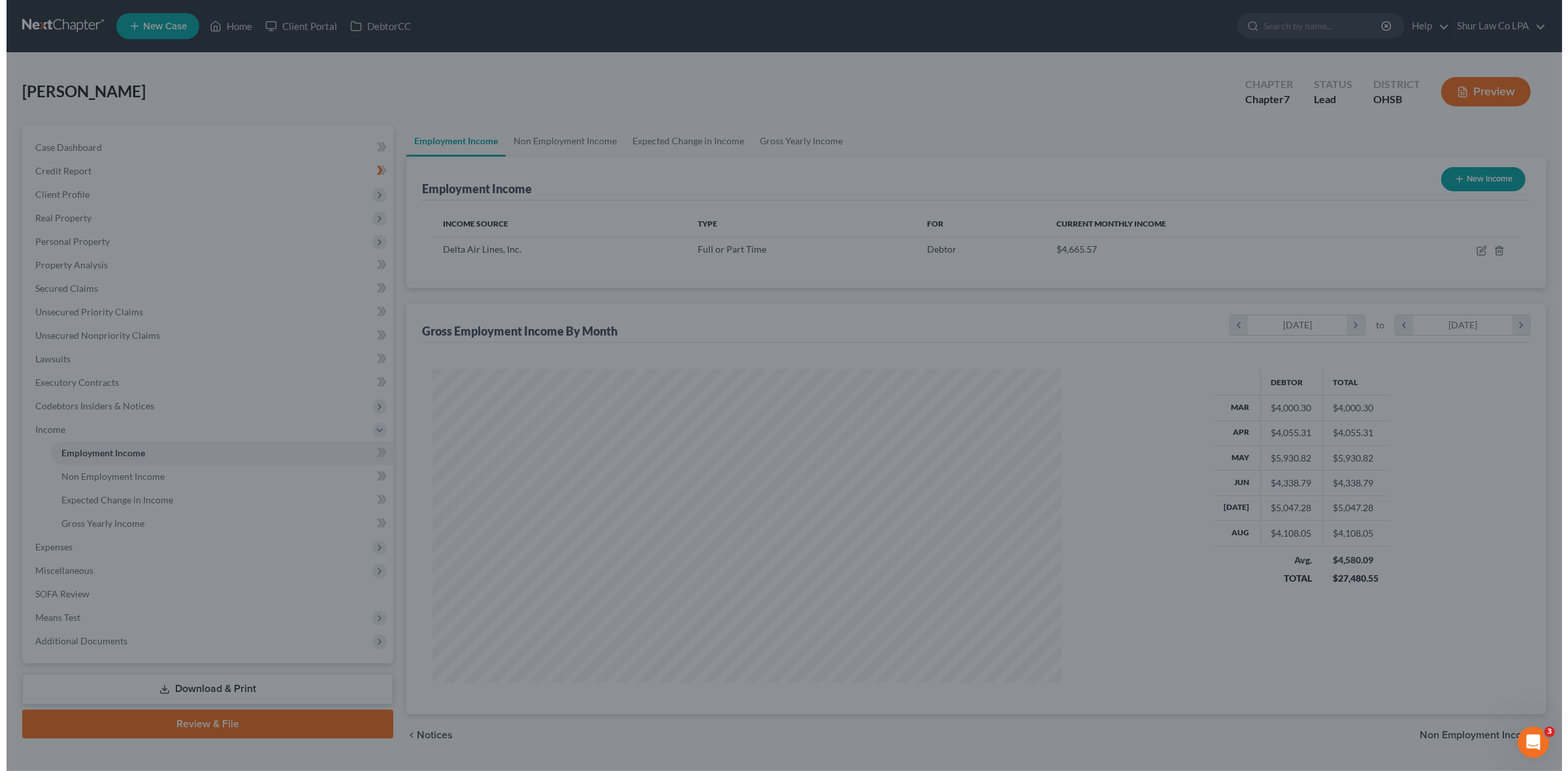
scroll to position [652707, 652697]
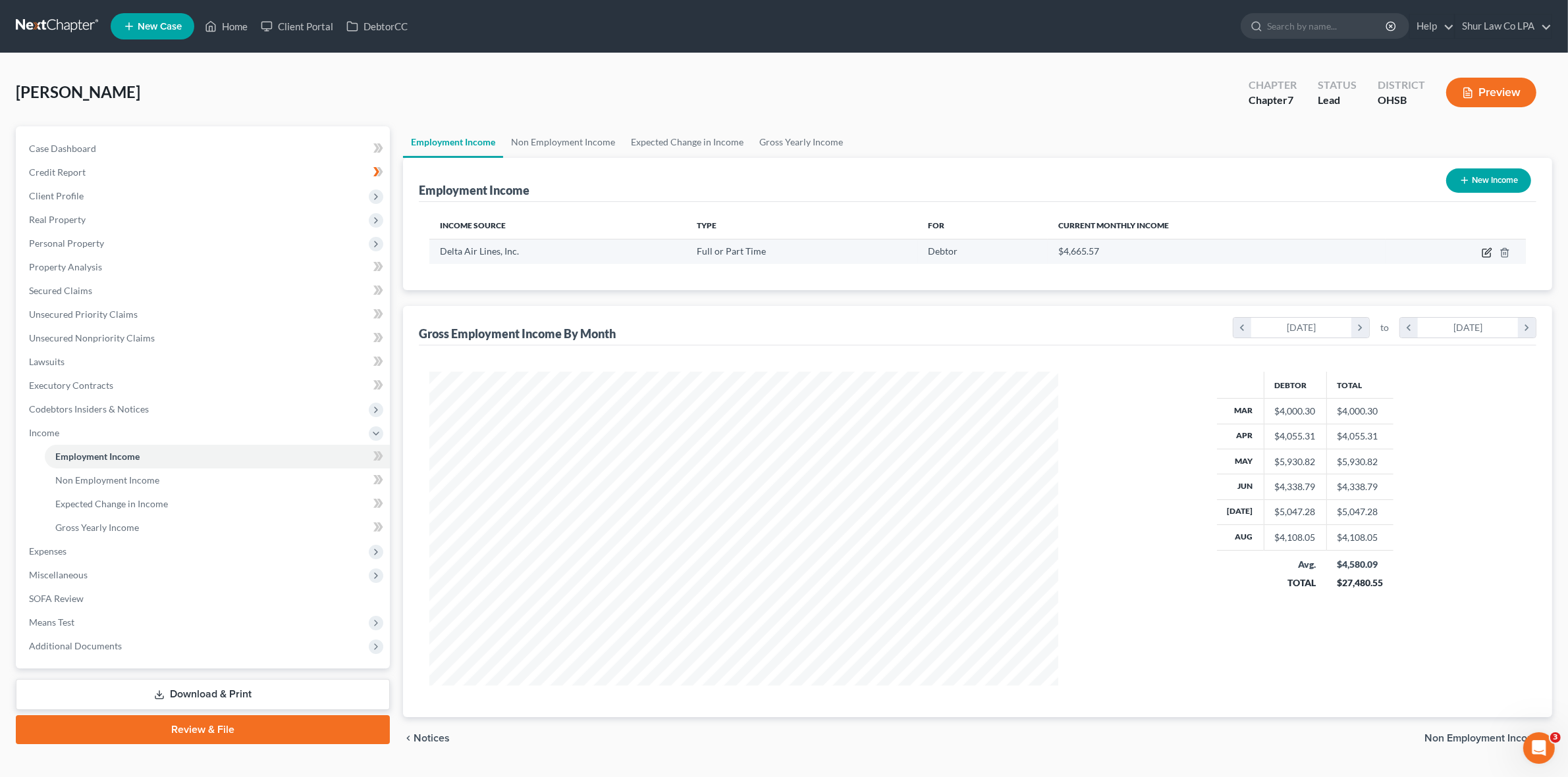
click at [1482, 257] on icon "button" at bounding box center [1487, 252] width 11 height 11
select select "0"
select select "10"
select select "2"
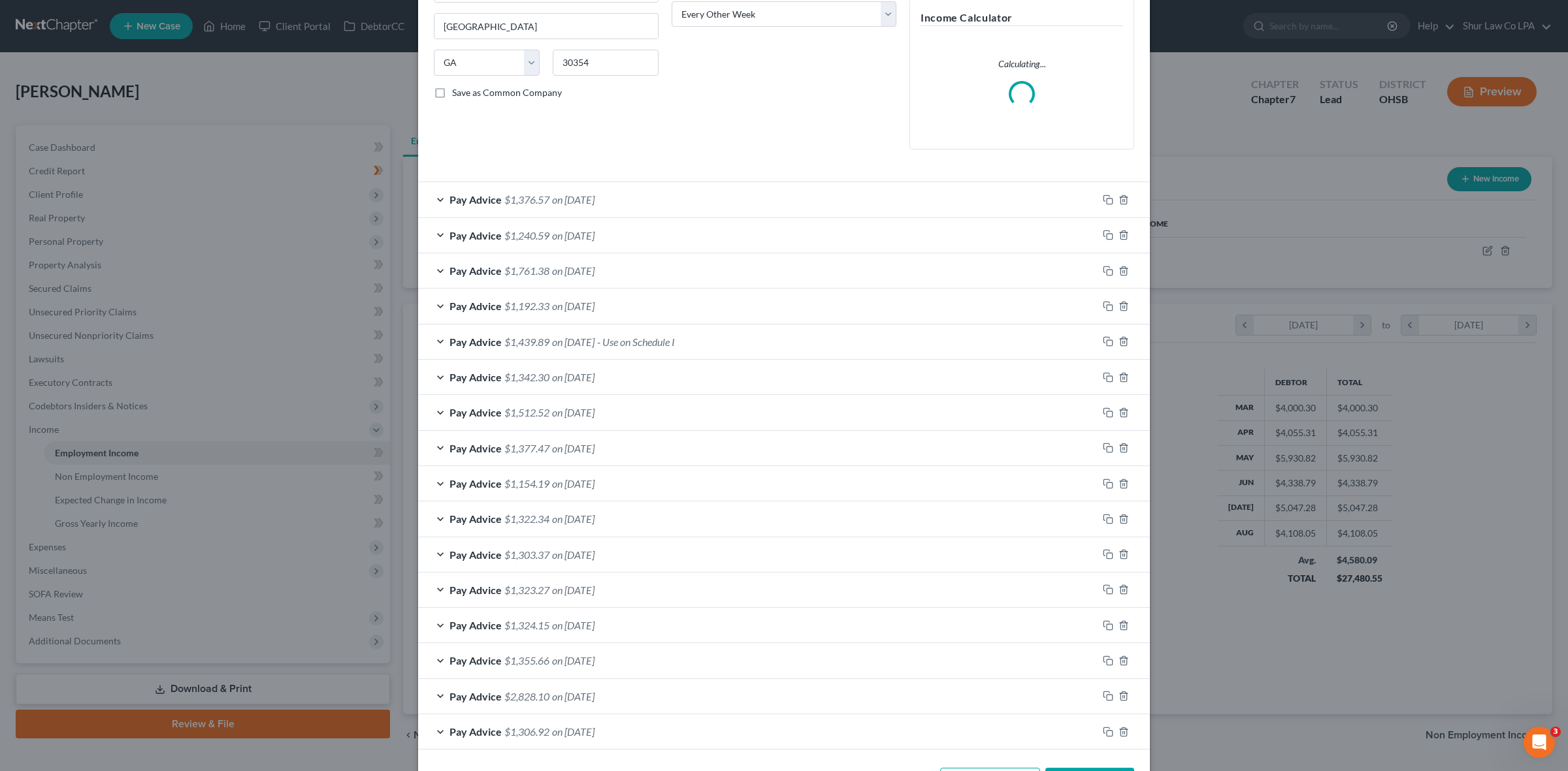
scroll to position [245, 0]
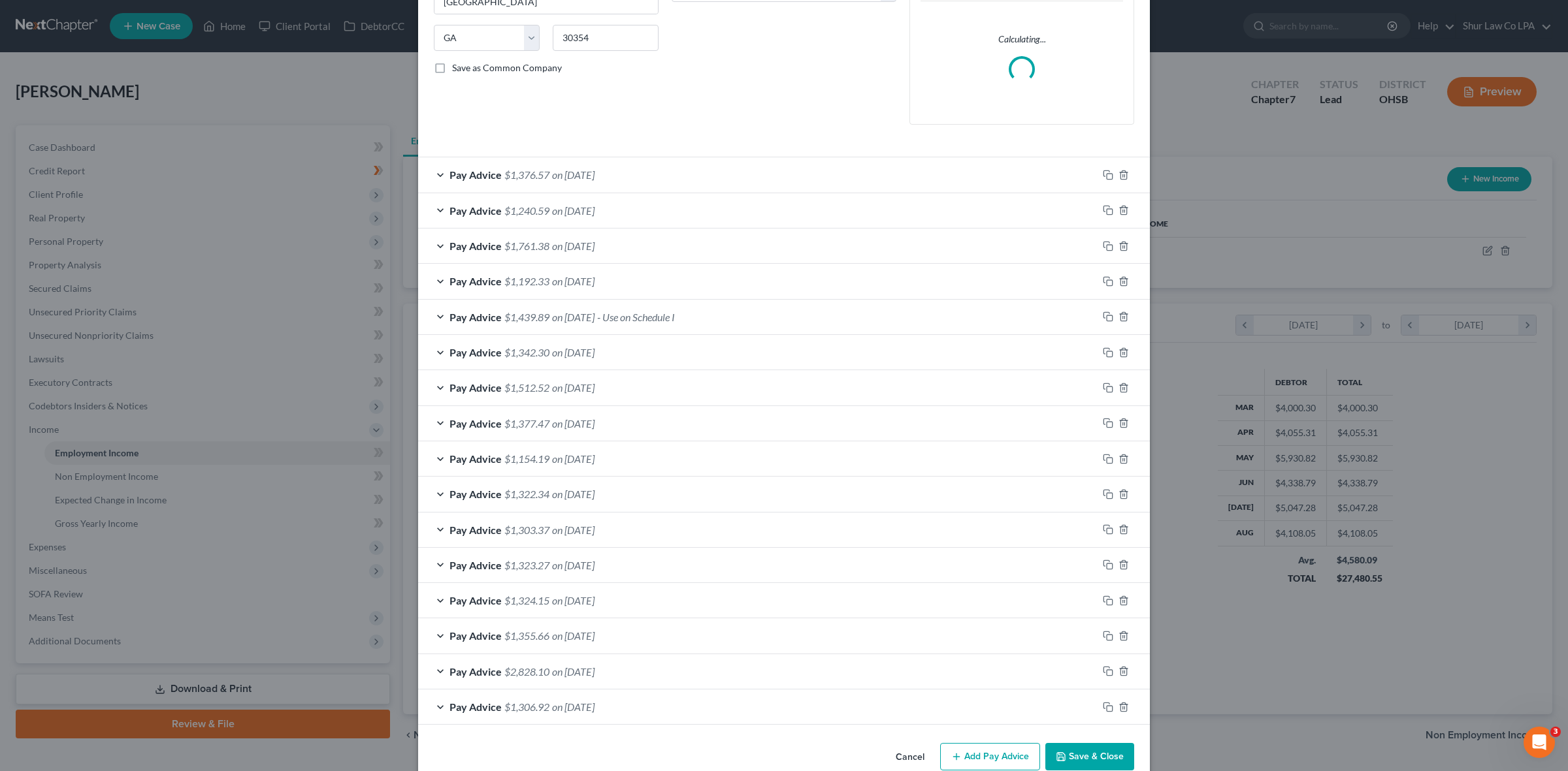
click at [435, 245] on div "Pay Advice $1,761.38 on [DATE]" at bounding box center [758, 246] width 679 height 35
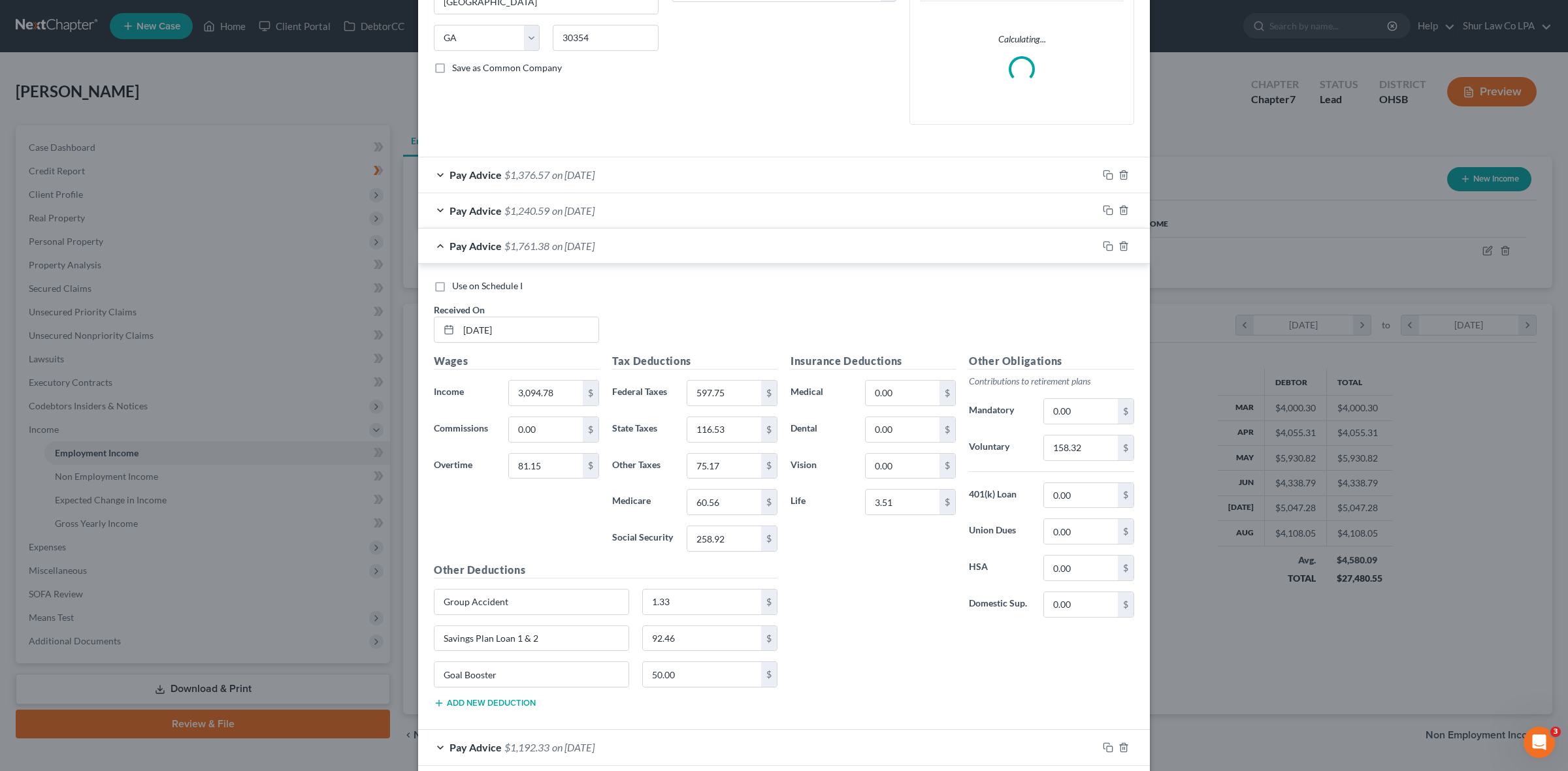
click at [435, 245] on div "Pay Advice $1,761.38 on [DATE]" at bounding box center [758, 246] width 679 height 35
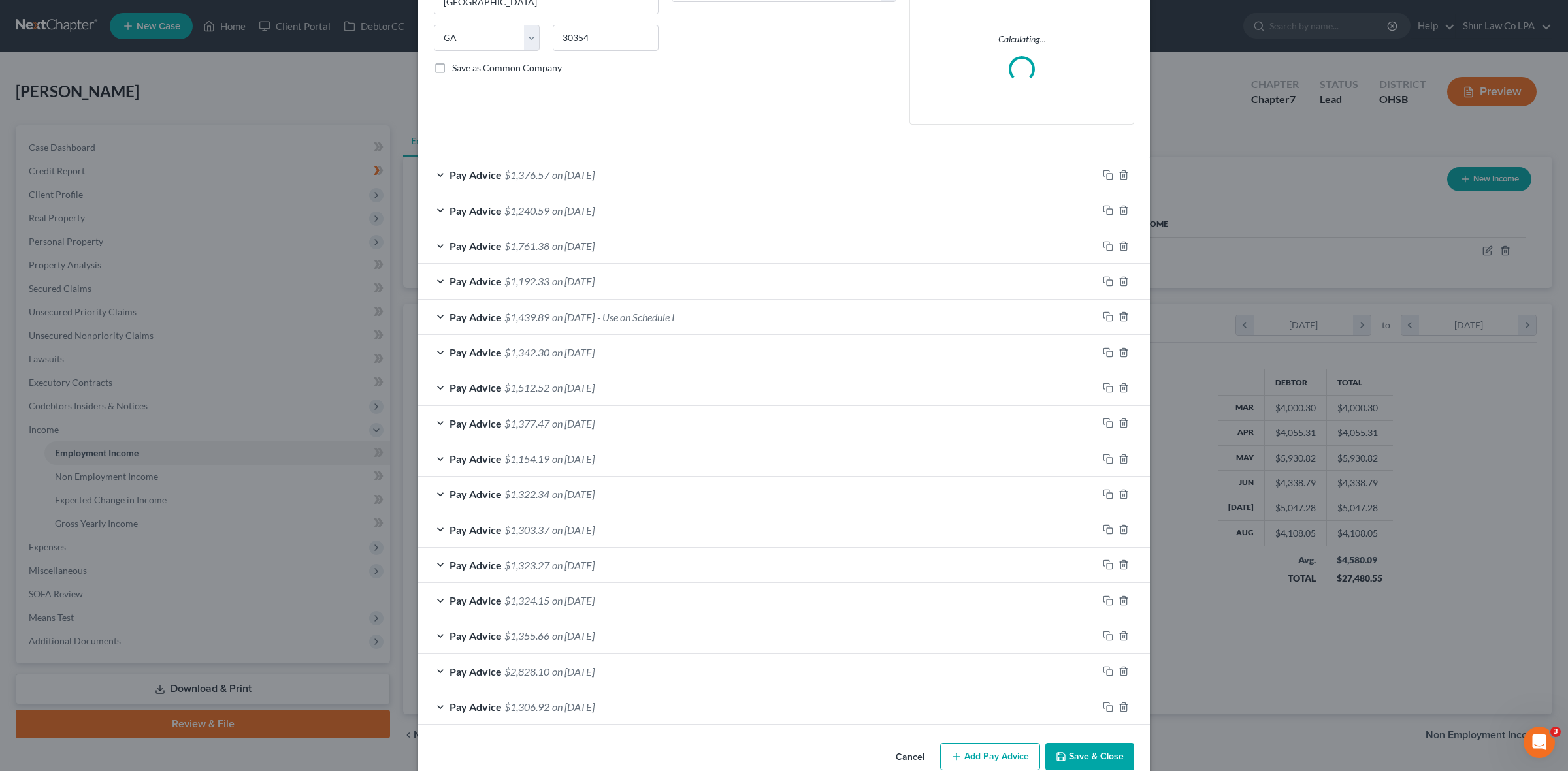
click at [433, 280] on div "Pay Advice $1,192.33 on [DATE]" at bounding box center [758, 281] width 679 height 35
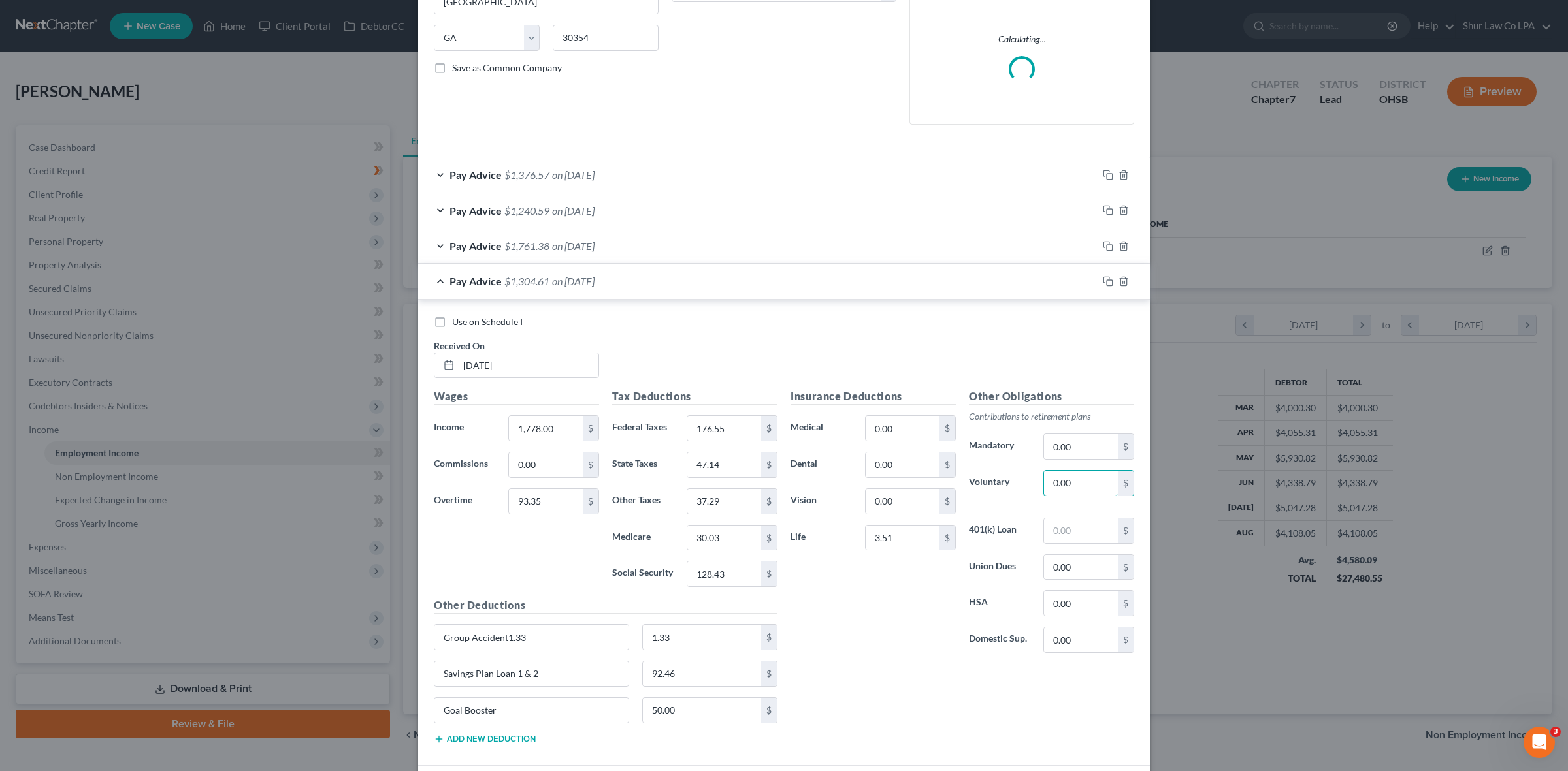
paste input "112.28"
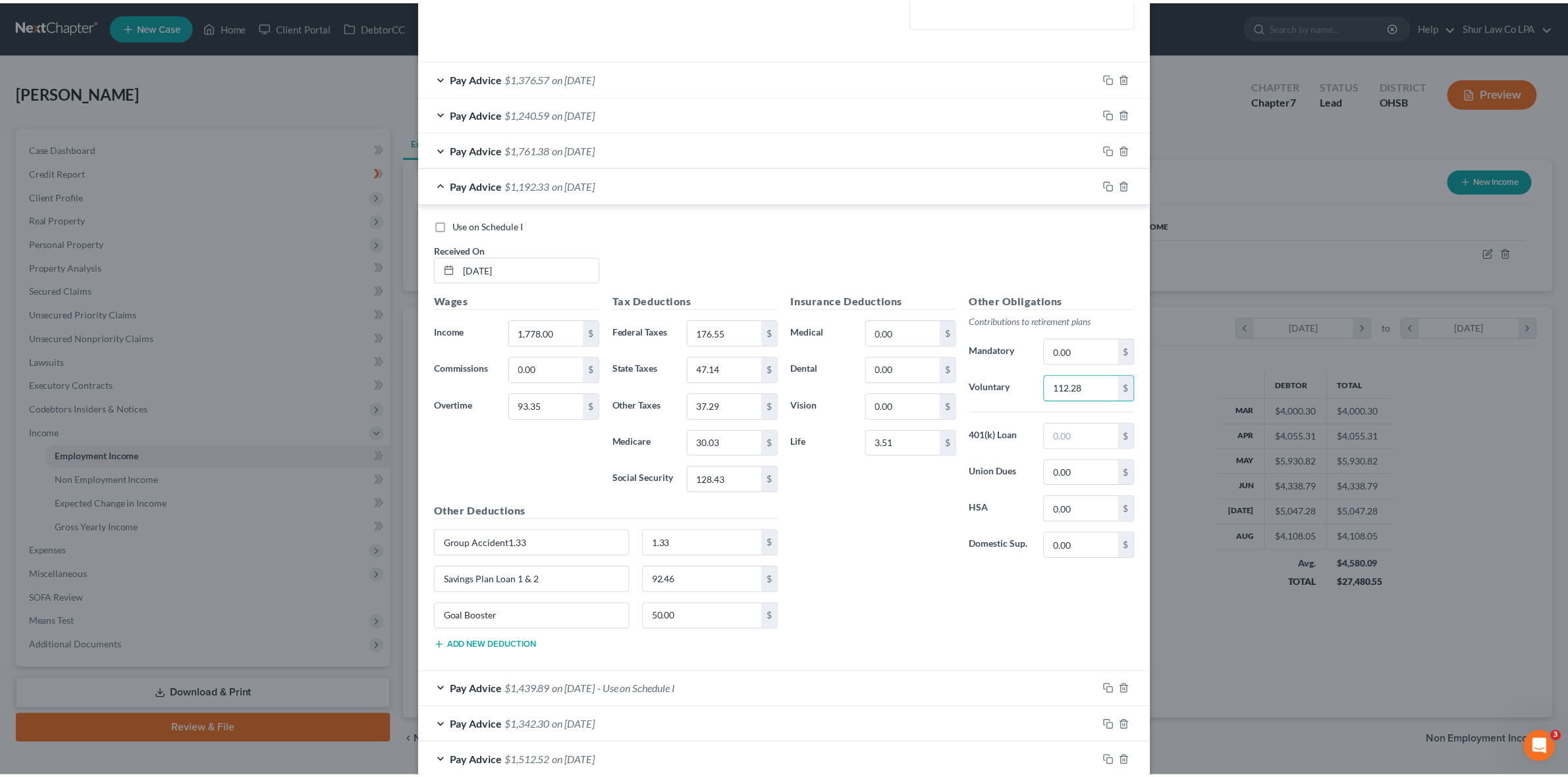
scroll to position [749, 0]
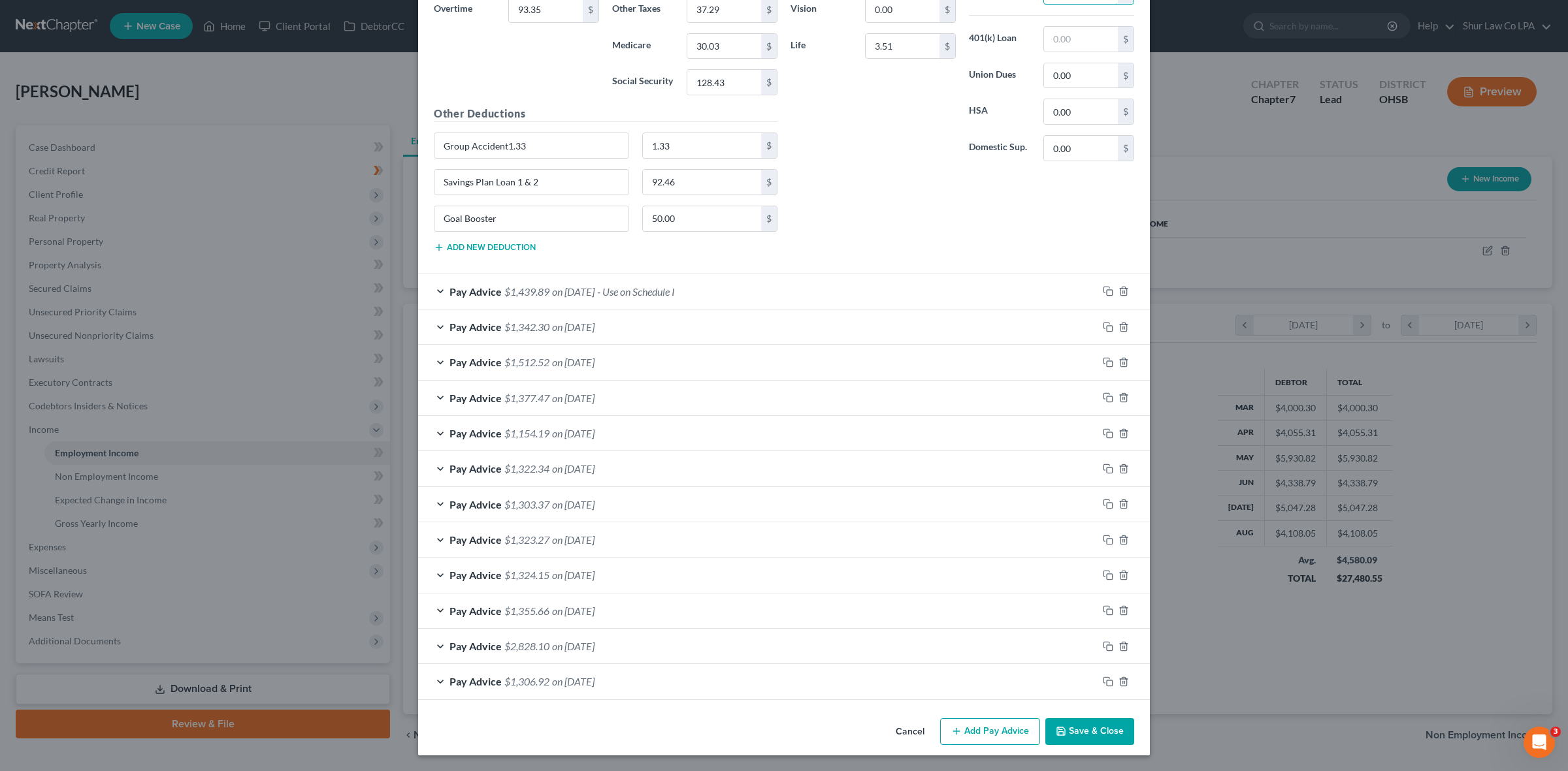
type input "112.28"
click at [1086, 730] on button "Save & Close" at bounding box center [1090, 732] width 89 height 28
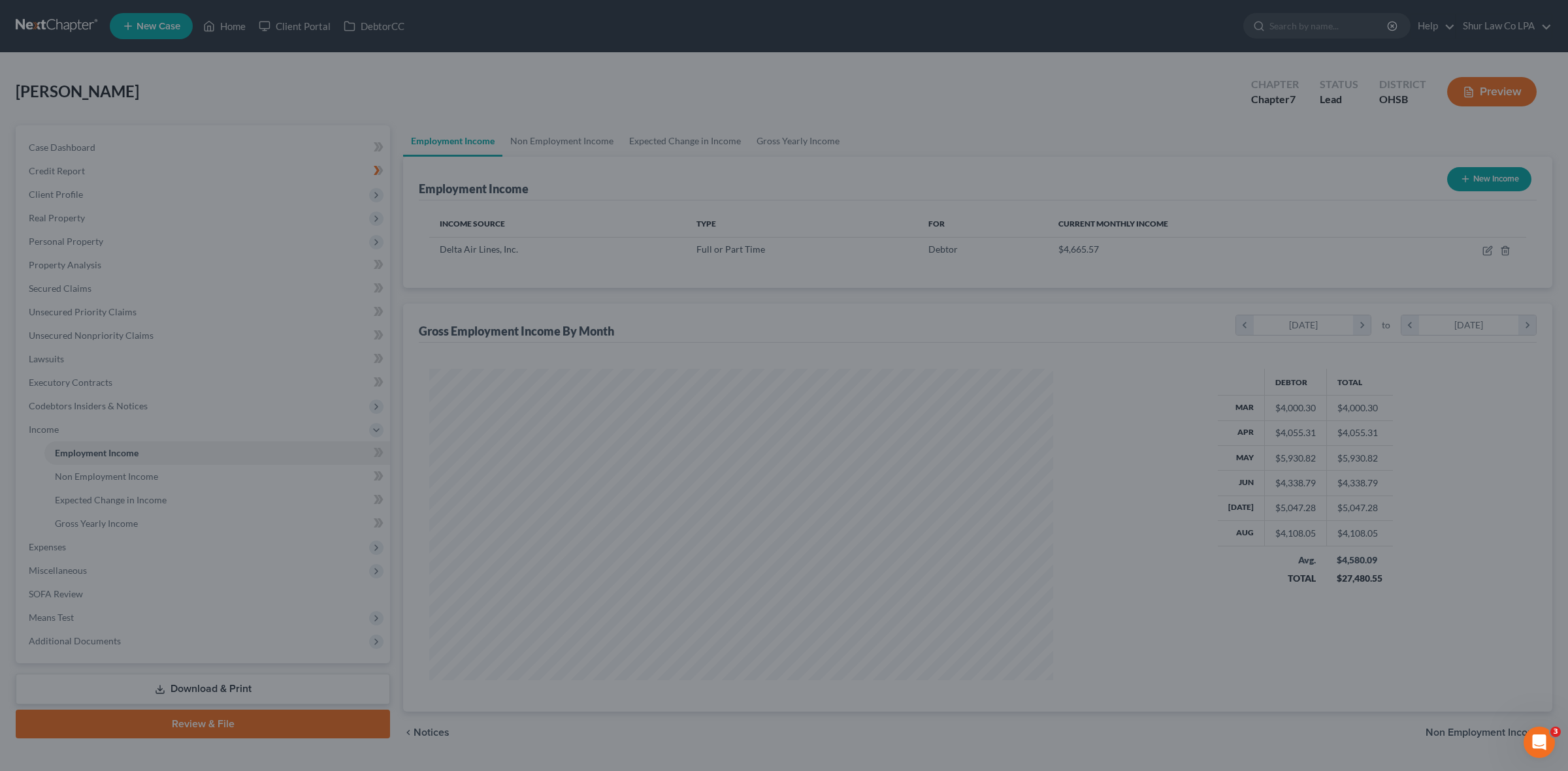
scroll to position [652707, 652697]
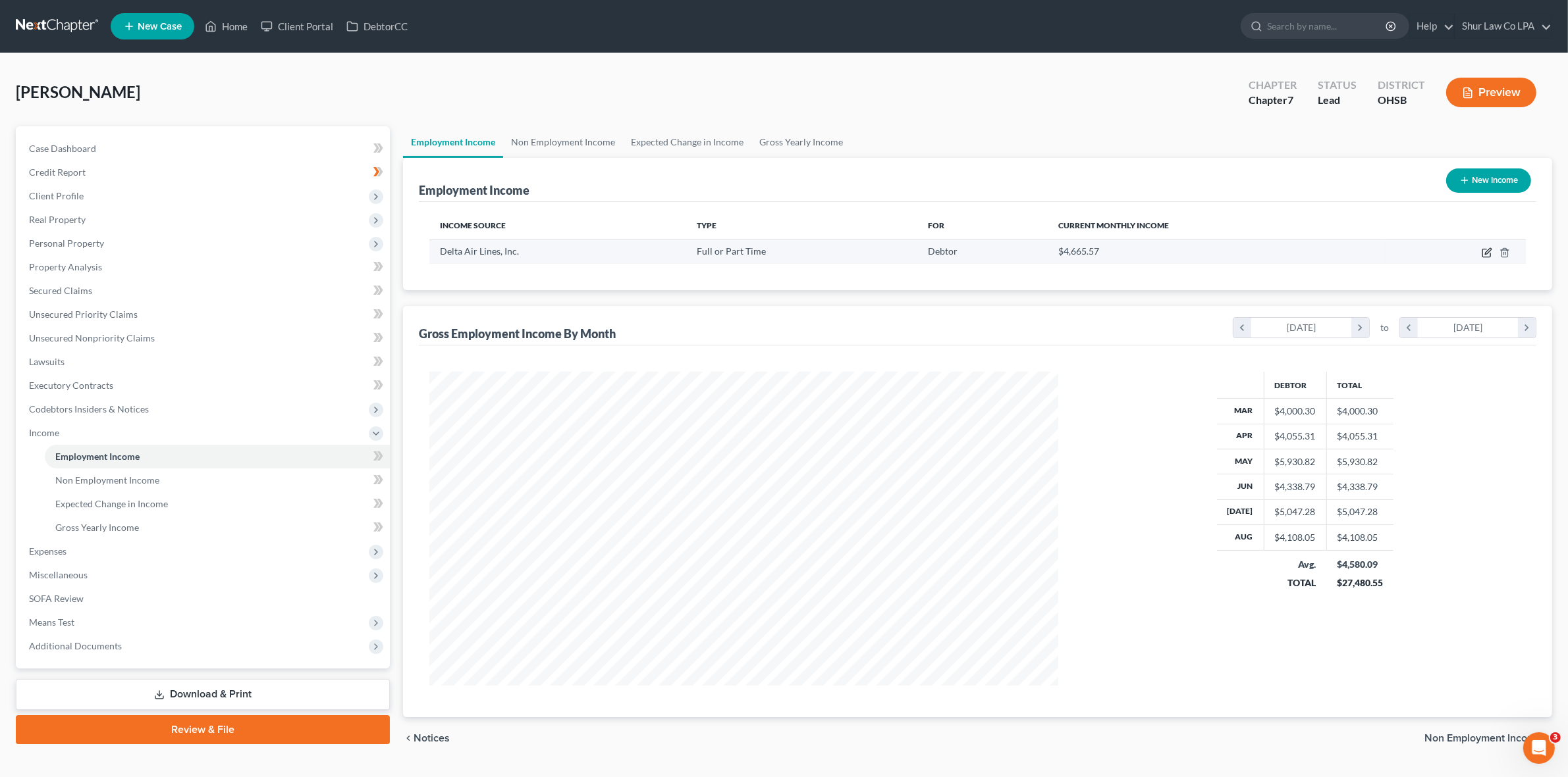
click at [1484, 252] on icon "button" at bounding box center [1487, 252] width 11 height 11
select select "0"
select select "10"
select select "2"
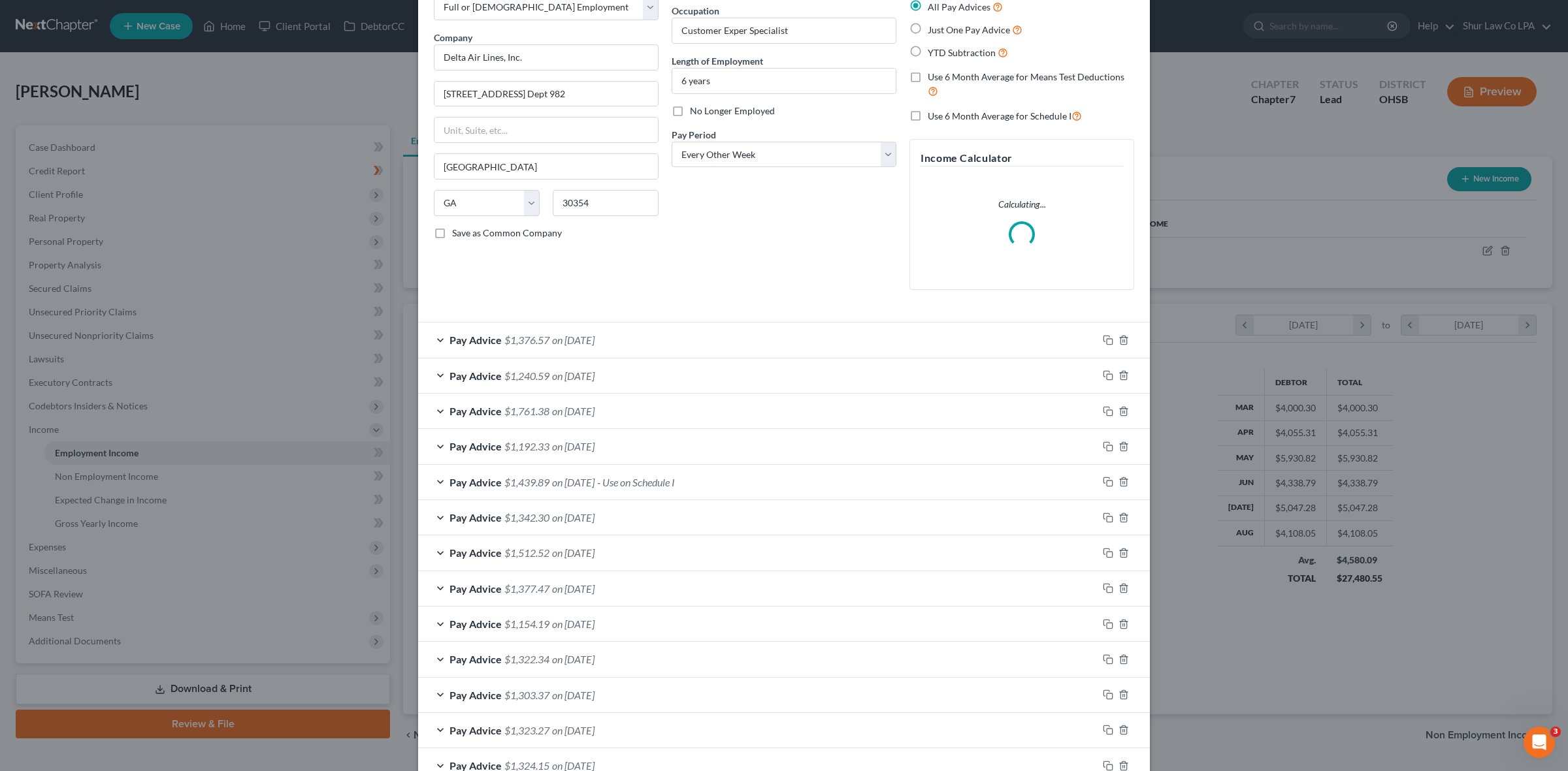
scroll to position [163, 0]
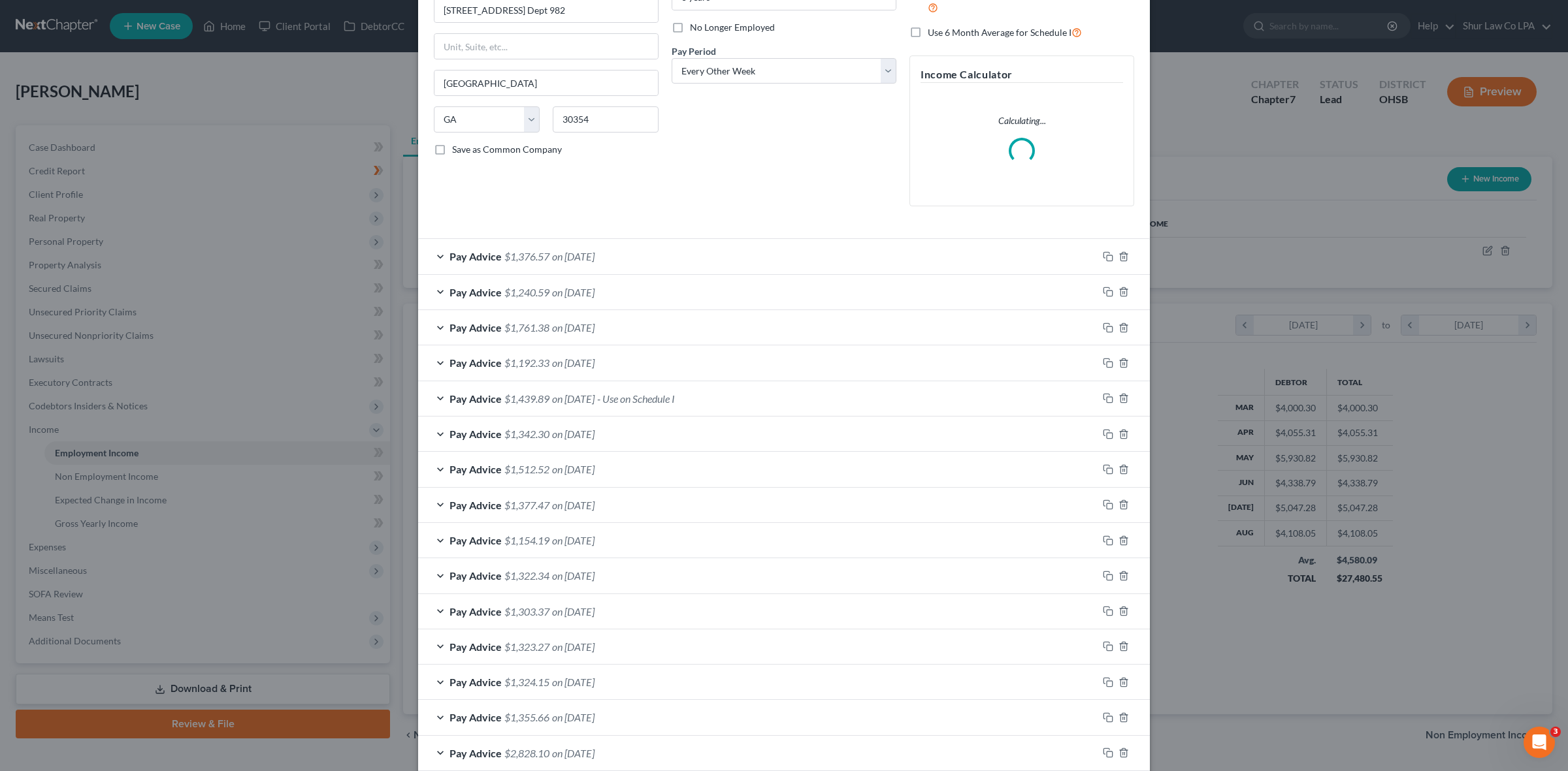
click at [431, 328] on div "Pay Advice $1,761.38 on [DATE]" at bounding box center [758, 327] width 679 height 35
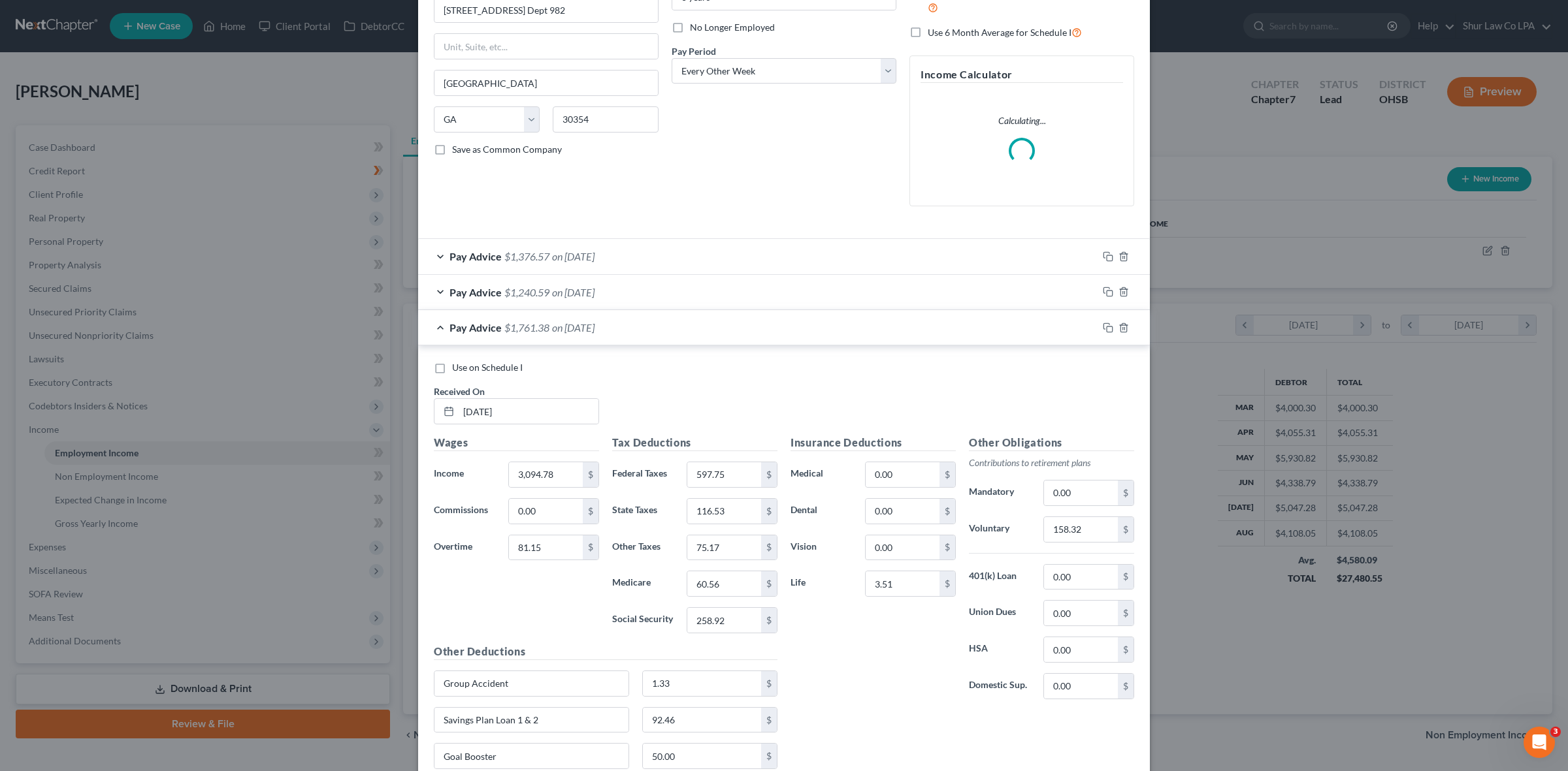
click at [431, 328] on div "Pay Advice $1,761.38 on [DATE]" at bounding box center [758, 327] width 679 height 35
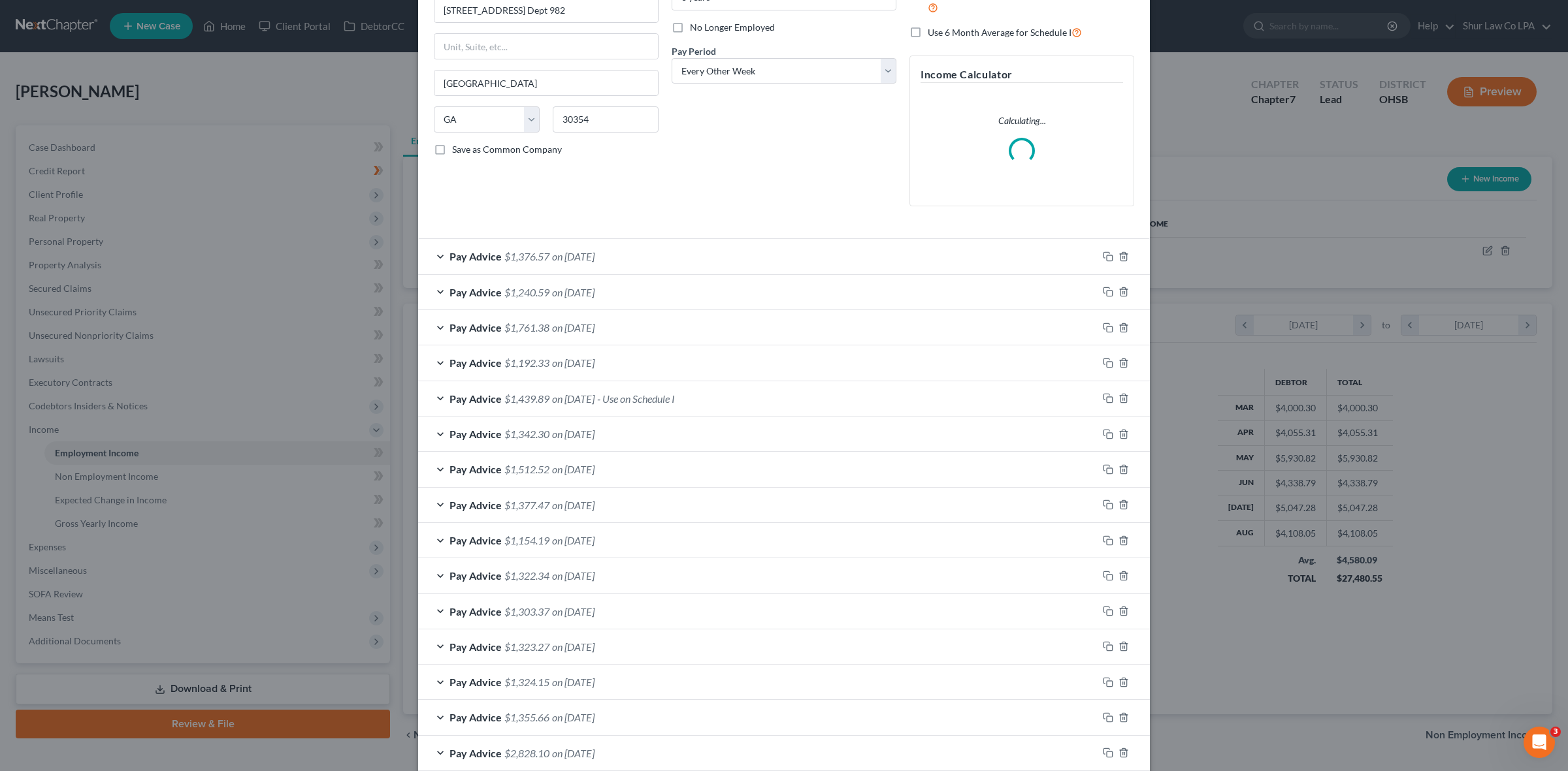
click at [431, 360] on div "Pay Advice $1,192.33 on [DATE]" at bounding box center [758, 363] width 679 height 35
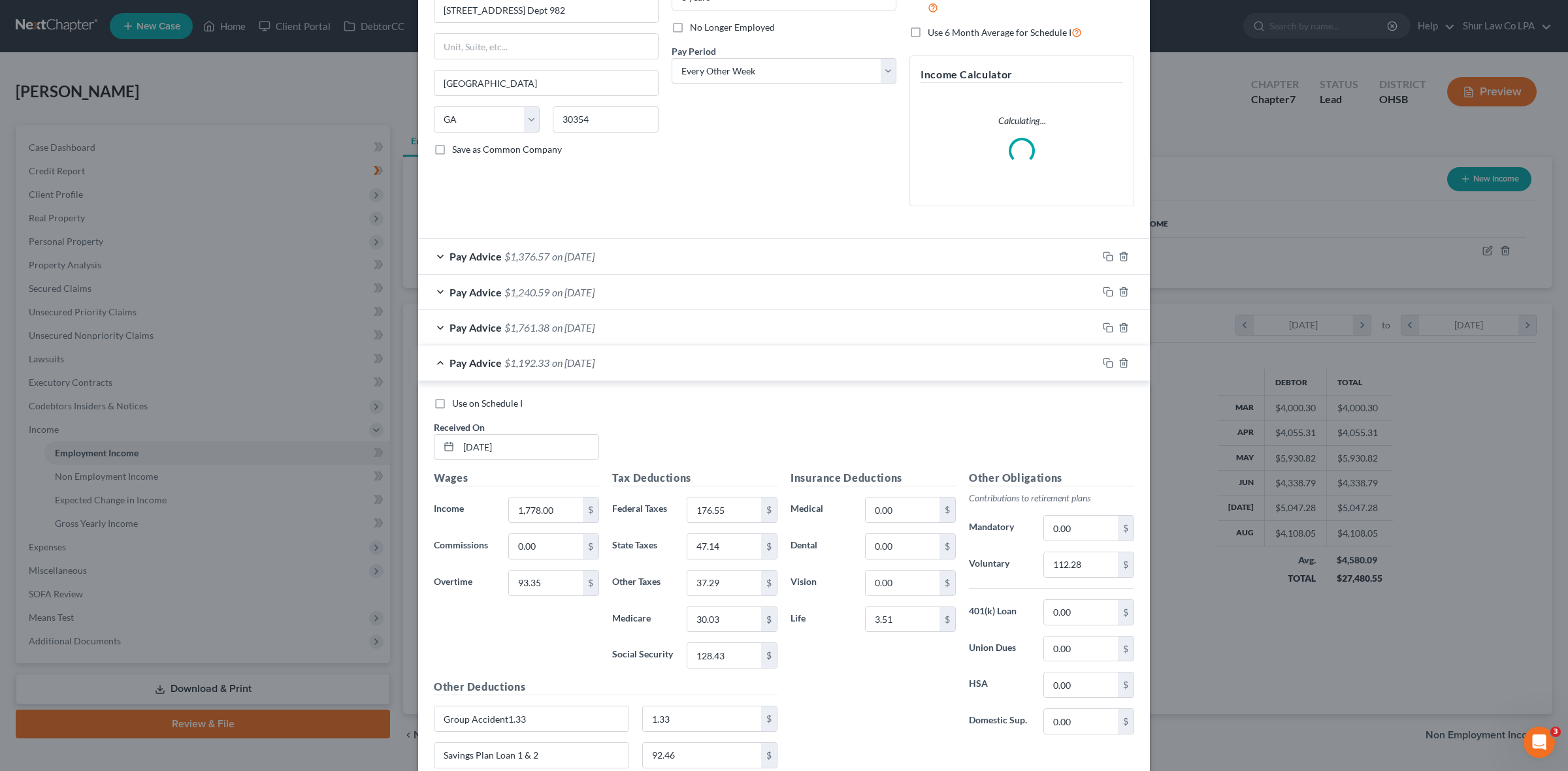
click at [431, 360] on div "Pay Advice $1,192.33 on [DATE]" at bounding box center [758, 363] width 679 height 35
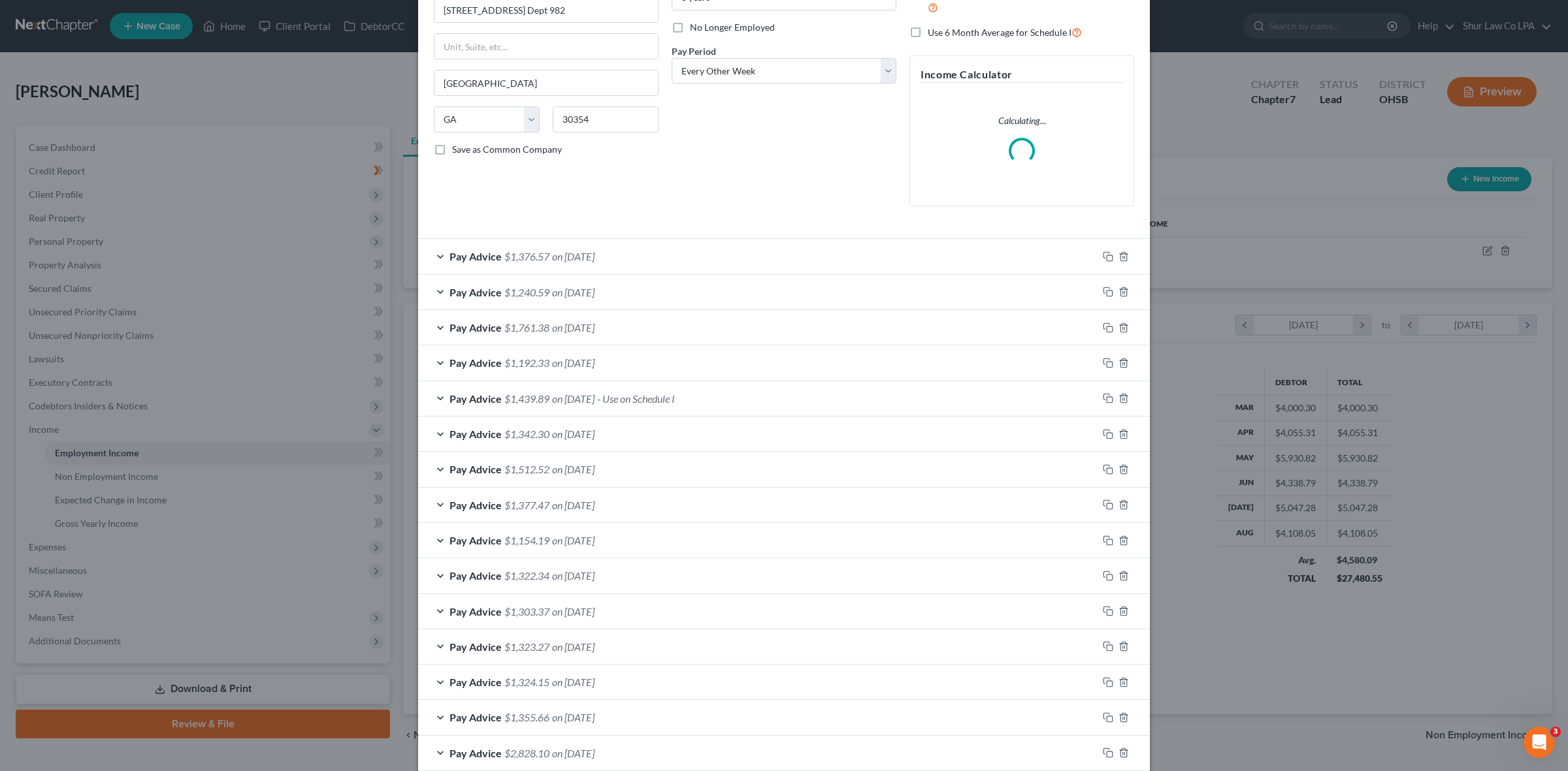
click at [431, 392] on div "Pay Advice $1,439.89 on [DATE] - Use on Schedule I" at bounding box center [758, 399] width 679 height 35
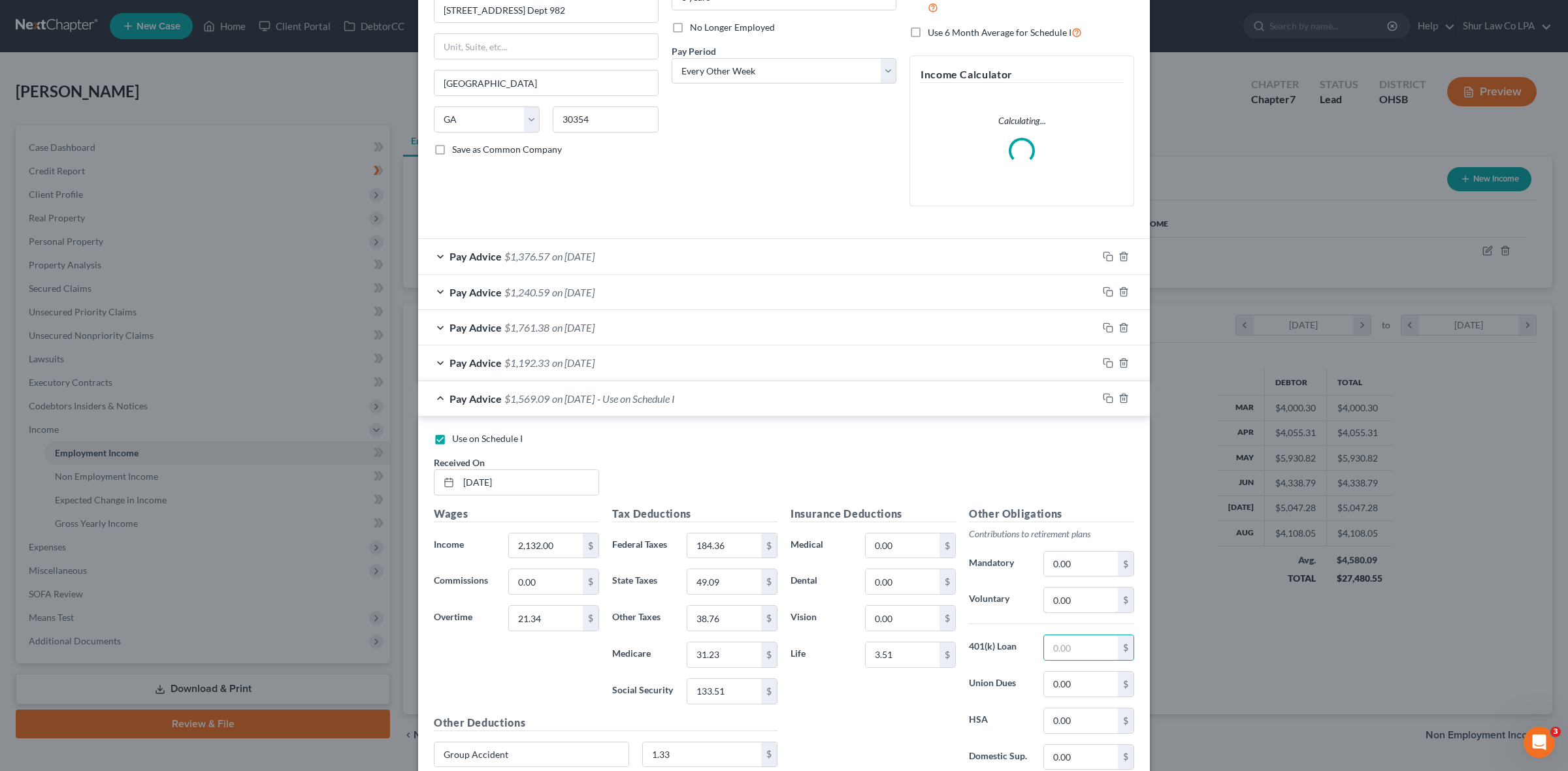
paste input "129.2"
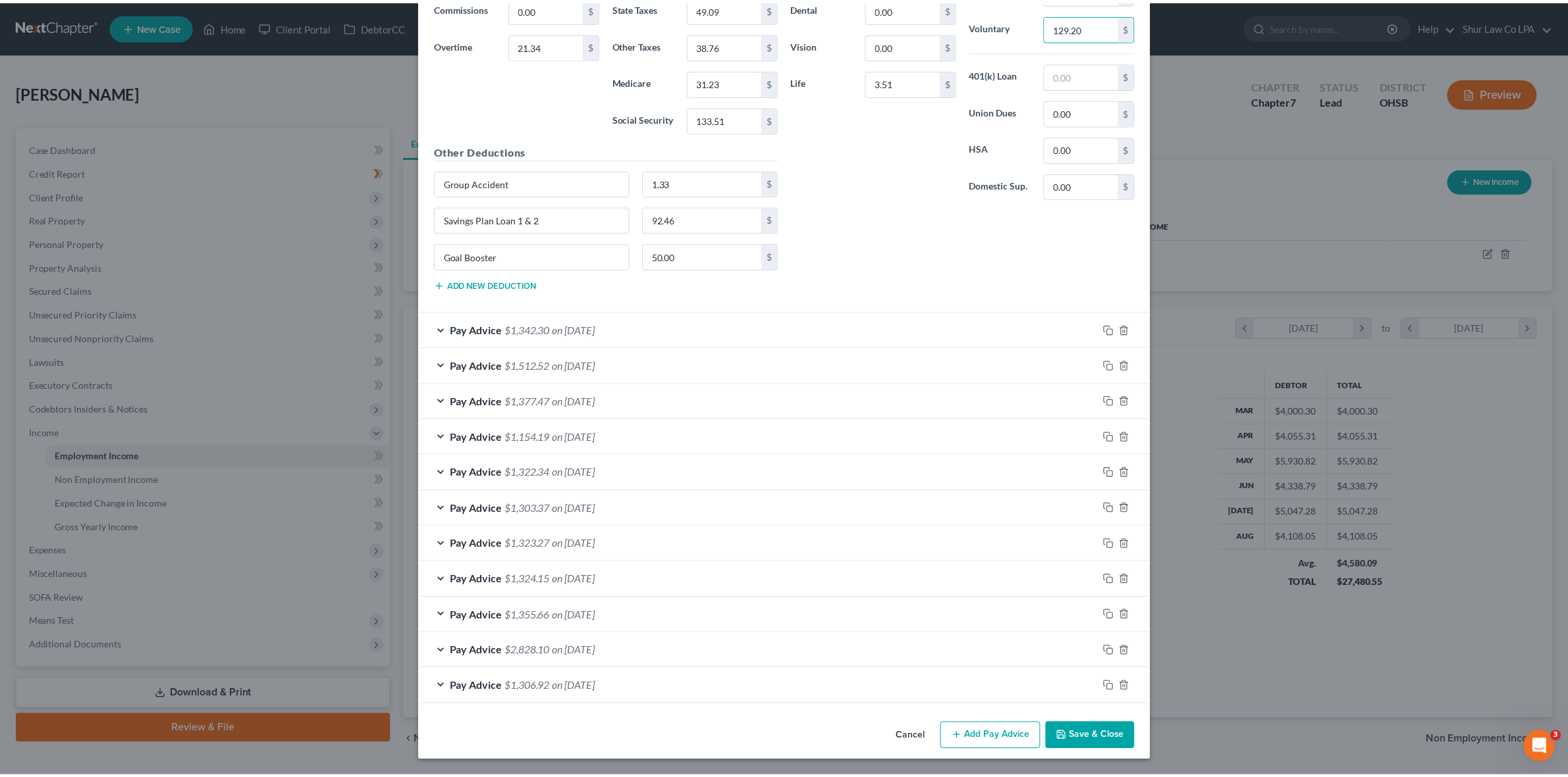
scroll to position [749, 0]
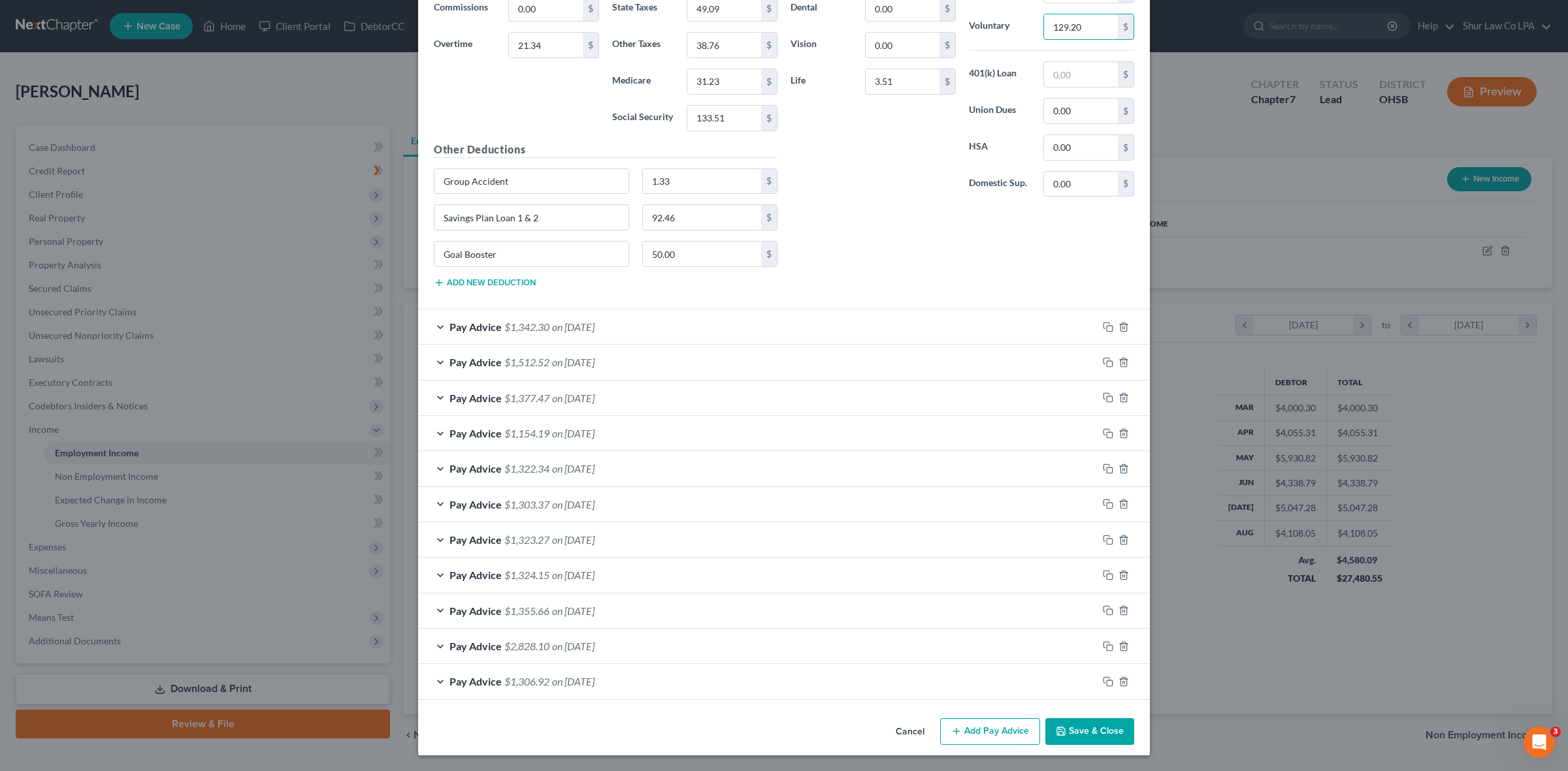
type input "129.20"
click at [1073, 730] on button "Save & Close" at bounding box center [1090, 732] width 89 height 28
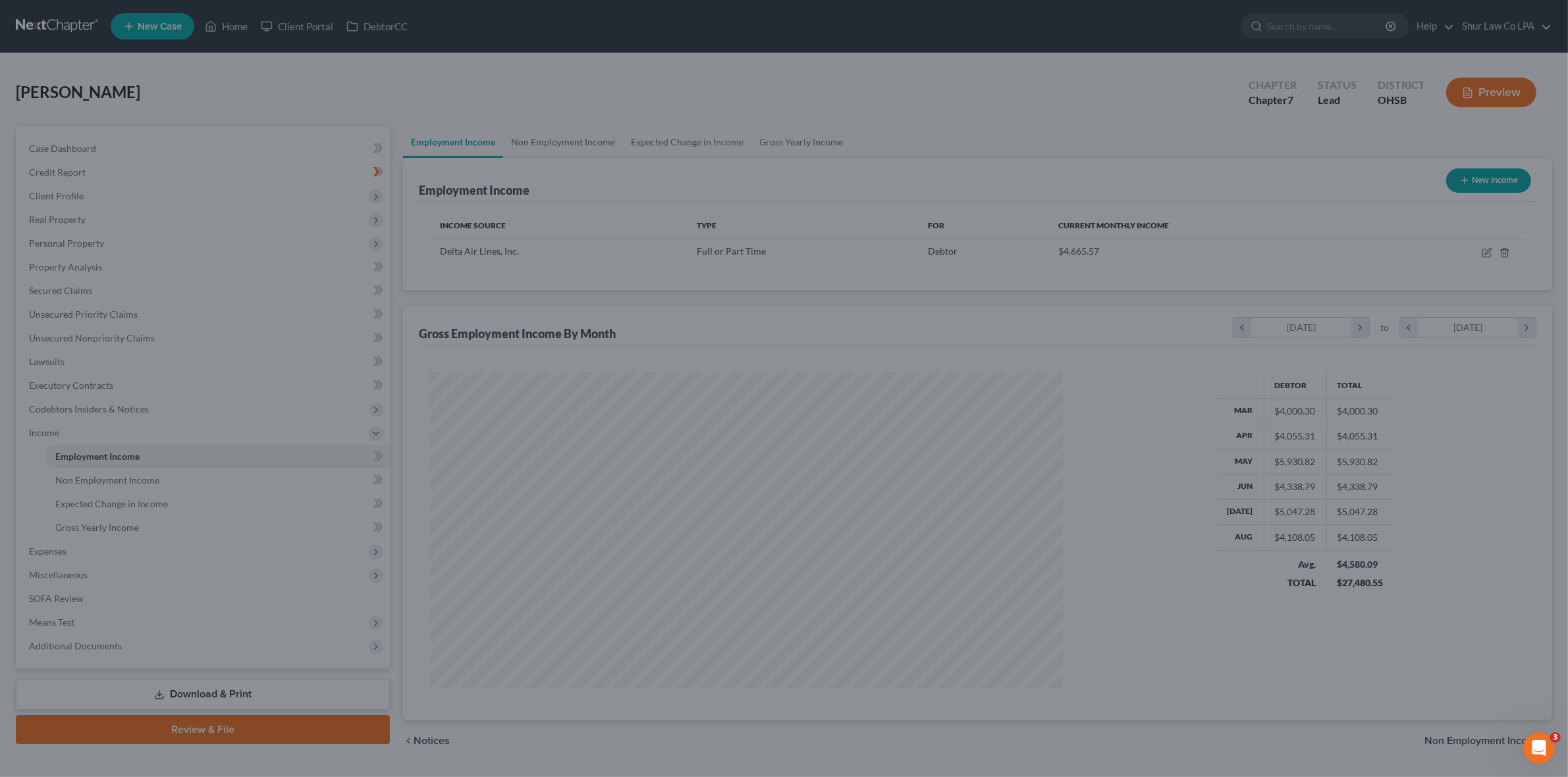
scroll to position [313, 654]
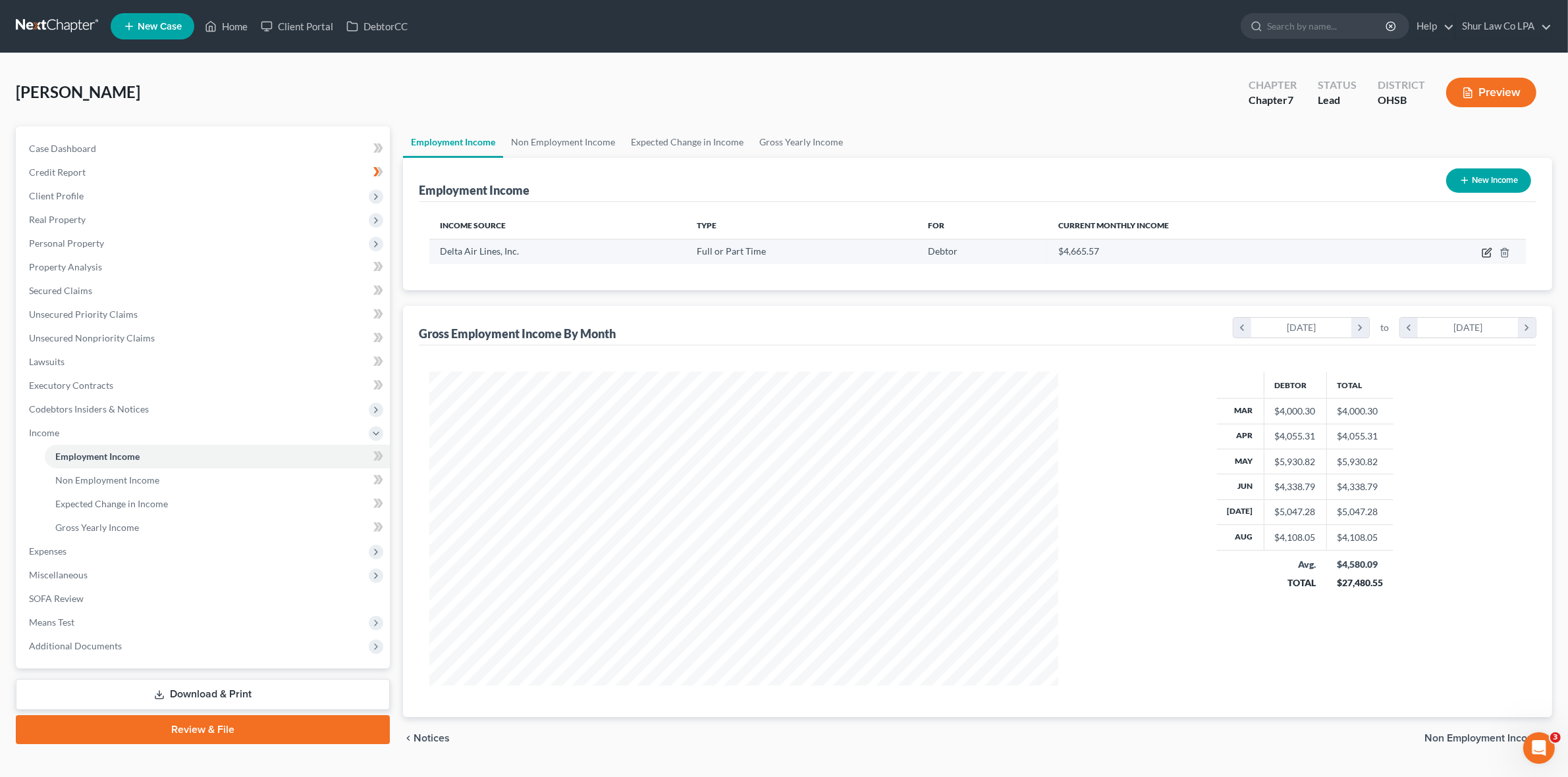
click at [1483, 254] on icon "button" at bounding box center [1486, 253] width 8 height 8
select select "0"
select select "10"
select select "2"
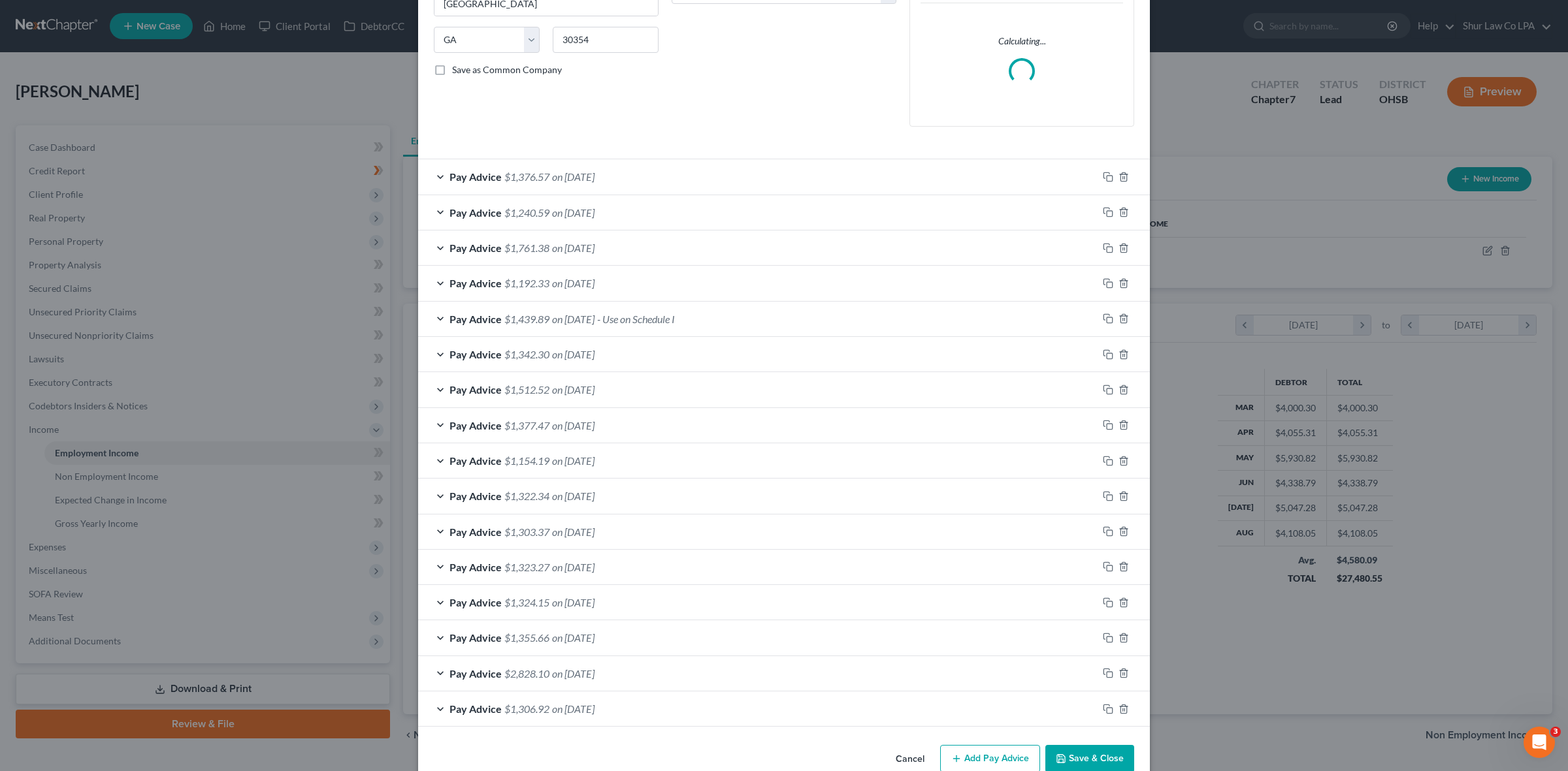
scroll to position [245, 0]
click at [433, 316] on div "Pay Advice $1,439.89 on [DATE] - Use on Schedule I" at bounding box center [758, 317] width 679 height 35
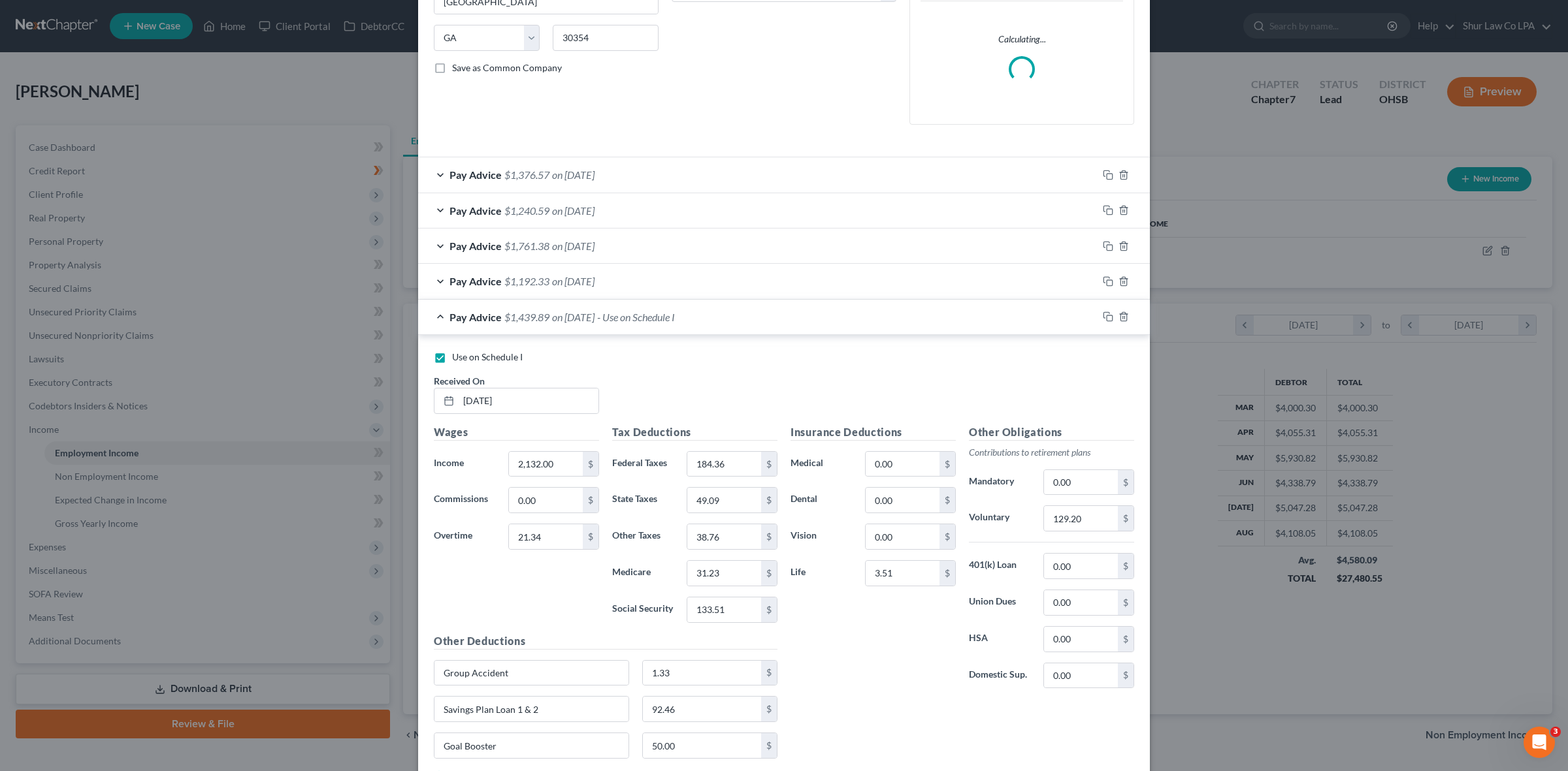
click at [433, 316] on div "Pay Advice $1,439.89 on [DATE] - Use on Schedule I" at bounding box center [758, 317] width 679 height 35
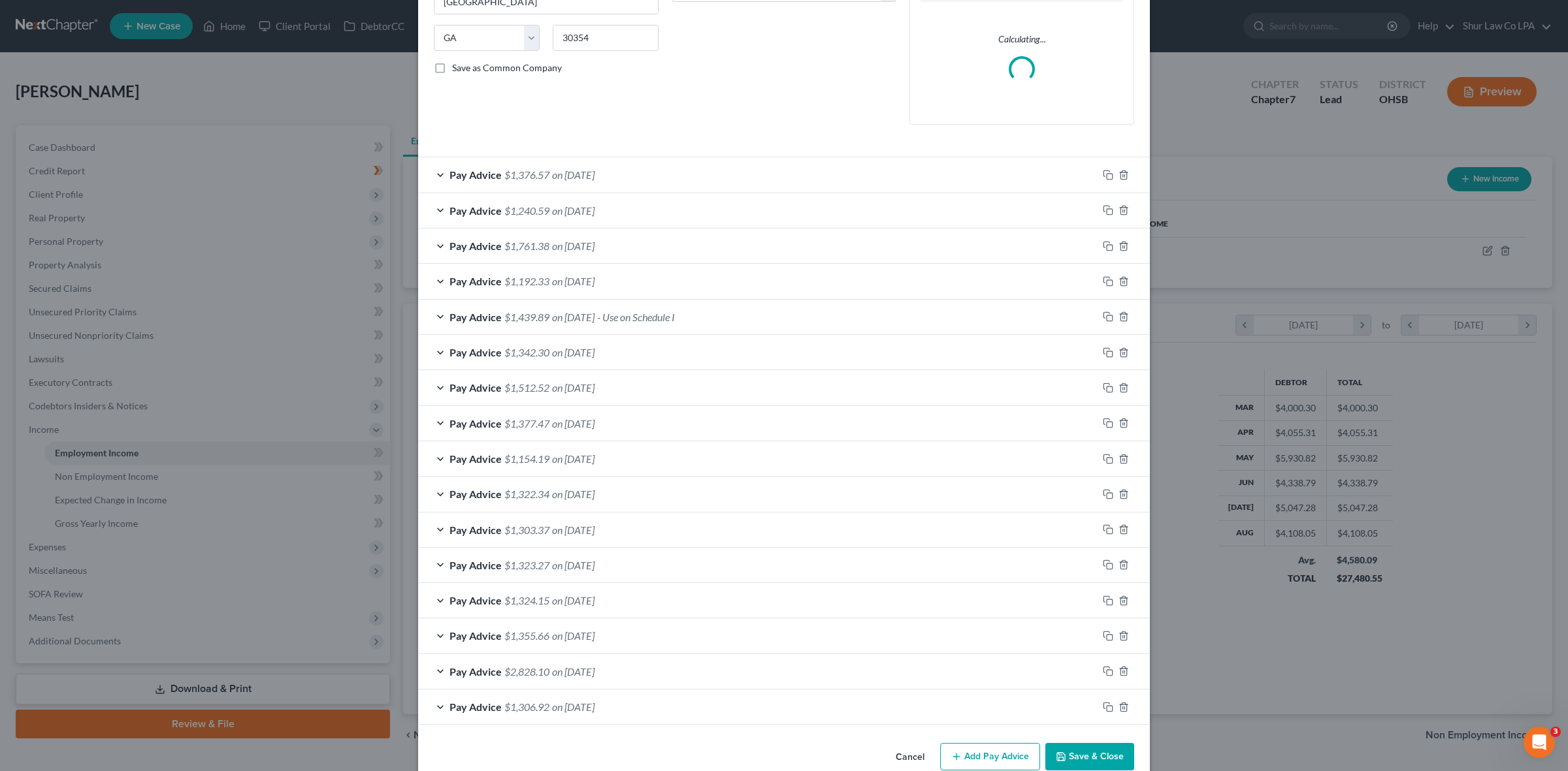
click at [436, 354] on div "Pay Advice $1,342.30 on [DATE]" at bounding box center [758, 352] width 679 height 35
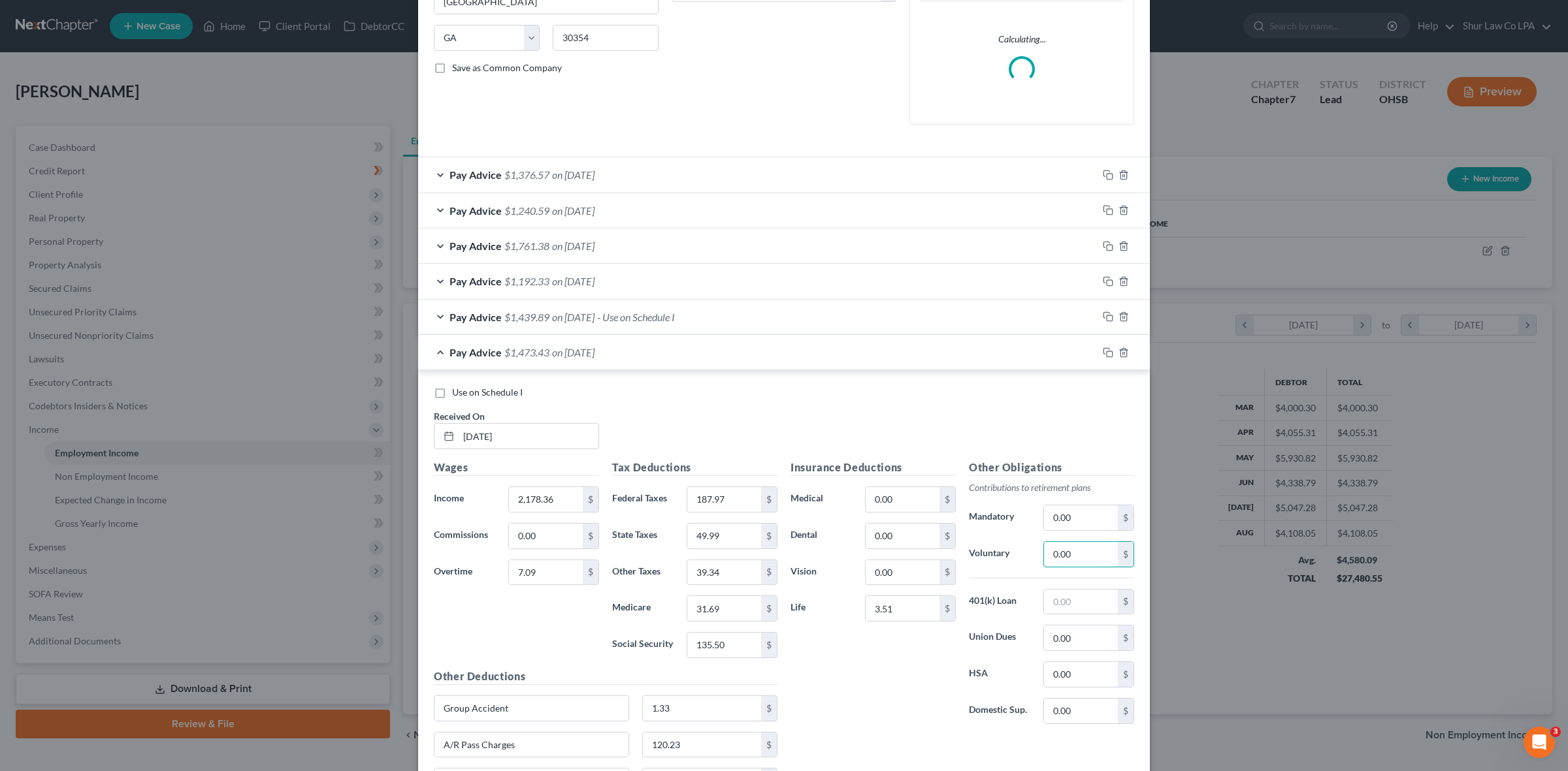
paste input "131.13"
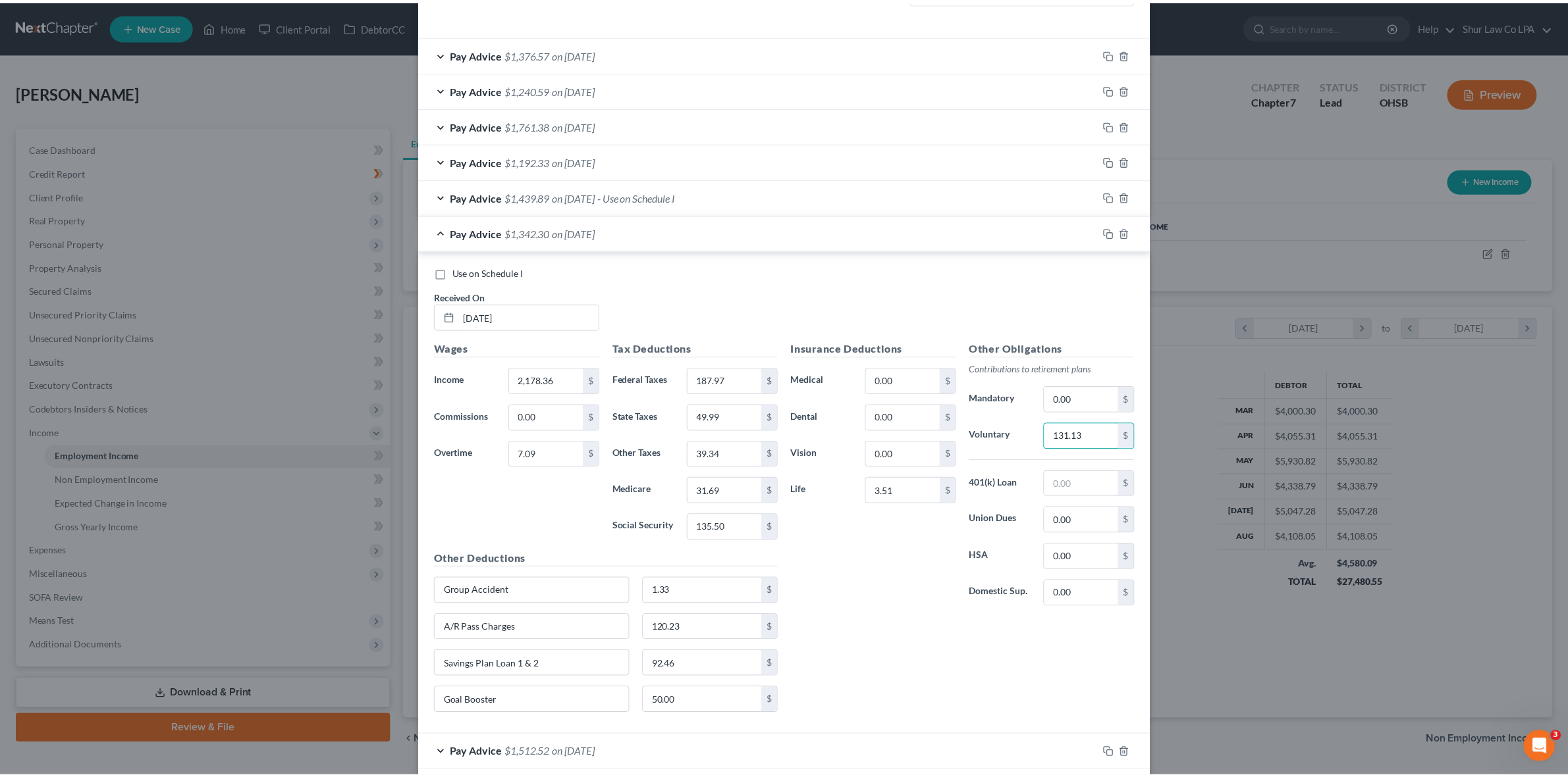
scroll to position [740, 0]
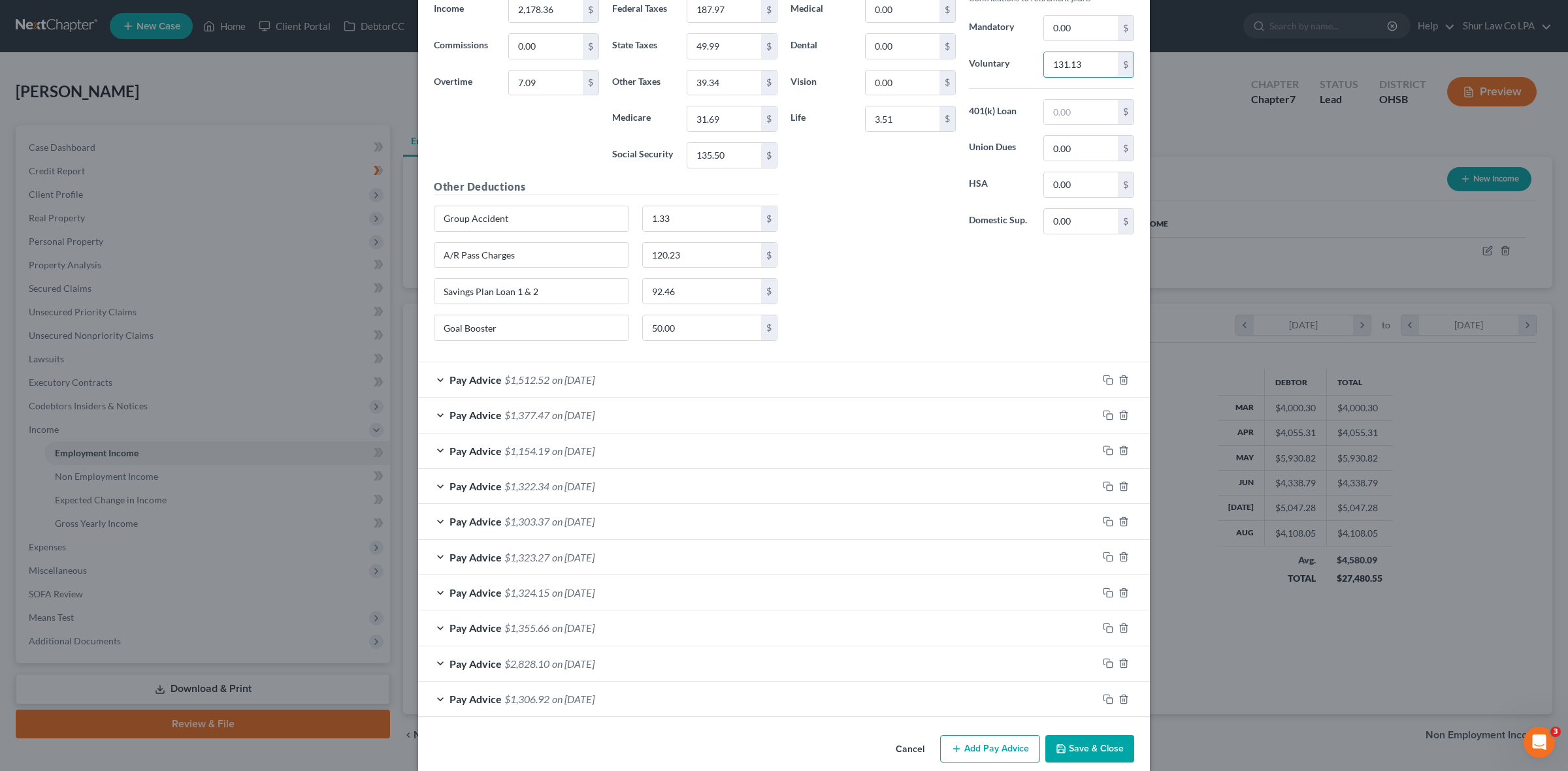
type input "131.13"
click at [1079, 755] on button "Save & Close" at bounding box center [1090, 749] width 89 height 28
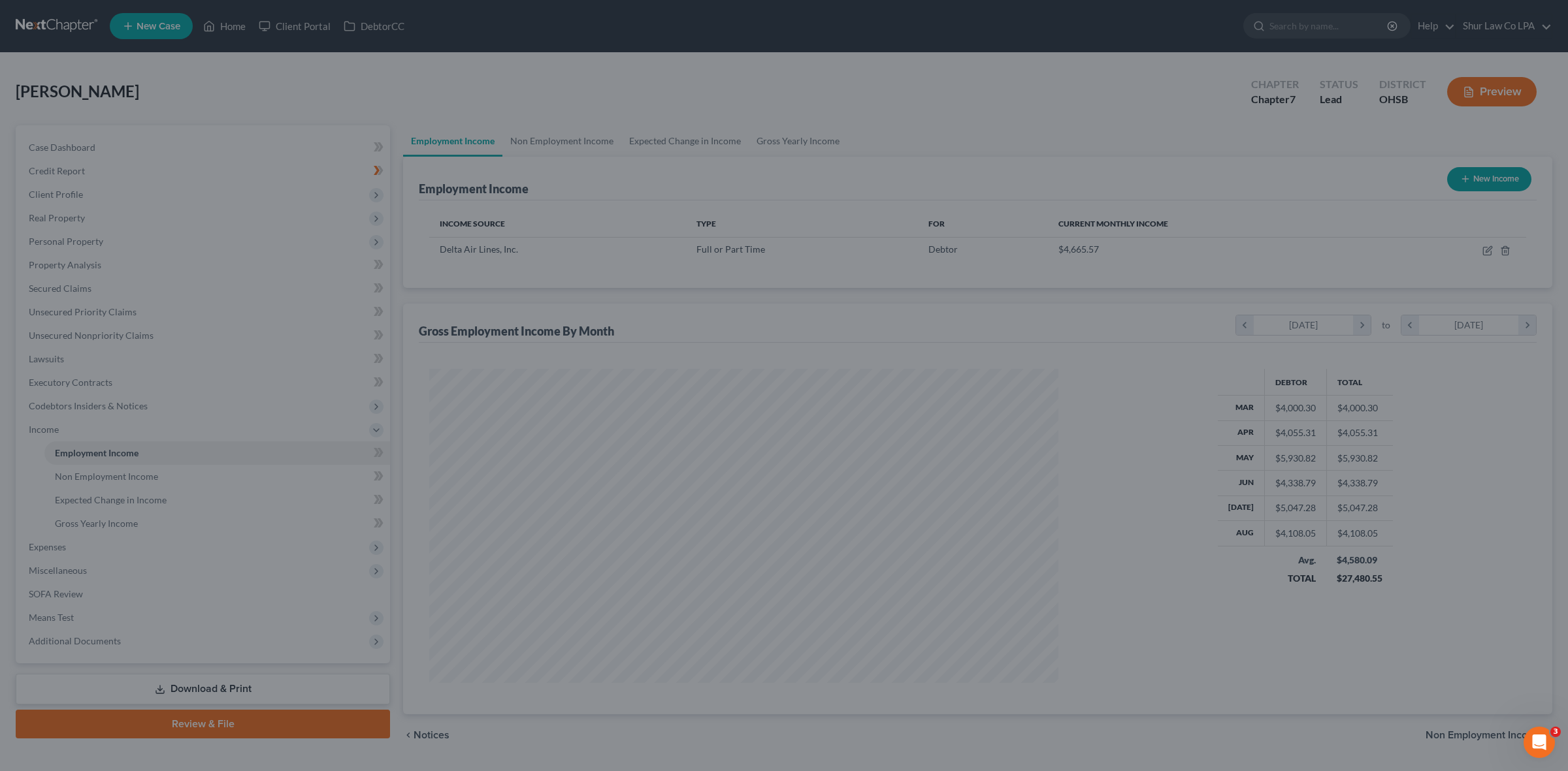
scroll to position [652707, 652697]
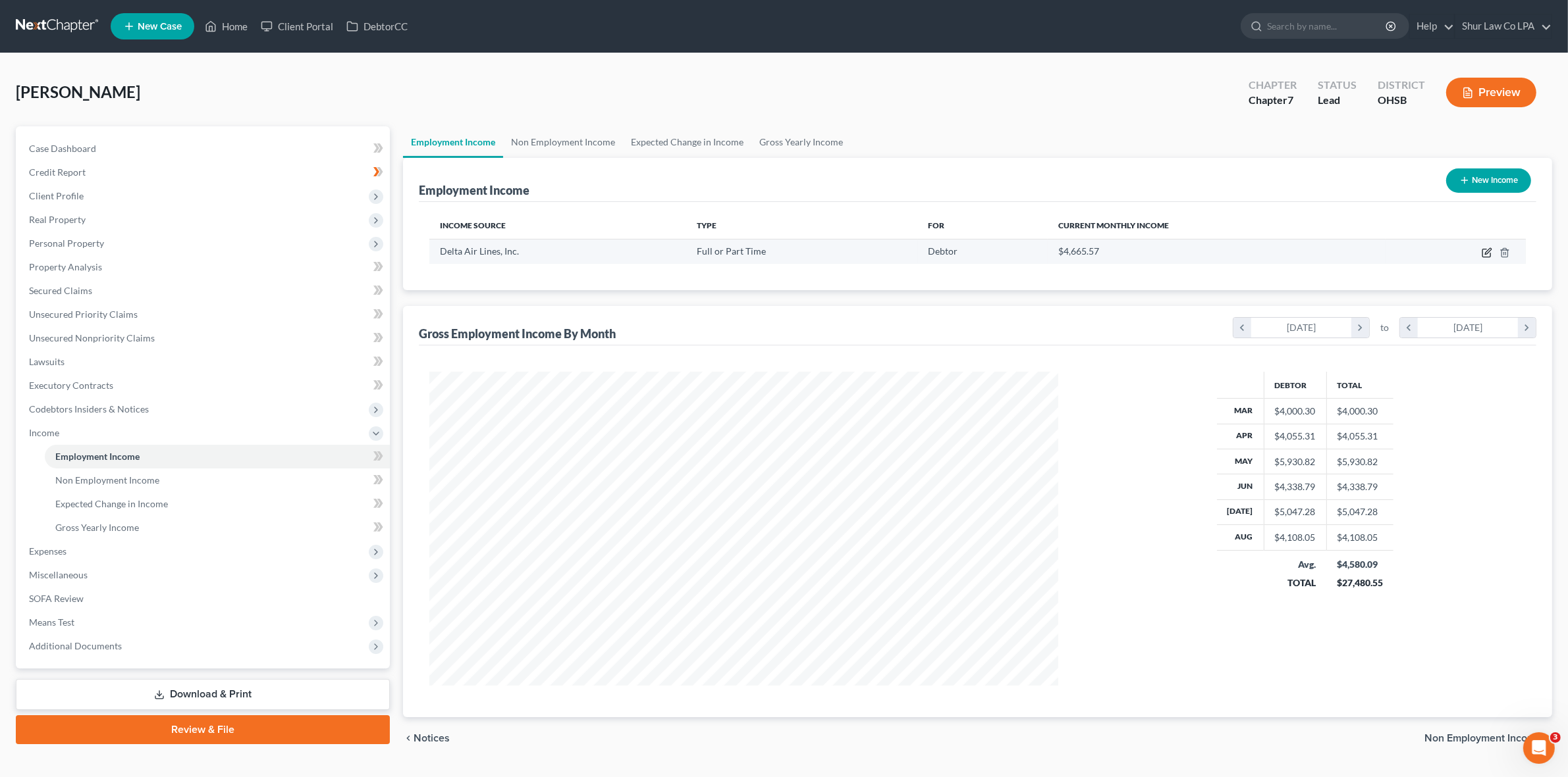
click at [1484, 257] on icon "button" at bounding box center [1486, 253] width 8 height 8
select select "0"
select select "10"
select select "2"
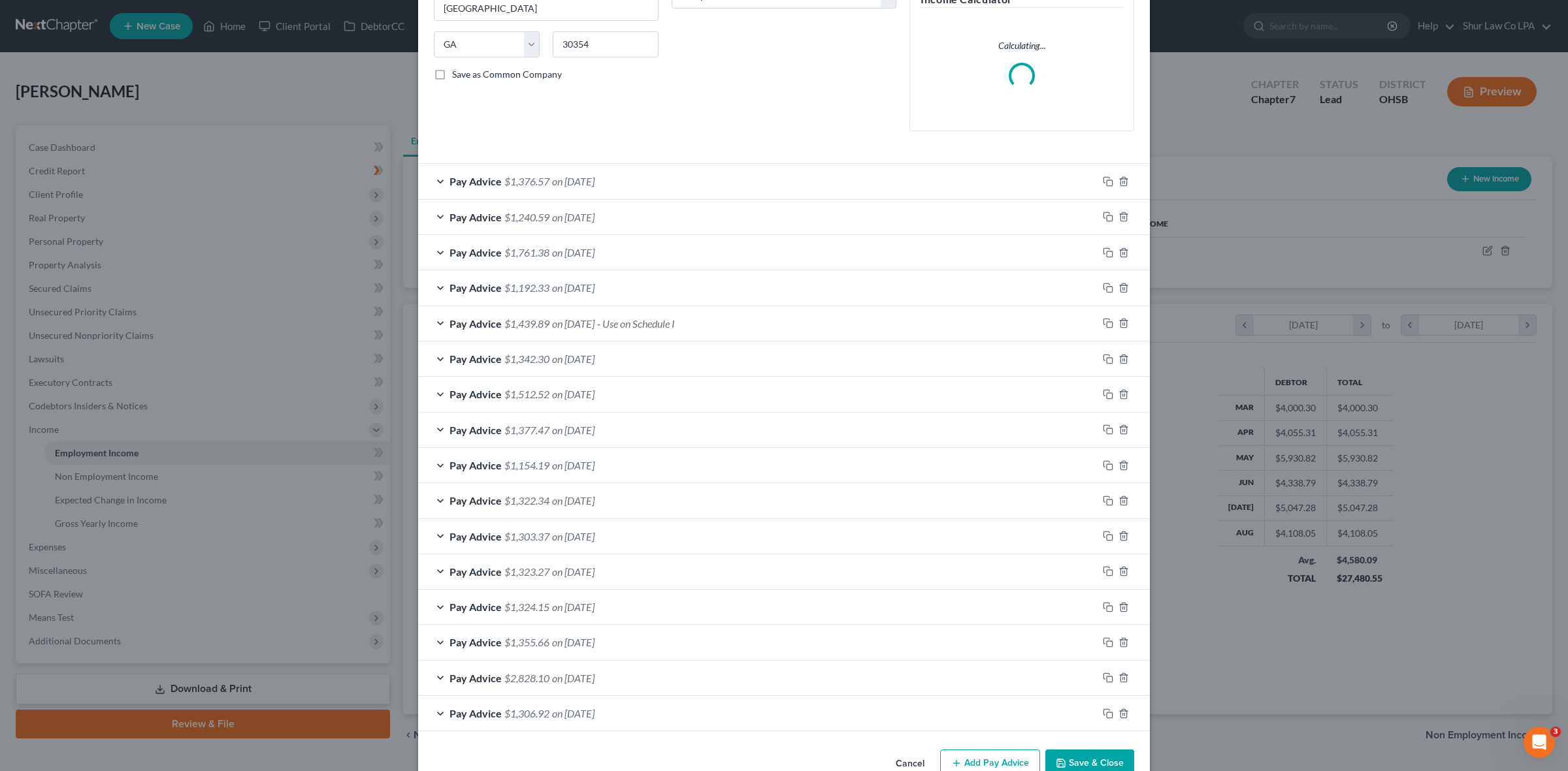
scroll to position [245, 0]
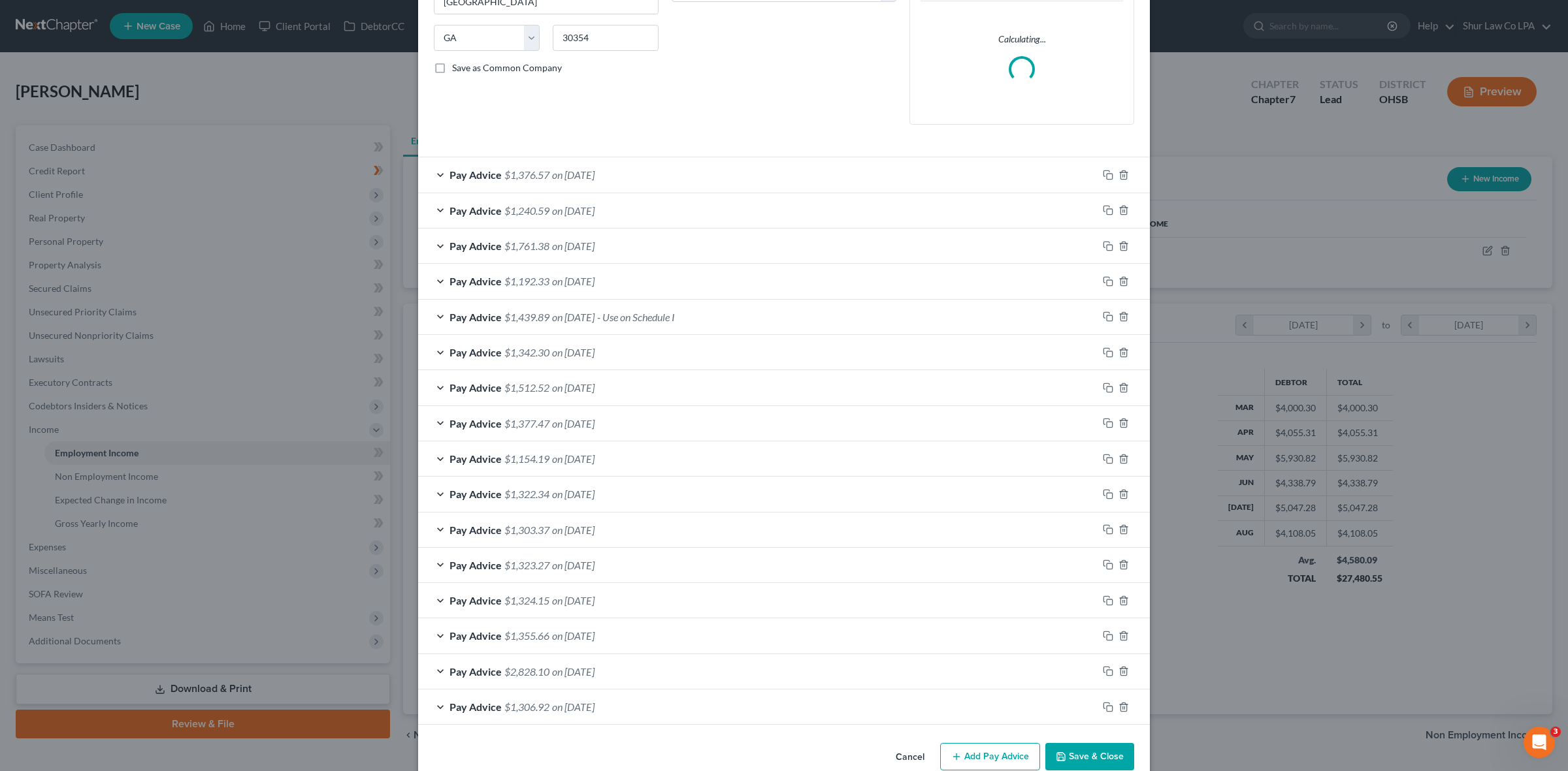
click at [433, 285] on div "Pay Advice $1,192.33 on [DATE]" at bounding box center [758, 281] width 679 height 35
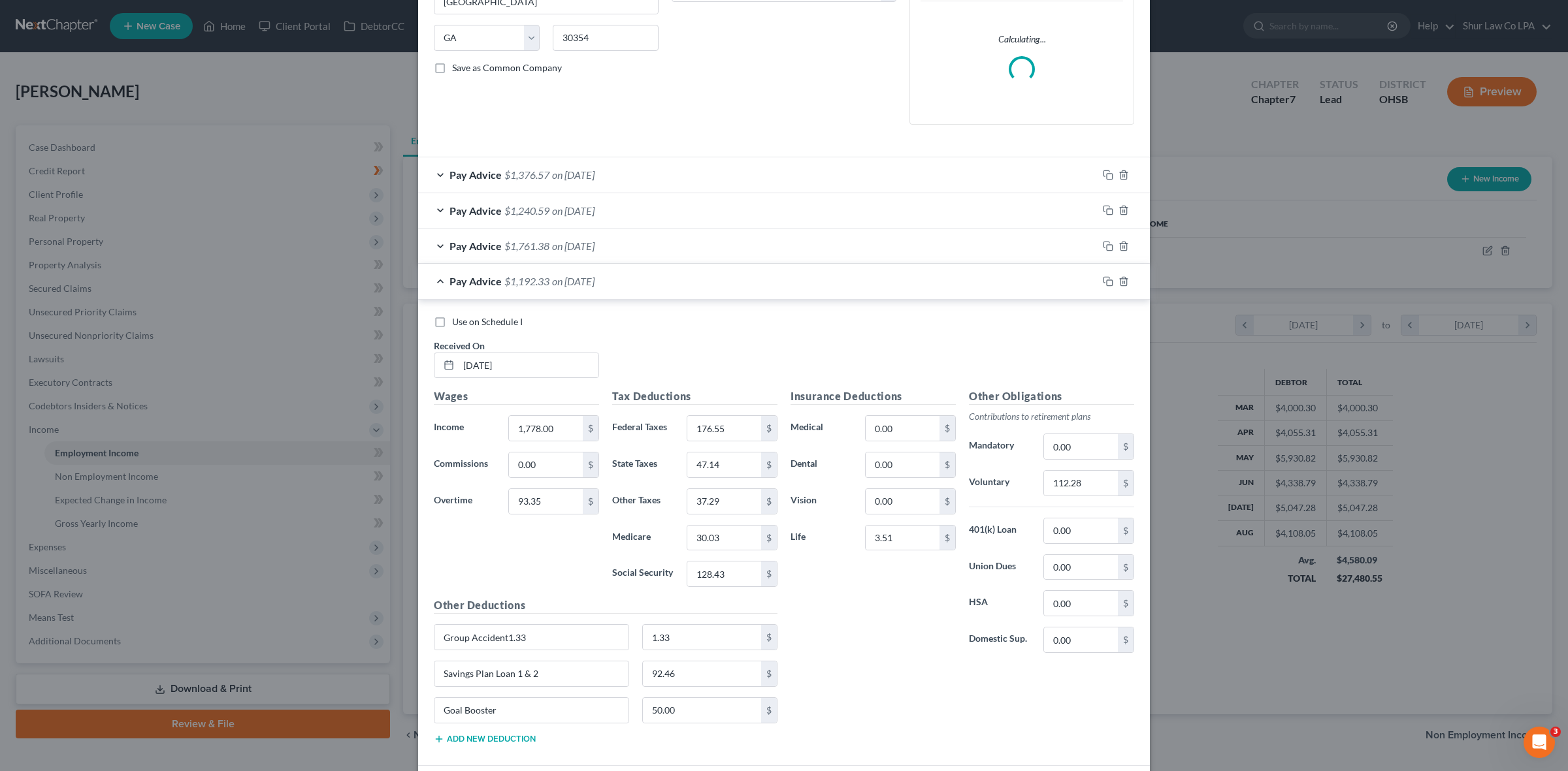
click at [433, 285] on div "Pay Advice $1,192.33 on [DATE]" at bounding box center [758, 281] width 679 height 35
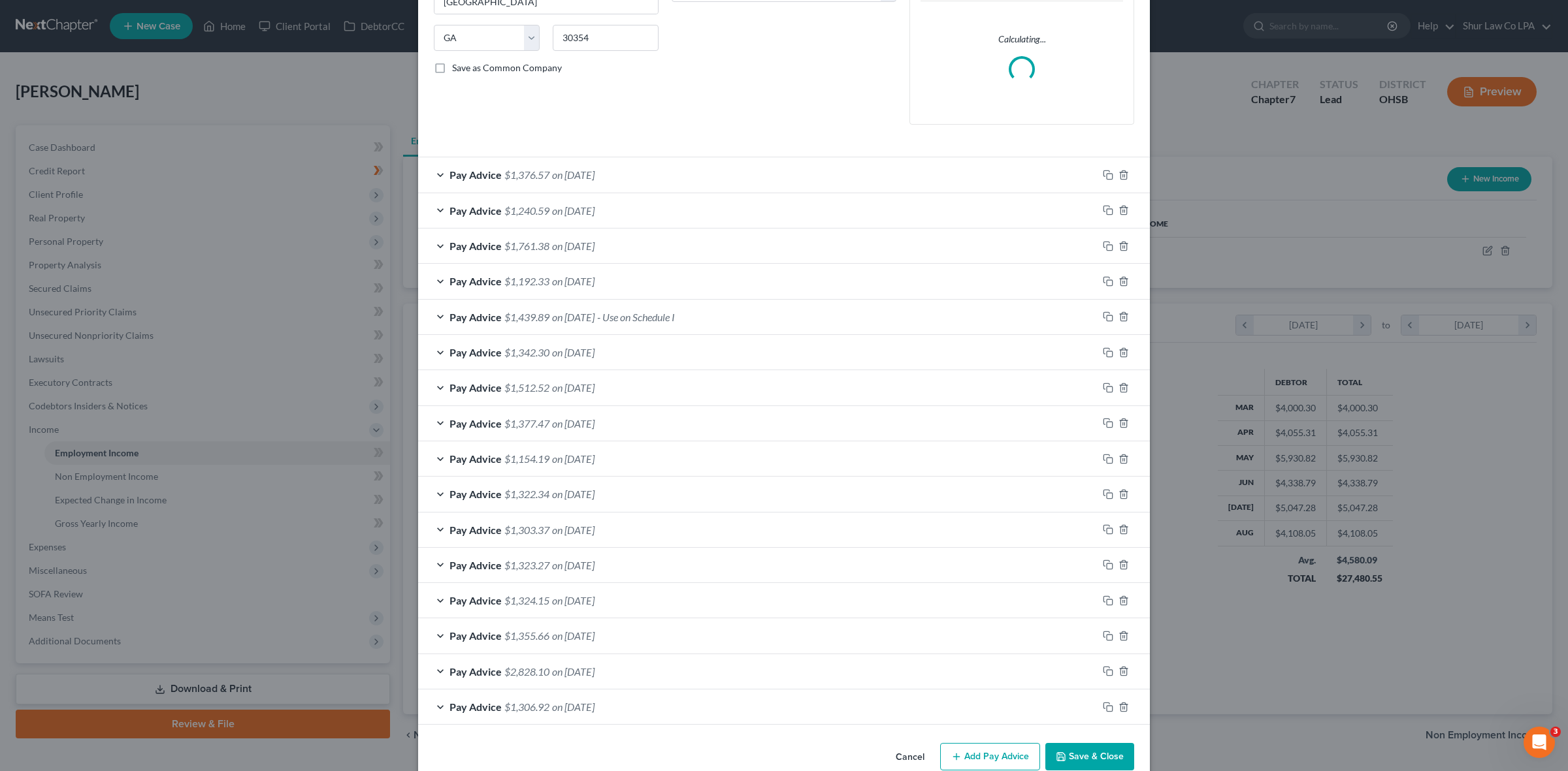
click at [432, 318] on div "Pay Advice $1,439.89 on [DATE] - Use on Schedule I" at bounding box center [758, 317] width 679 height 35
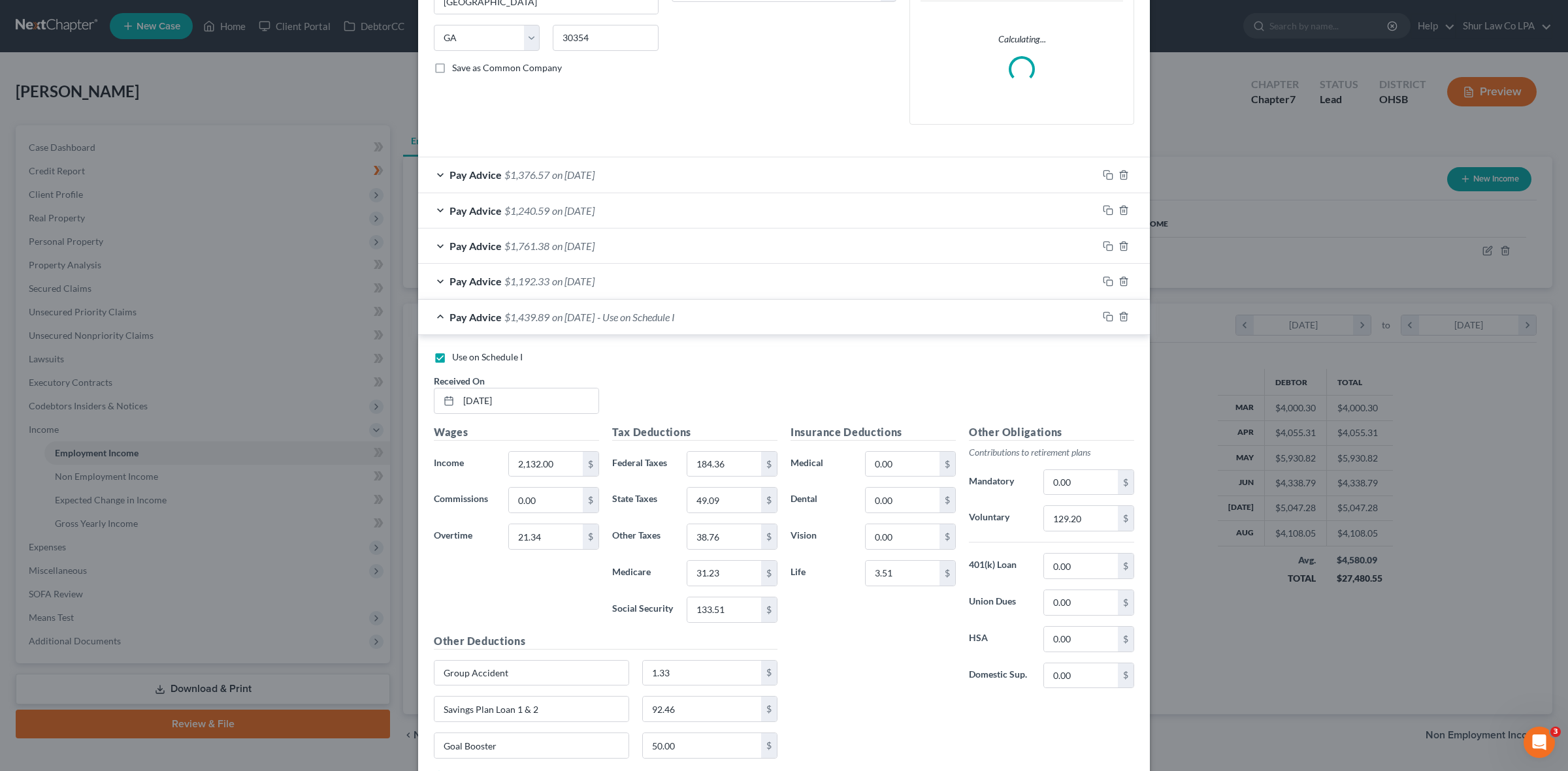
click at [432, 318] on div "Pay Advice $1,439.89 on [DATE] - Use on Schedule I" at bounding box center [758, 317] width 679 height 35
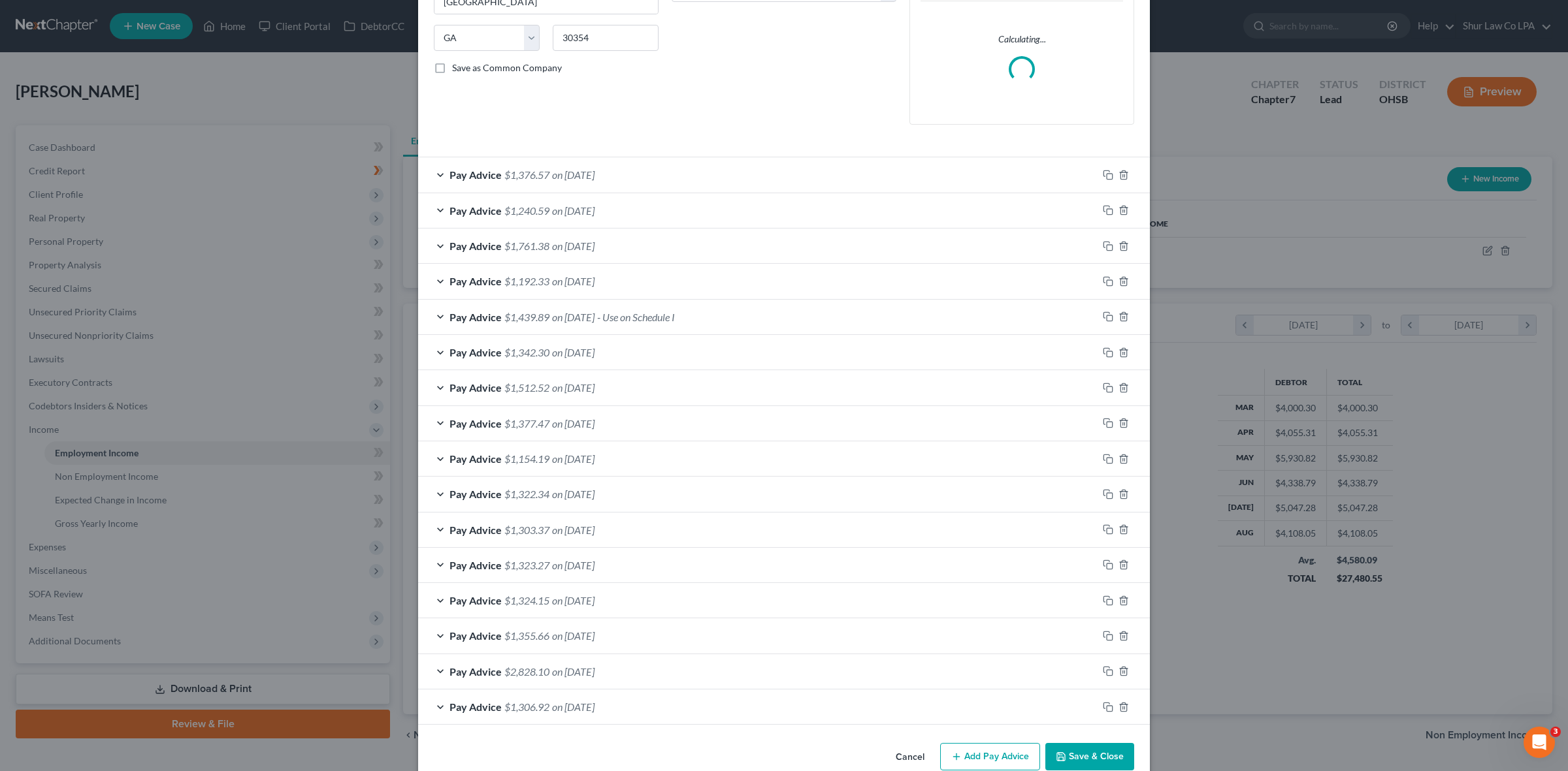
click at [432, 350] on div "Pay Advice $1,342.30 on [DATE]" at bounding box center [758, 352] width 679 height 35
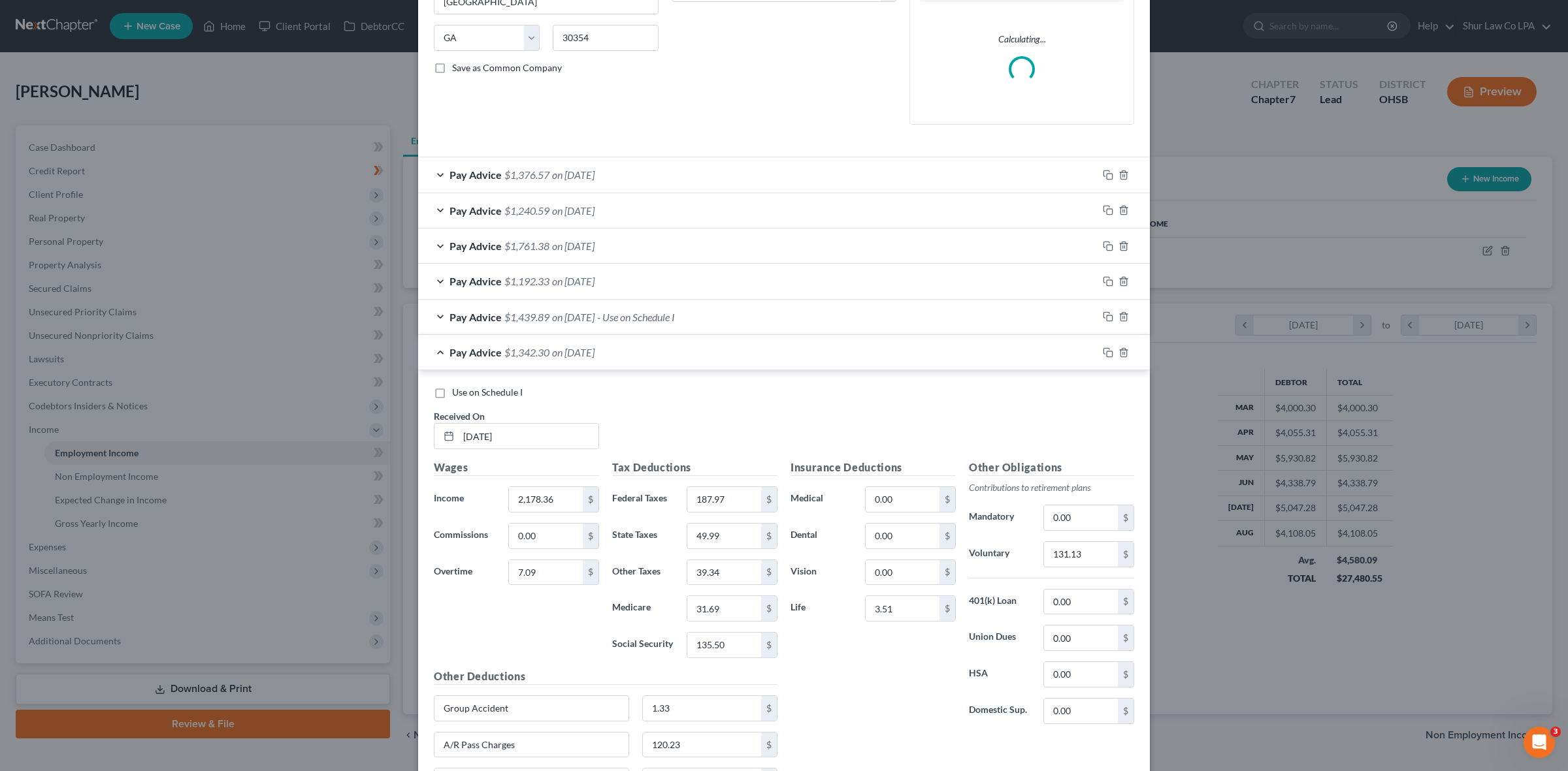
click at [432, 350] on div "Pay Advice $1,342.30 on [DATE]" at bounding box center [758, 352] width 679 height 35
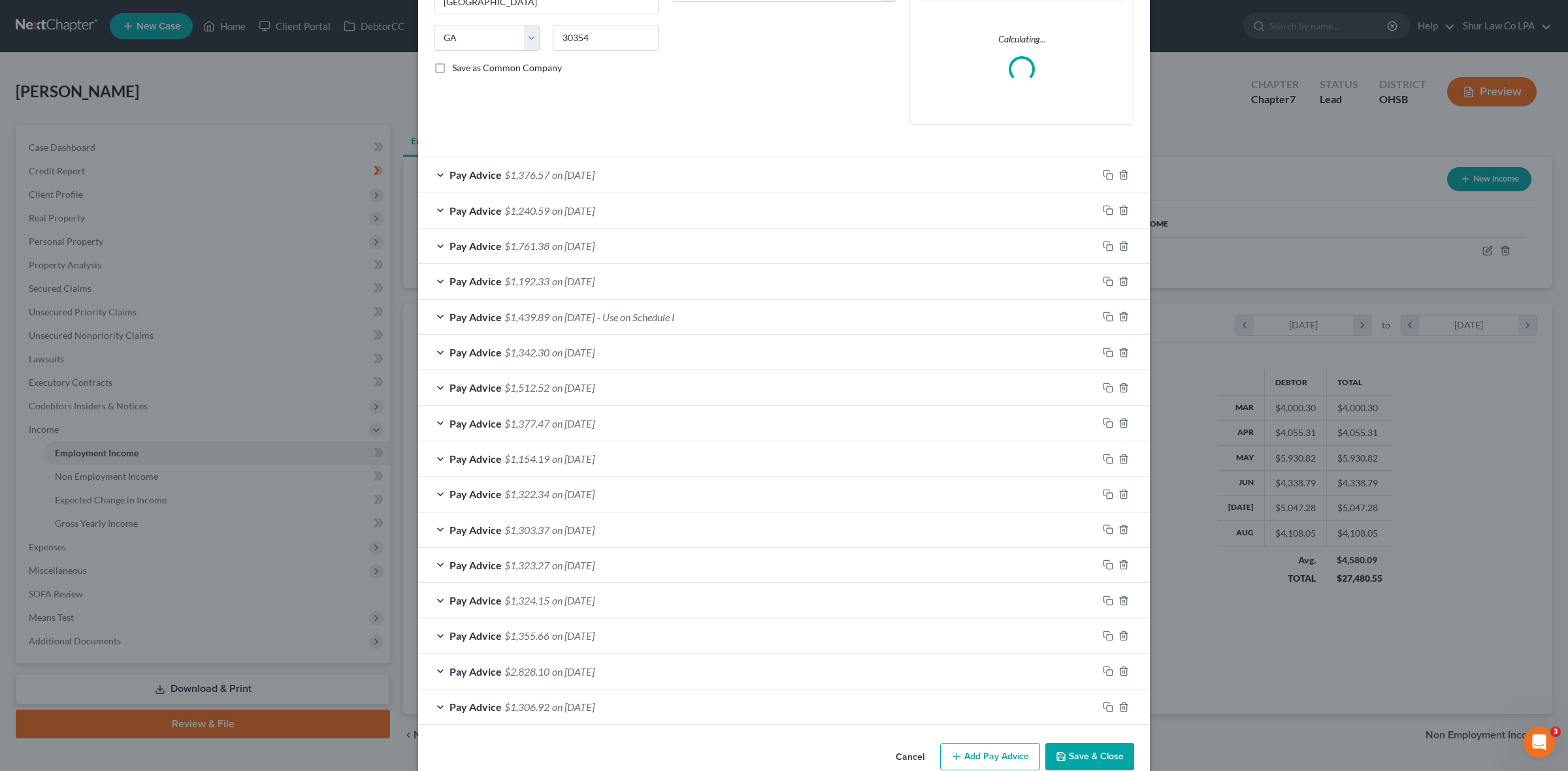
click at [433, 373] on div "Pay Advice $1,512.52 on [DATE]" at bounding box center [758, 387] width 679 height 35
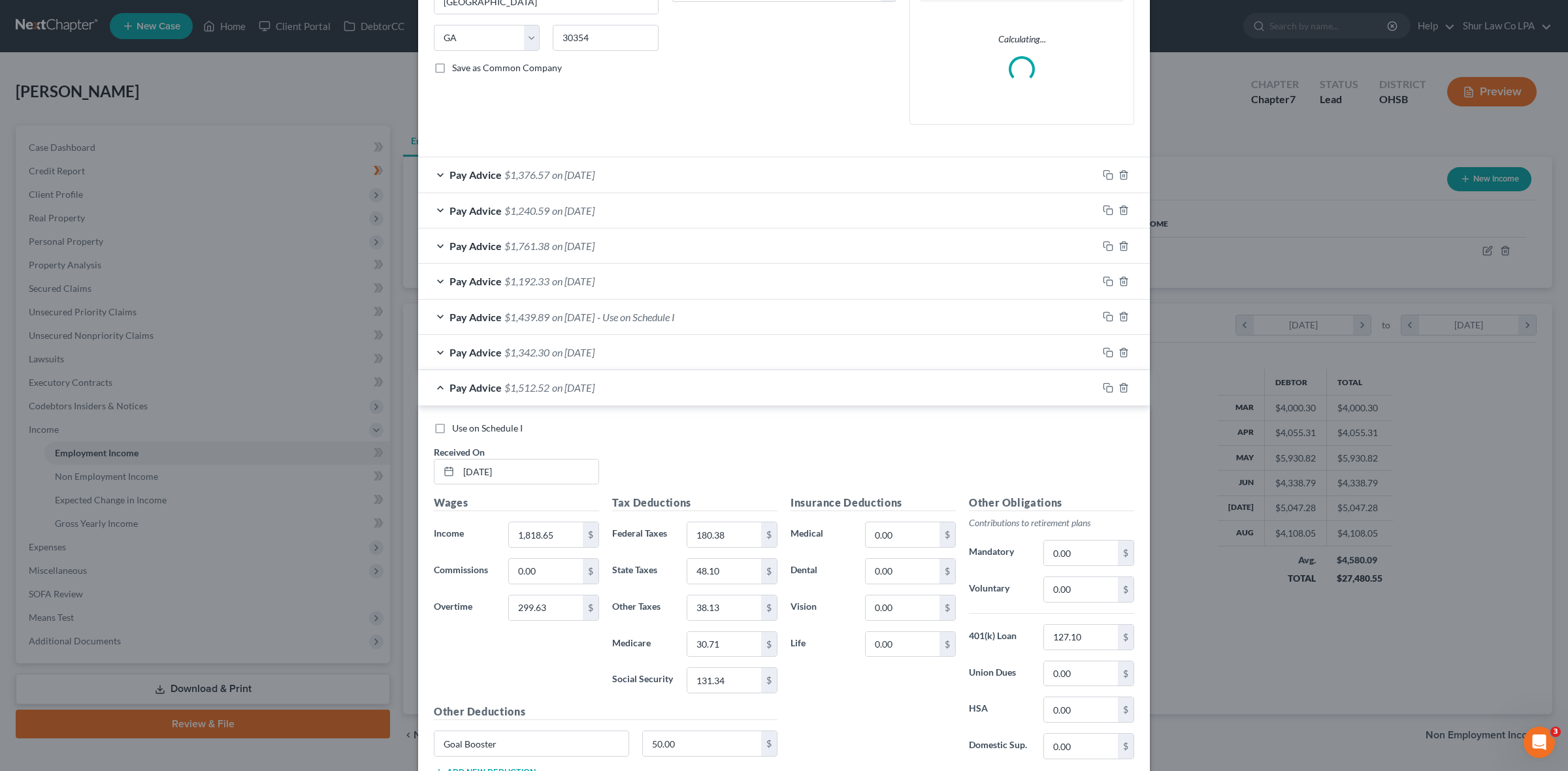
click at [435, 350] on div "Pay Advice $1,342.30 on [DATE]" at bounding box center [758, 352] width 679 height 35
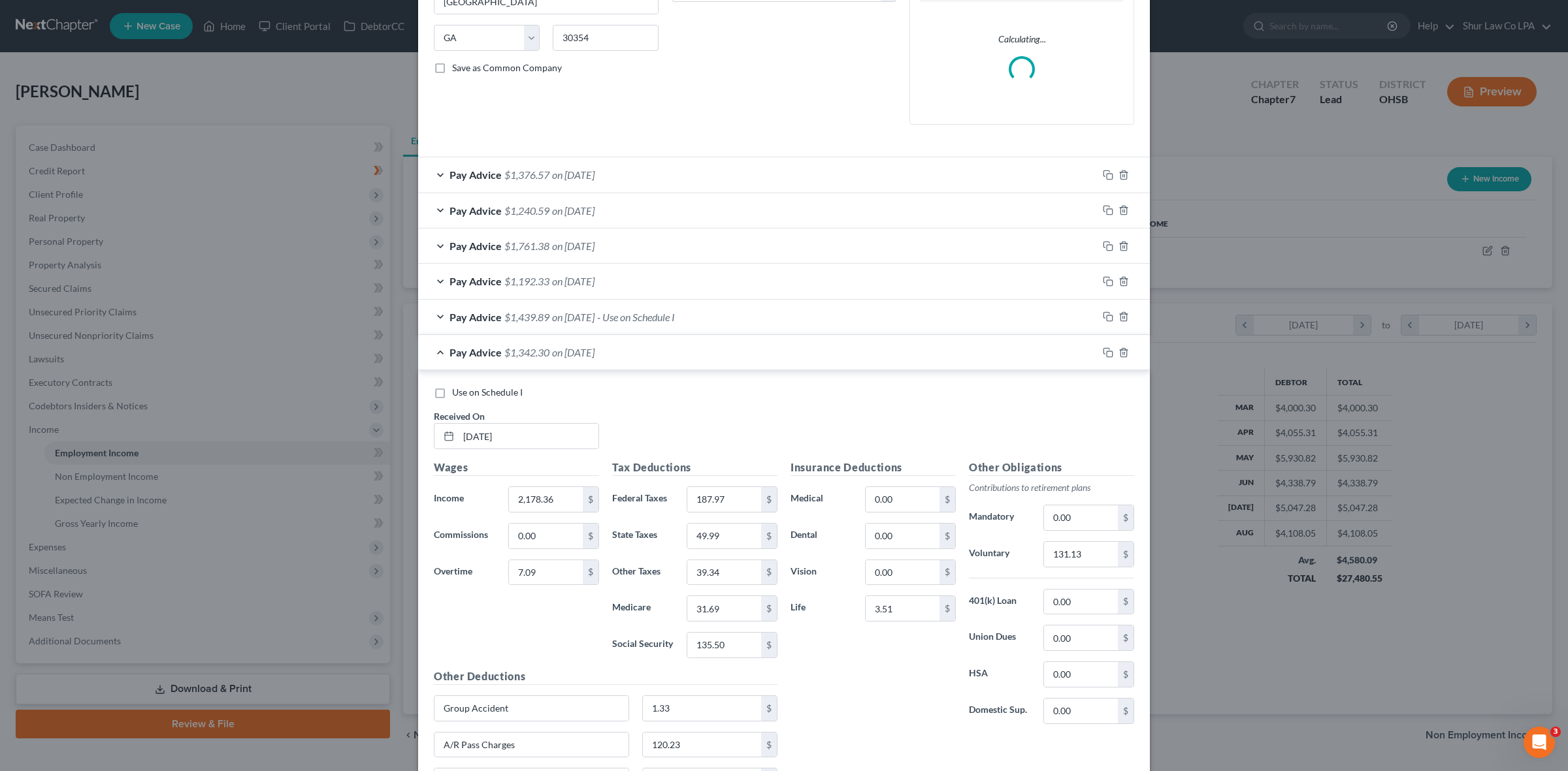
click at [433, 353] on div "Pay Advice $1,342.30 on [DATE]" at bounding box center [758, 352] width 679 height 35
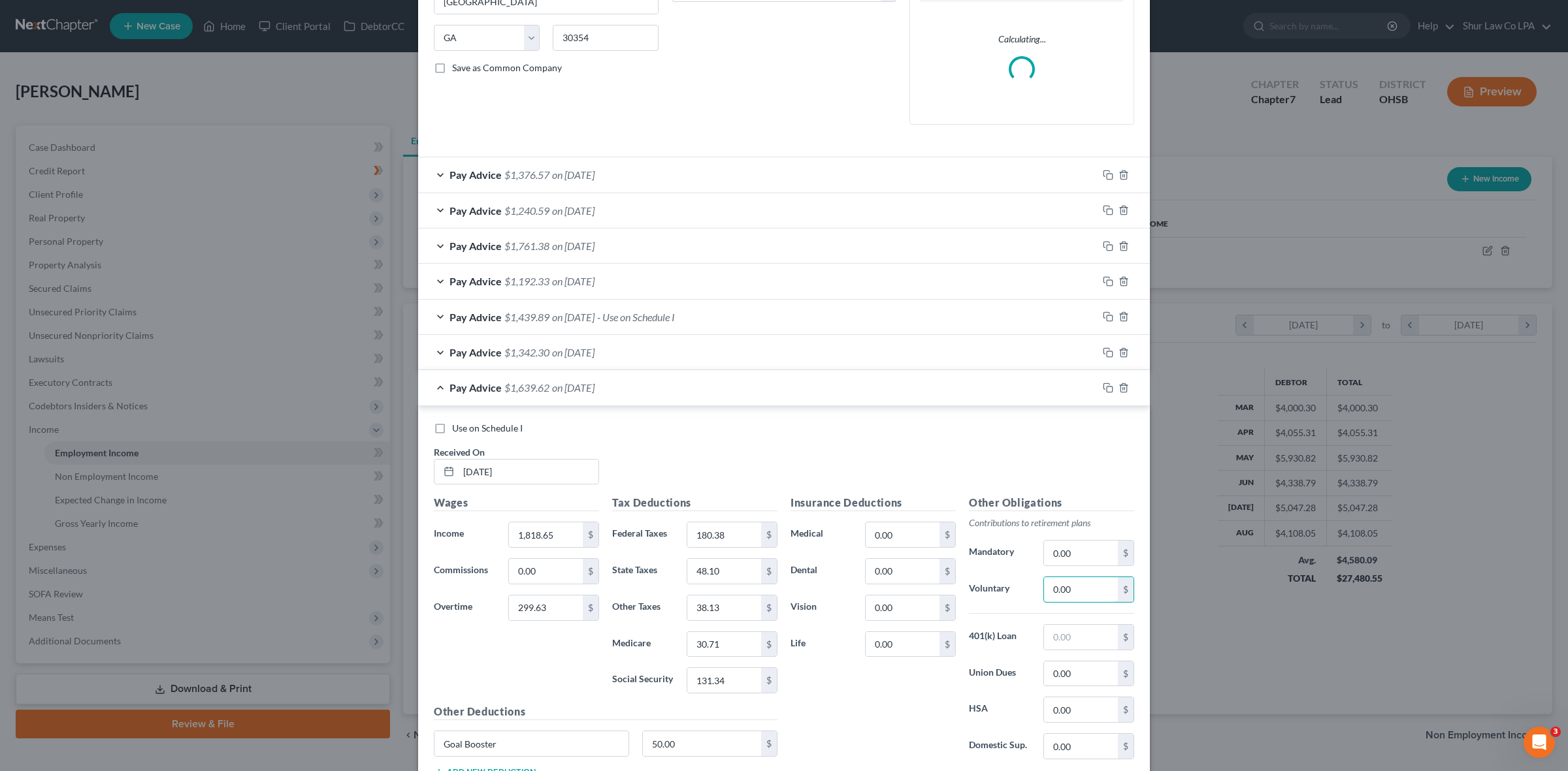
paste input "127.1"
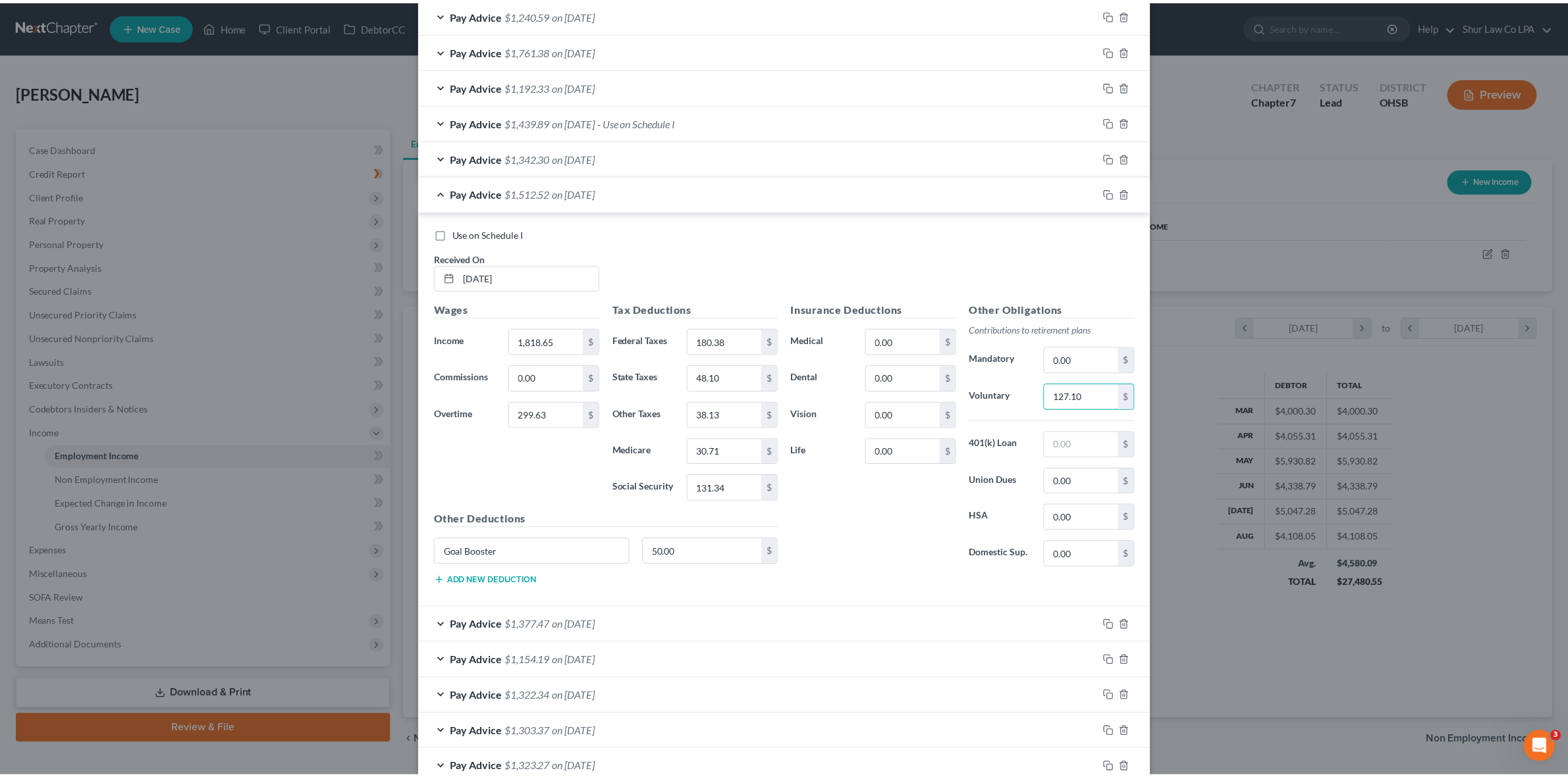
scroll to position [675, 0]
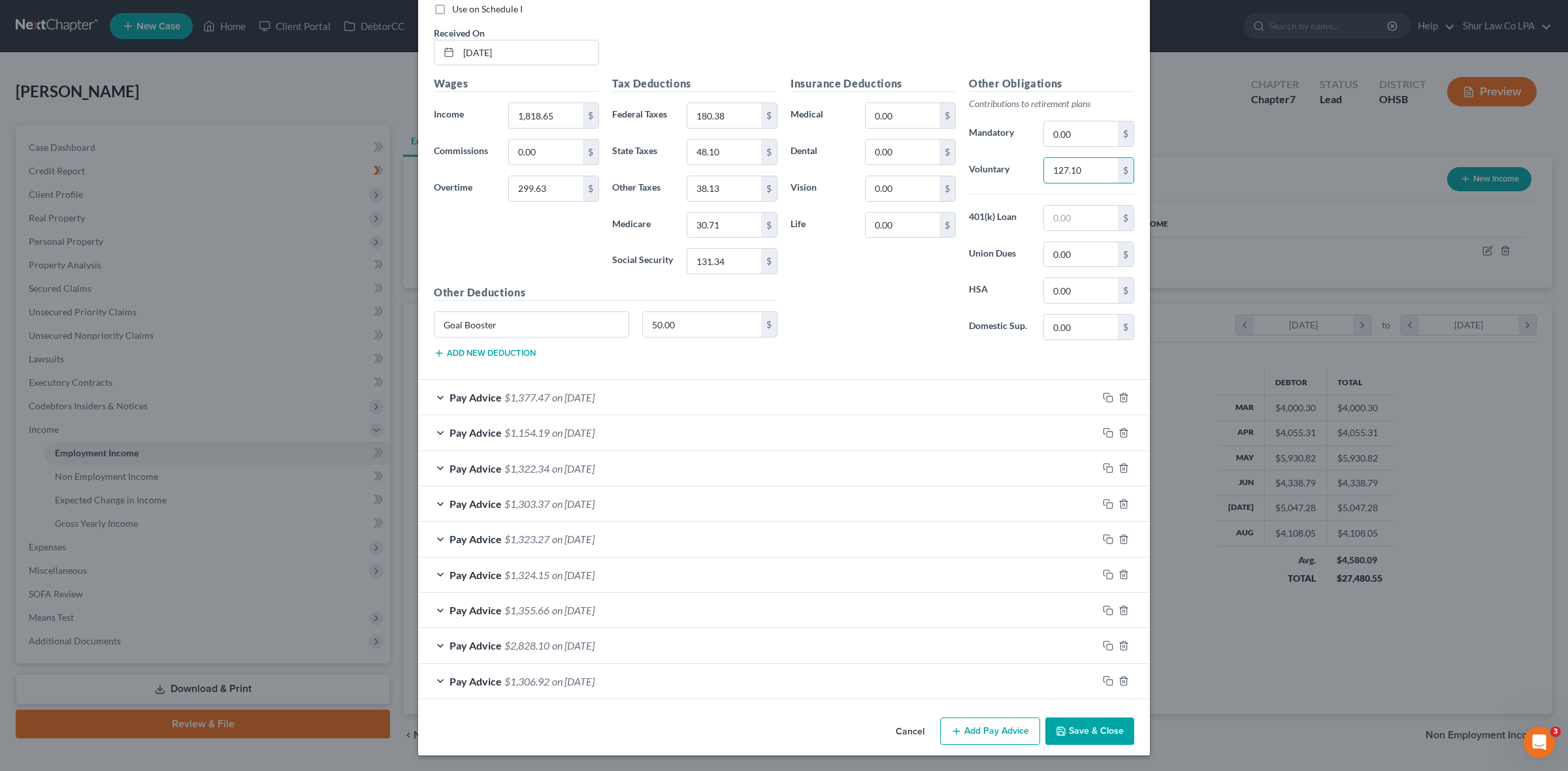
type input "127.10"
click at [1099, 743] on button "Save & Close" at bounding box center [1090, 731] width 89 height 28
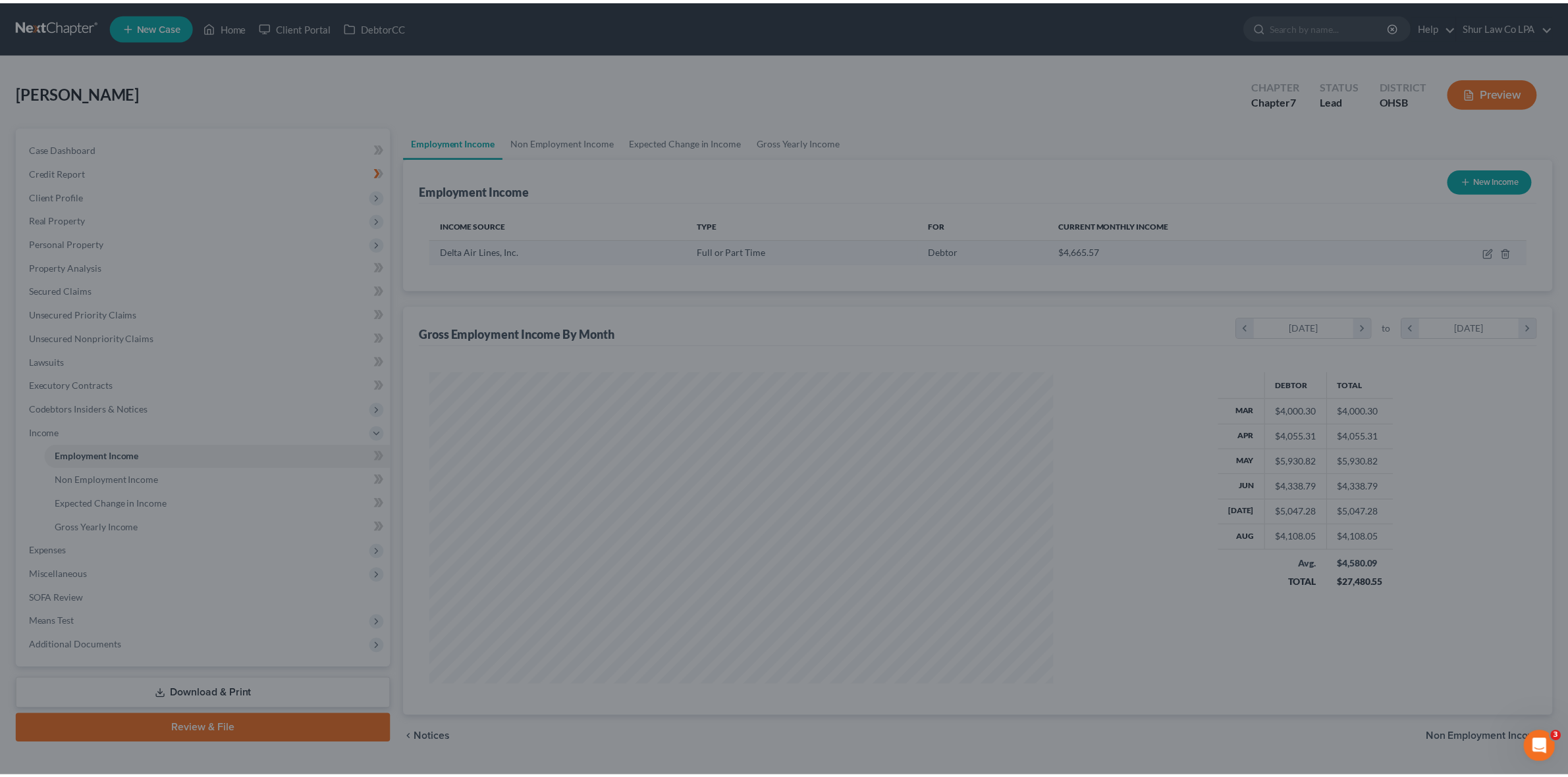
scroll to position [313, 654]
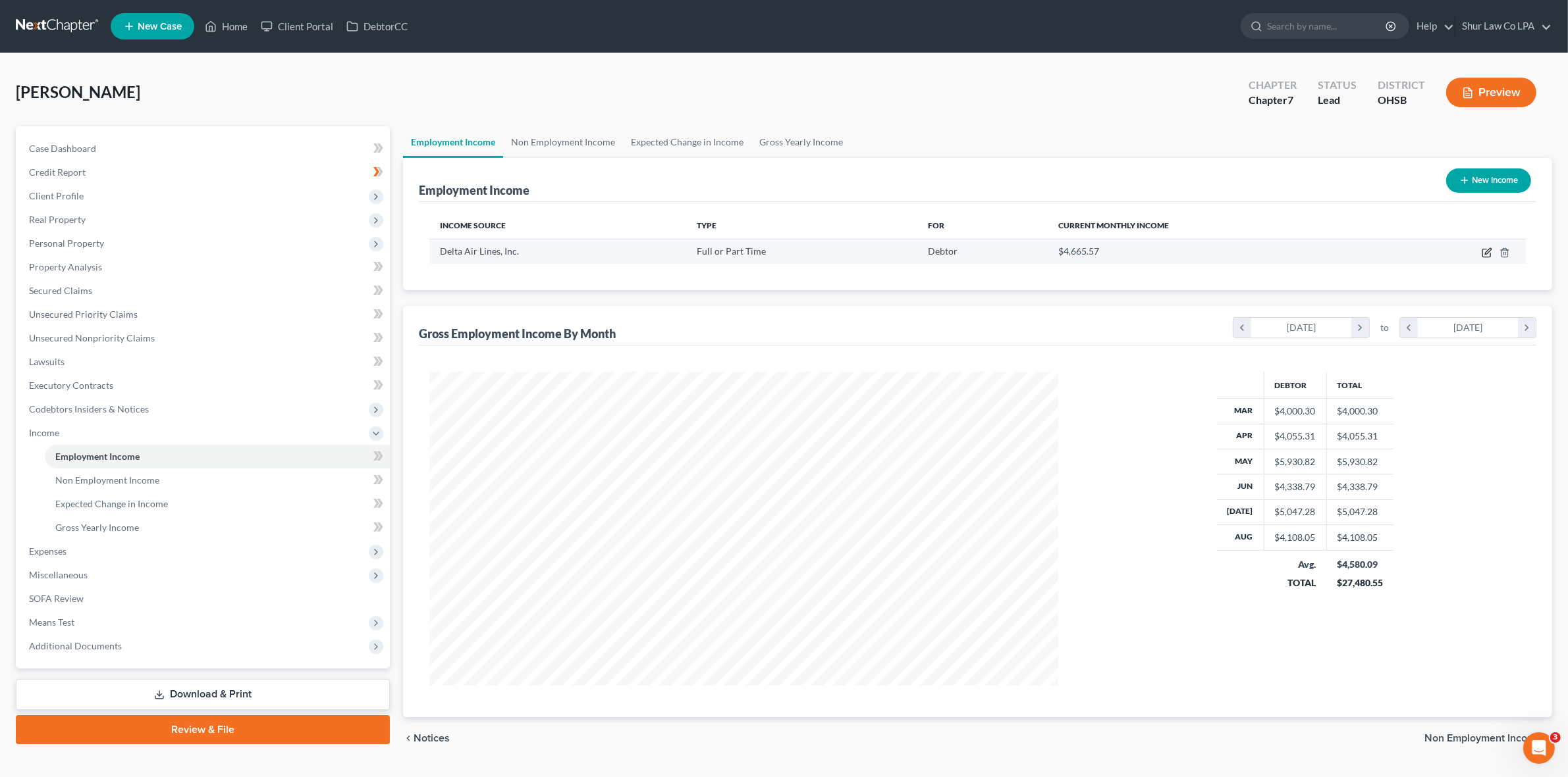
click at [1487, 252] on icon "button" at bounding box center [1487, 252] width 11 height 11
select select "0"
select select "10"
select select "2"
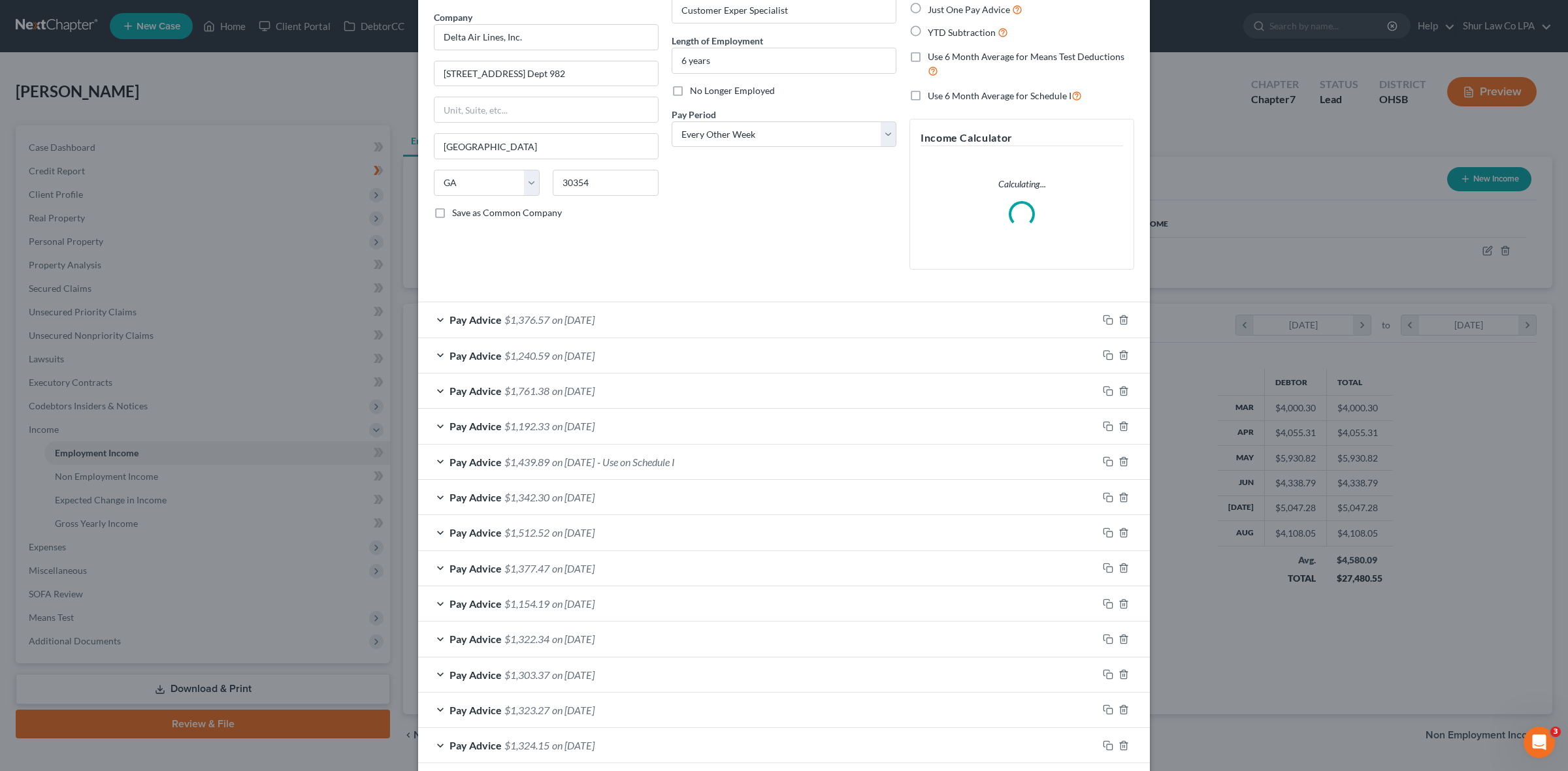
scroll to position [273, 0]
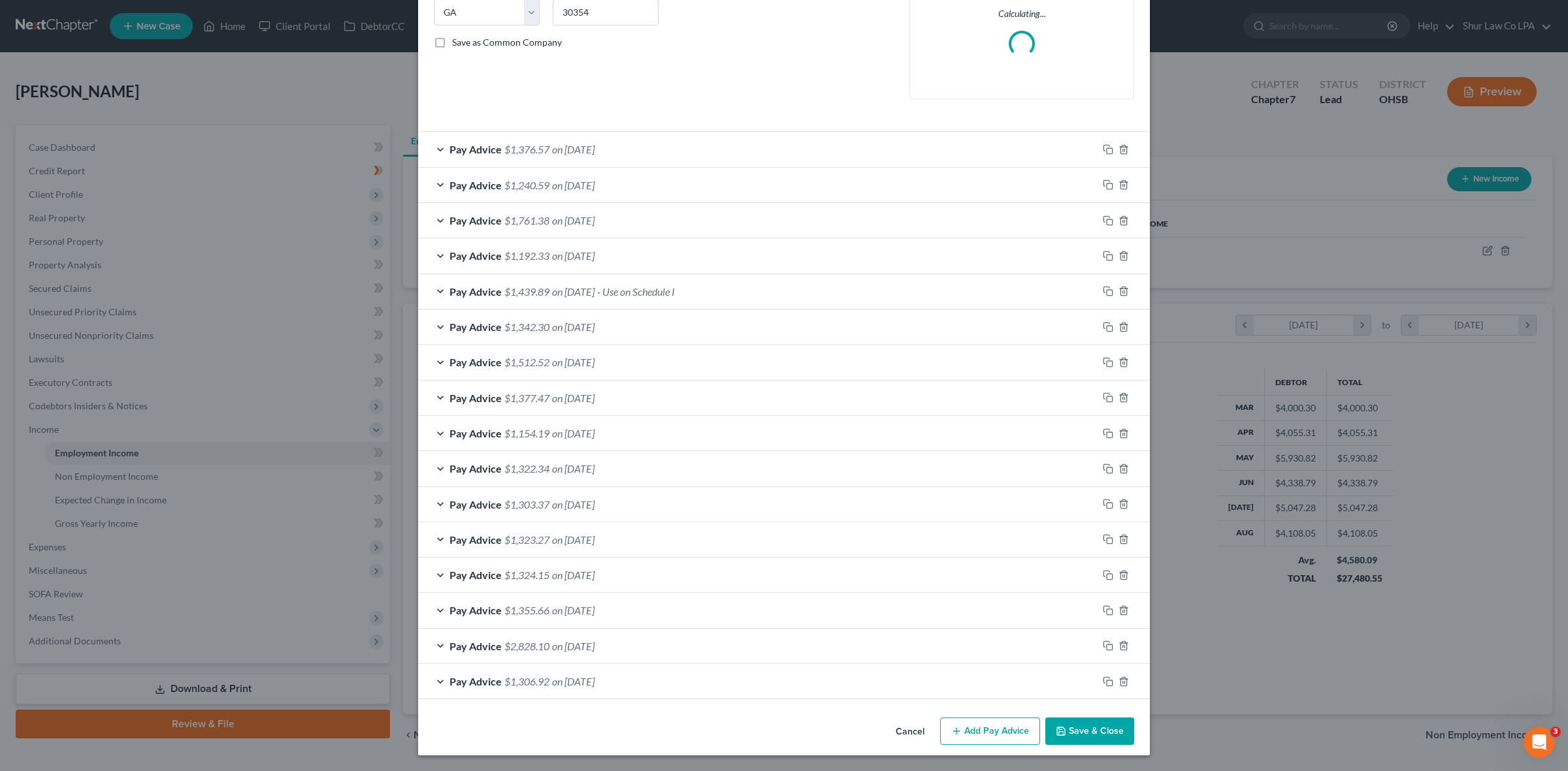
click at [439, 254] on div "Pay Advice $1,192.33 on [DATE]" at bounding box center [758, 255] width 679 height 35
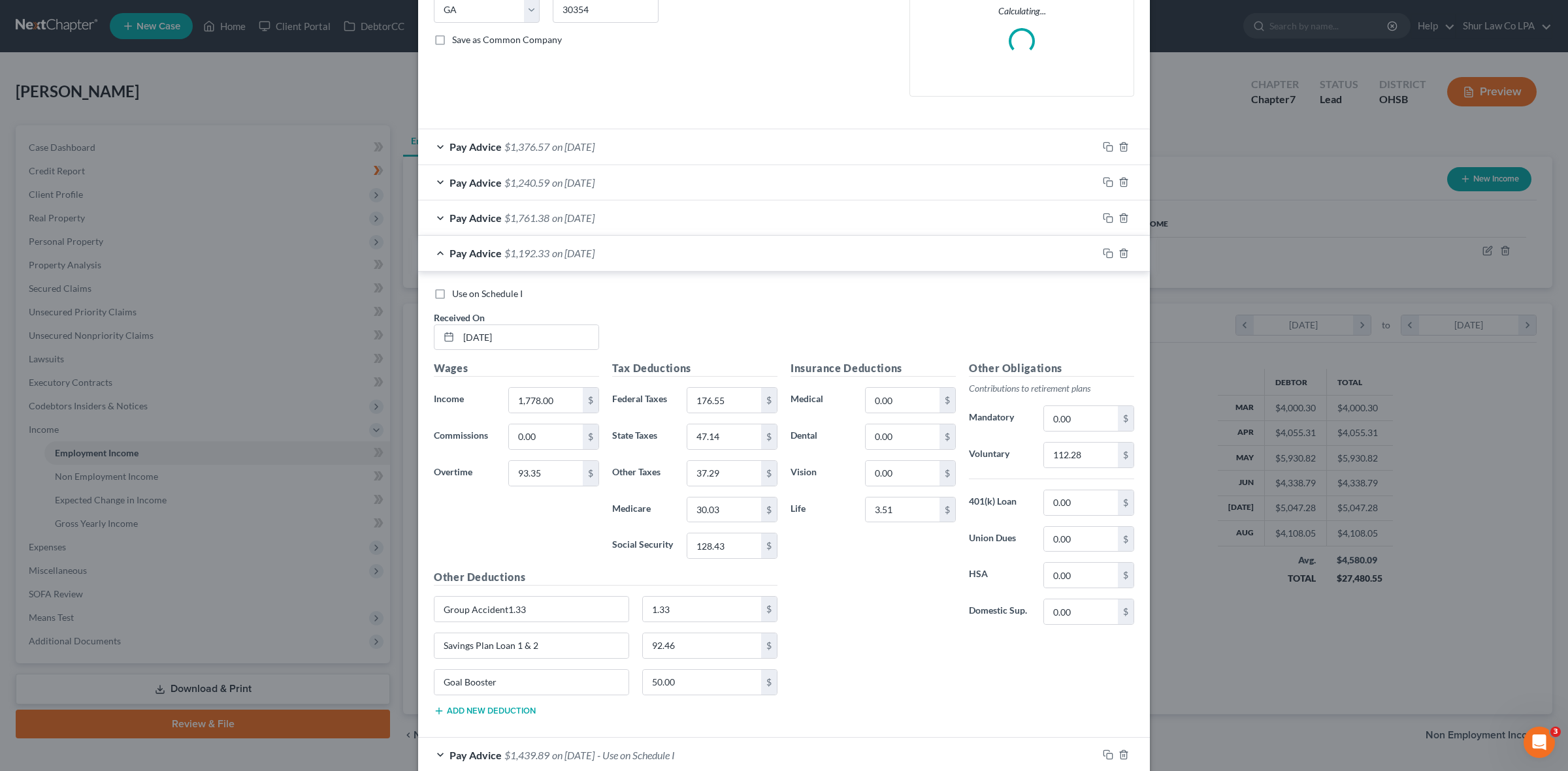
click at [435, 254] on div "Pay Advice $1,192.33 on [DATE]" at bounding box center [758, 253] width 679 height 35
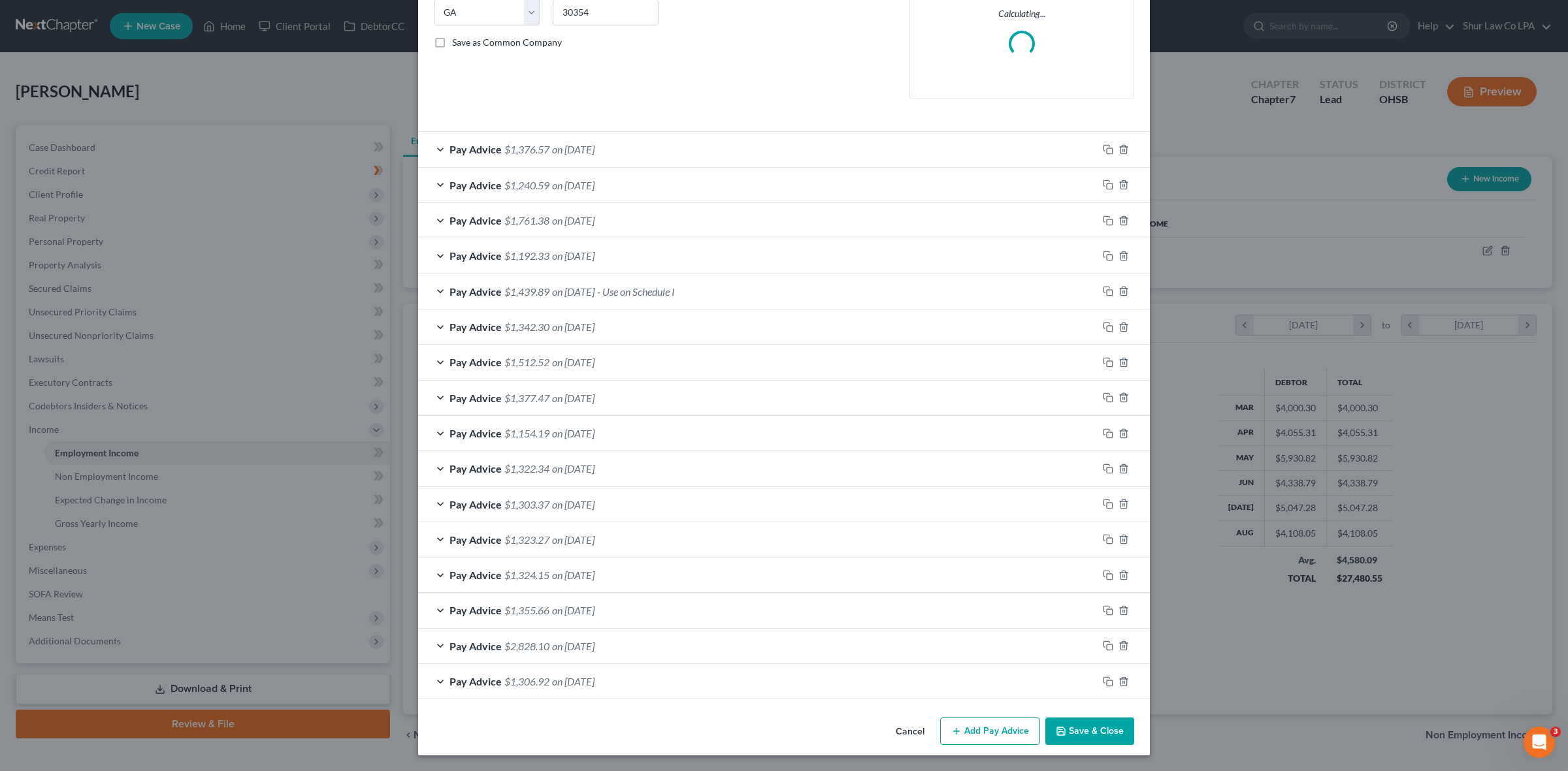
click at [435, 293] on div "Pay Advice $1,439.89 on [DATE] - Use on Schedule I" at bounding box center [758, 291] width 679 height 35
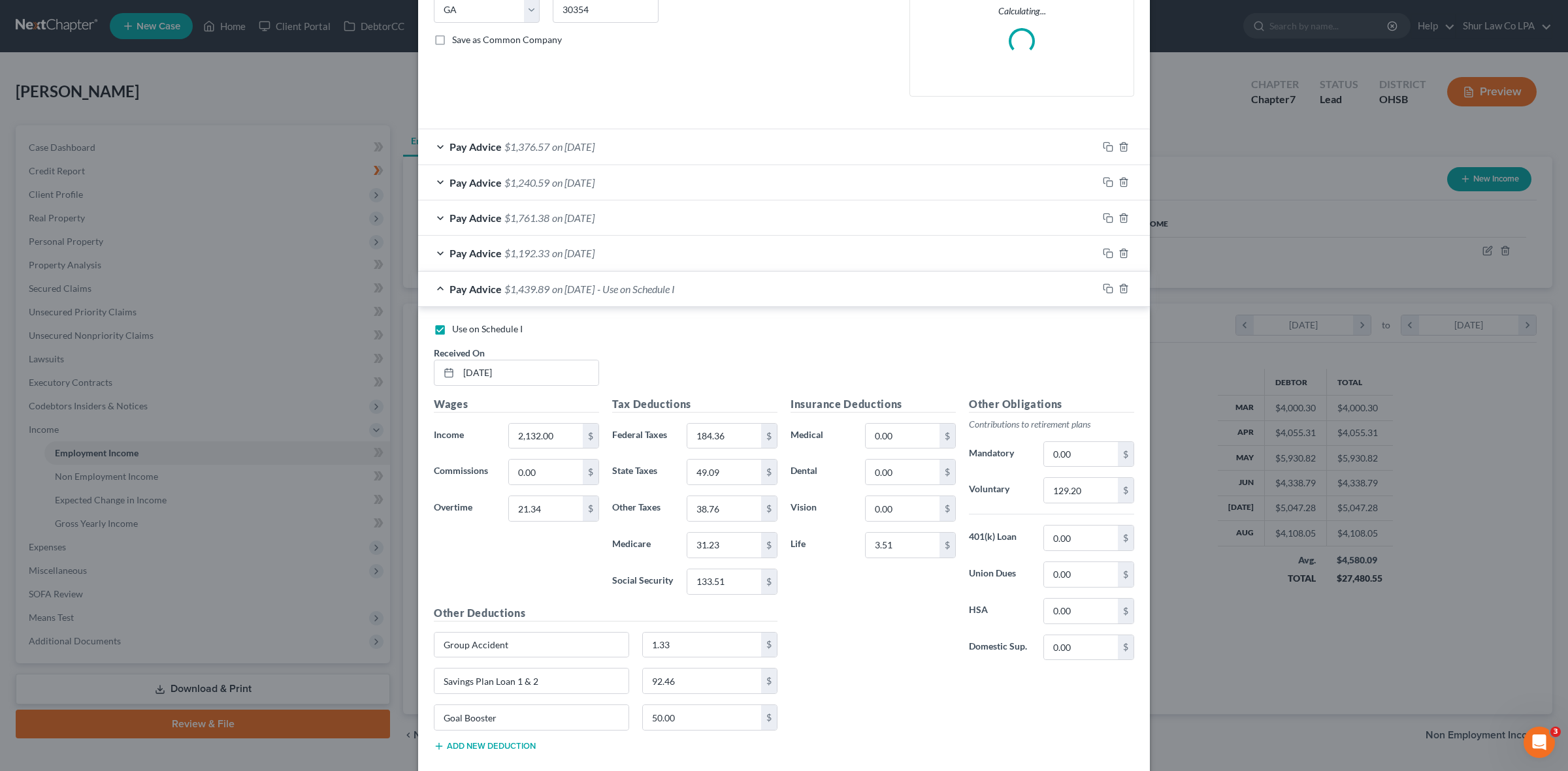
click at [435, 293] on div "Pay Advice $1,439.89 on [DATE] - Use on Schedule I" at bounding box center [758, 289] width 679 height 35
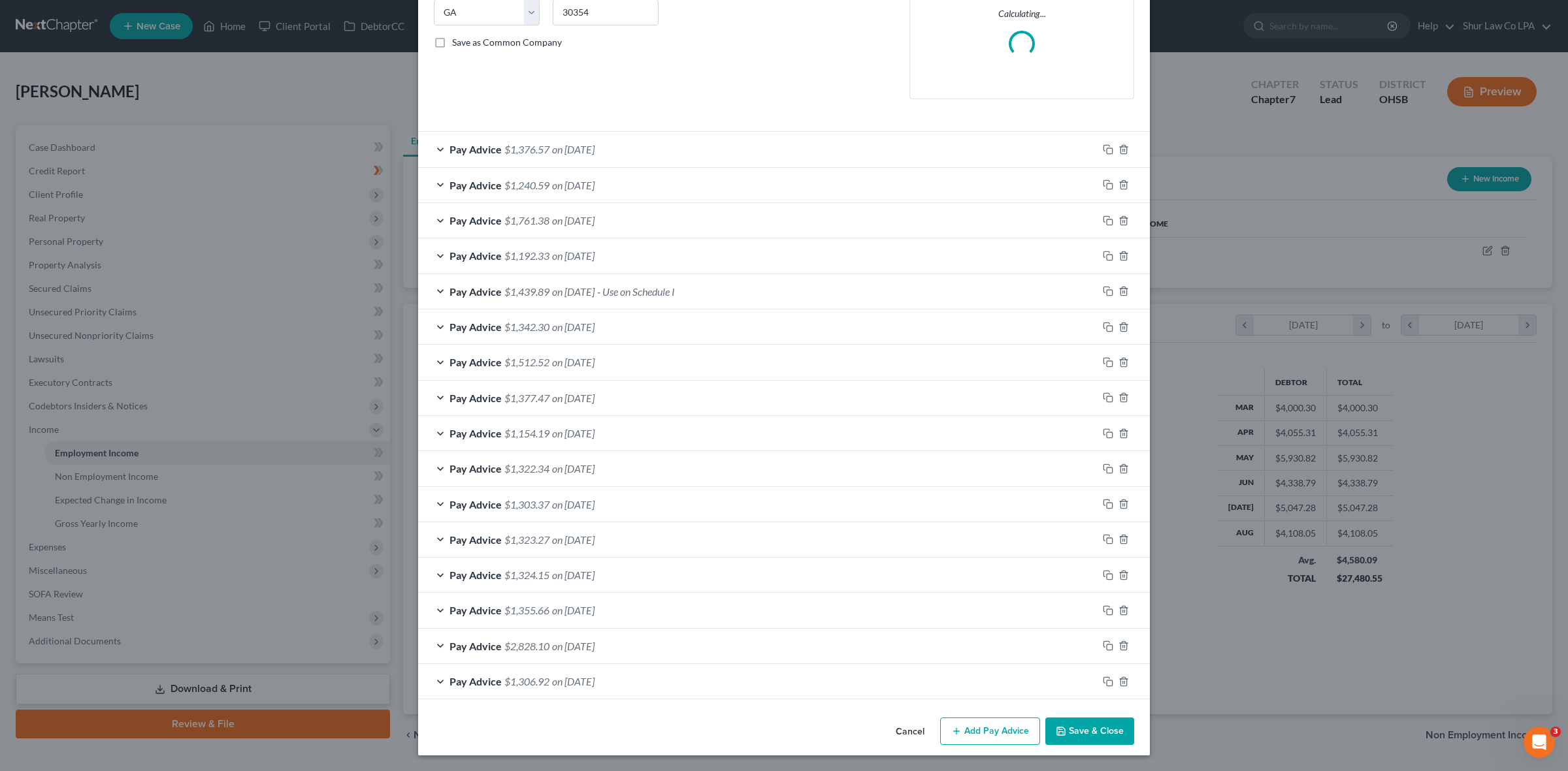
click at [431, 323] on div "Pay Advice $1,342.30 on [DATE]" at bounding box center [758, 327] width 679 height 35
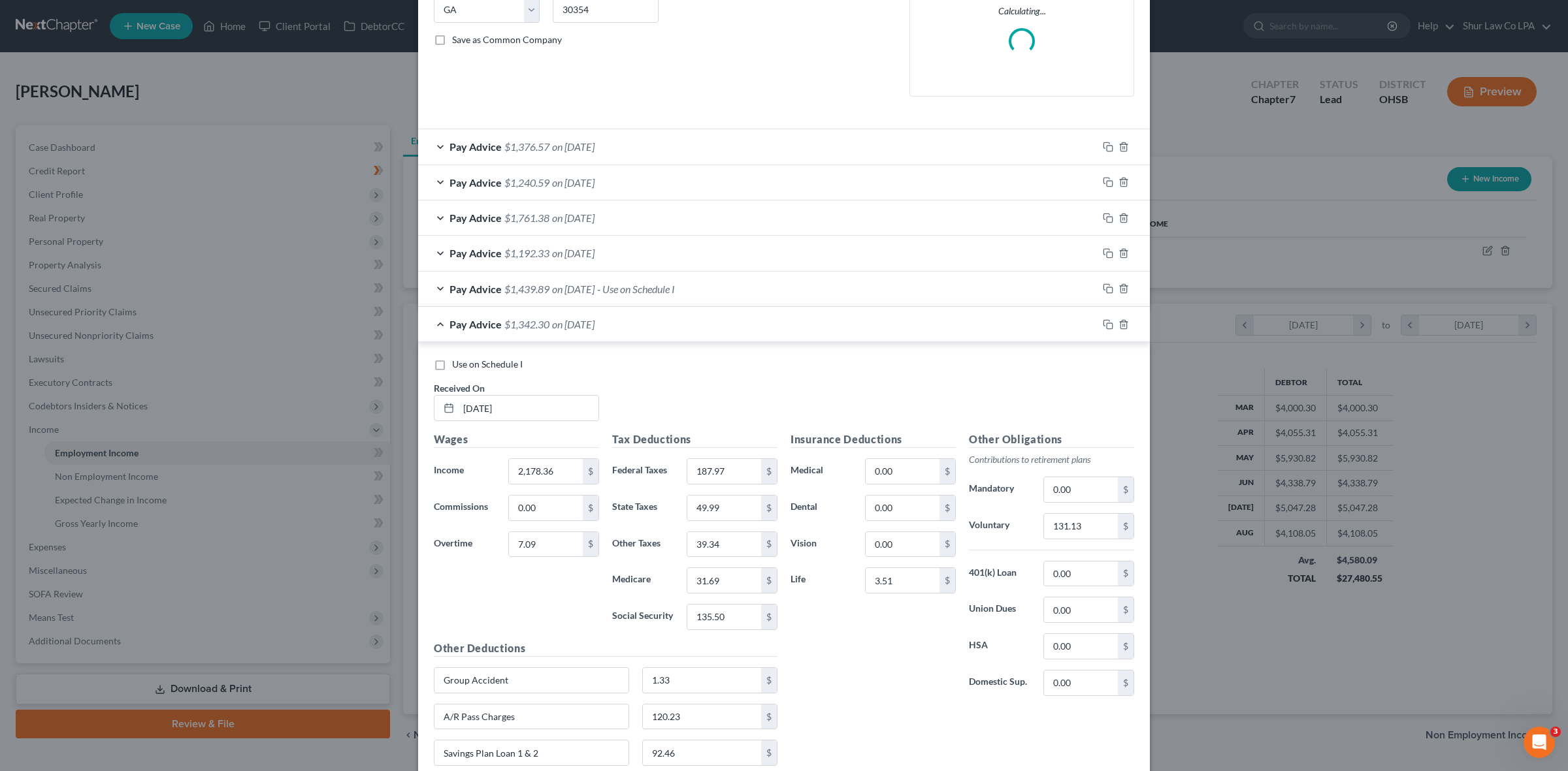
click at [431, 323] on div "Pay Advice $1,342.30 on [DATE]" at bounding box center [758, 324] width 679 height 35
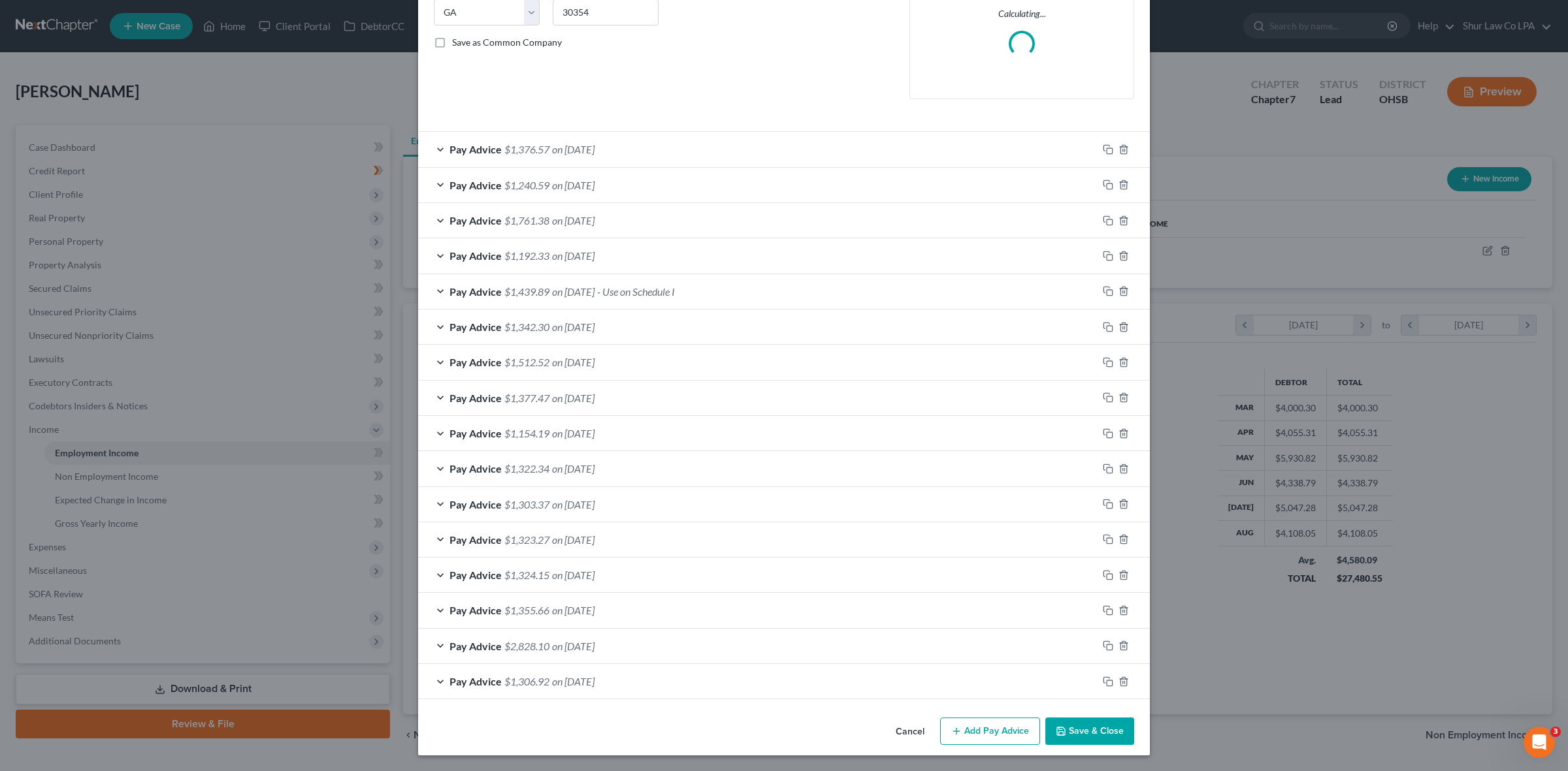
click at [431, 360] on div "Pay Advice $1,512.52 on [DATE]" at bounding box center [758, 362] width 679 height 35
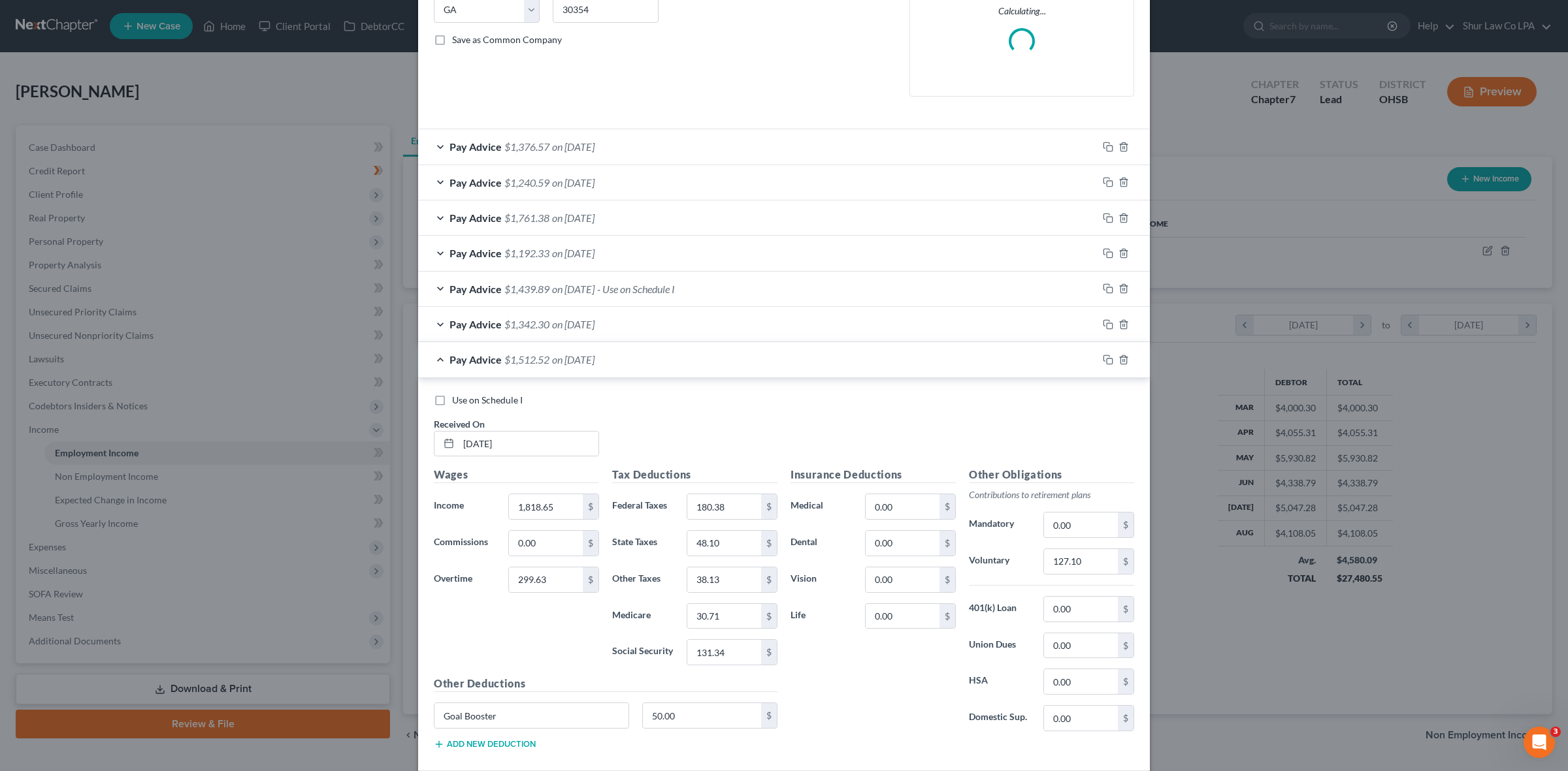
click at [431, 360] on div "Pay Advice $1,512.52 on [DATE]" at bounding box center [758, 359] width 679 height 35
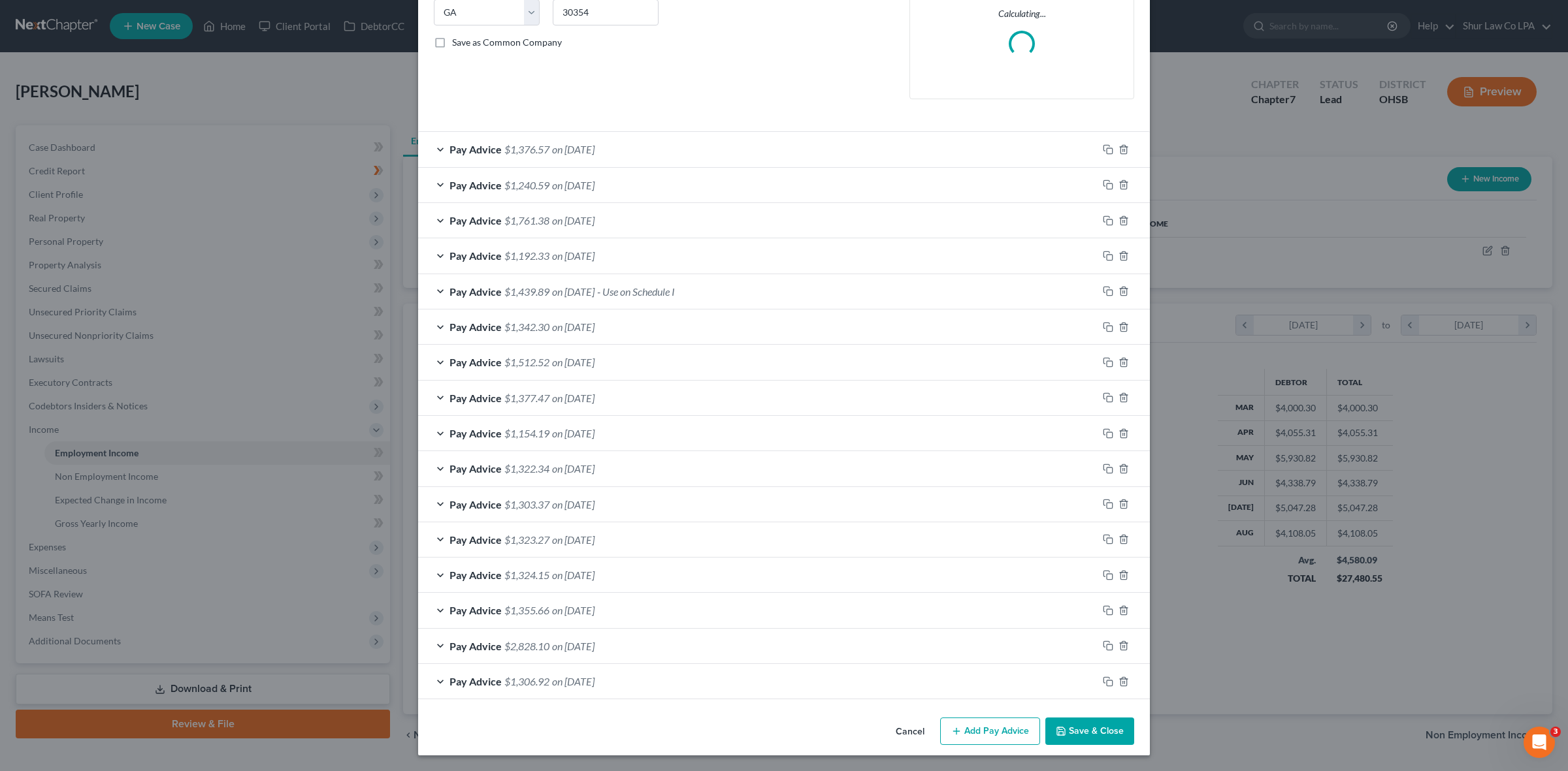
click at [435, 400] on div "Pay Advice $1,377.47 on [DATE]" at bounding box center [758, 398] width 679 height 35
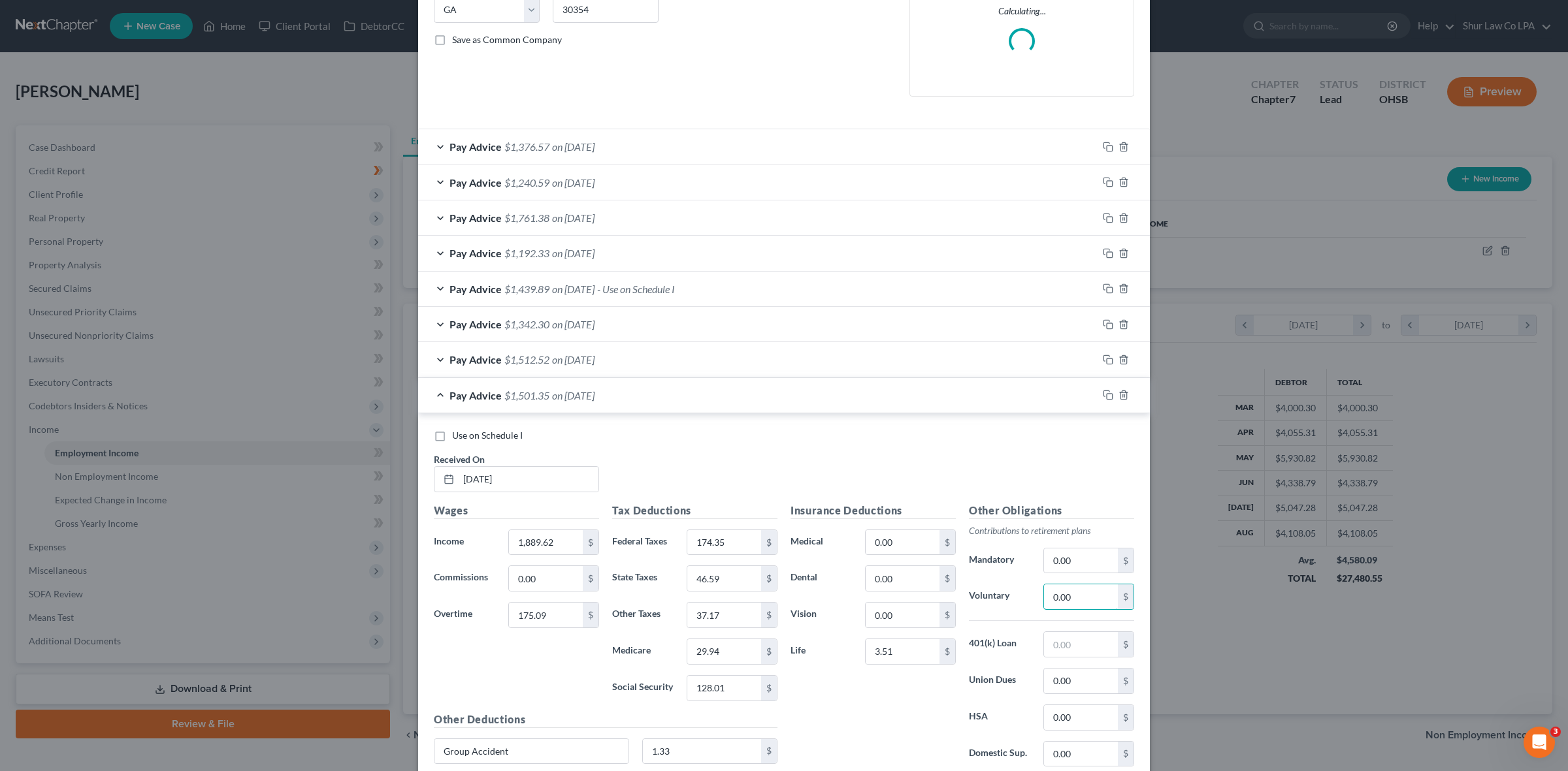
paste input "123.88"
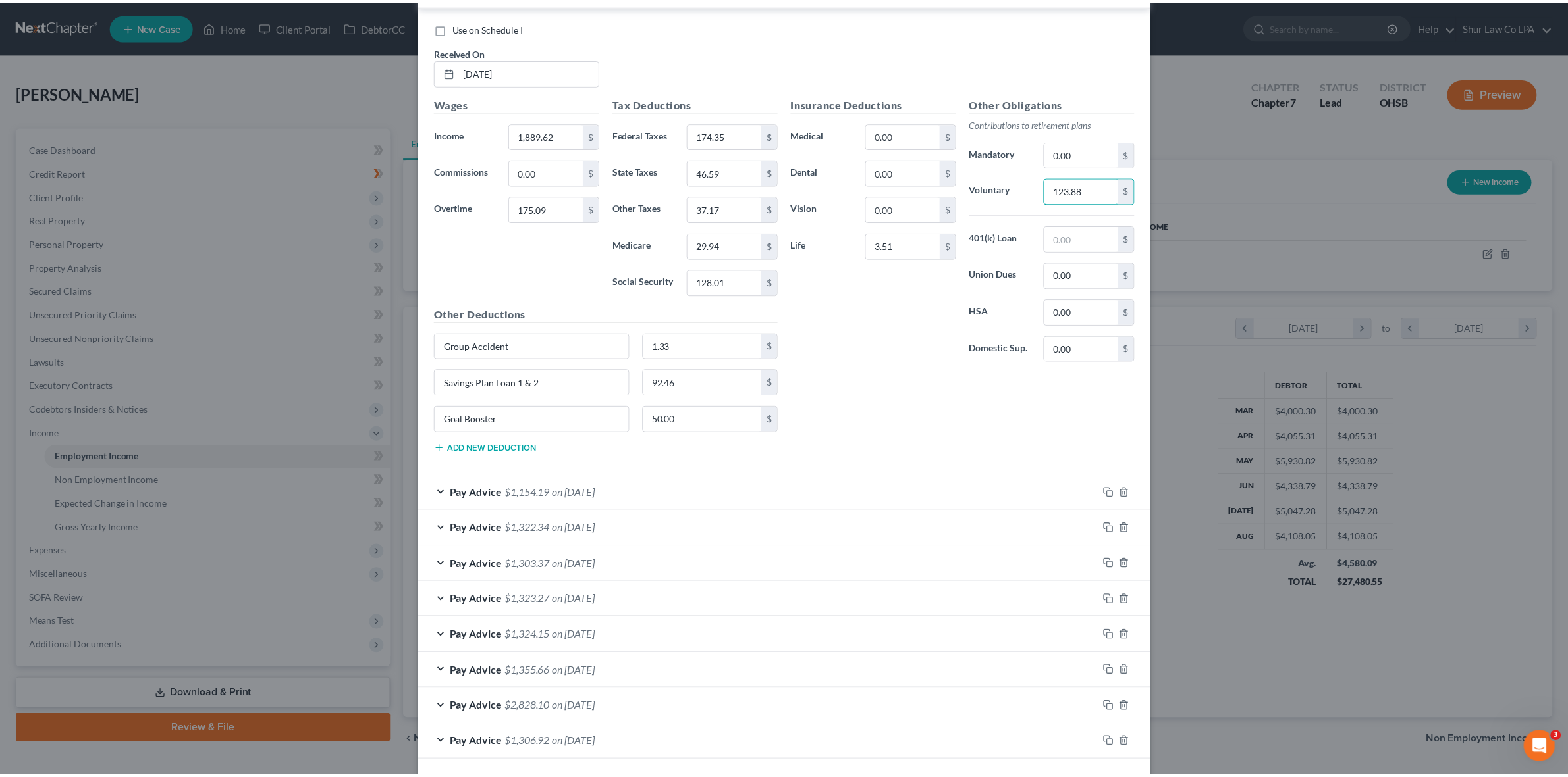
scroll to position [749, 0]
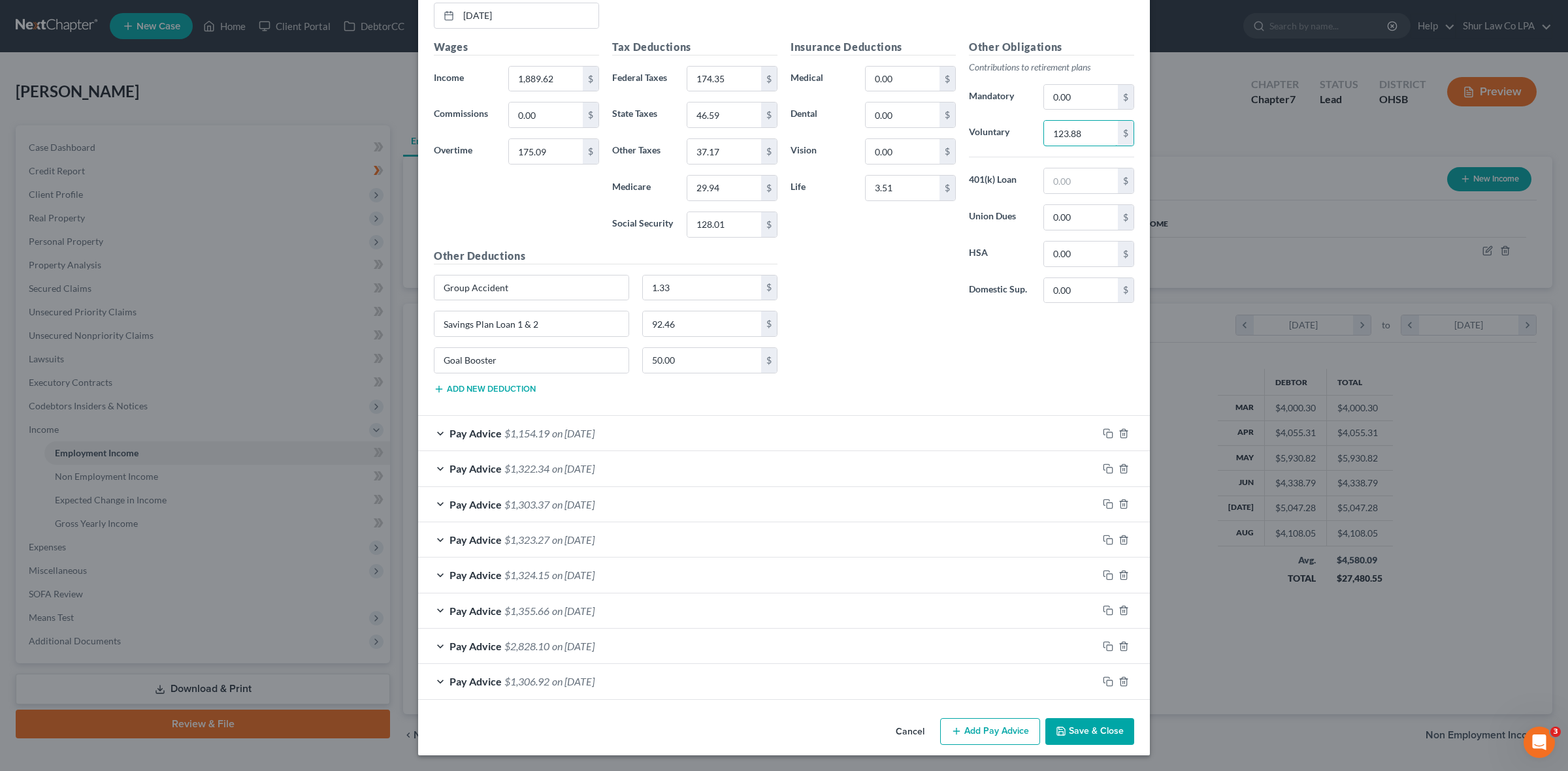
type input "123.88"
click at [1089, 721] on button "Save & Close" at bounding box center [1090, 732] width 89 height 28
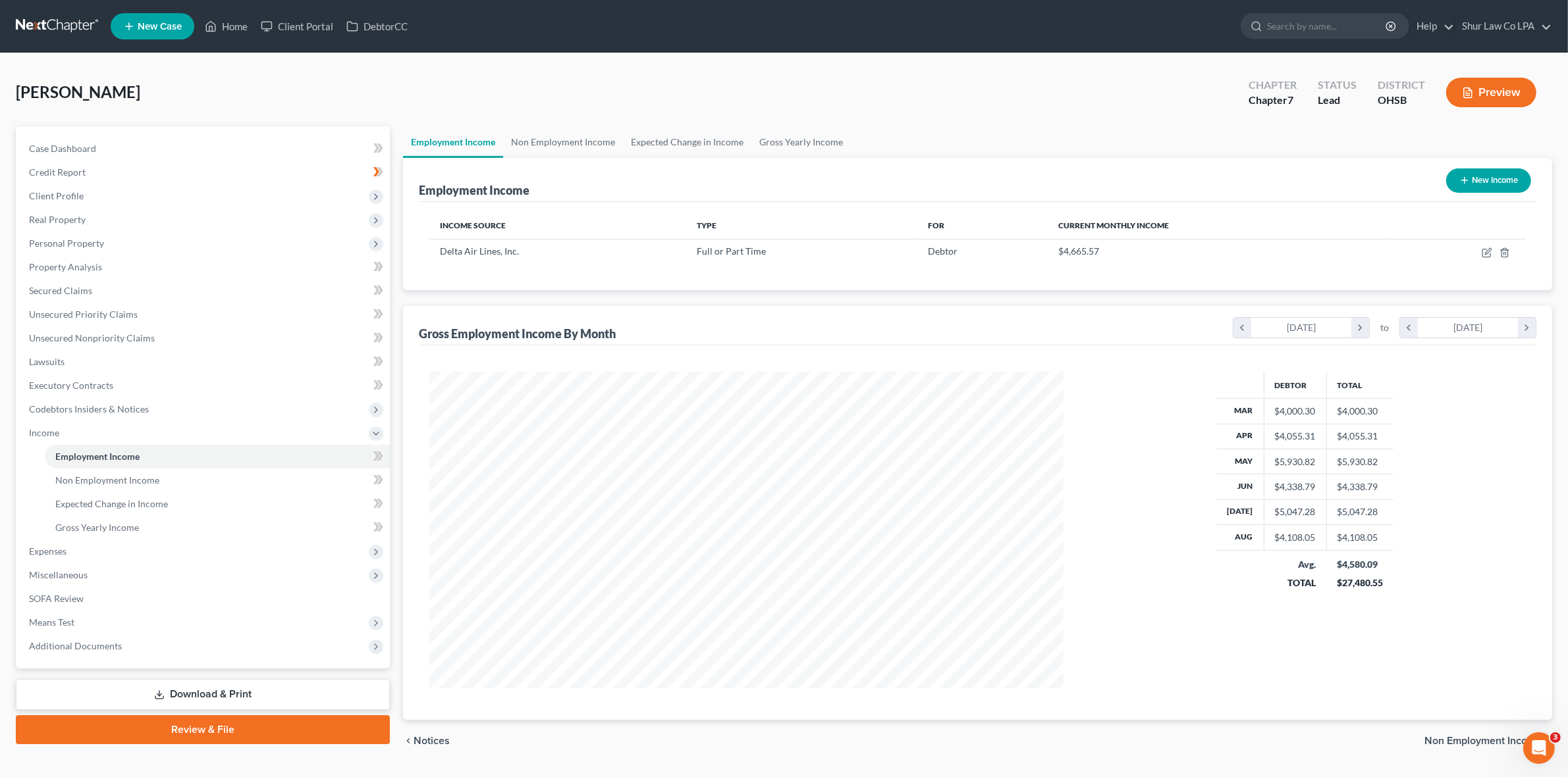
scroll to position [313, 654]
click at [1484, 253] on icon "button" at bounding box center [1487, 252] width 11 height 11
select select "0"
select select "10"
select select "2"
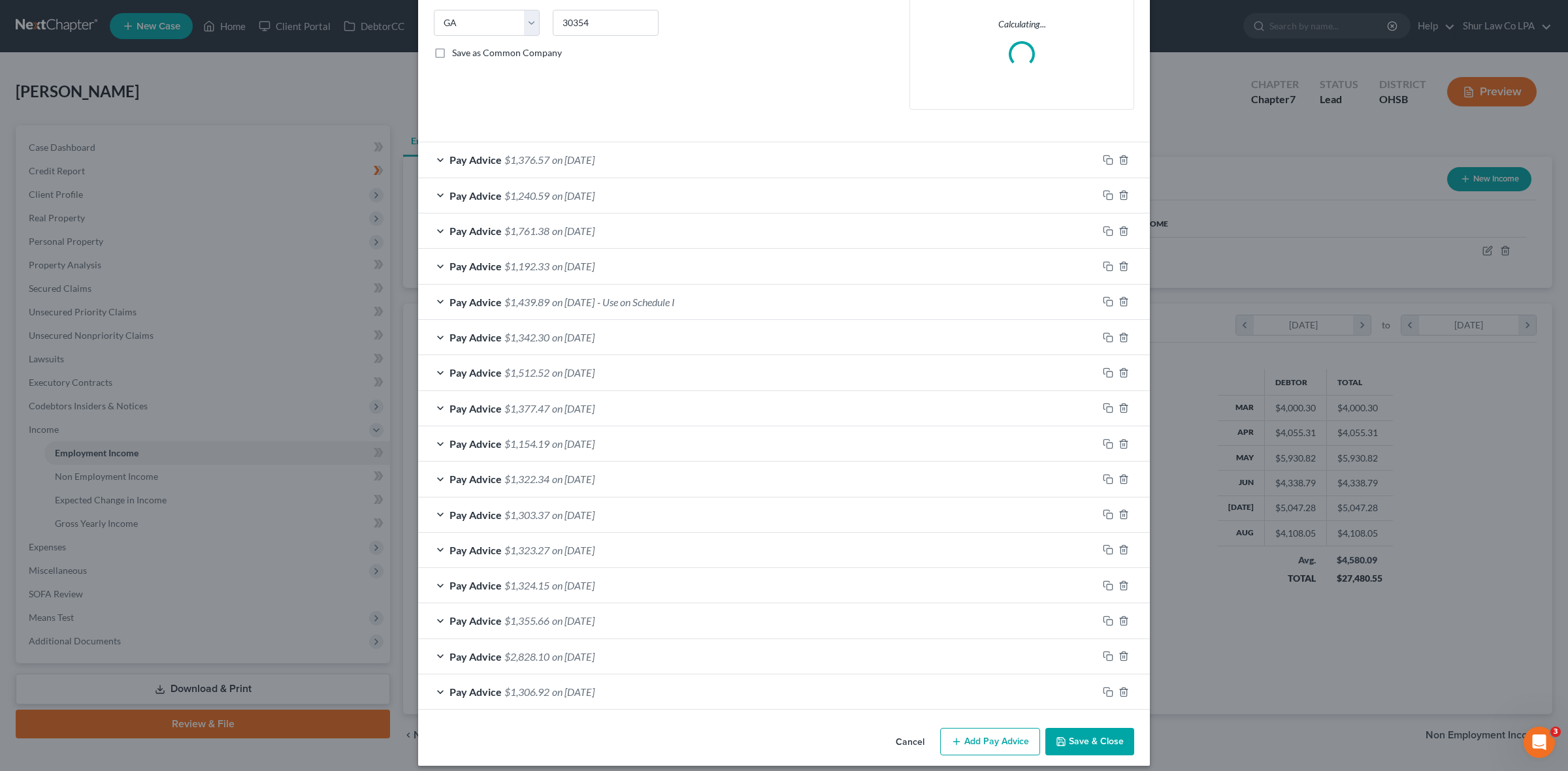
scroll to position [273, 0]
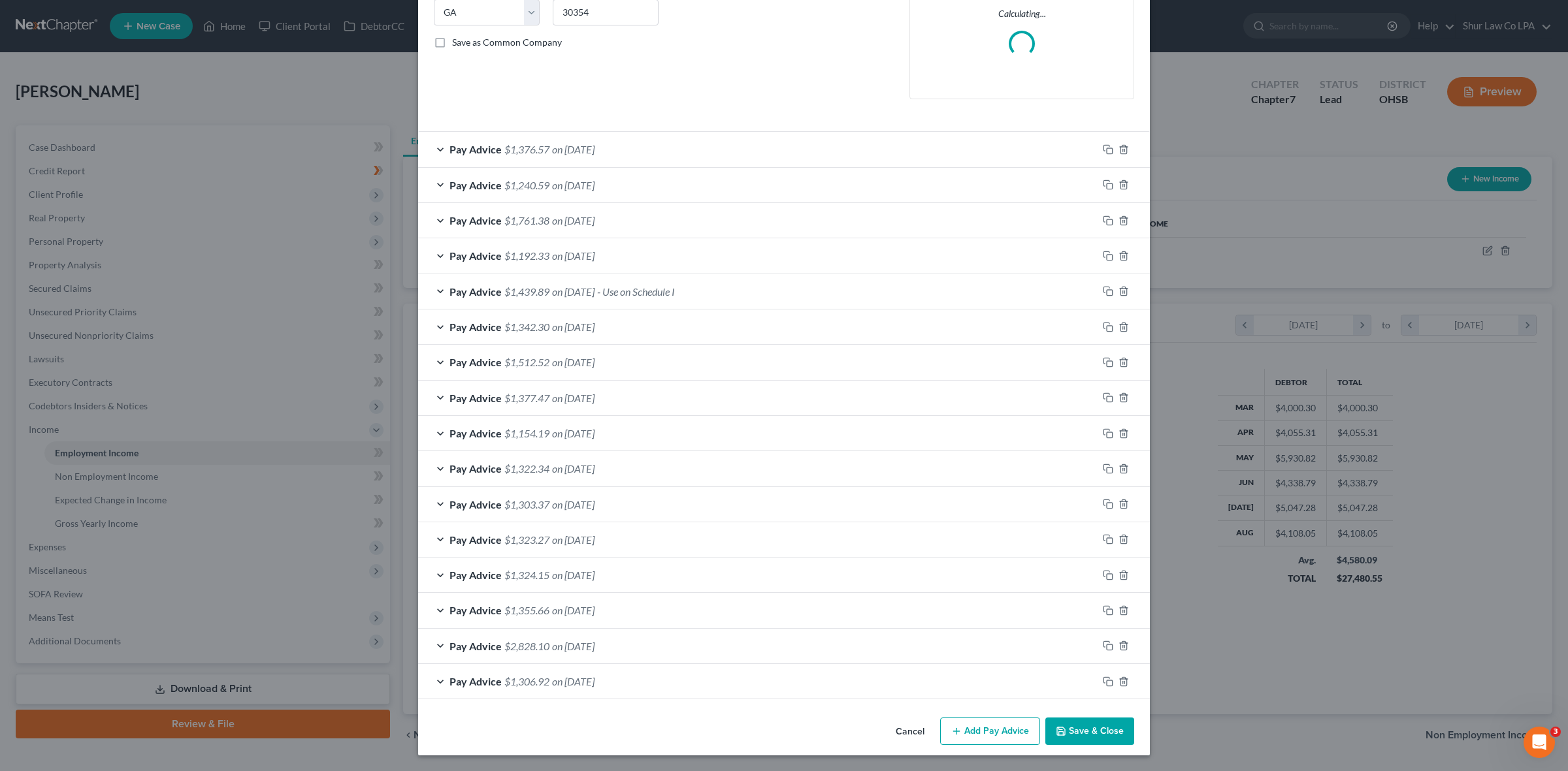
click at [433, 284] on div "Pay Advice $1,439.89 on [DATE] - Use on Schedule I" at bounding box center [758, 291] width 679 height 35
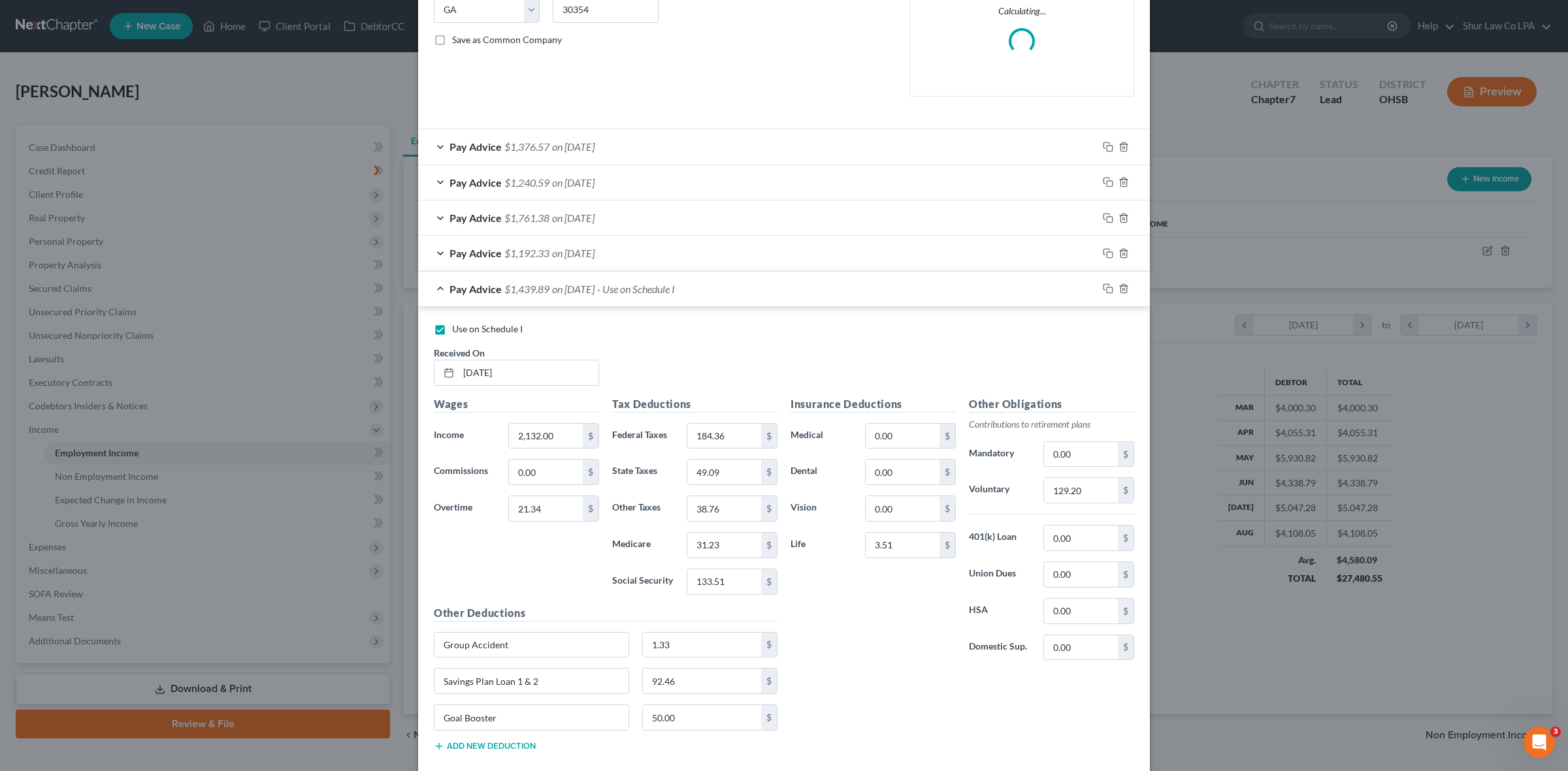
click at [433, 284] on div "Pay Advice $1,439.89 on [DATE] - Use on Schedule I" at bounding box center [758, 289] width 679 height 35
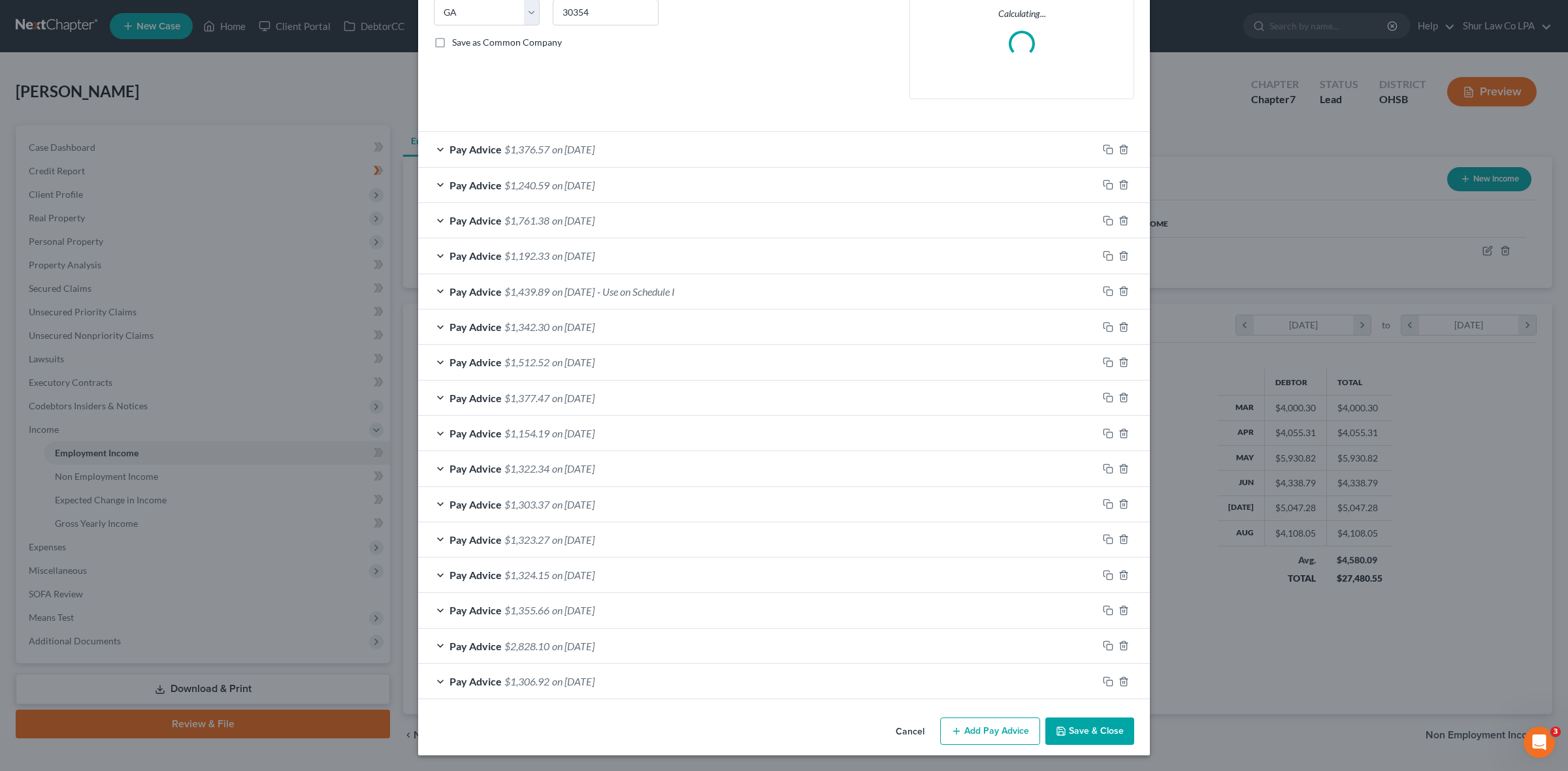
click at [433, 314] on div "Pay Advice $1,342.30 on [DATE]" at bounding box center [758, 327] width 679 height 35
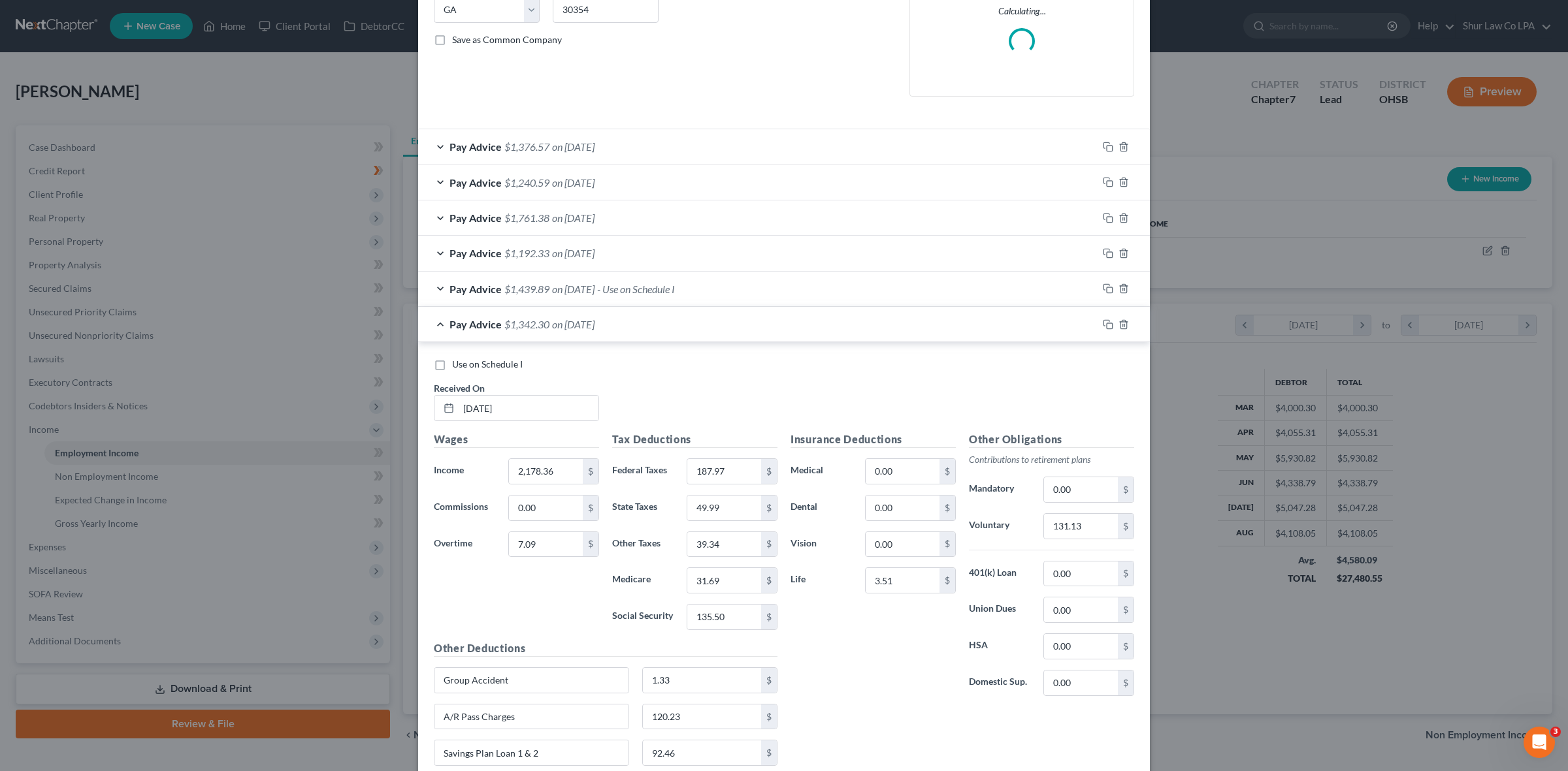
click at [433, 319] on div "Pay Advice $1,342.30 on [DATE]" at bounding box center [758, 324] width 679 height 35
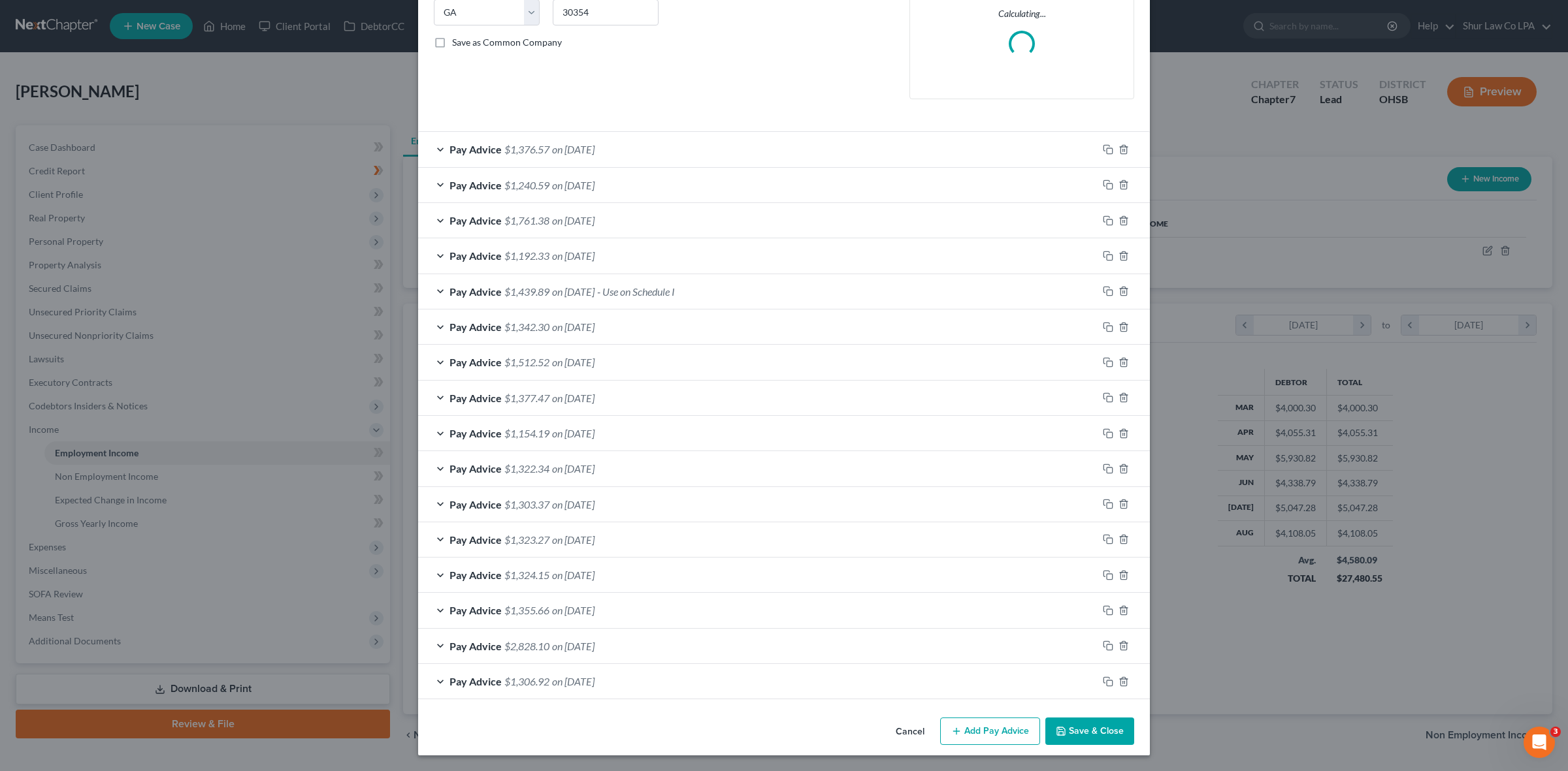
click at [435, 364] on div "Pay Advice $1,512.52 on [DATE]" at bounding box center [758, 362] width 679 height 35
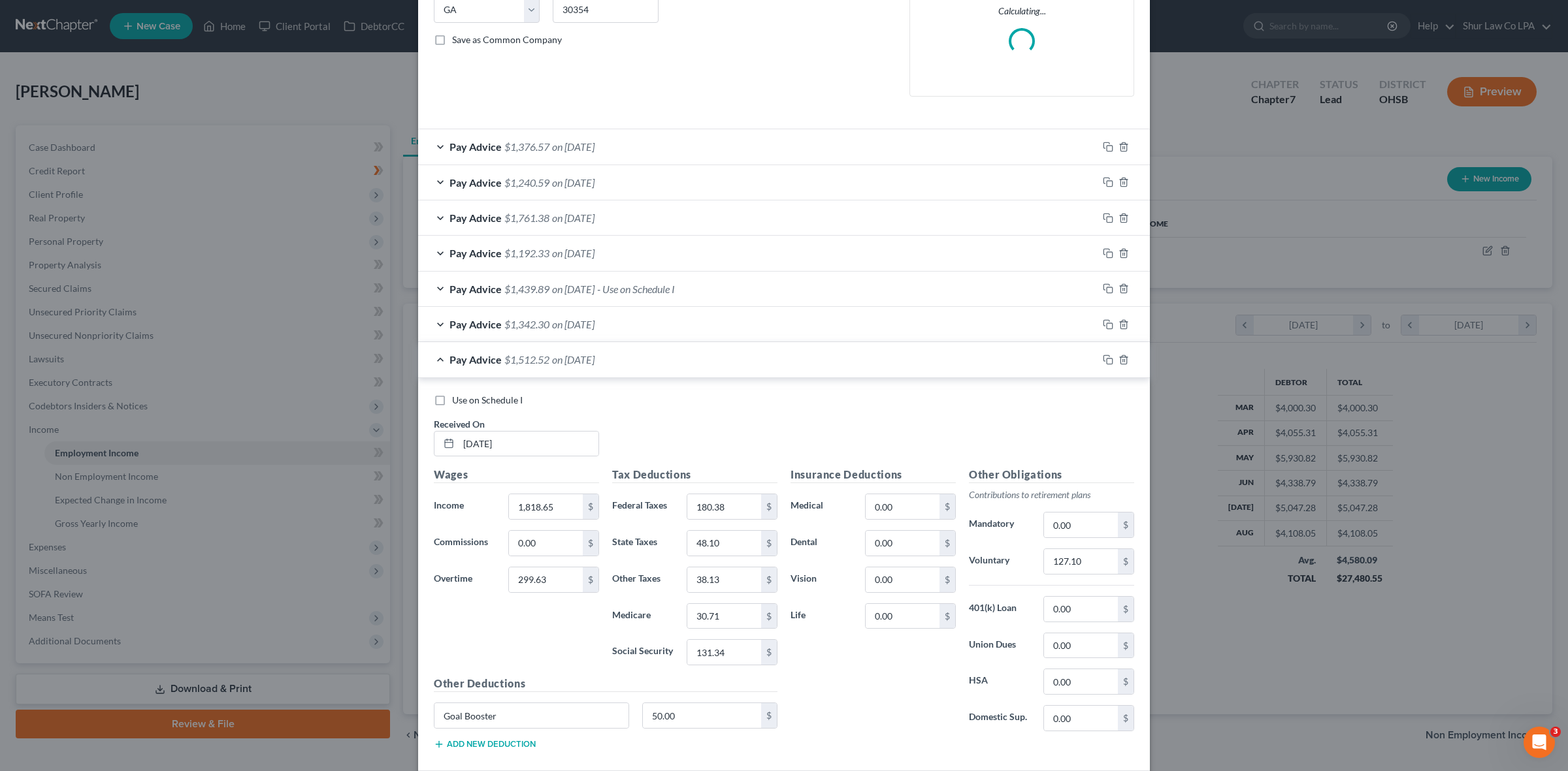
click at [435, 364] on div "Pay Advice $1,512.52 on [DATE]" at bounding box center [758, 359] width 679 height 35
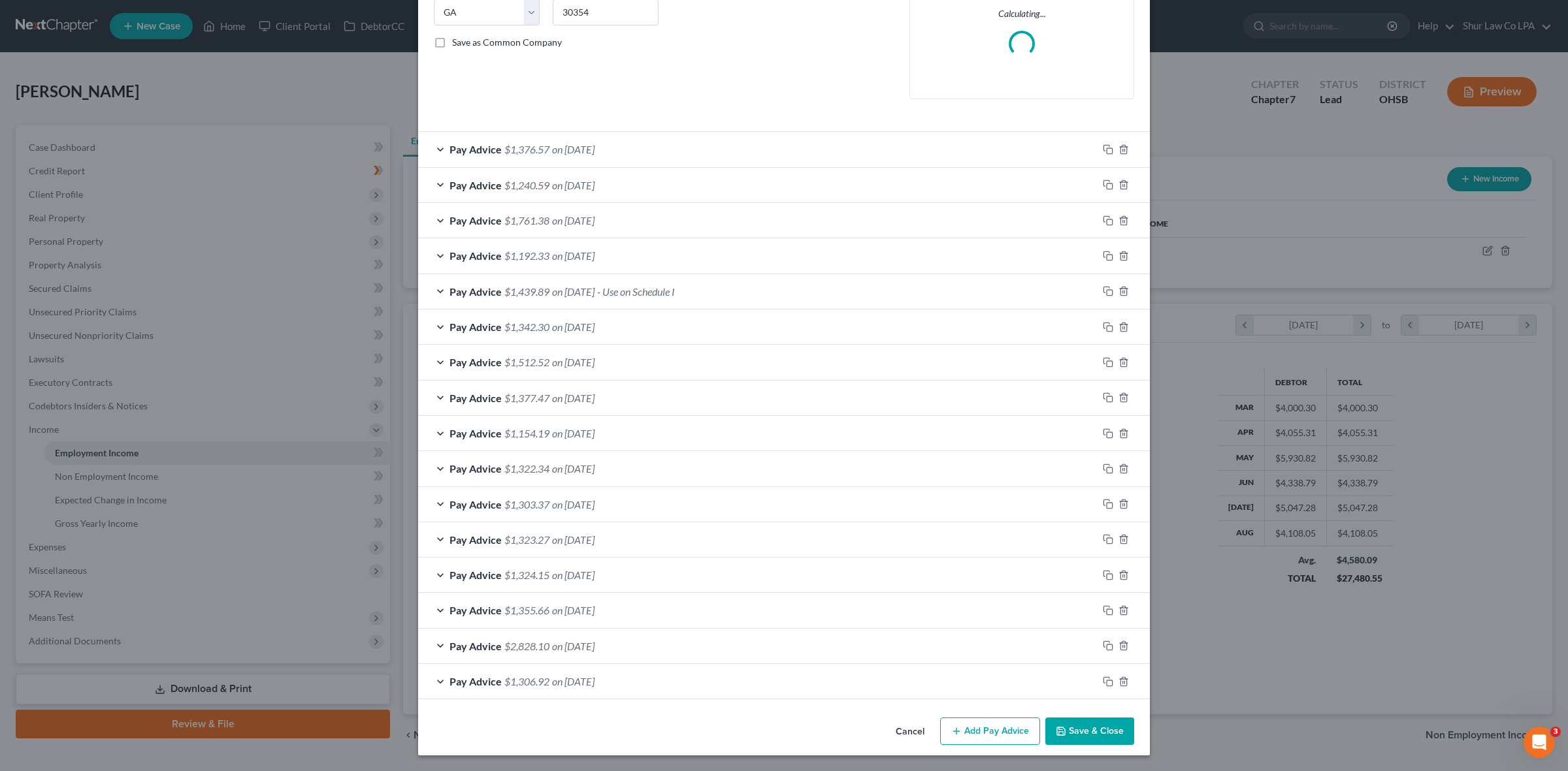
click at [433, 399] on div "Pay Advice $1,377.47 on [DATE]" at bounding box center [758, 398] width 679 height 35
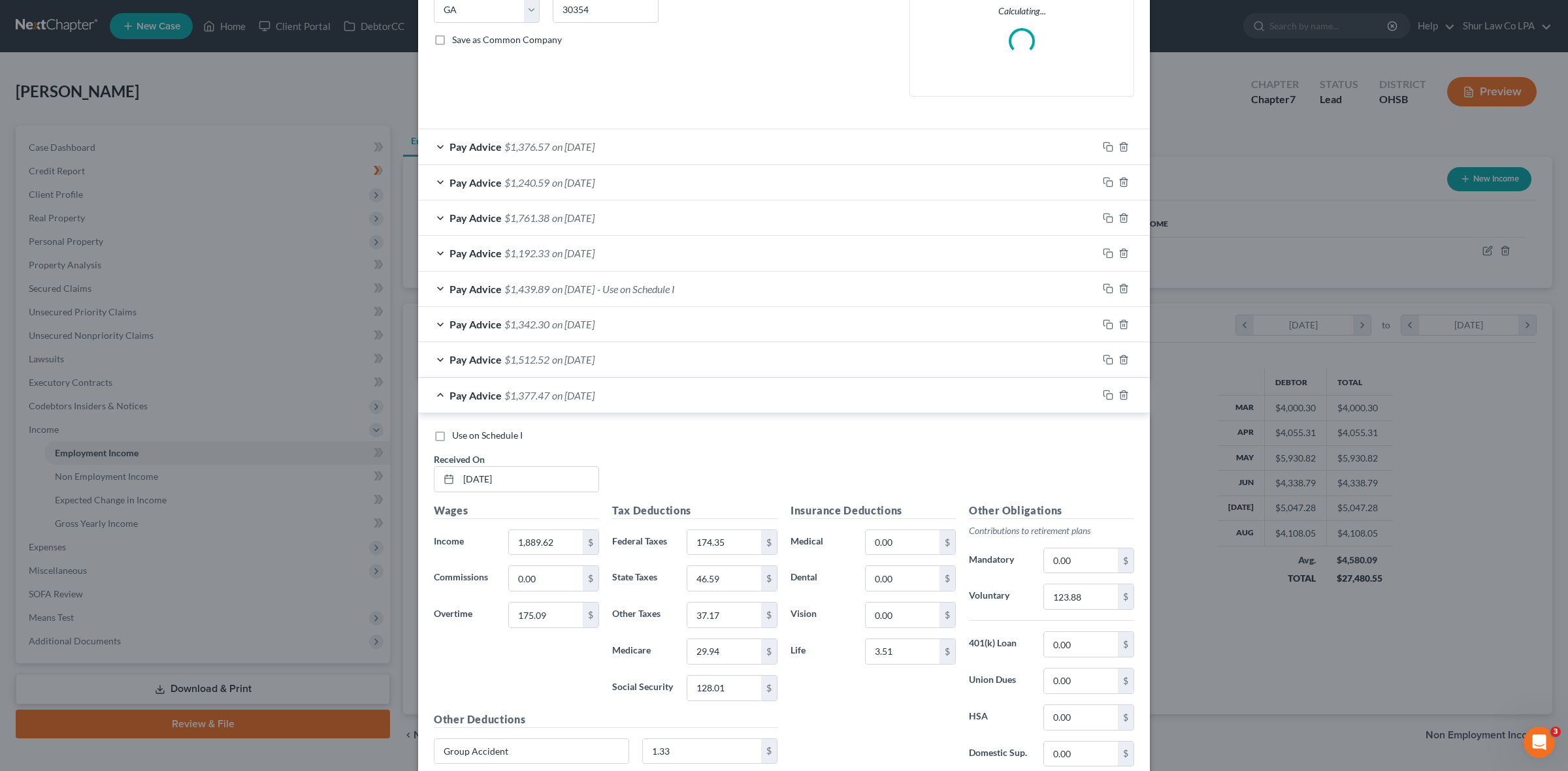
click at [433, 399] on div "Pay Advice $1,377.47 on [DATE]" at bounding box center [758, 395] width 679 height 35
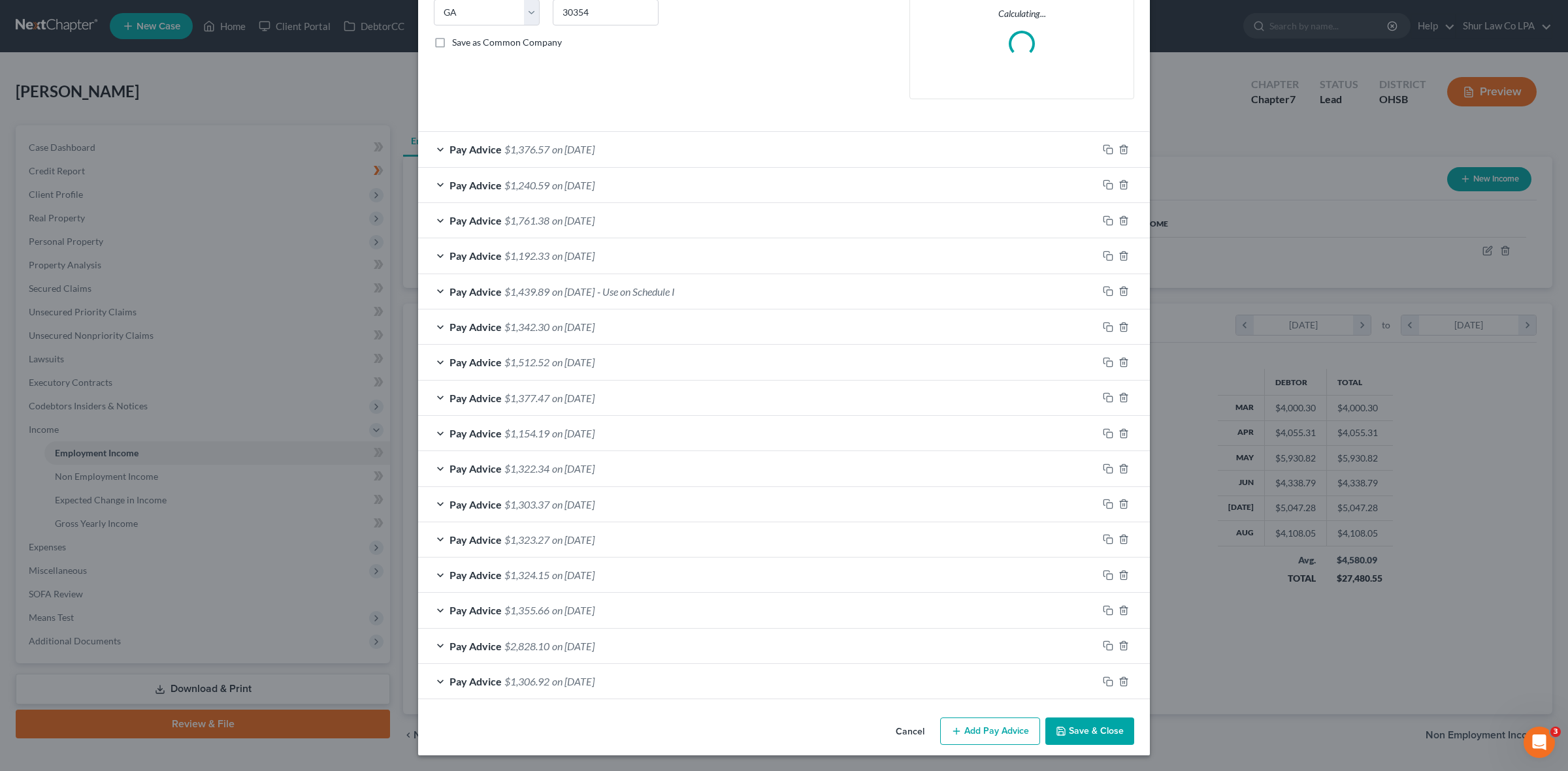
click at [438, 436] on div "Pay Advice $1,154.19 on [DATE]" at bounding box center [758, 433] width 679 height 35
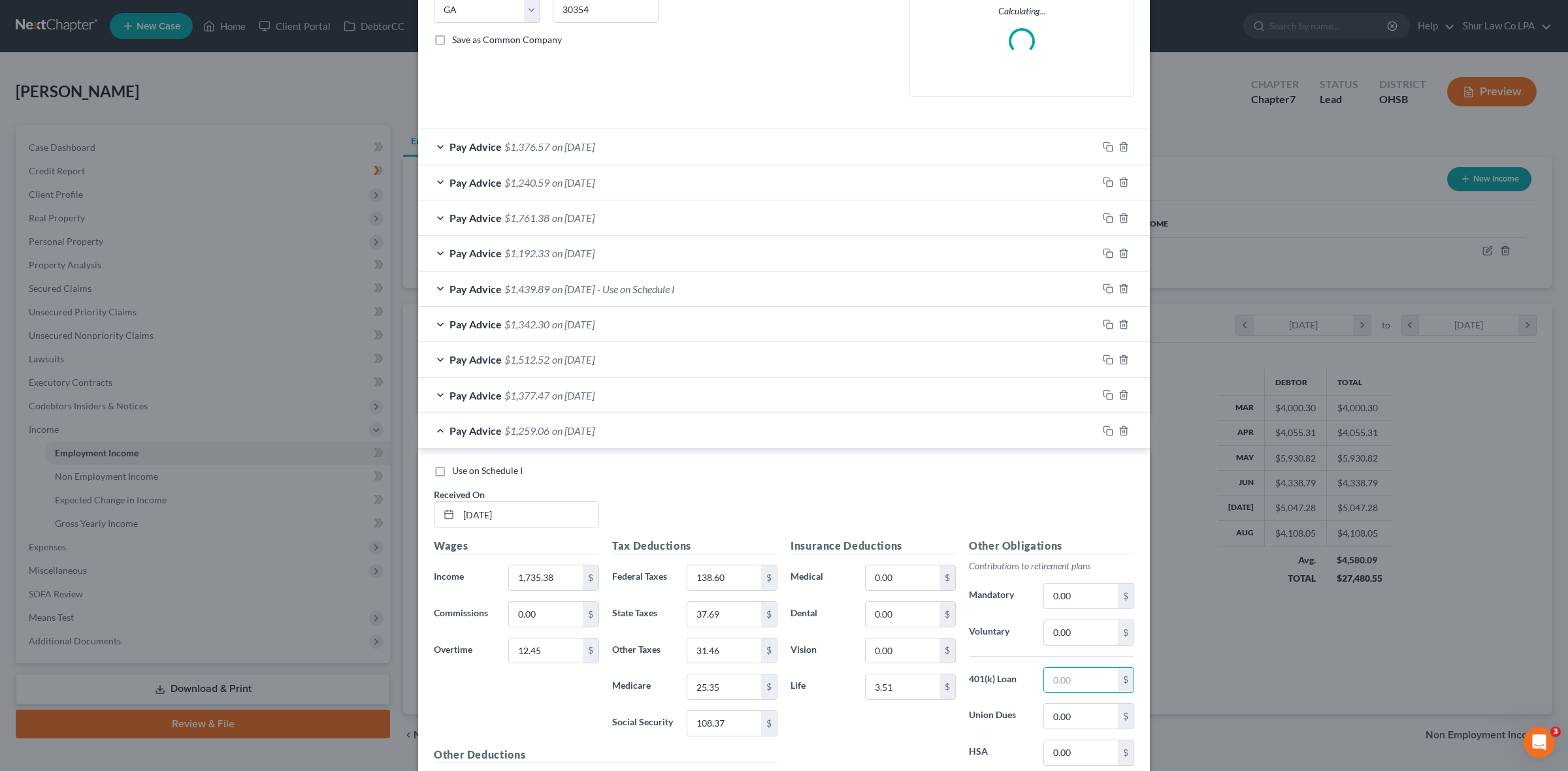
paste input "104.87"
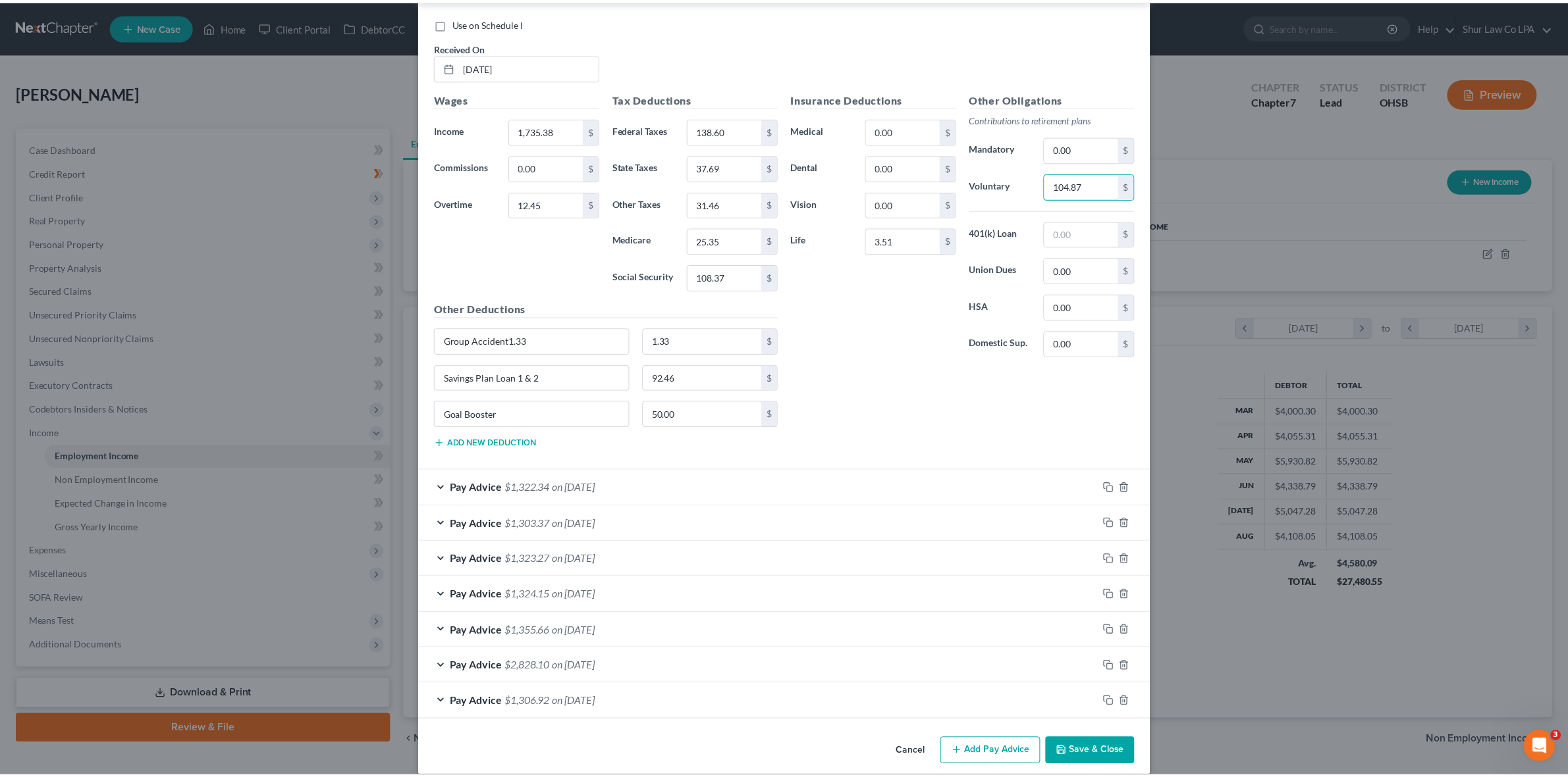
scroll to position [749, 0]
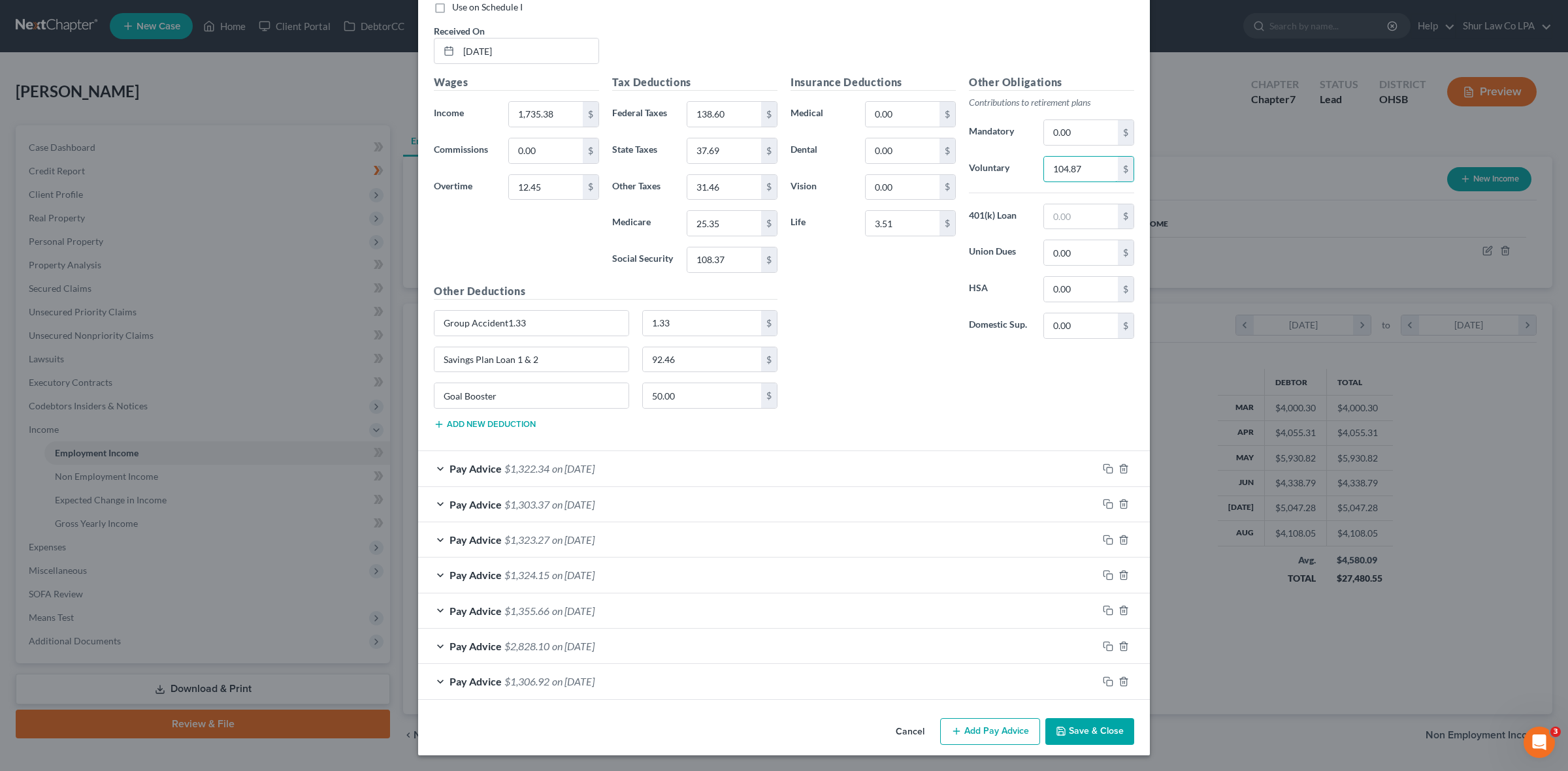
type input "104.87"
click at [1076, 729] on button "Save & Close" at bounding box center [1090, 732] width 89 height 28
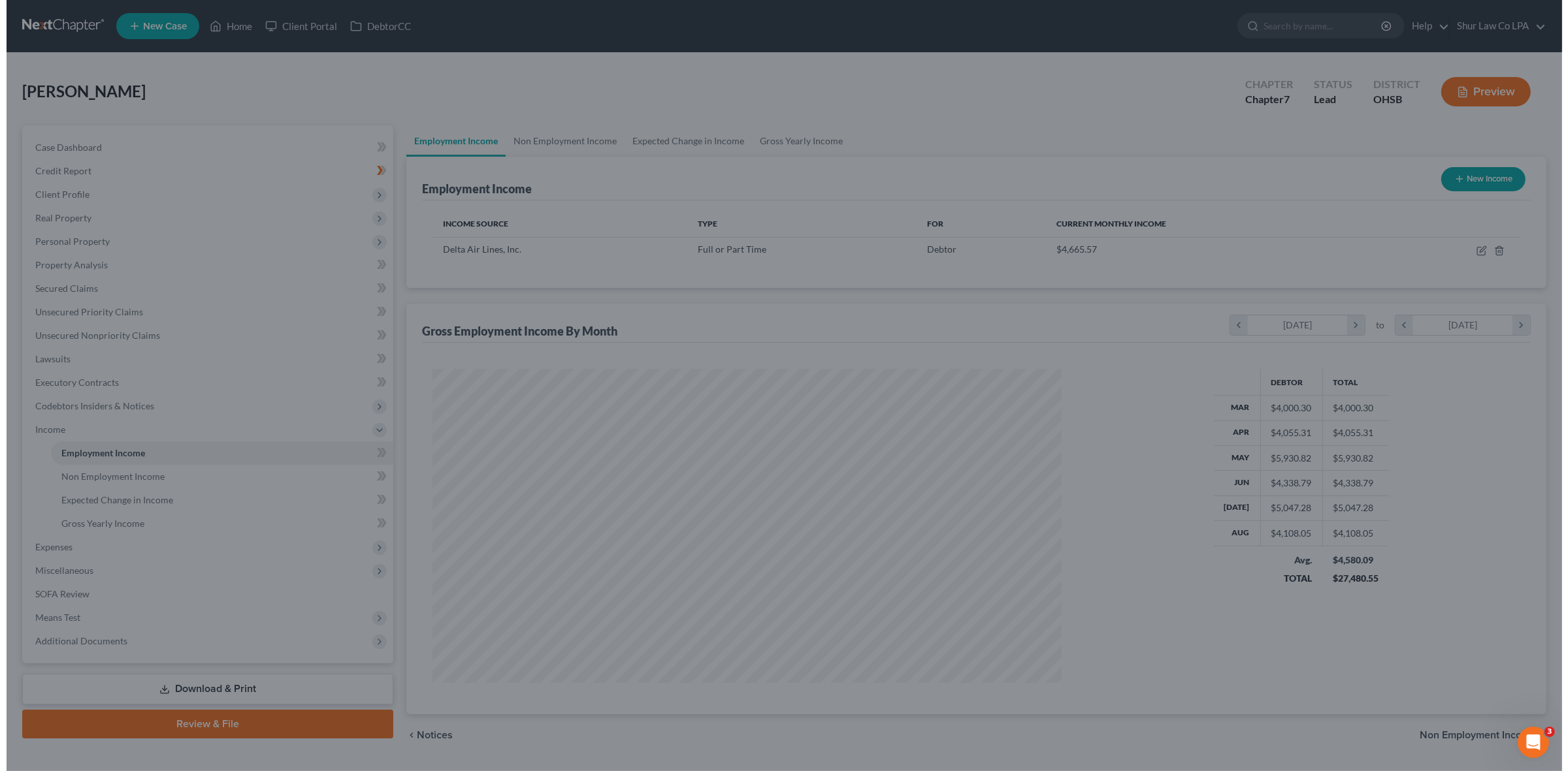
scroll to position [652707, 652697]
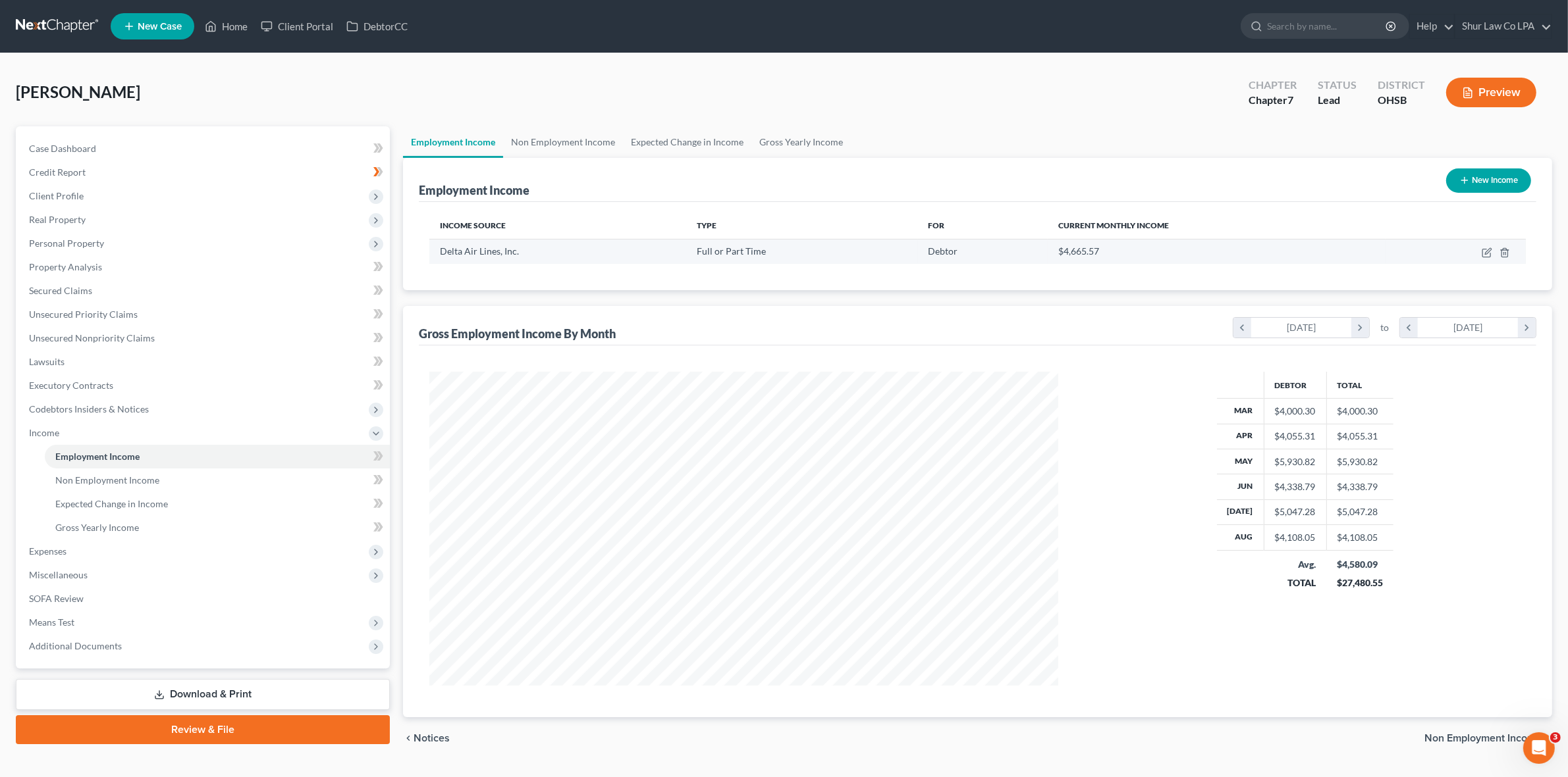
click at [1479, 251] on td at bounding box center [1455, 251] width 140 height 25
click at [1479, 252] on td at bounding box center [1455, 251] width 140 height 25
click at [1480, 254] on td at bounding box center [1455, 251] width 140 height 25
click at [1484, 255] on icon "button" at bounding box center [1487, 252] width 11 height 11
select select "0"
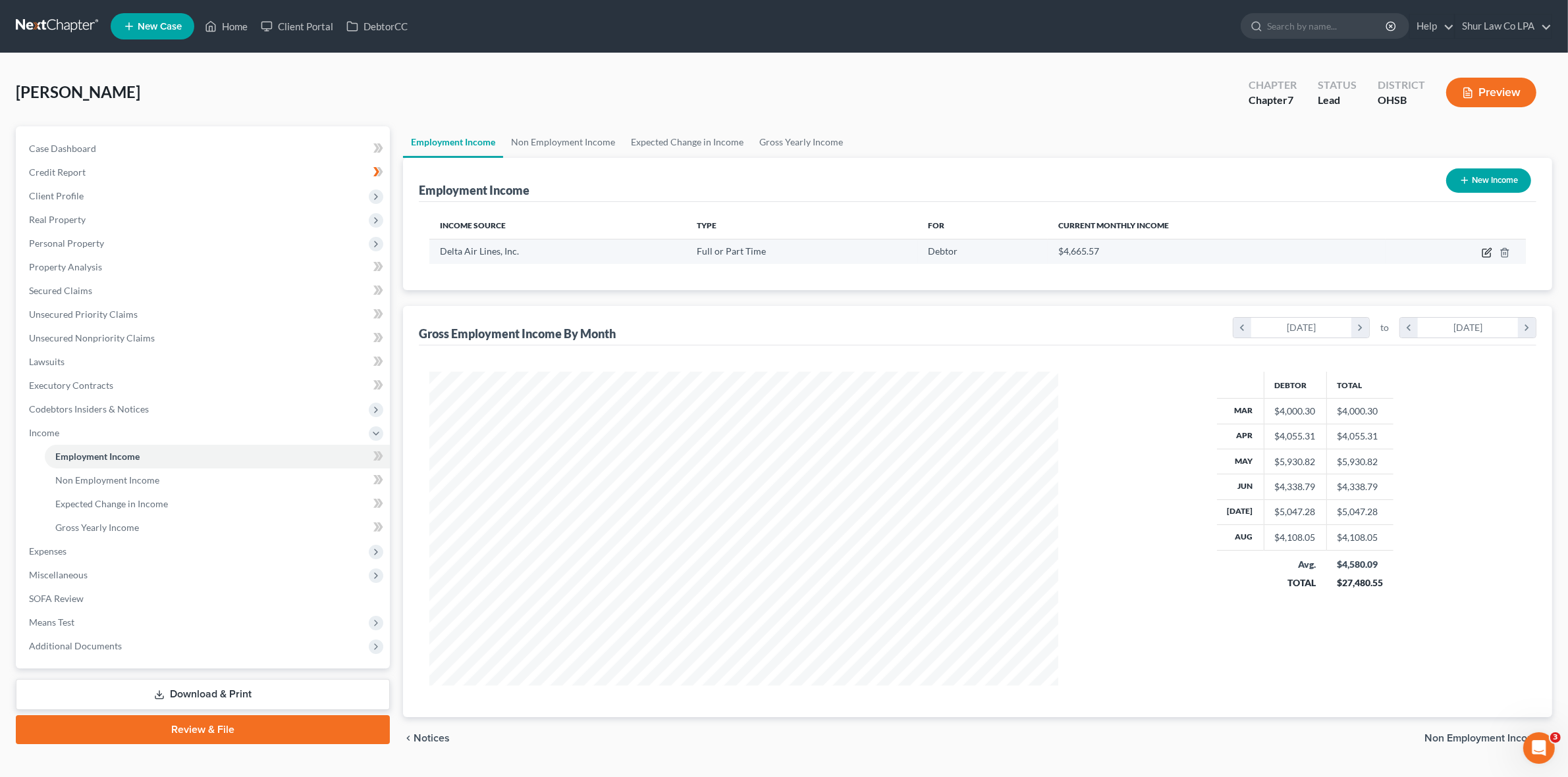
select select "10"
select select "2"
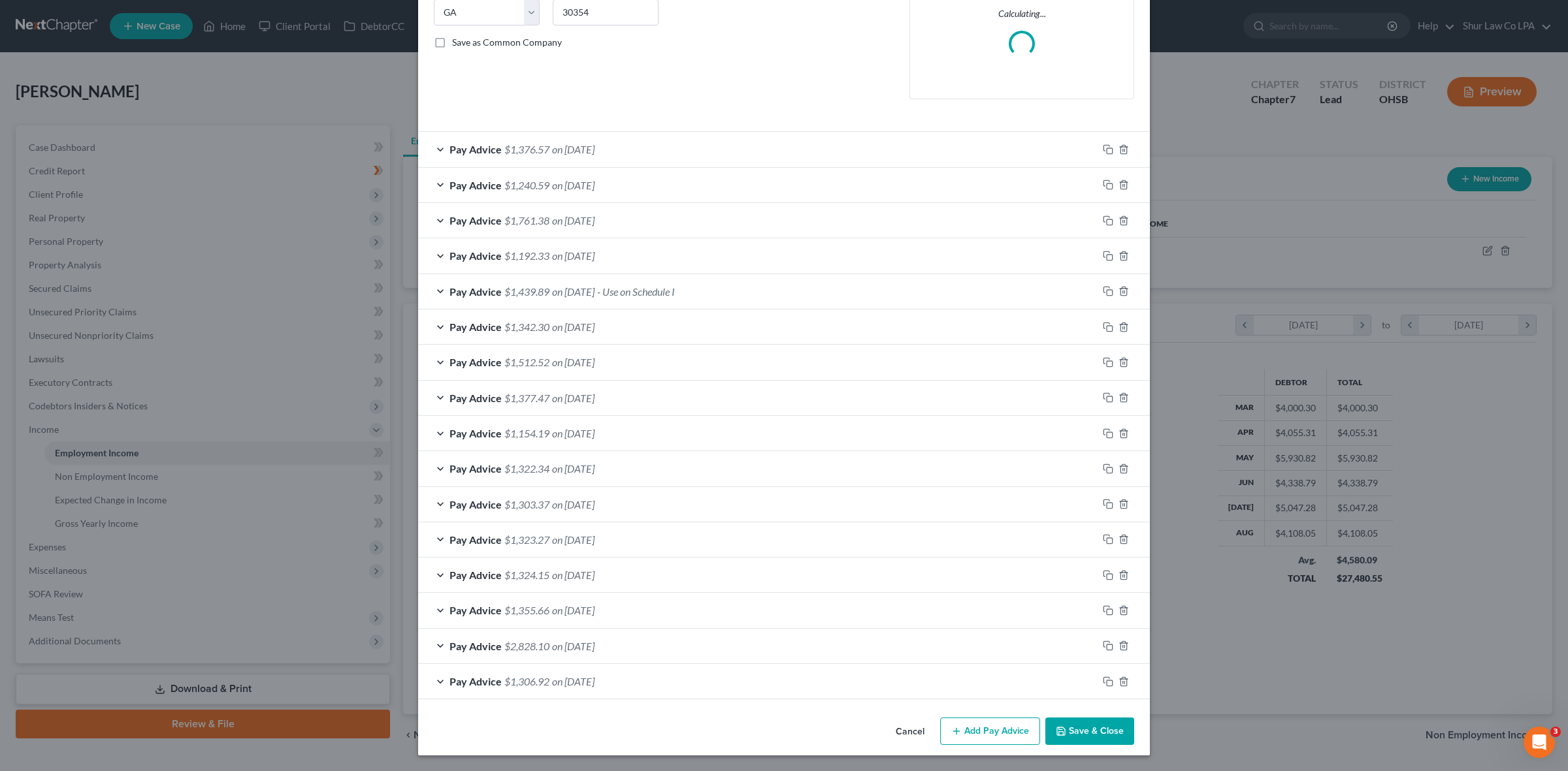
scroll to position [273, 0]
click at [441, 246] on div "Pay Advice $1,192.33 on [DATE]" at bounding box center [758, 255] width 679 height 35
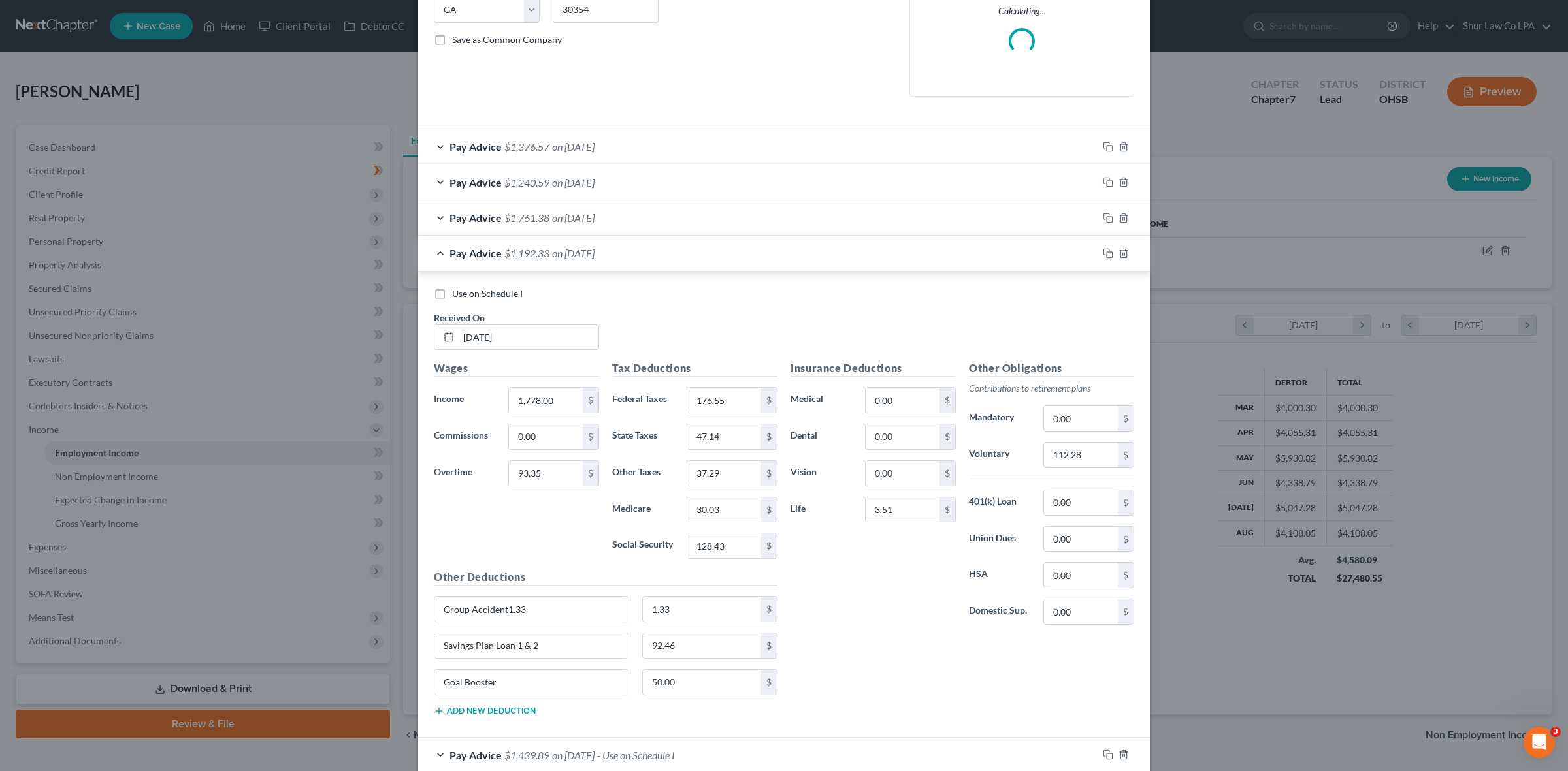
click at [435, 248] on div "Pay Advice $1,192.33 on [DATE]" at bounding box center [758, 253] width 679 height 35
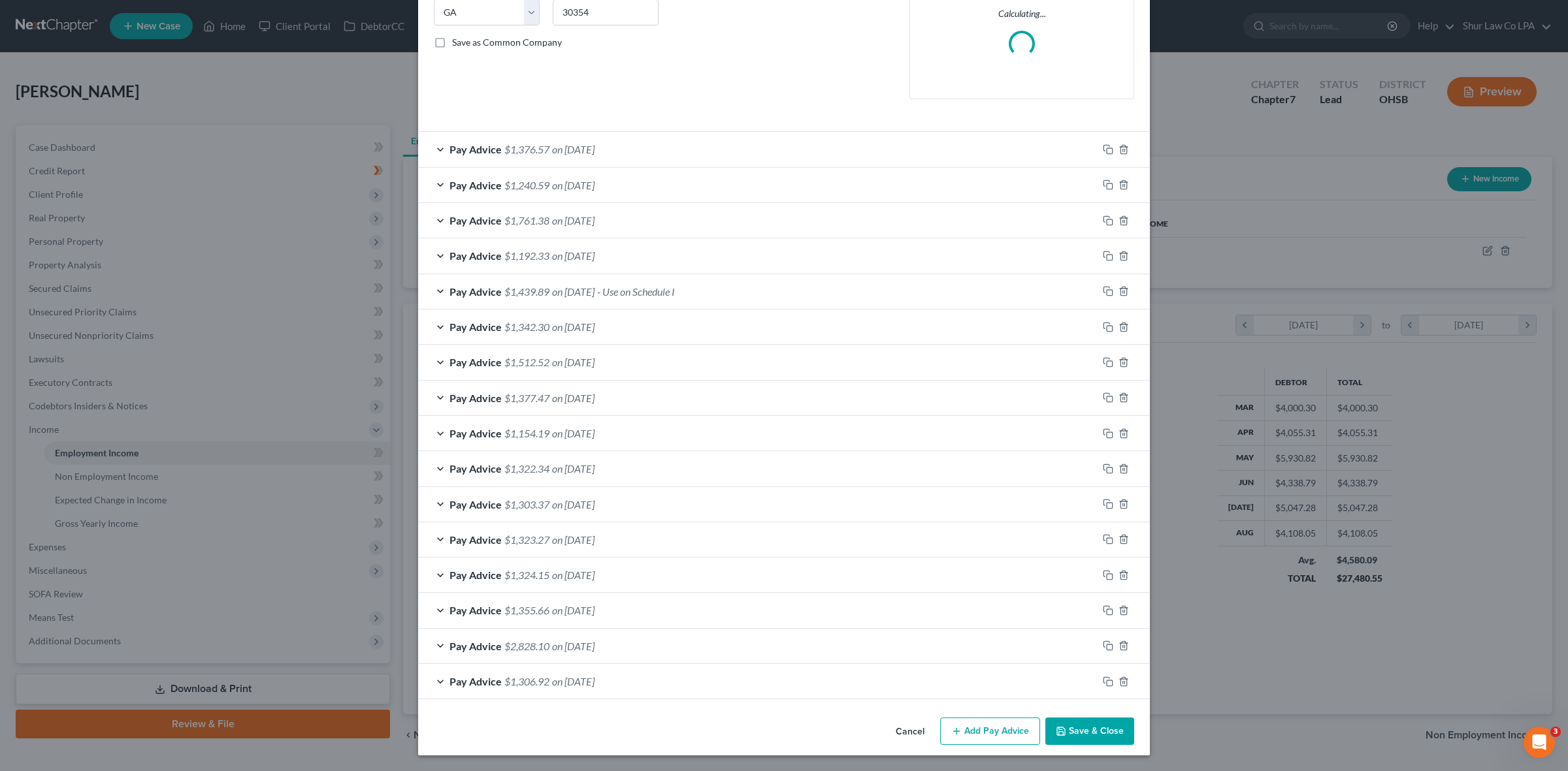
click at [431, 287] on div "Pay Advice $1,439.89 on [DATE] - Use on Schedule I" at bounding box center [758, 291] width 679 height 35
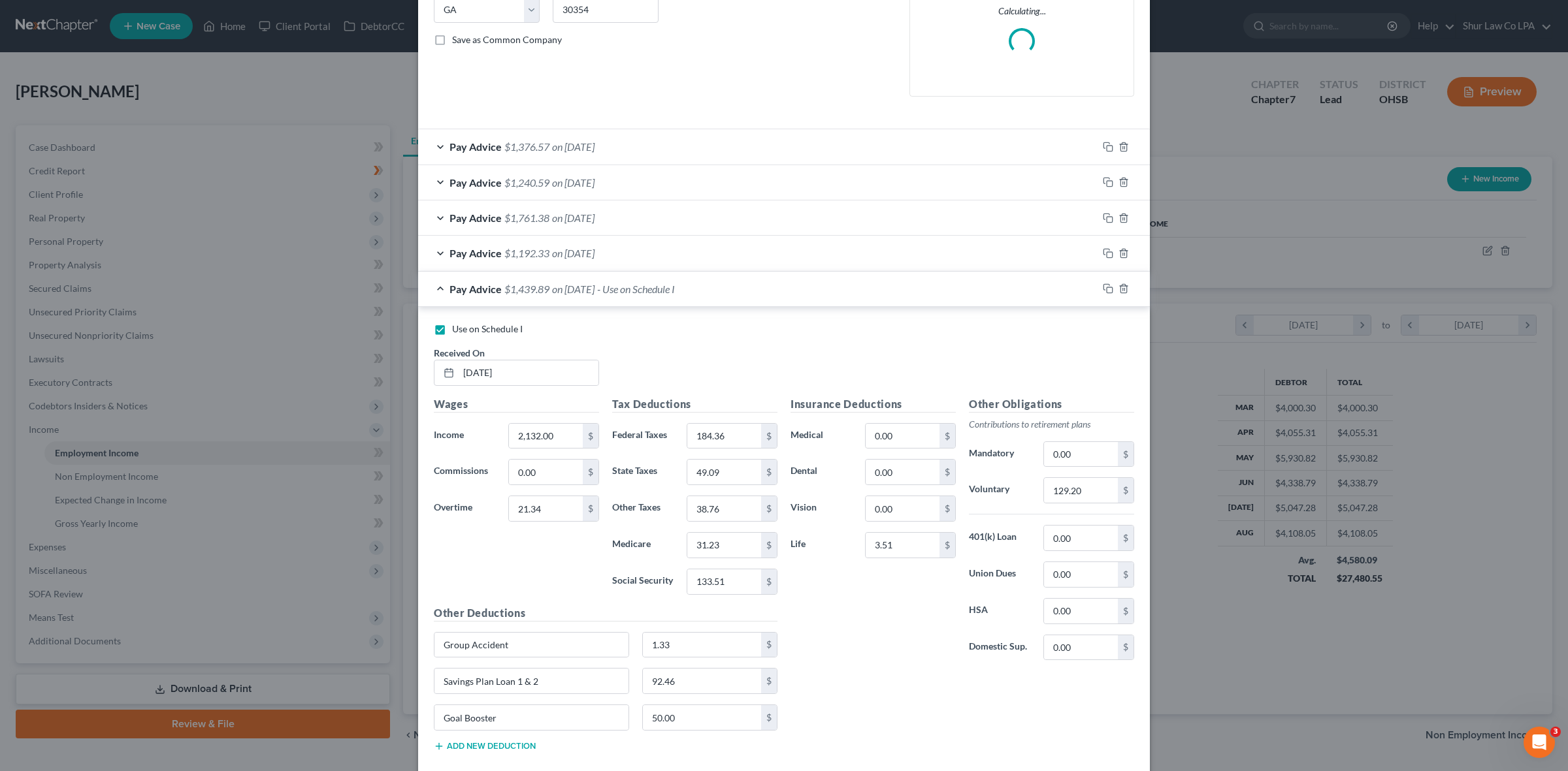
click at [431, 287] on div "Pay Advice $1,439.89 on [DATE] - Use on Schedule I" at bounding box center [758, 289] width 679 height 35
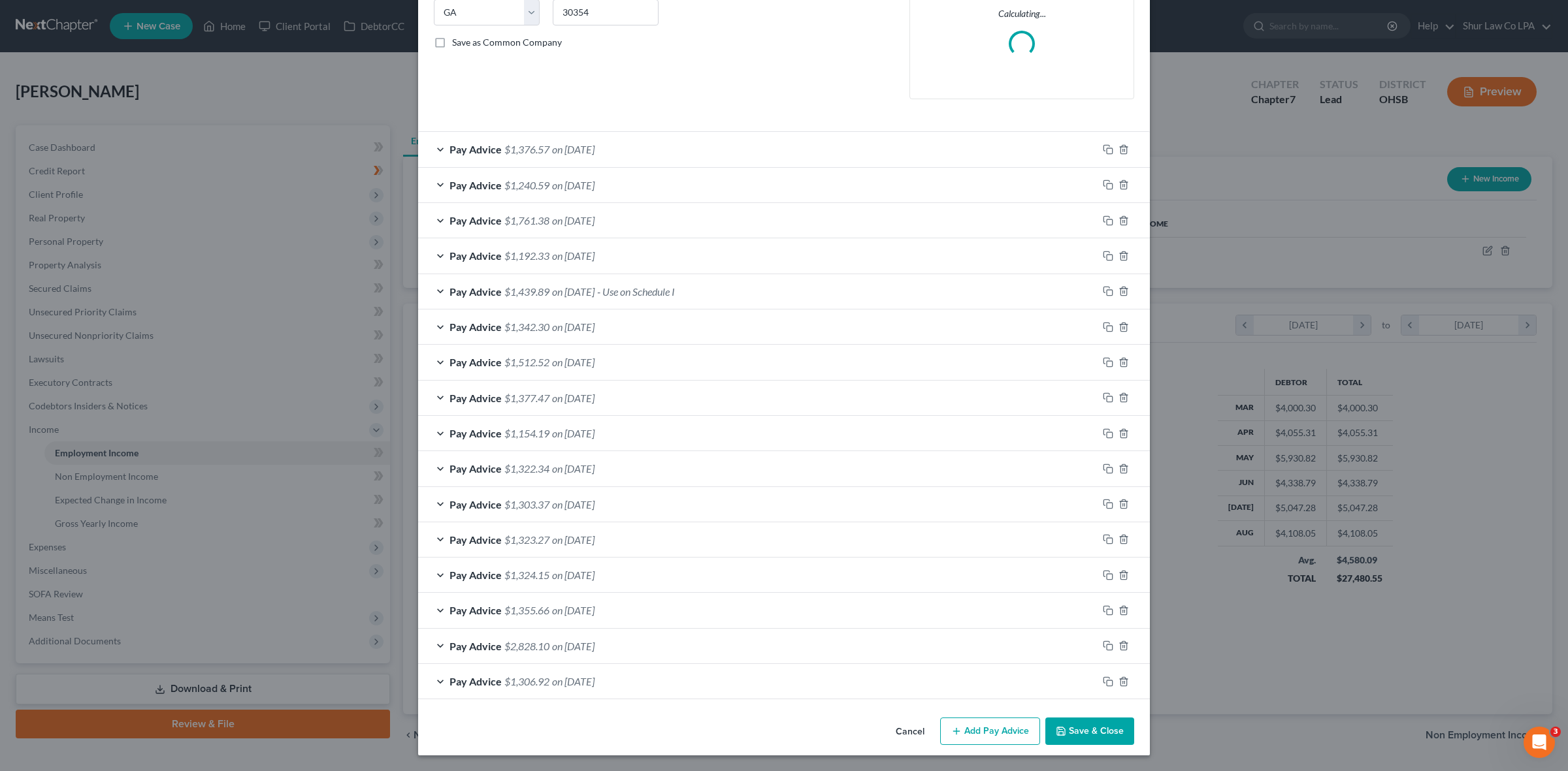
click at [431, 327] on div "Pay Advice $1,342.30 on [DATE]" at bounding box center [758, 327] width 679 height 35
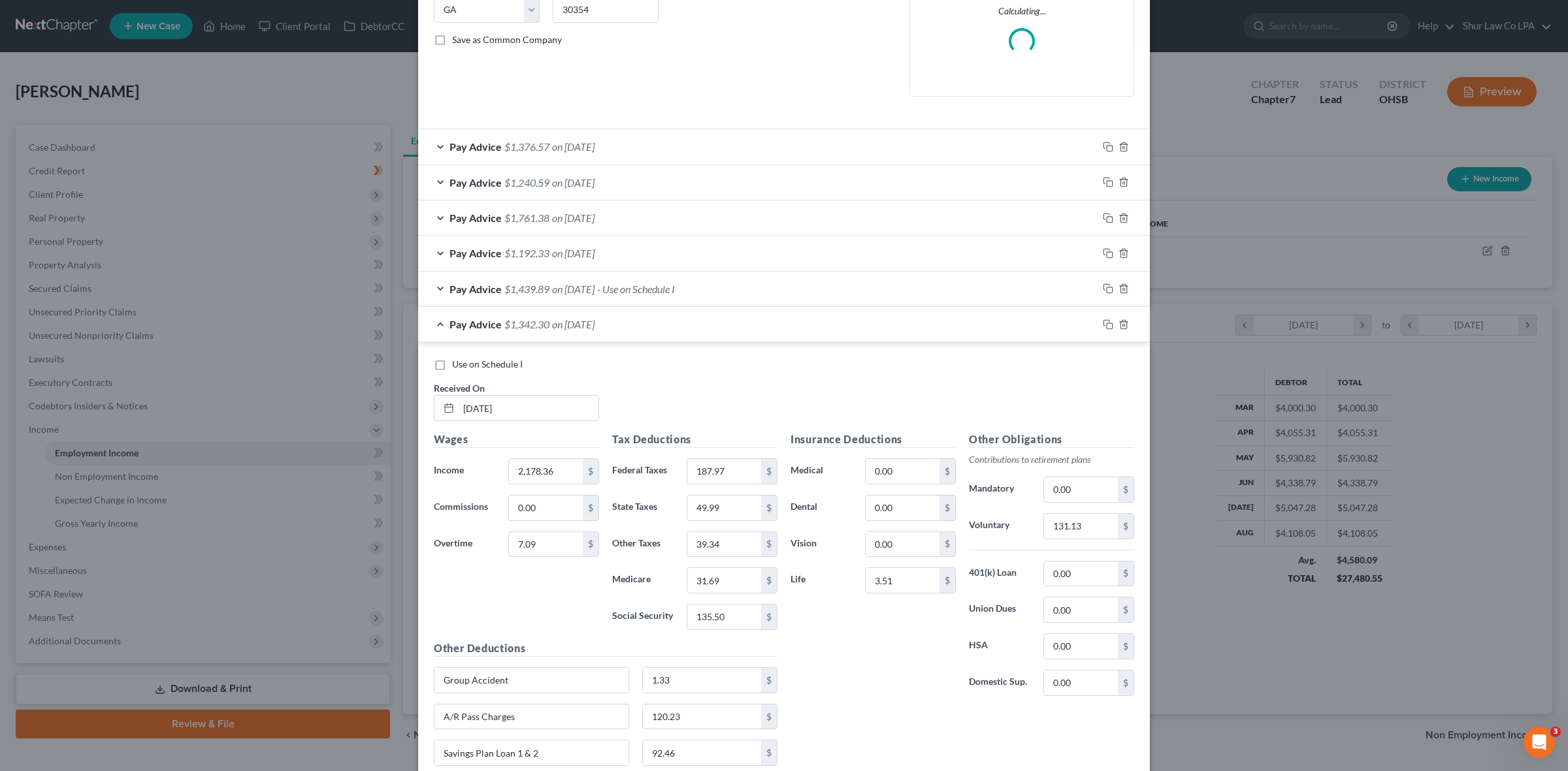
click at [431, 327] on div "Pay Advice $1,342.30 on [DATE]" at bounding box center [758, 324] width 679 height 35
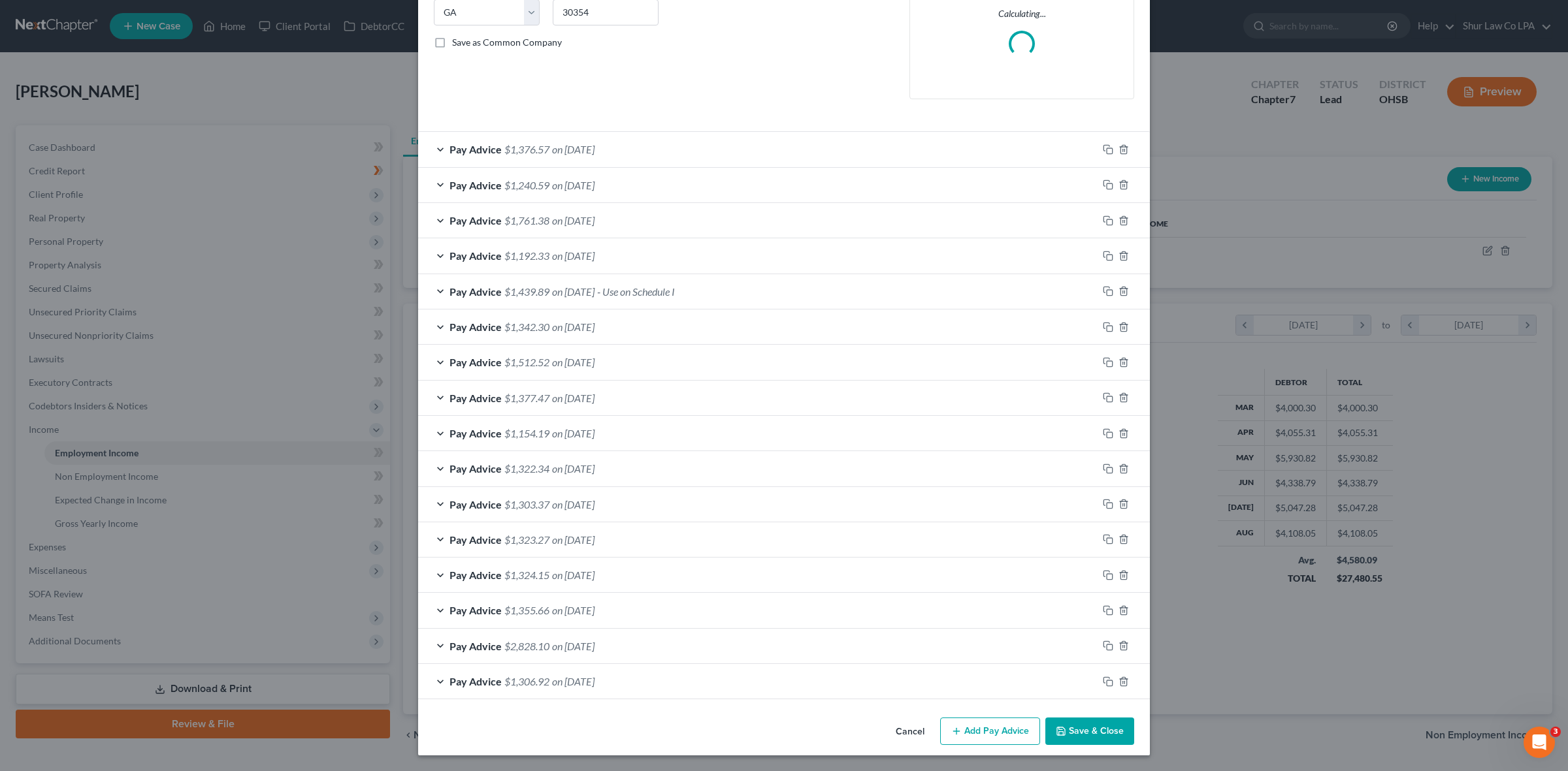
click at [431, 353] on div "Pay Advice $1,512.52 on [DATE]" at bounding box center [758, 362] width 679 height 35
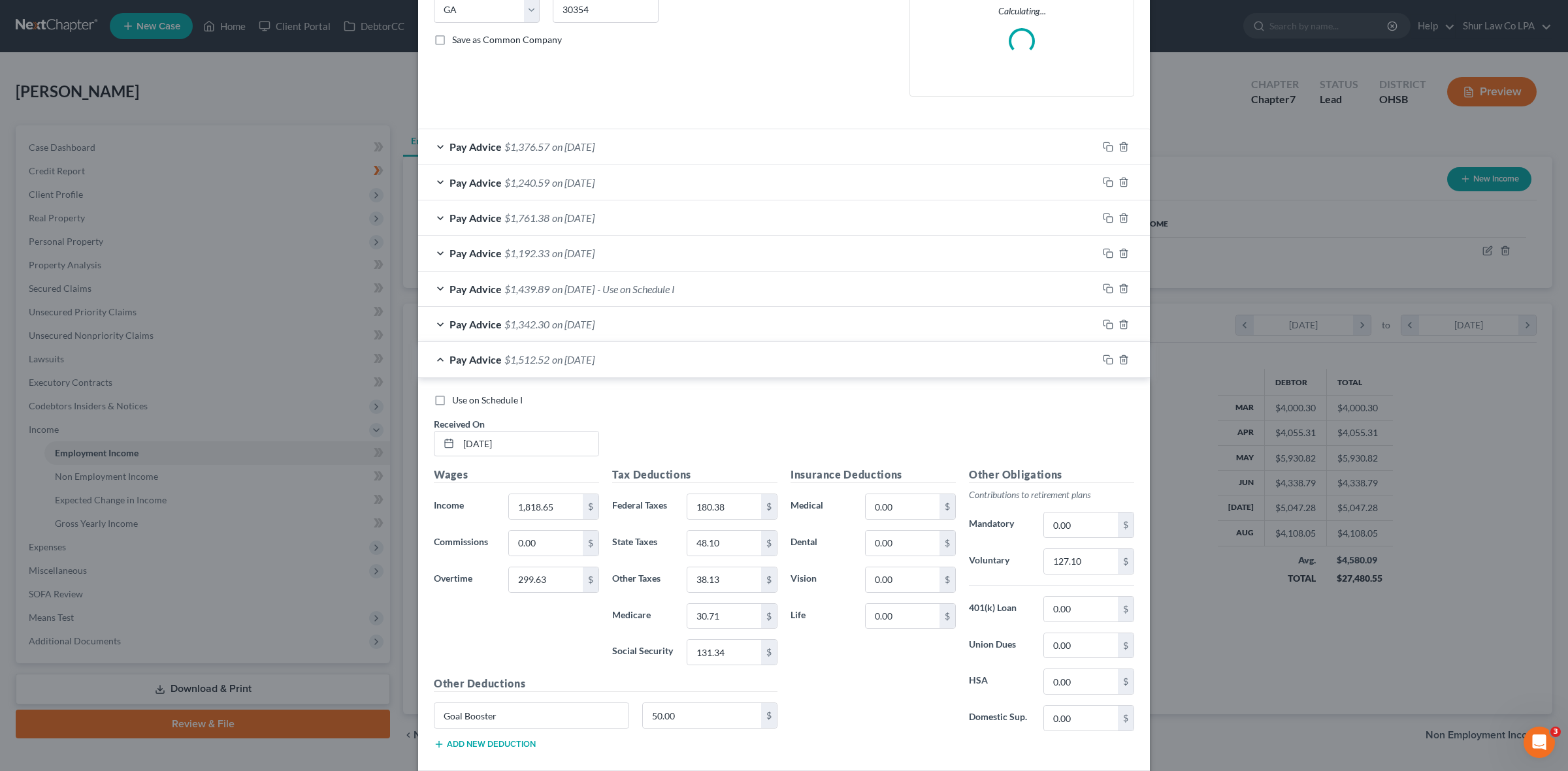
click at [431, 355] on div "Pay Advice $1,512.52 on [DATE]" at bounding box center [758, 359] width 679 height 35
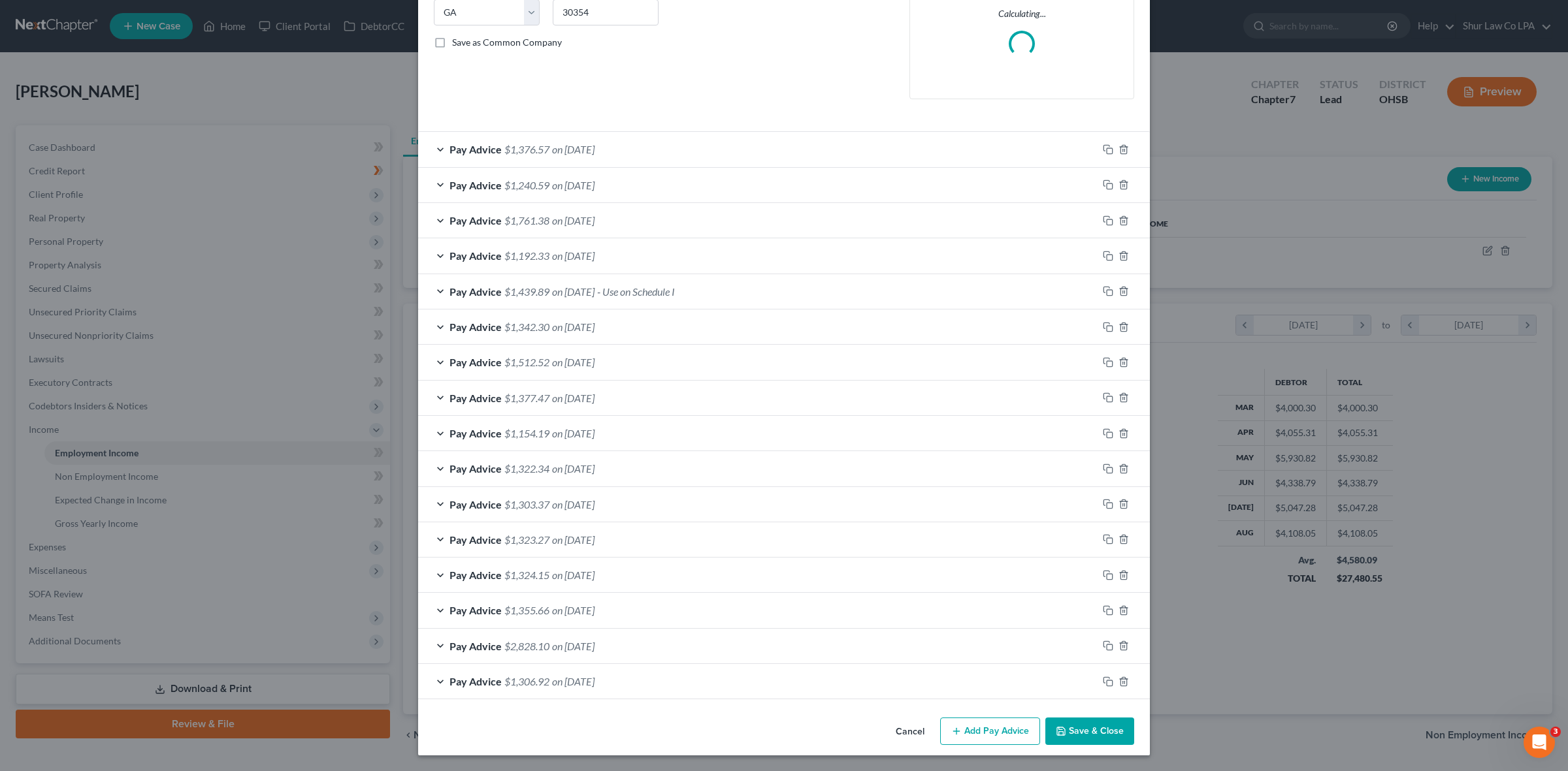
click at [431, 390] on div "Pay Advice $1,377.47 on [DATE]" at bounding box center [758, 398] width 679 height 35
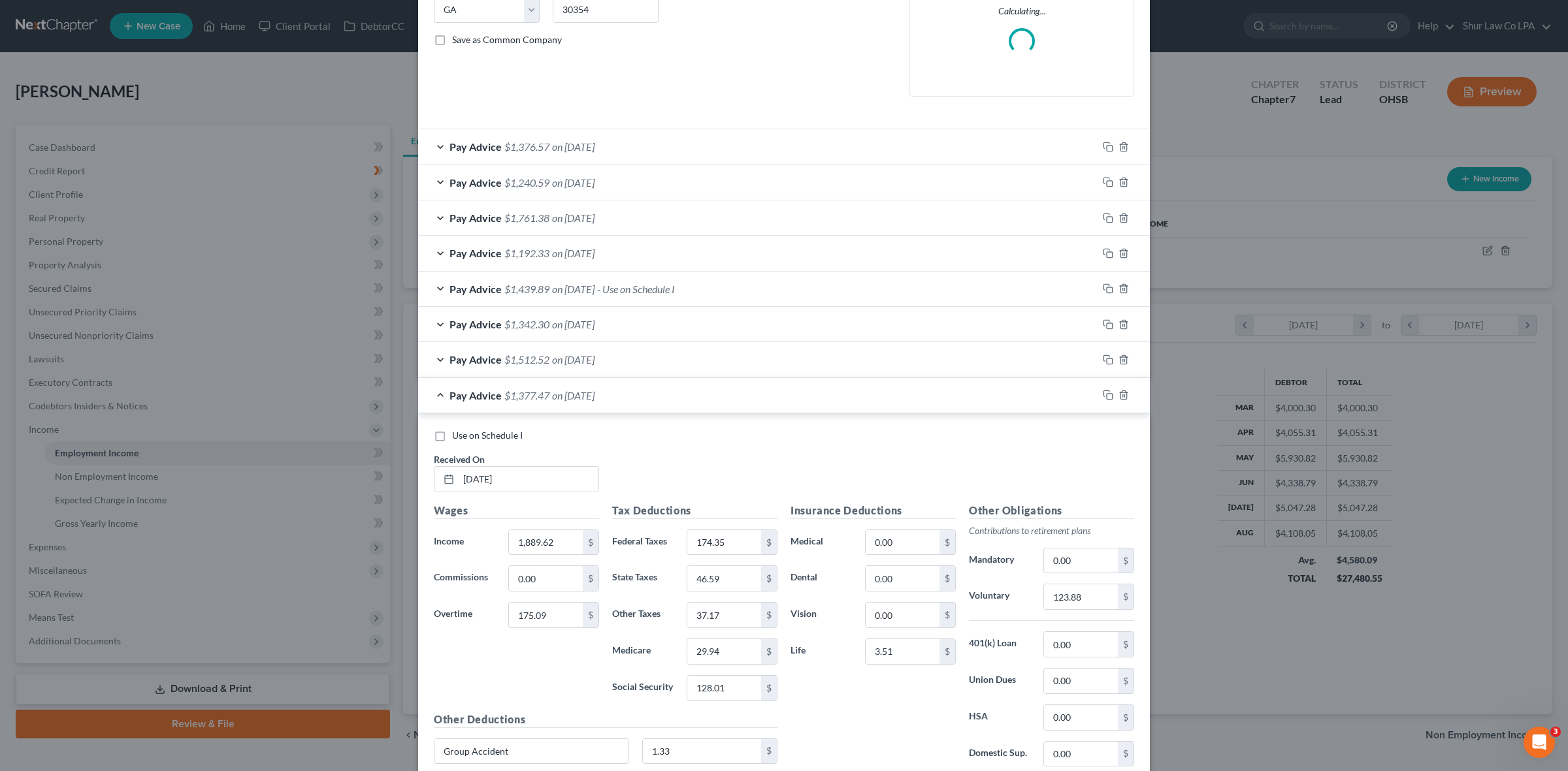
click at [431, 390] on div "Pay Advice $1,377.47 on [DATE]" at bounding box center [758, 395] width 679 height 35
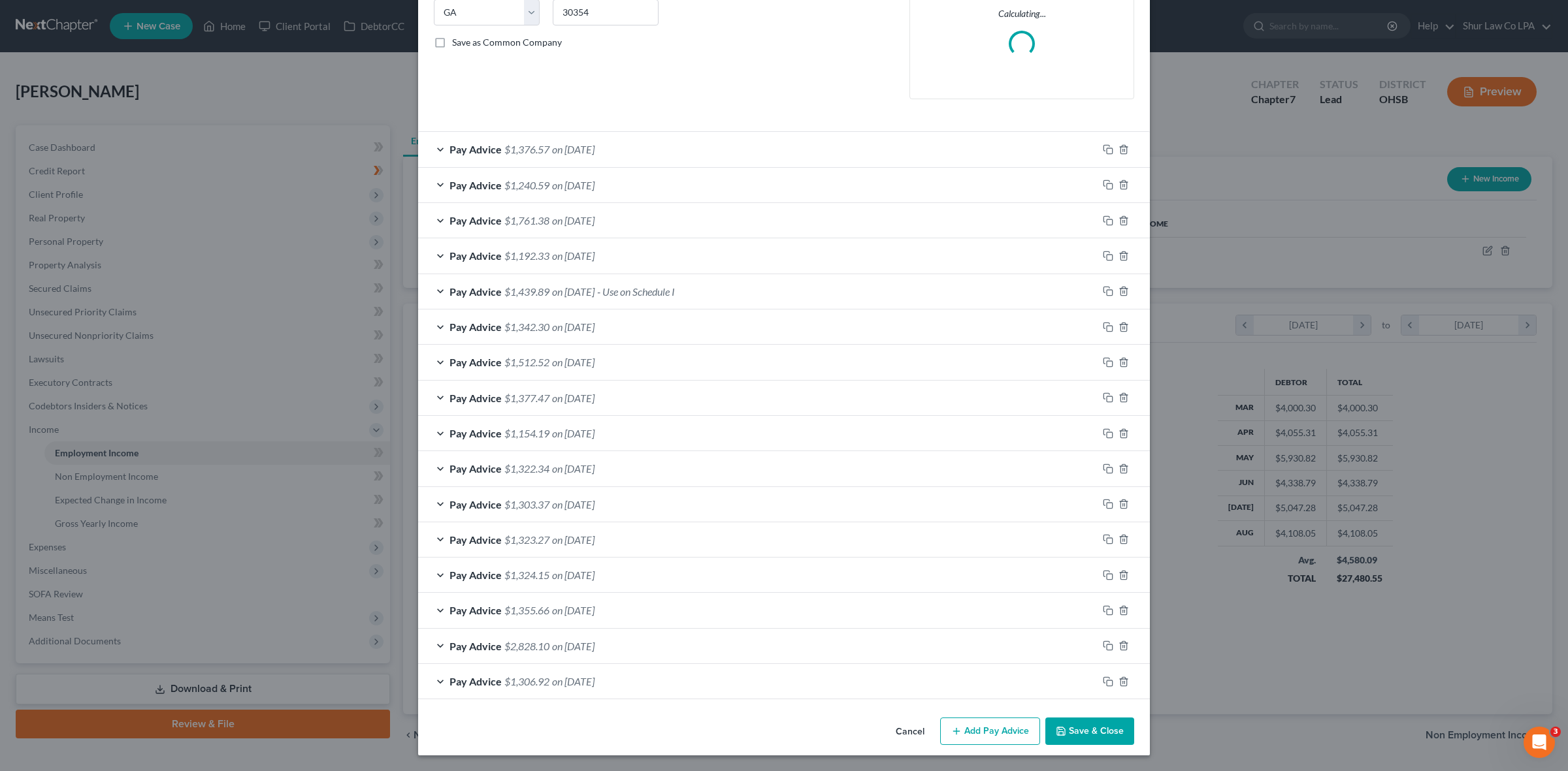
click at [435, 432] on div "Pay Advice $1,154.19 on [DATE]" at bounding box center [758, 433] width 679 height 35
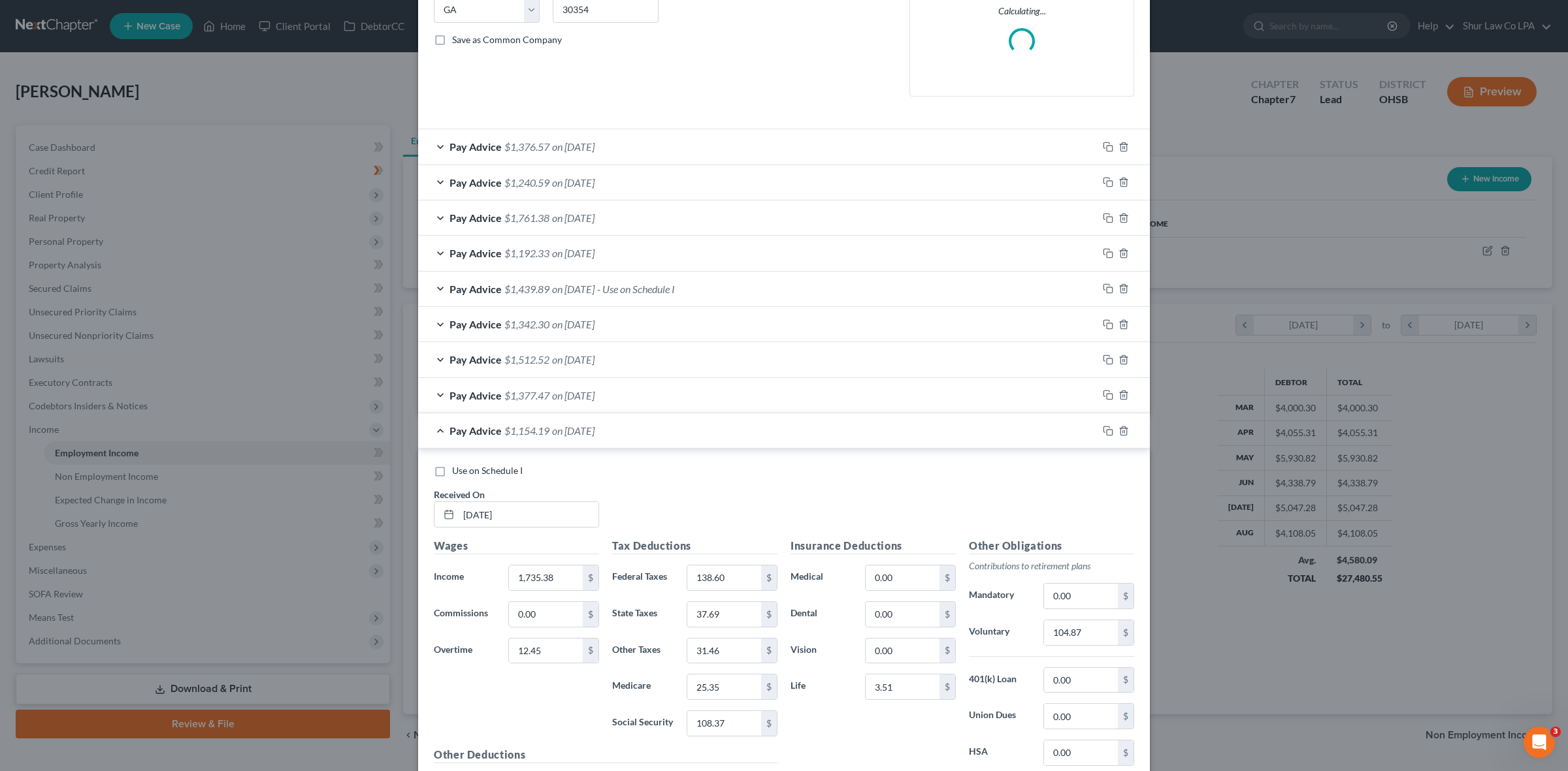
click at [436, 429] on div "Pay Advice $1,154.19 on [DATE]" at bounding box center [758, 430] width 679 height 35
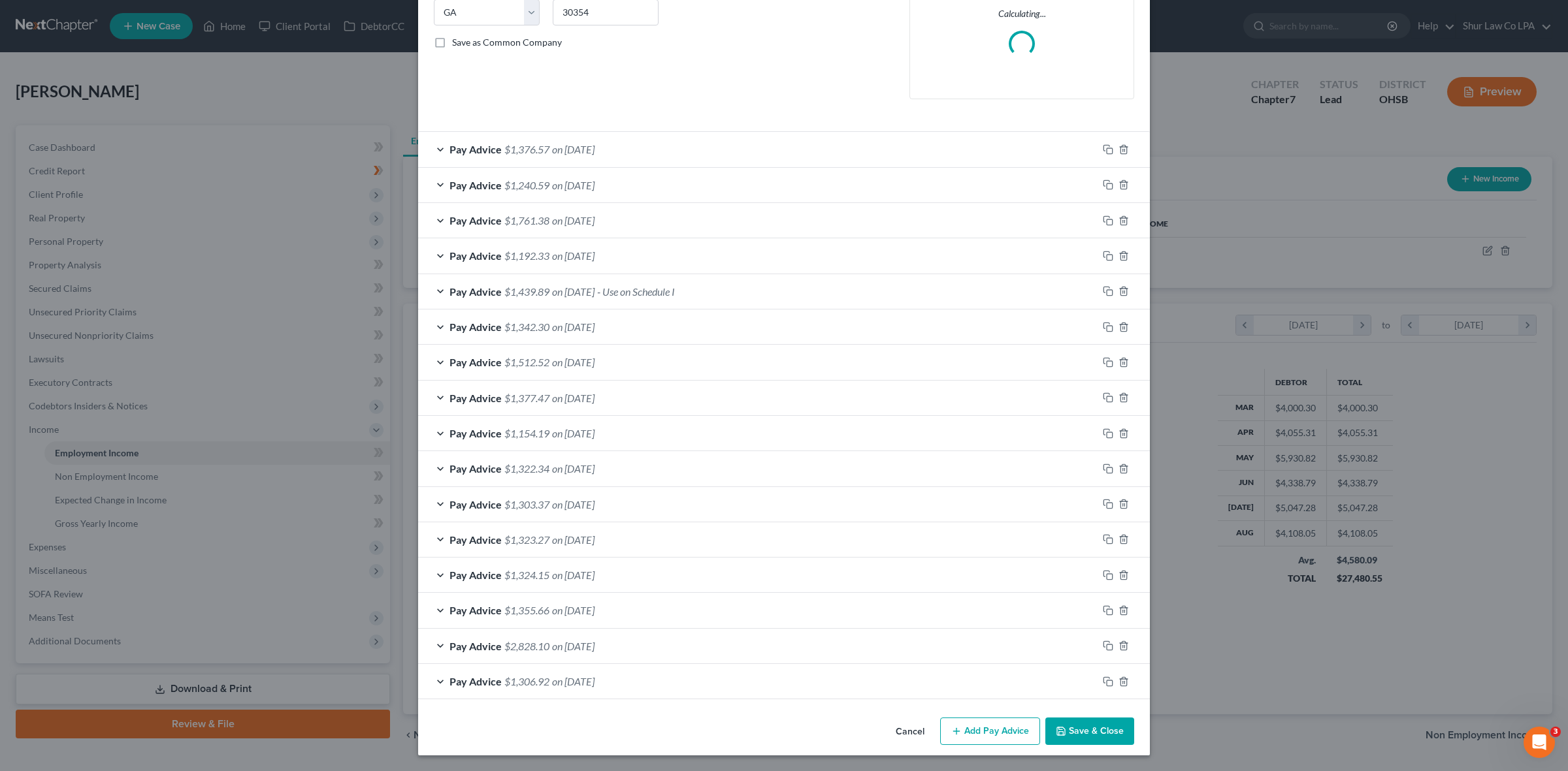
click at [433, 465] on div "Pay Advice $1,322.34 on [DATE]" at bounding box center [758, 468] width 679 height 35
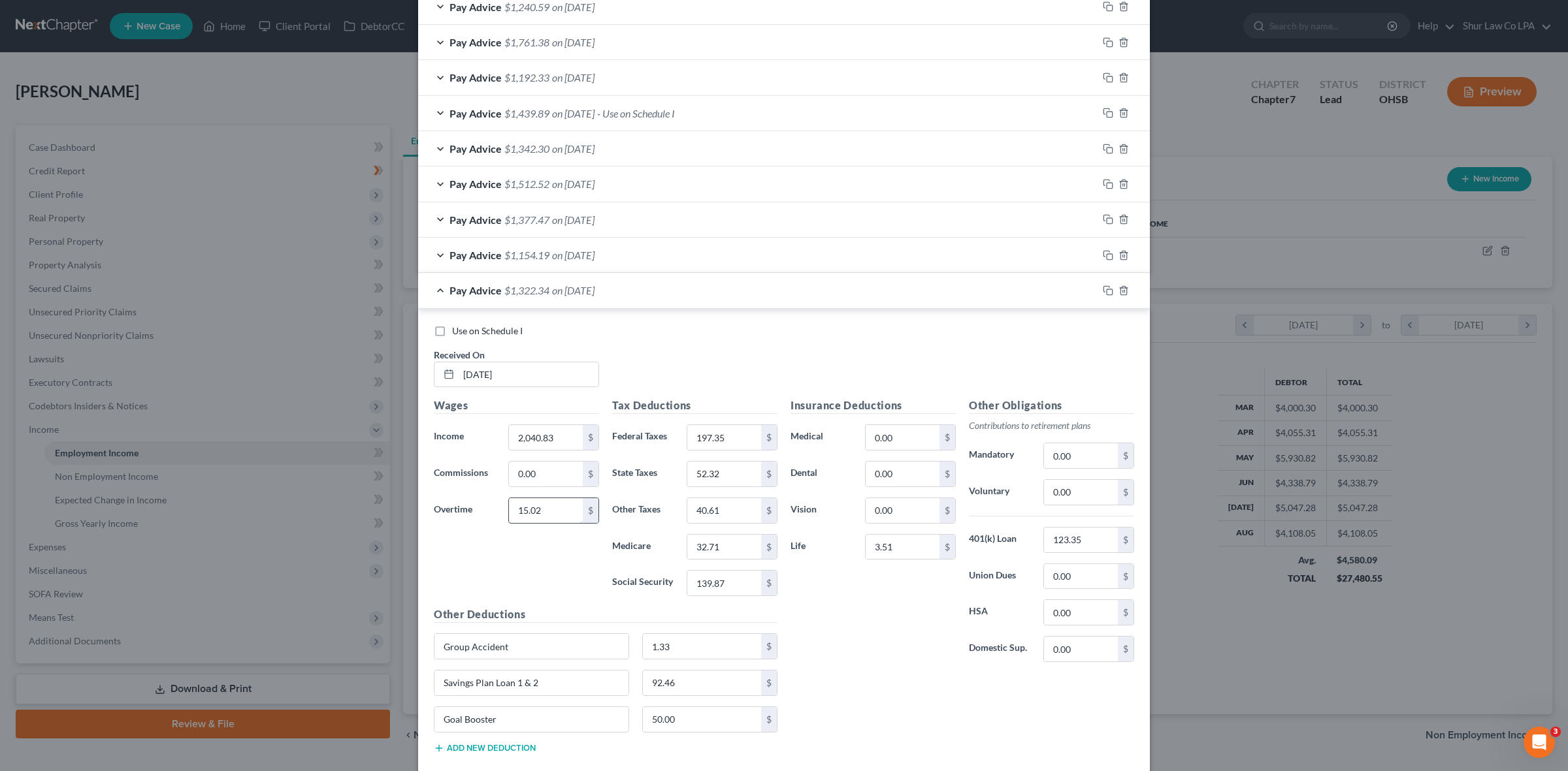
scroll to position [518, 0]
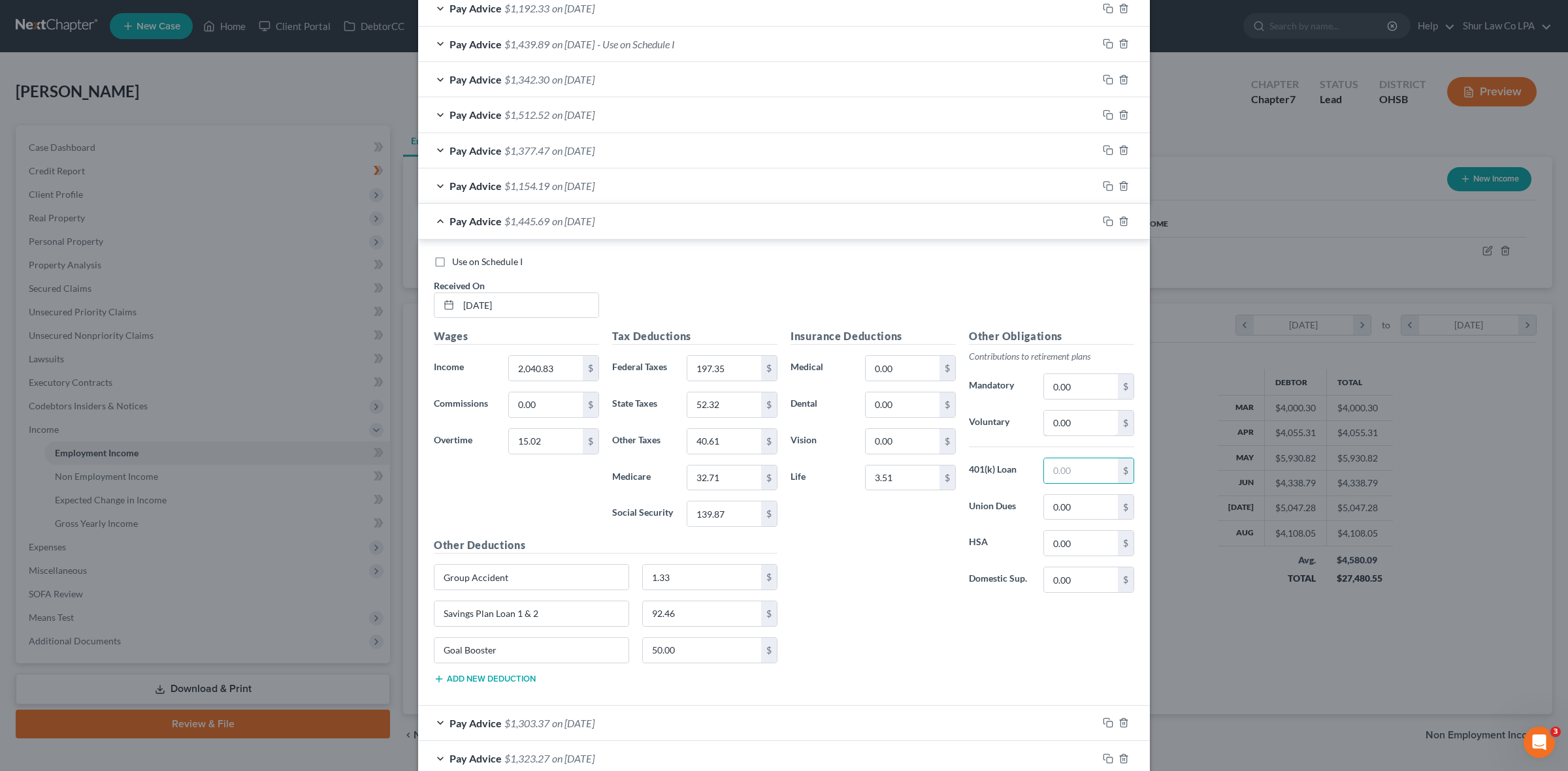
paste input "123.35"
type input "123.35"
click at [436, 222] on div "Pay Advice $1,322.34 on [DATE]" at bounding box center [758, 221] width 679 height 35
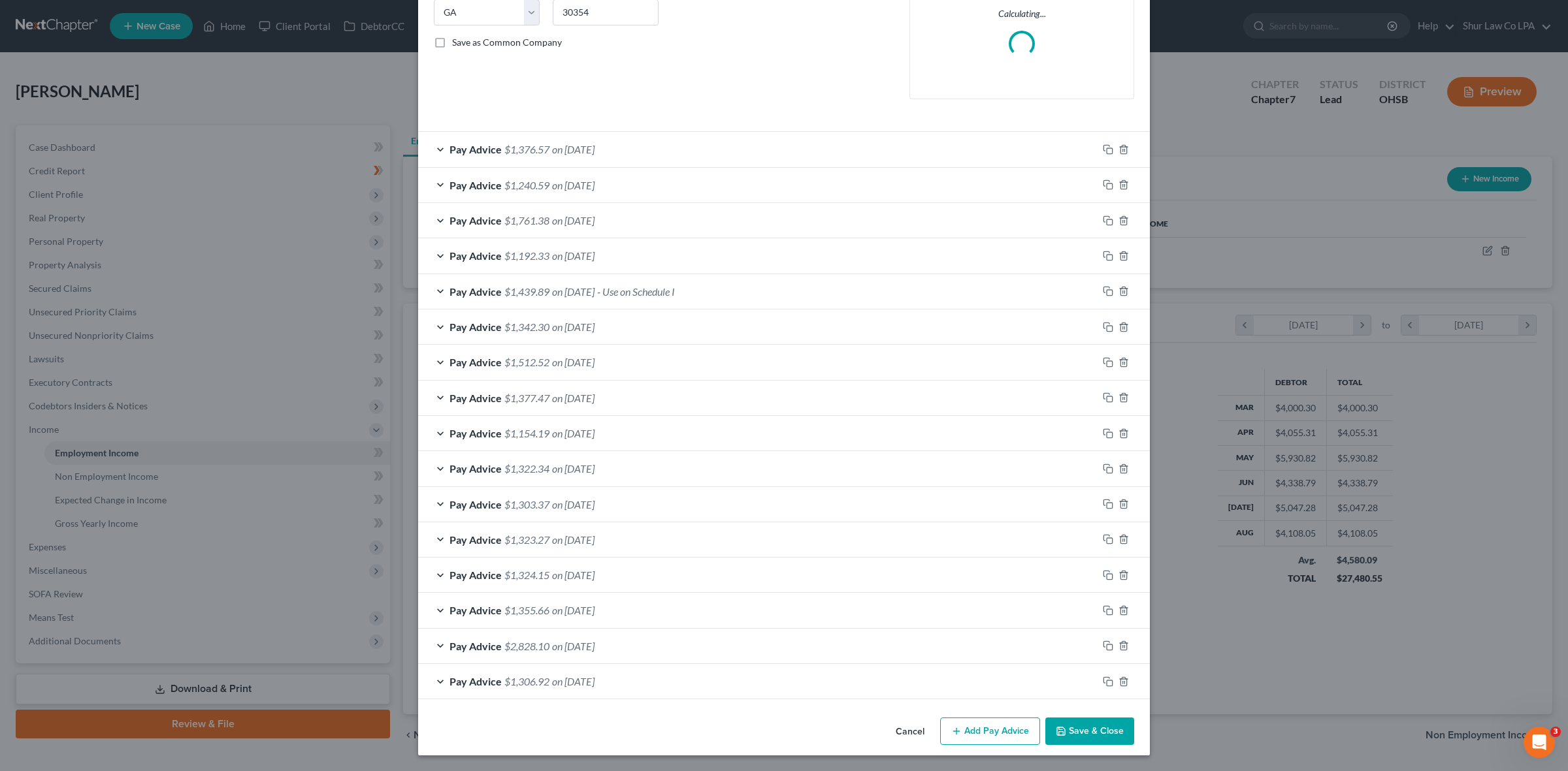
scroll to position [273, 0]
click at [436, 359] on div "Pay Advice $1,512.52 on [DATE]" at bounding box center [758, 362] width 679 height 35
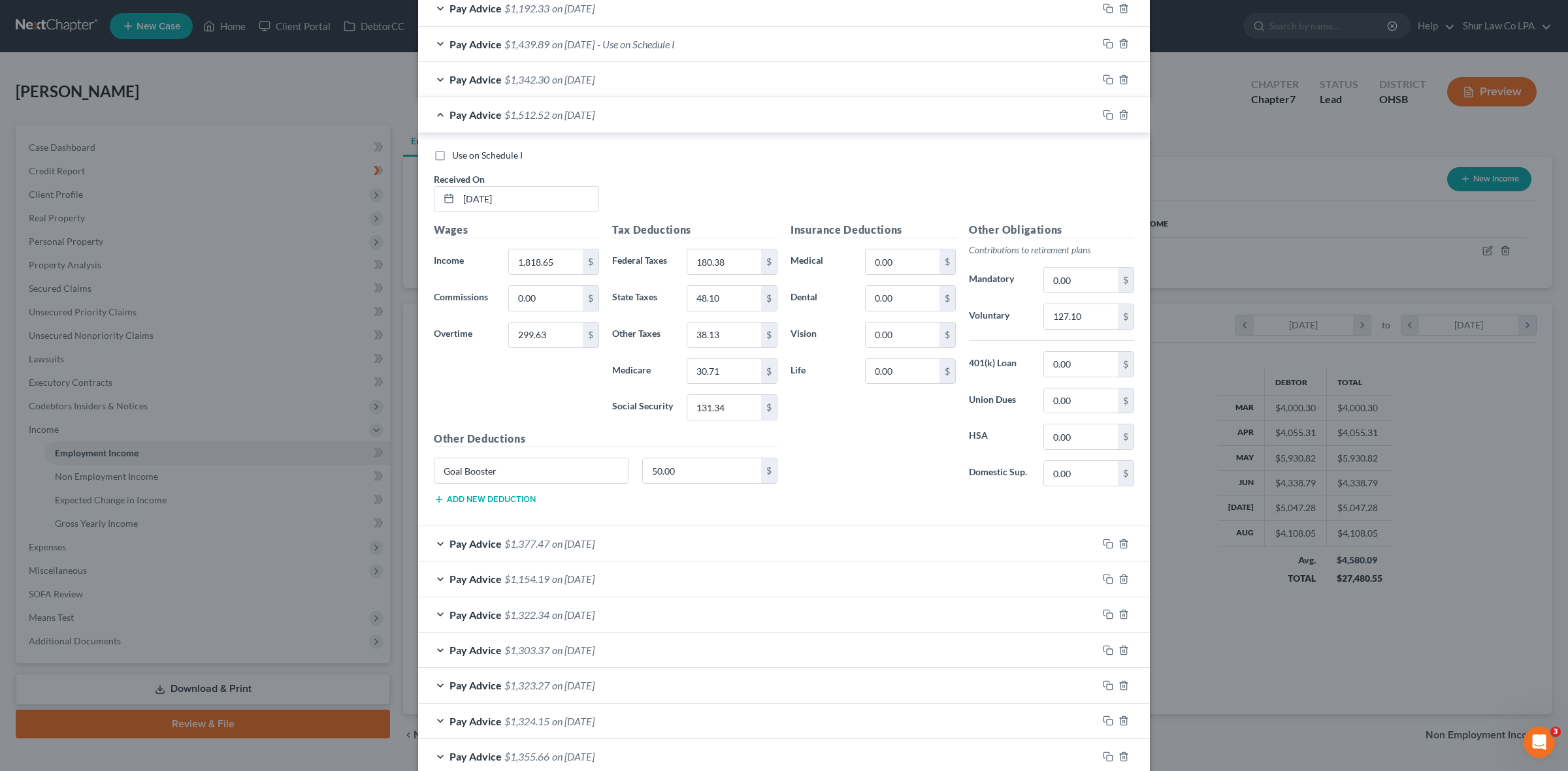
click at [433, 113] on div "Pay Advice $1,512.52 on [DATE]" at bounding box center [758, 115] width 679 height 35
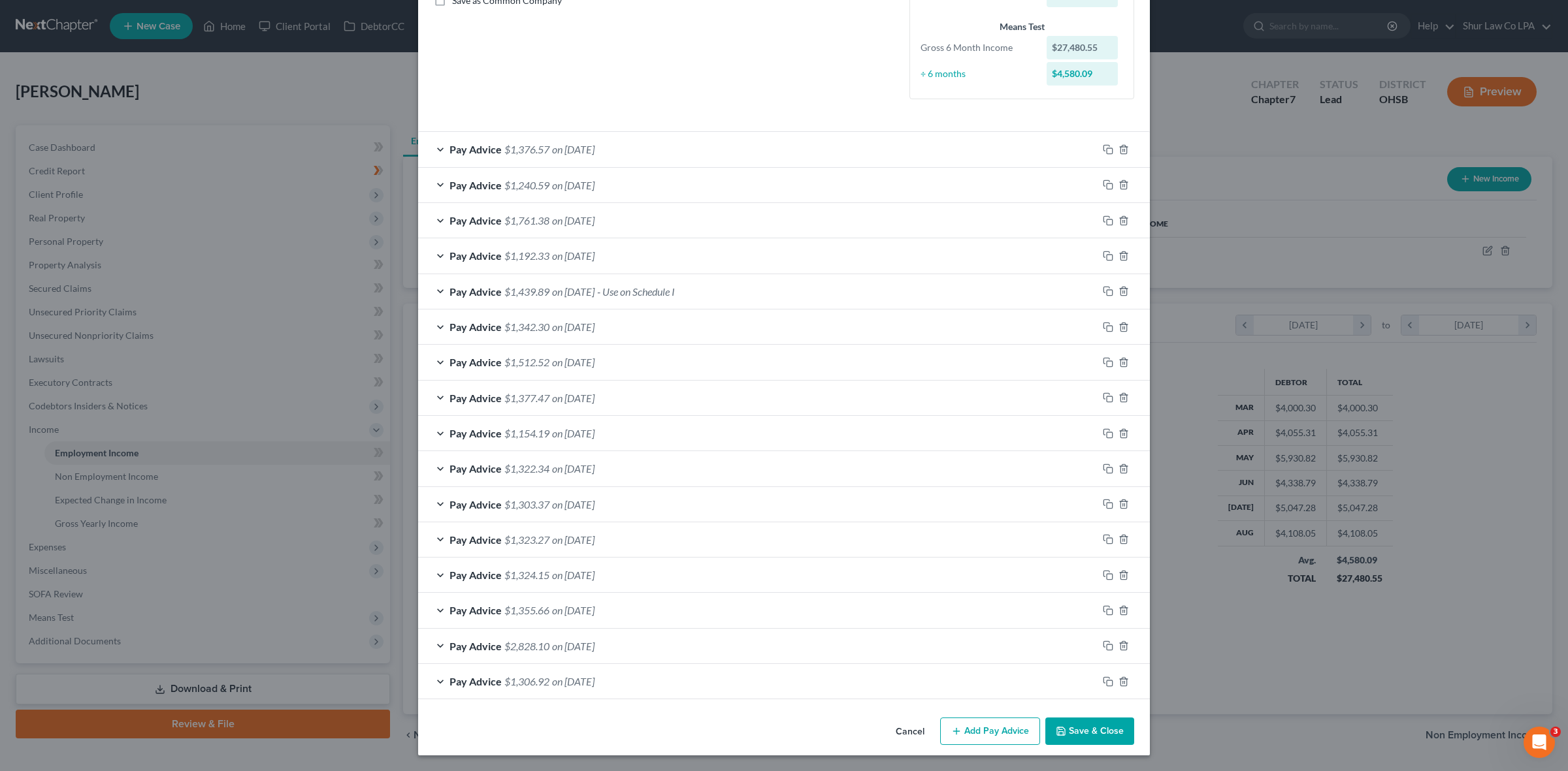
scroll to position [315, 0]
click at [432, 397] on div "Pay Advice $1,377.47 on [DATE]" at bounding box center [758, 398] width 679 height 35
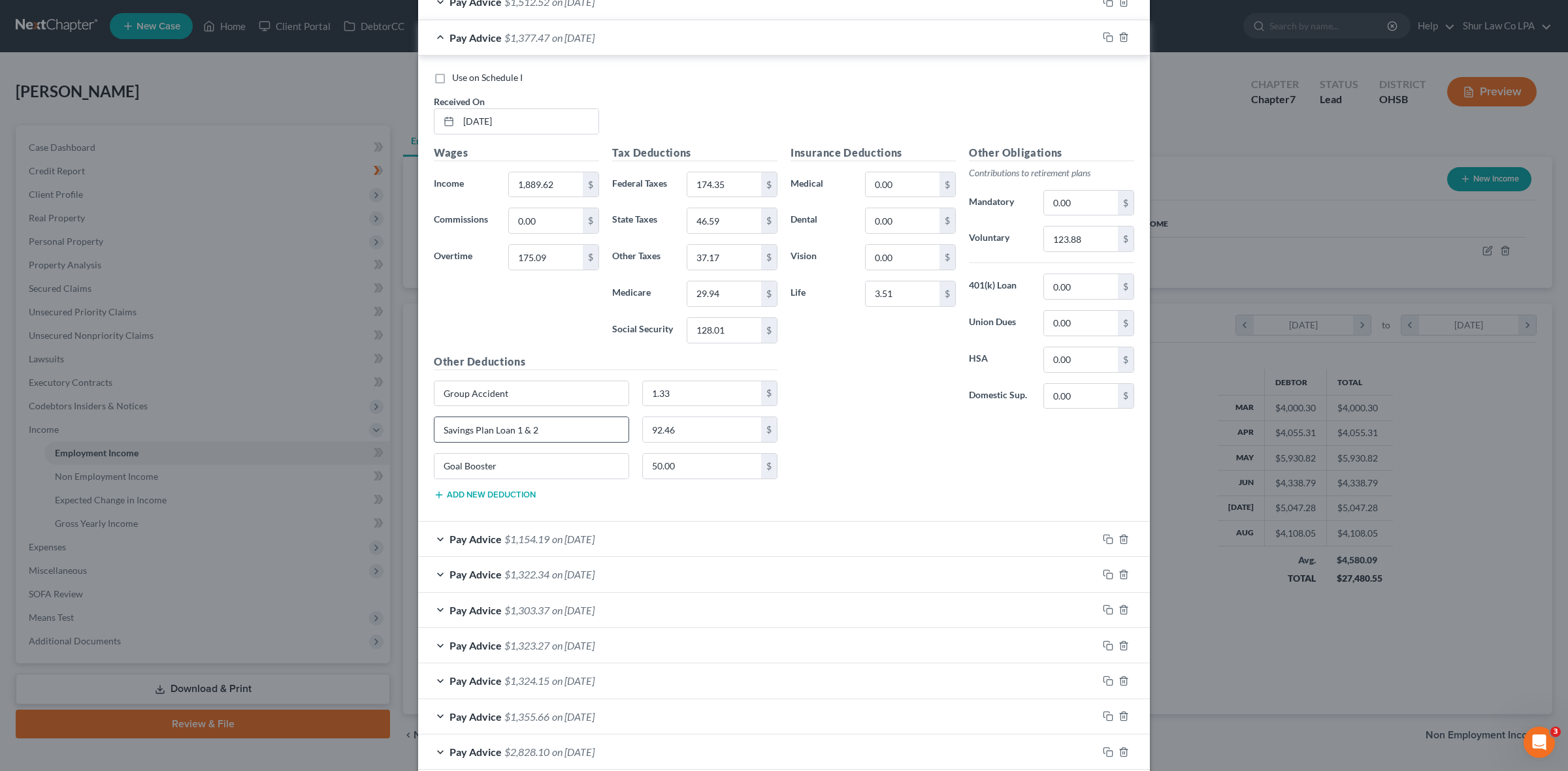
scroll to position [723, 0]
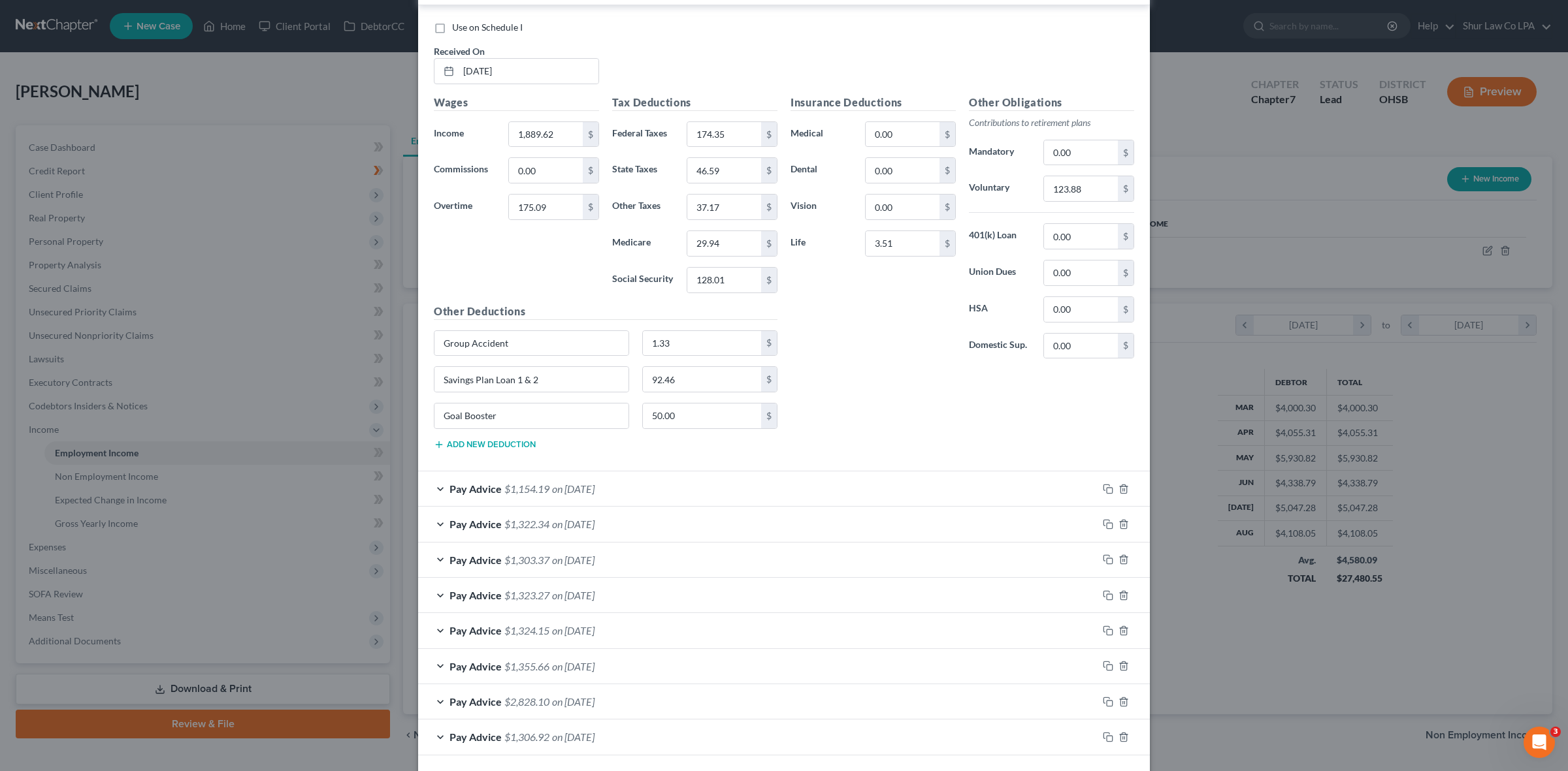
click at [435, 494] on div "Pay Advice $1,154.19 on [DATE]" at bounding box center [758, 489] width 679 height 35
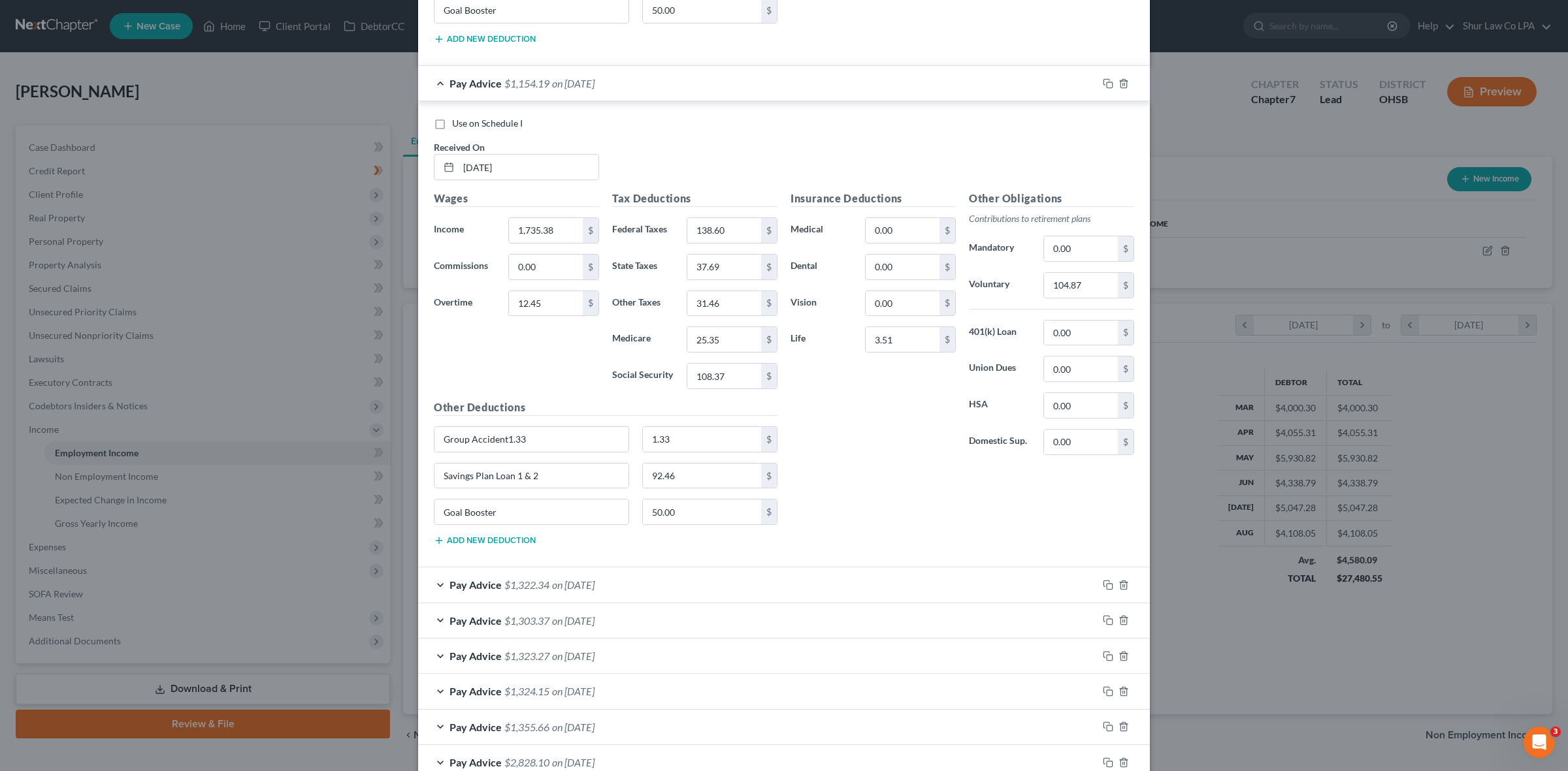
scroll to position [1131, 0]
drag, startPoint x: 439, startPoint y: 585, endPoint x: 465, endPoint y: 578, distance: 26.9
click at [439, 585] on div "Pay Advice $1,322.34 on [DATE]" at bounding box center [758, 582] width 679 height 35
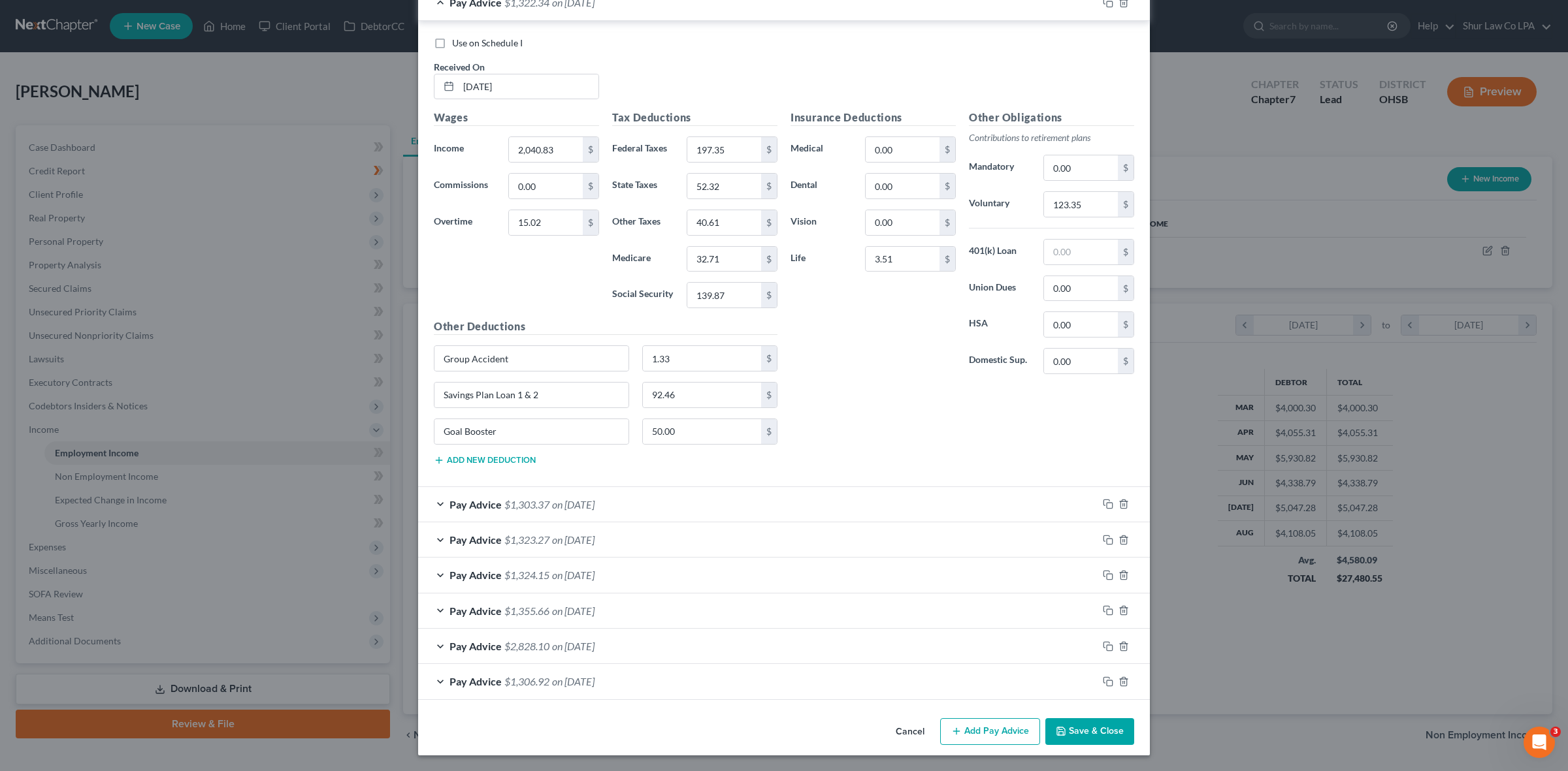
drag, startPoint x: 433, startPoint y: 497, endPoint x: 532, endPoint y: 507, distance: 99.5
click at [432, 497] on div "Pay Advice $1,303.37 on [DATE]" at bounding box center [758, 504] width 679 height 35
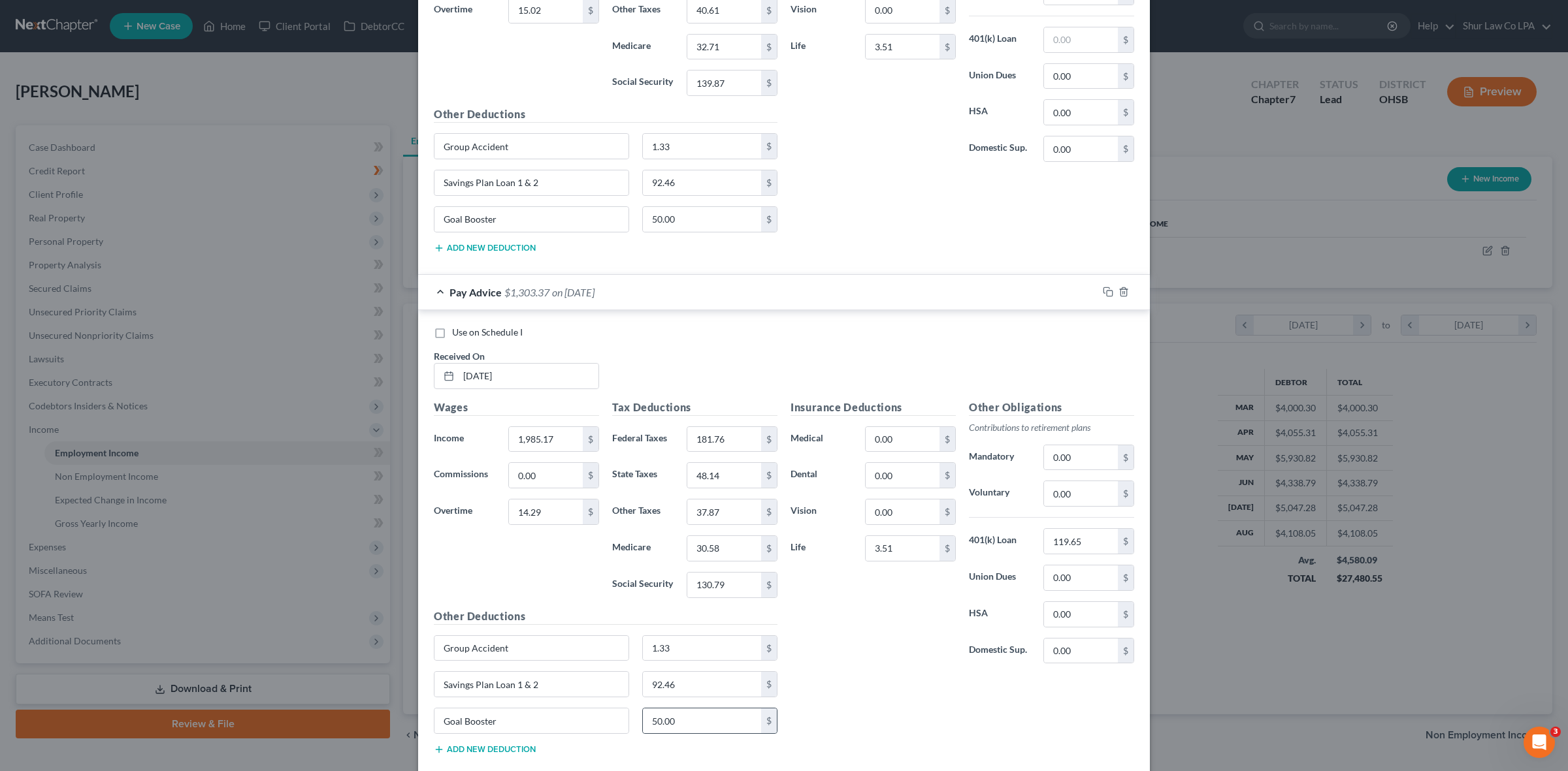
scroll to position [2193, 0]
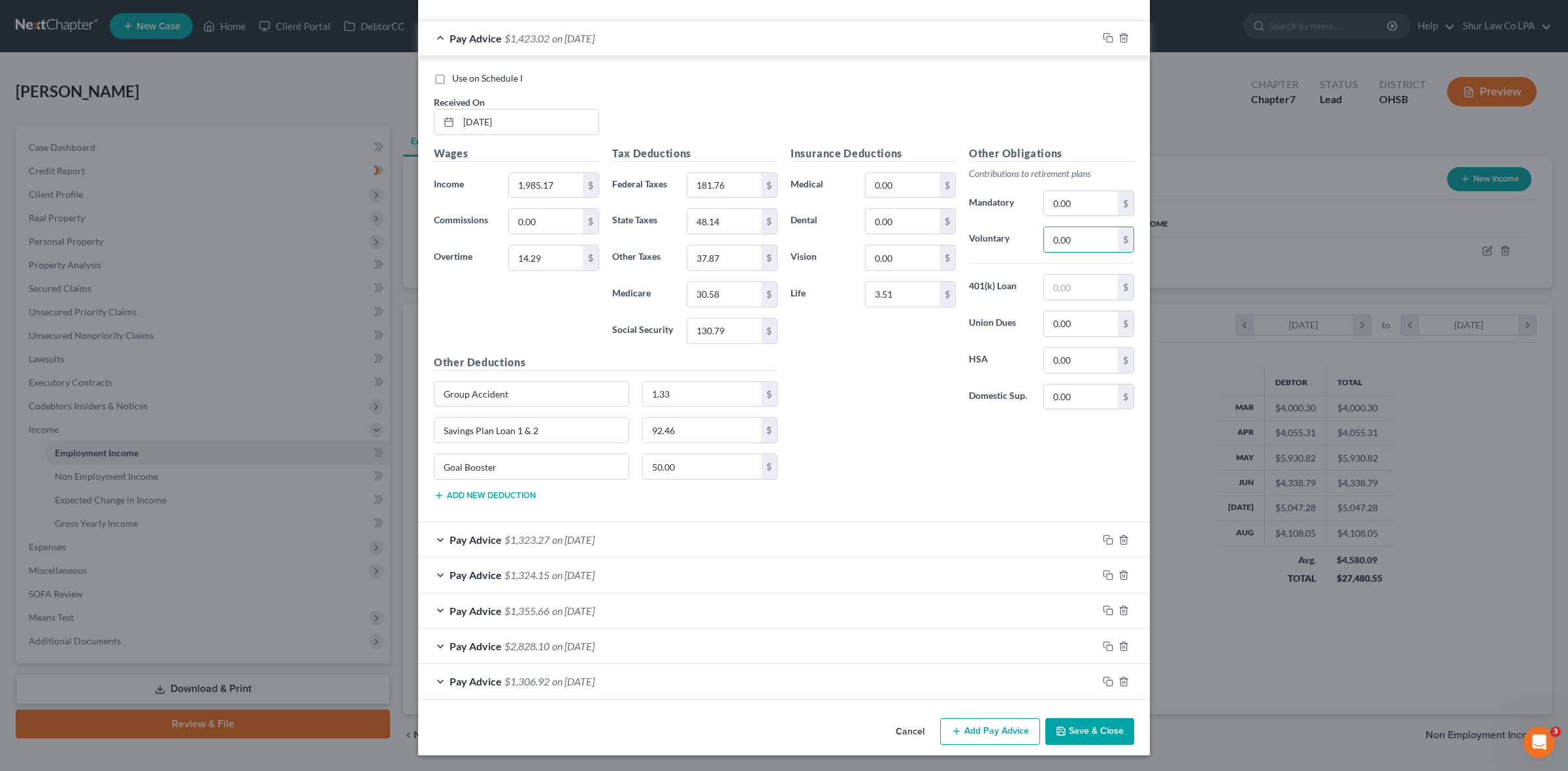
paste input "119.65"
type input "119.65"
drag, startPoint x: 435, startPoint y: 524, endPoint x: 430, endPoint y: 530, distance: 7.8
click at [430, 528] on div "Pay Advice $1,323.27 on [DATE]" at bounding box center [758, 539] width 679 height 35
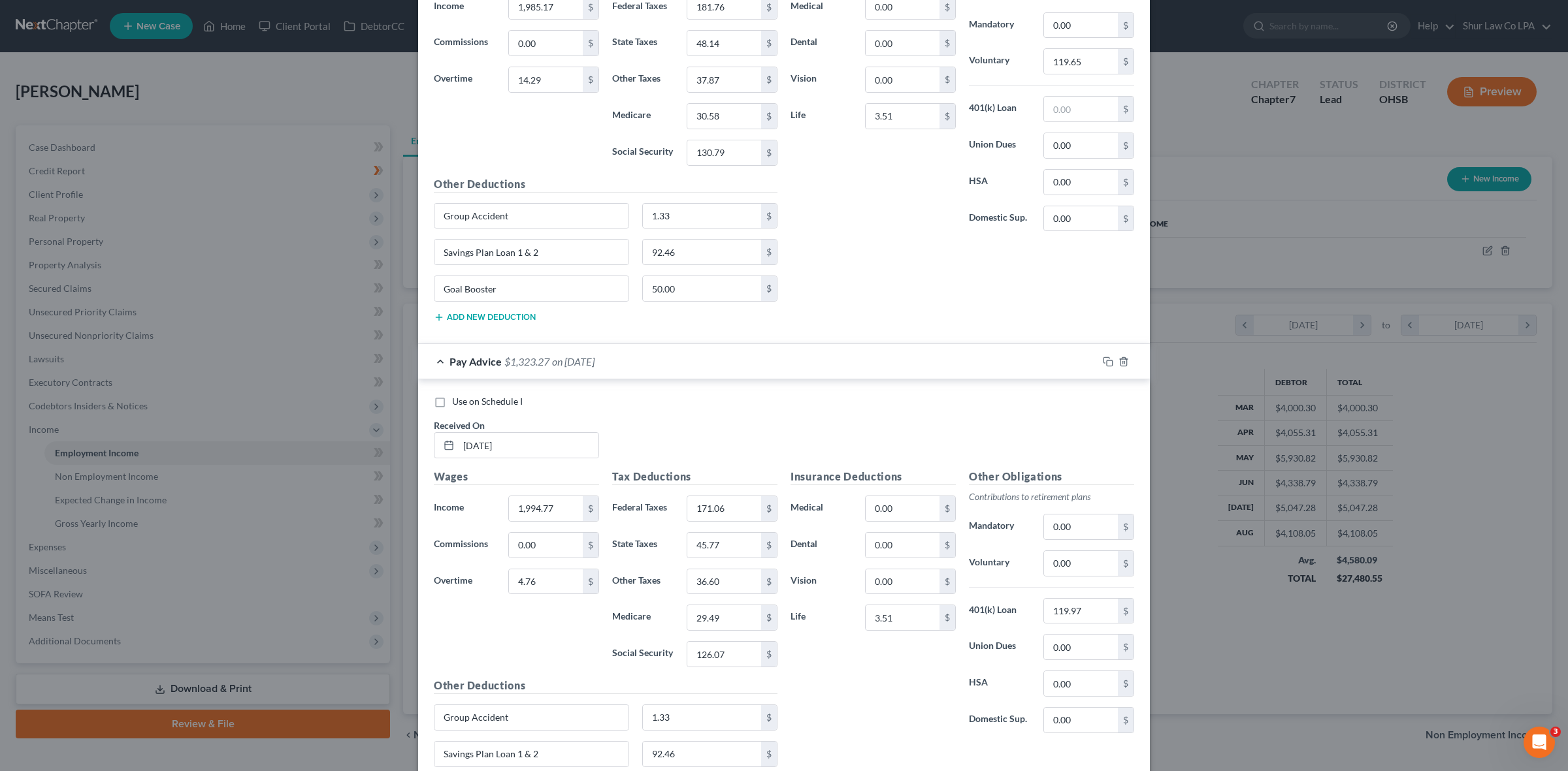
scroll to position [2601, 0]
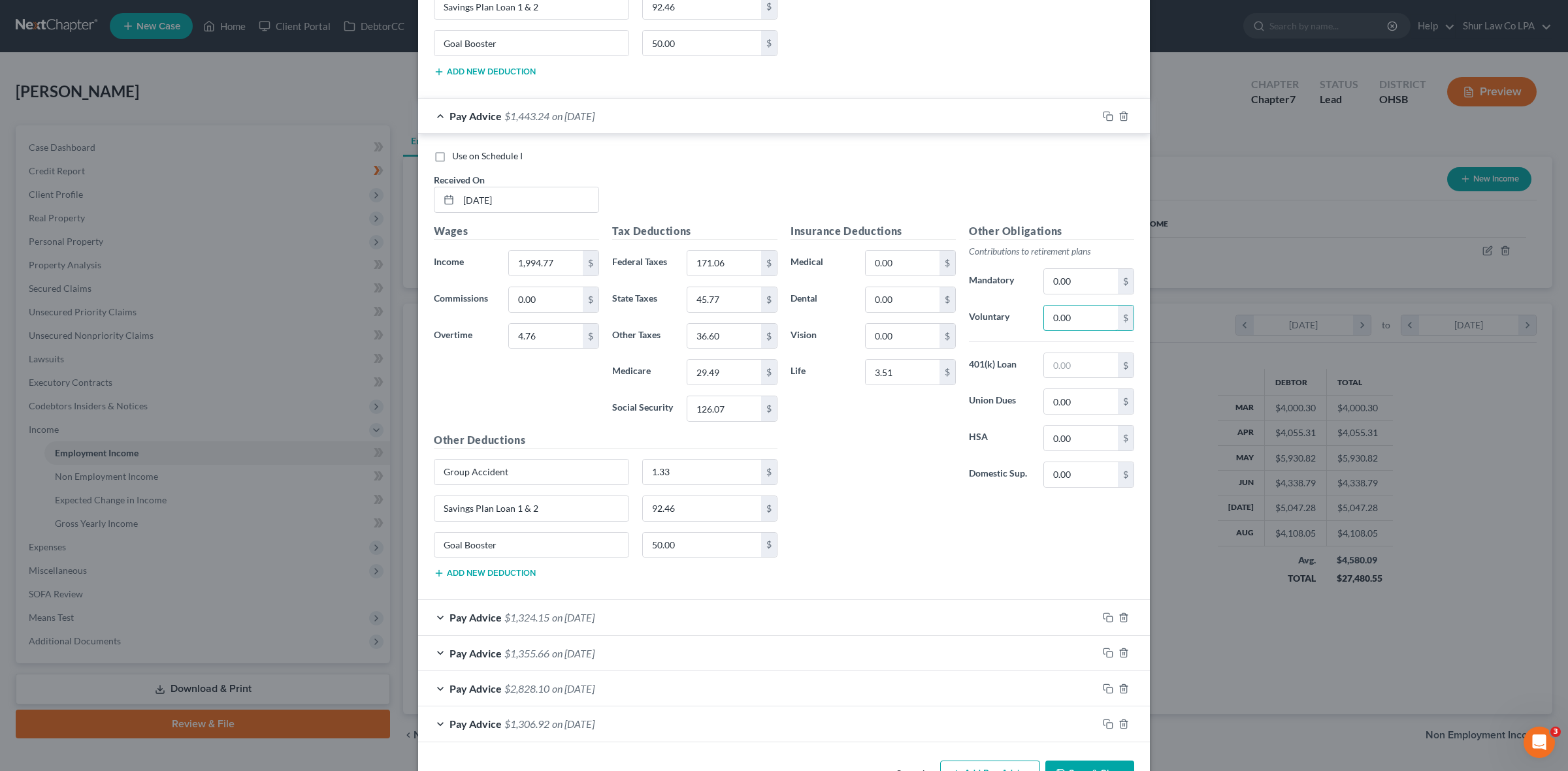
paste input "119.97"
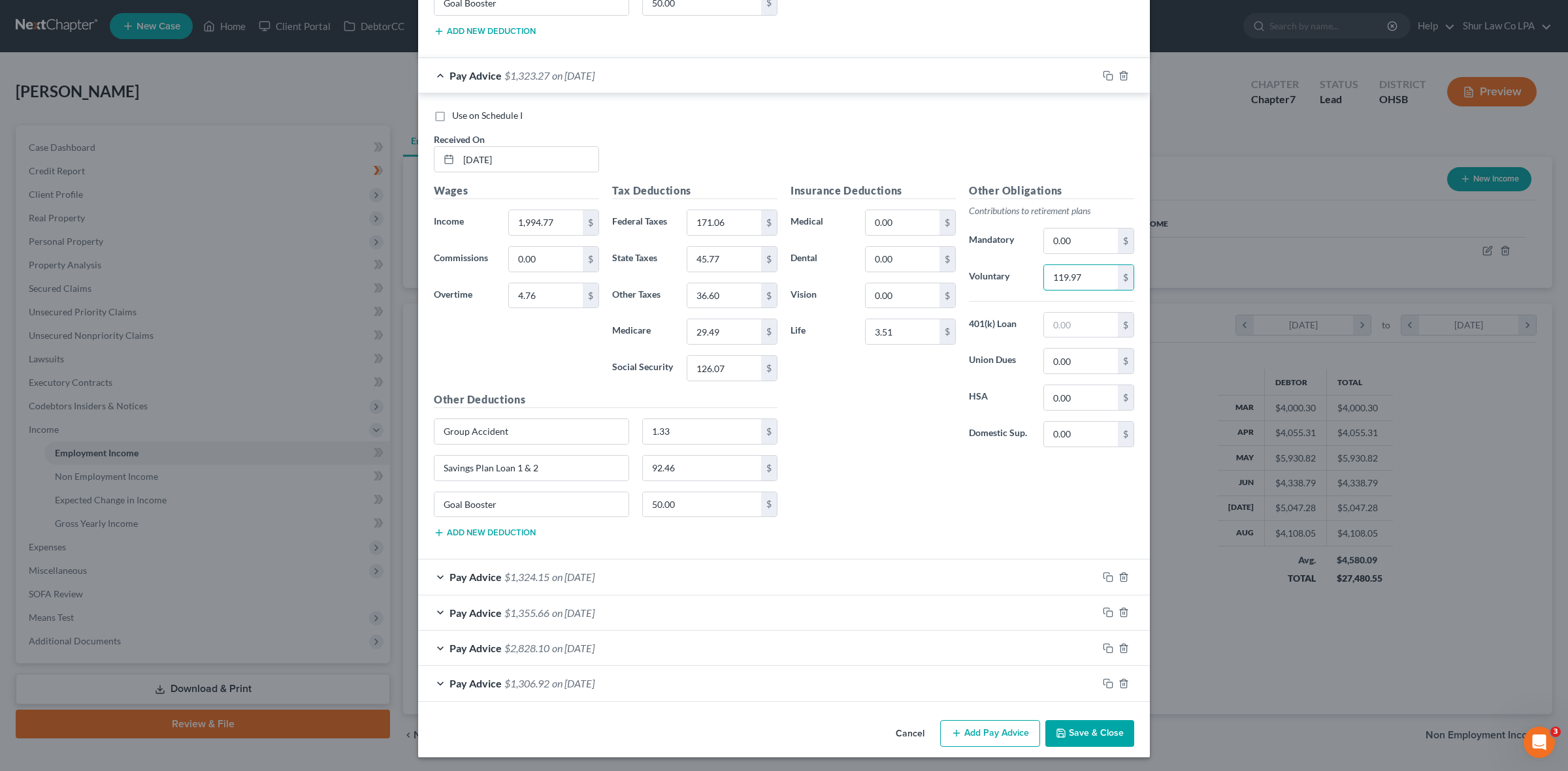
scroll to position [2663, 0]
type input "119.97"
click at [430, 580] on div "Pay Advice $1,324.15 on [DATE]" at bounding box center [758, 575] width 679 height 35
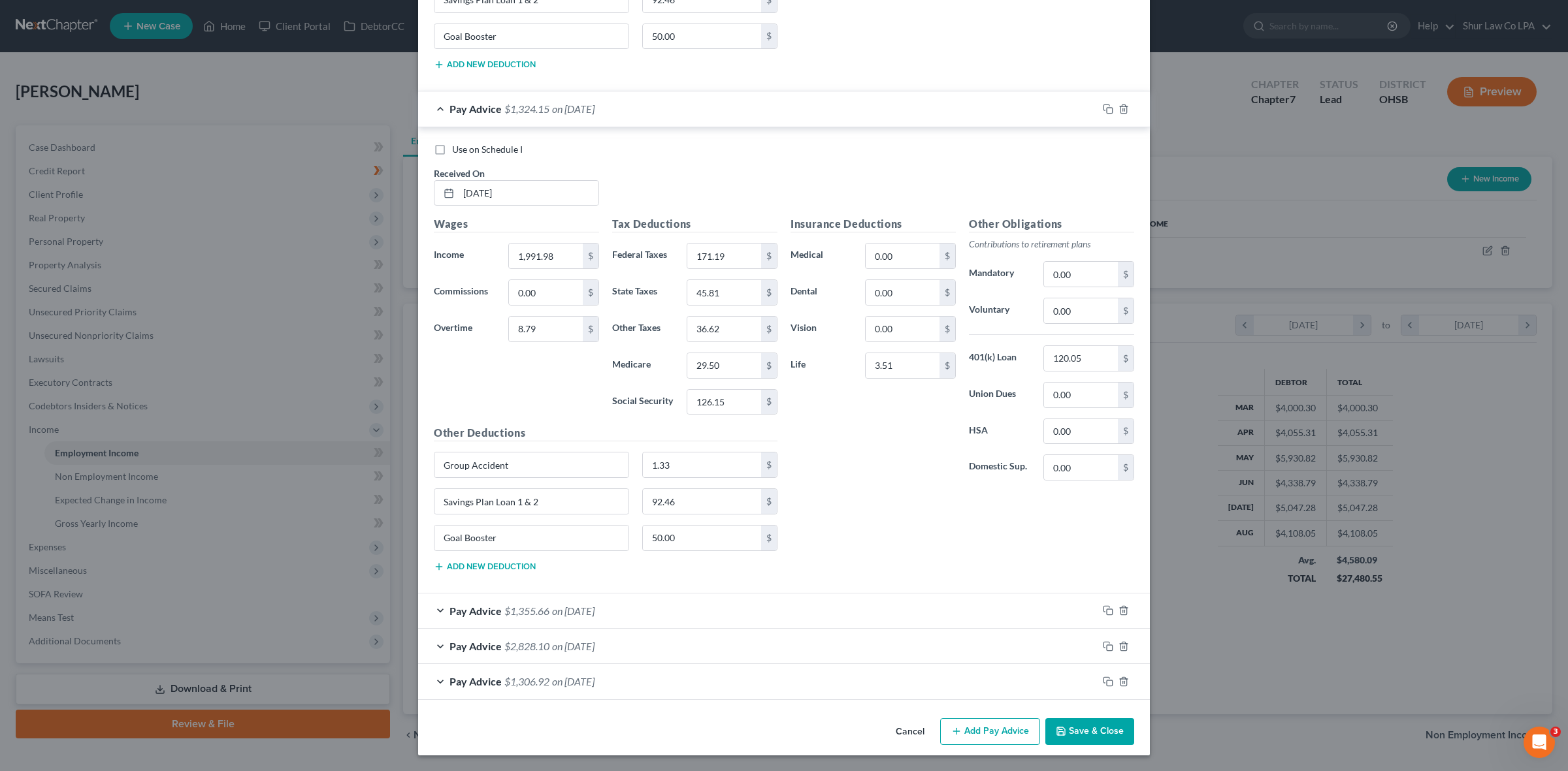
scroll to position [3133, 0]
paste input "120.05"
type input "120.05"
click at [452, 611] on span "Pay Advice" at bounding box center [475, 611] width 52 height 12
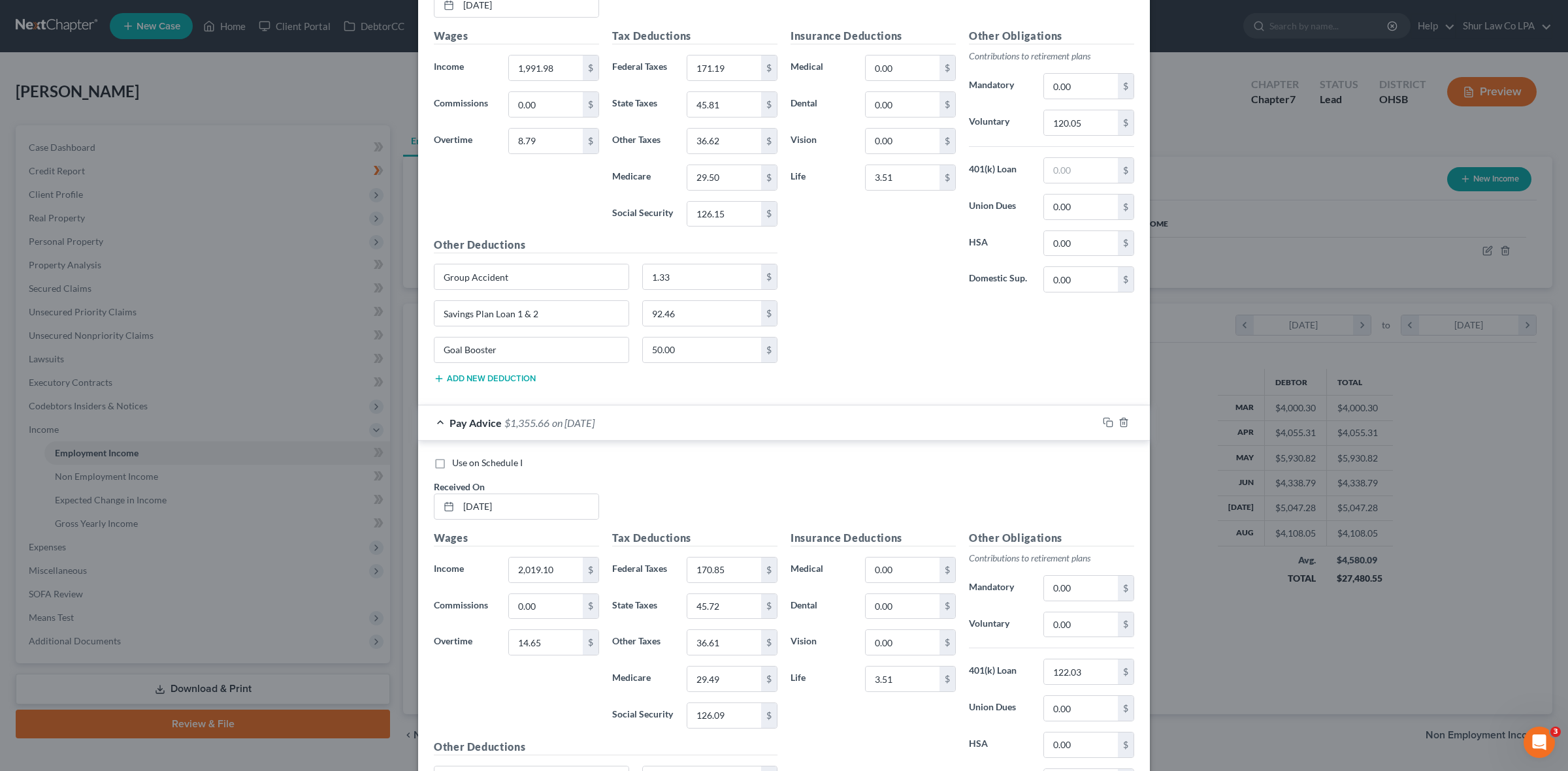
scroll to position [3541, 0]
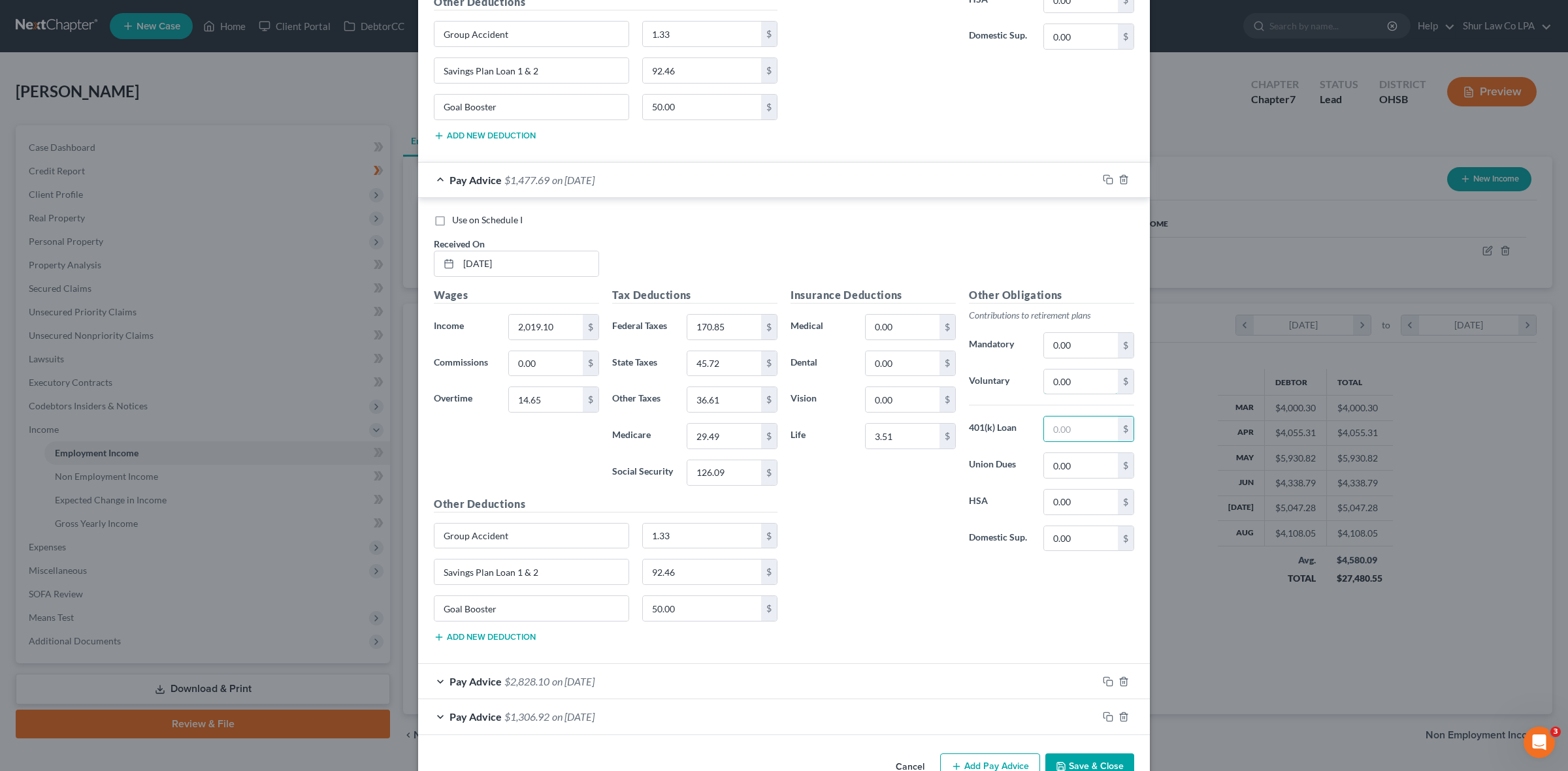
paste input "122.03"
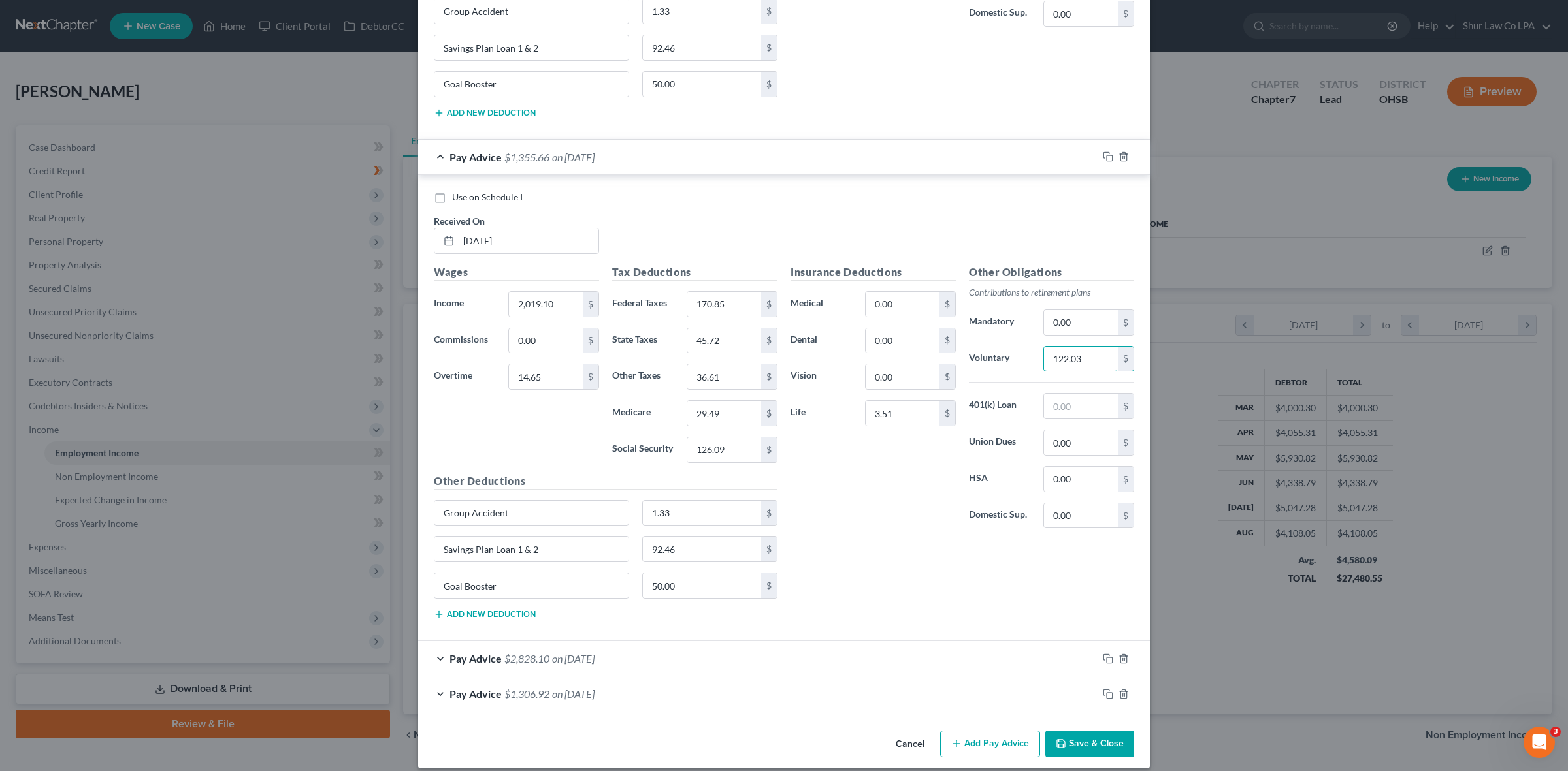
scroll to position [3602, 0]
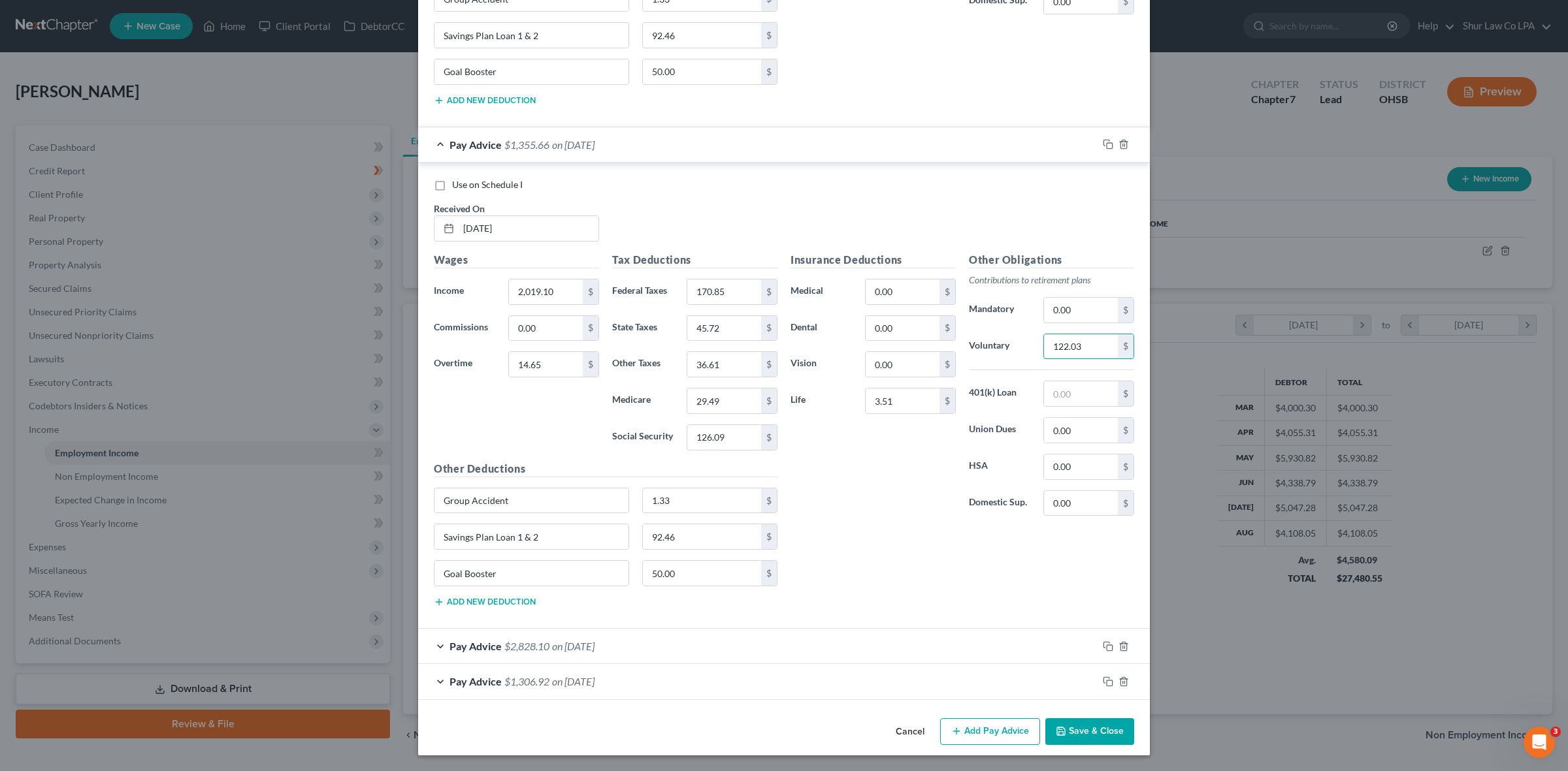
type input "122.03"
click at [433, 640] on div "Pay Advice $2,828.10 on [DATE]" at bounding box center [758, 646] width 679 height 35
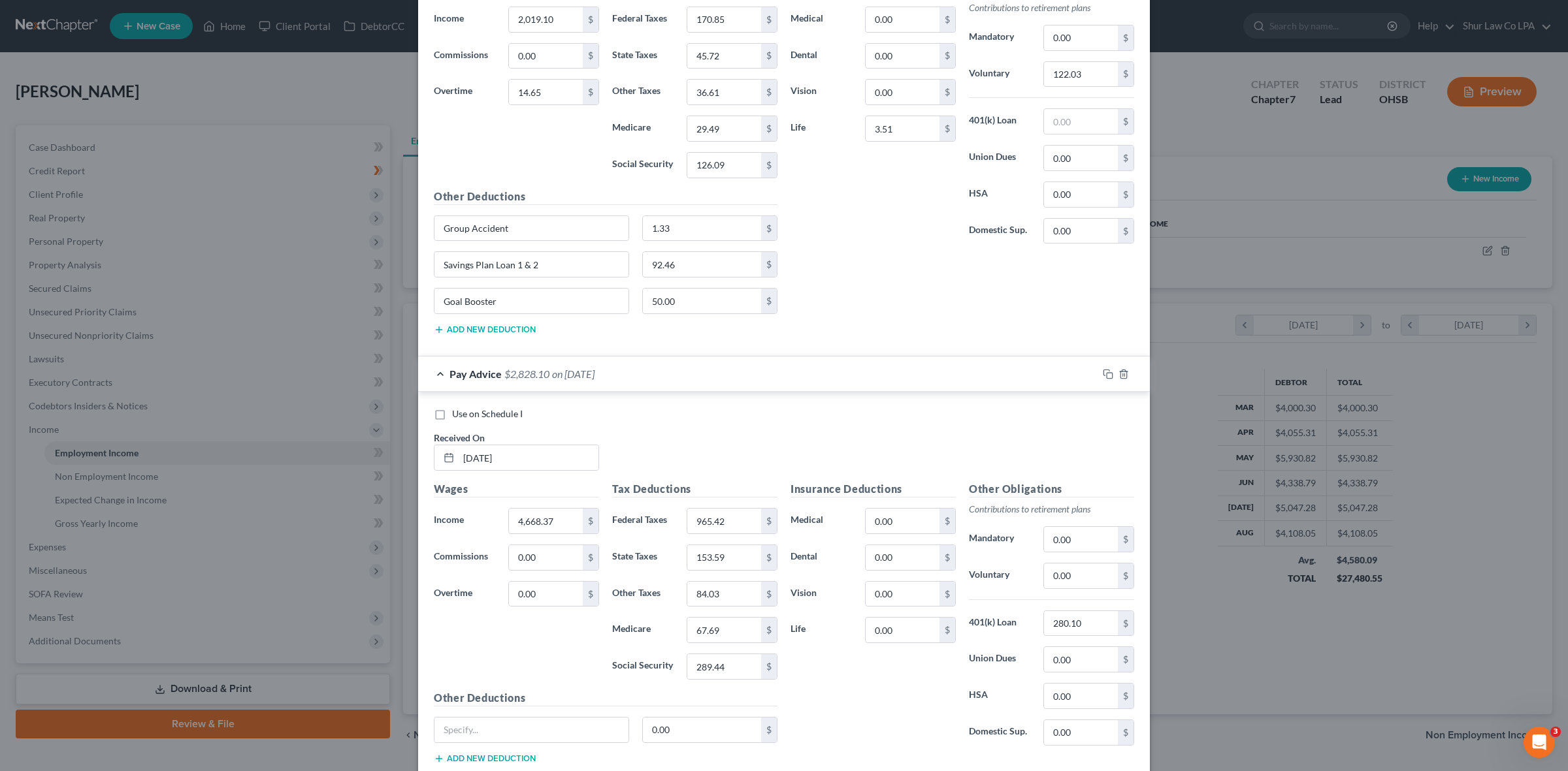
scroll to position [3998, 0]
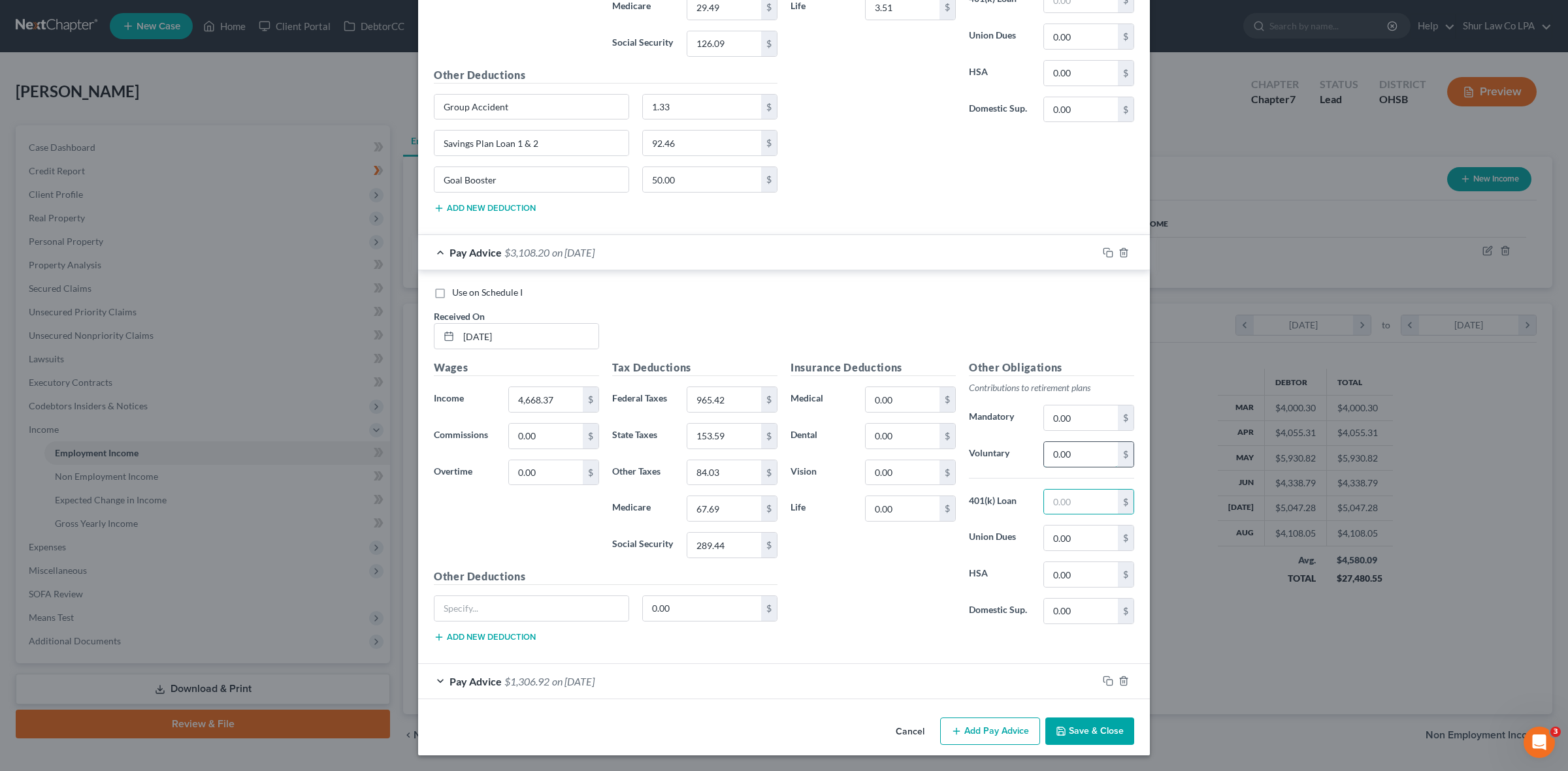
paste input "280.1"
type input "280.10"
click at [436, 681] on div "Pay Advice $1,306.92 on [DATE]" at bounding box center [758, 682] width 679 height 35
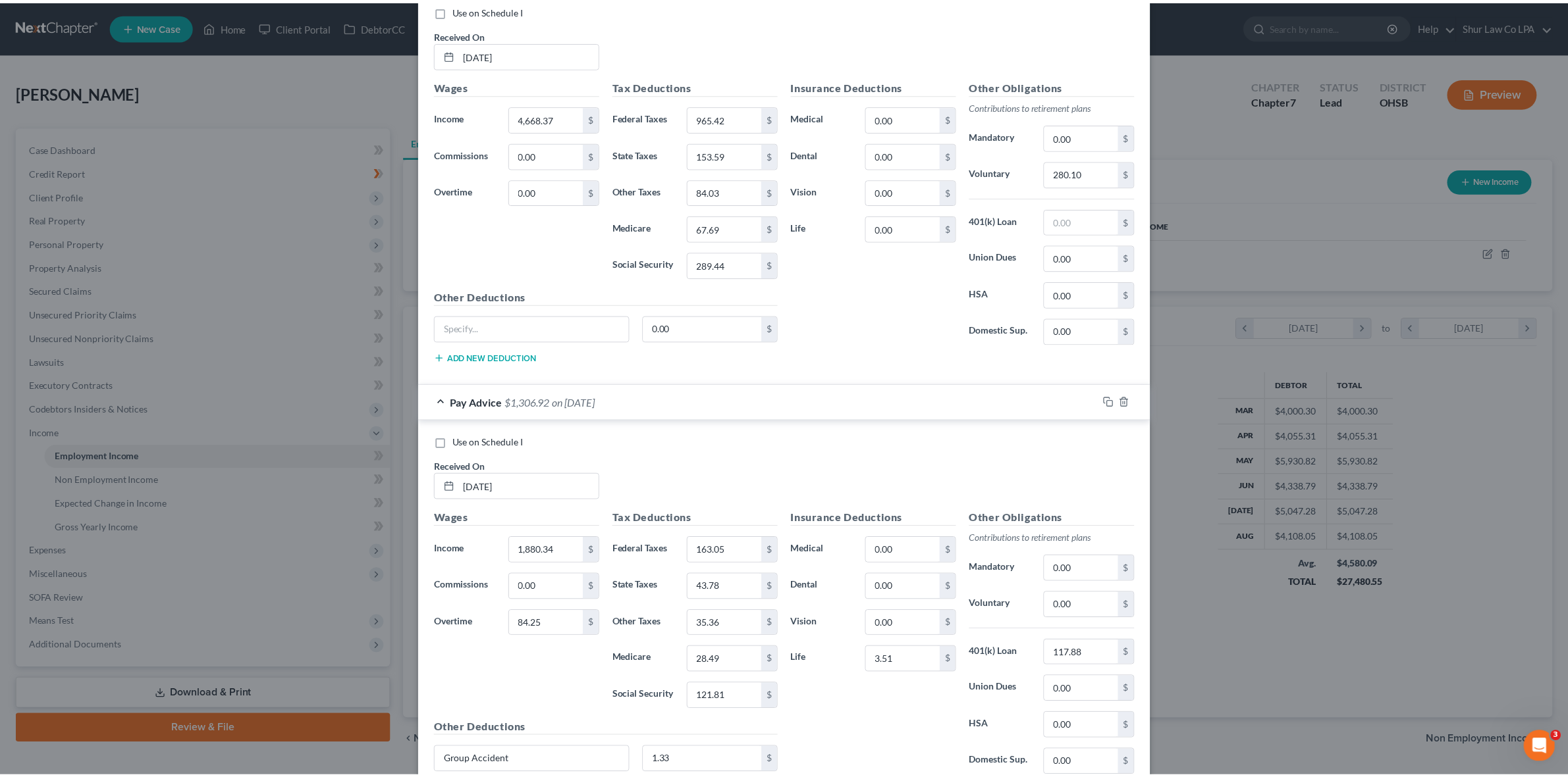
scroll to position [4502, 0]
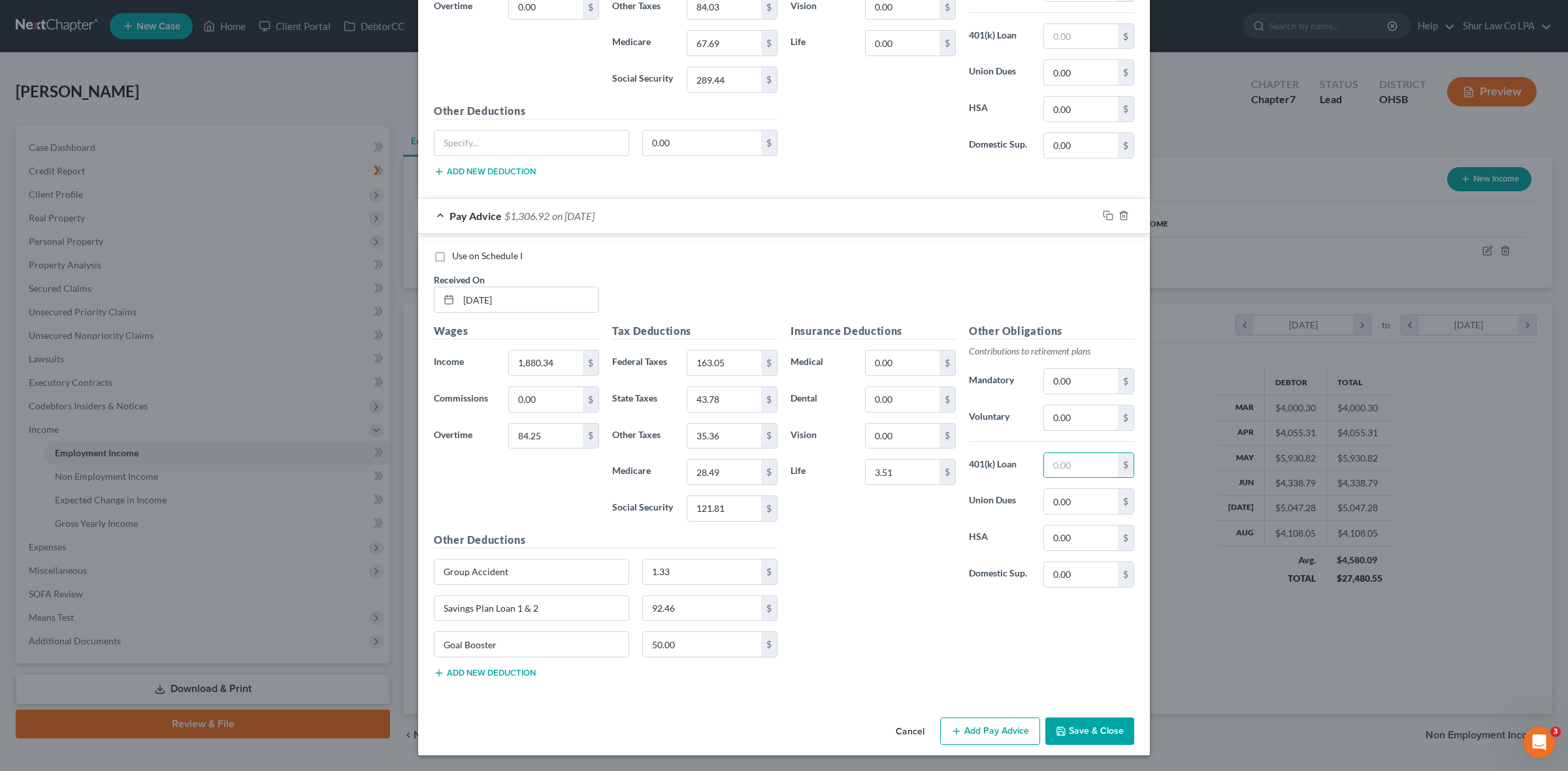
paste input "117.88"
type input "117.88"
click at [1080, 725] on button "Save & Close" at bounding box center [1090, 731] width 89 height 28
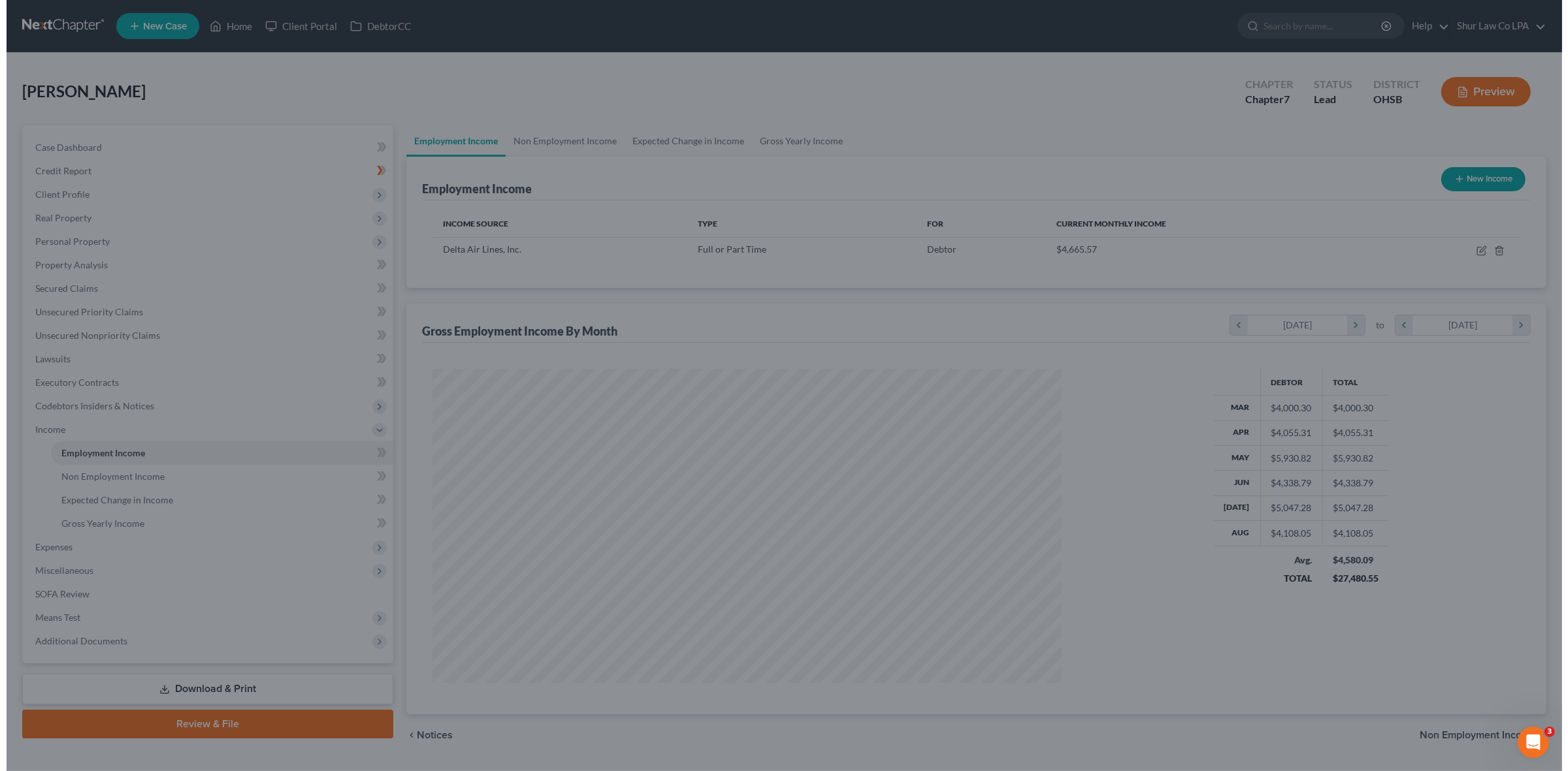
scroll to position [652707, 652697]
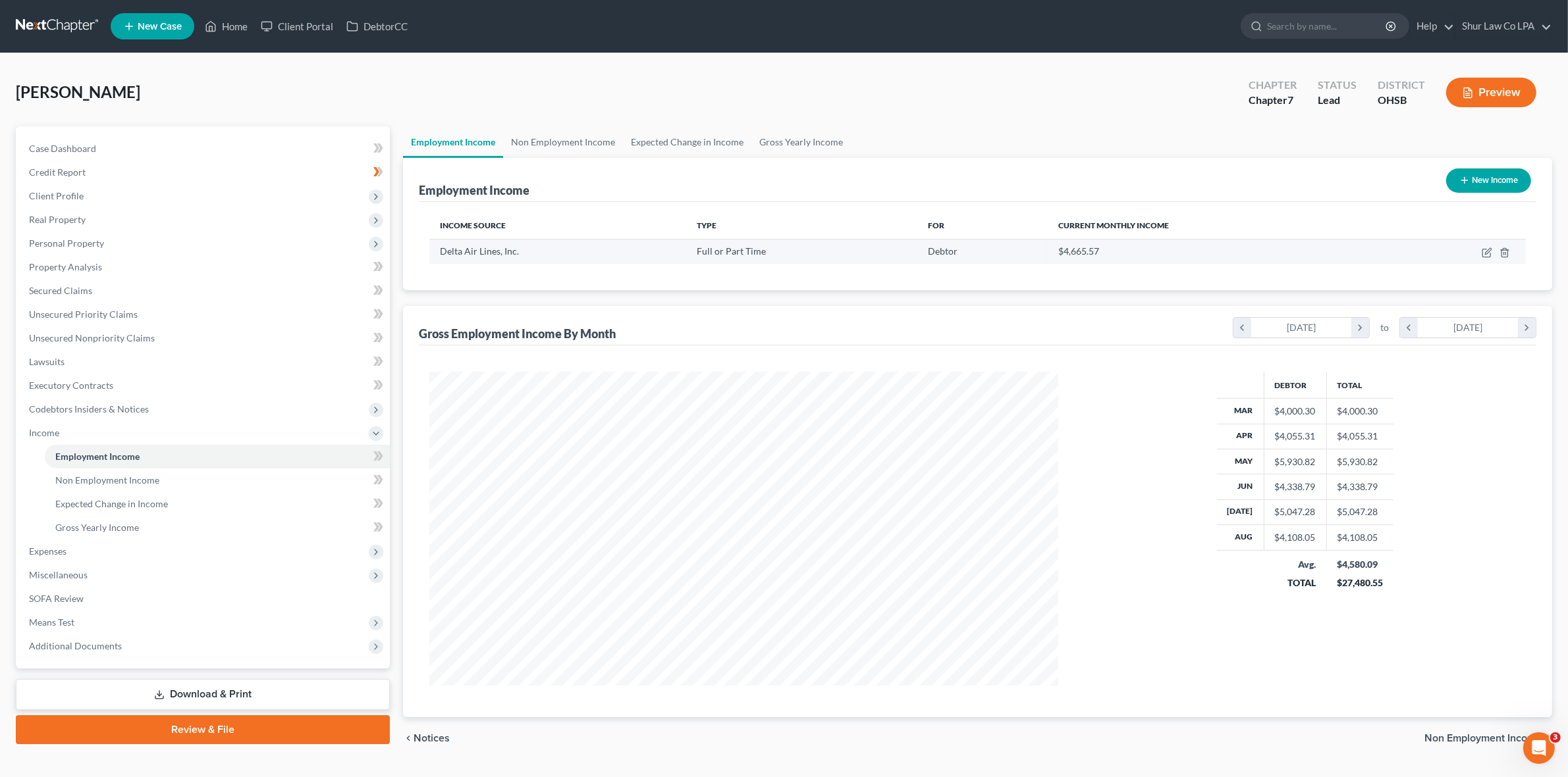
click at [1480, 252] on td at bounding box center [1455, 251] width 140 height 25
click at [1485, 255] on icon "button" at bounding box center [1487, 252] width 11 height 11
select select "0"
select select "10"
select select "2"
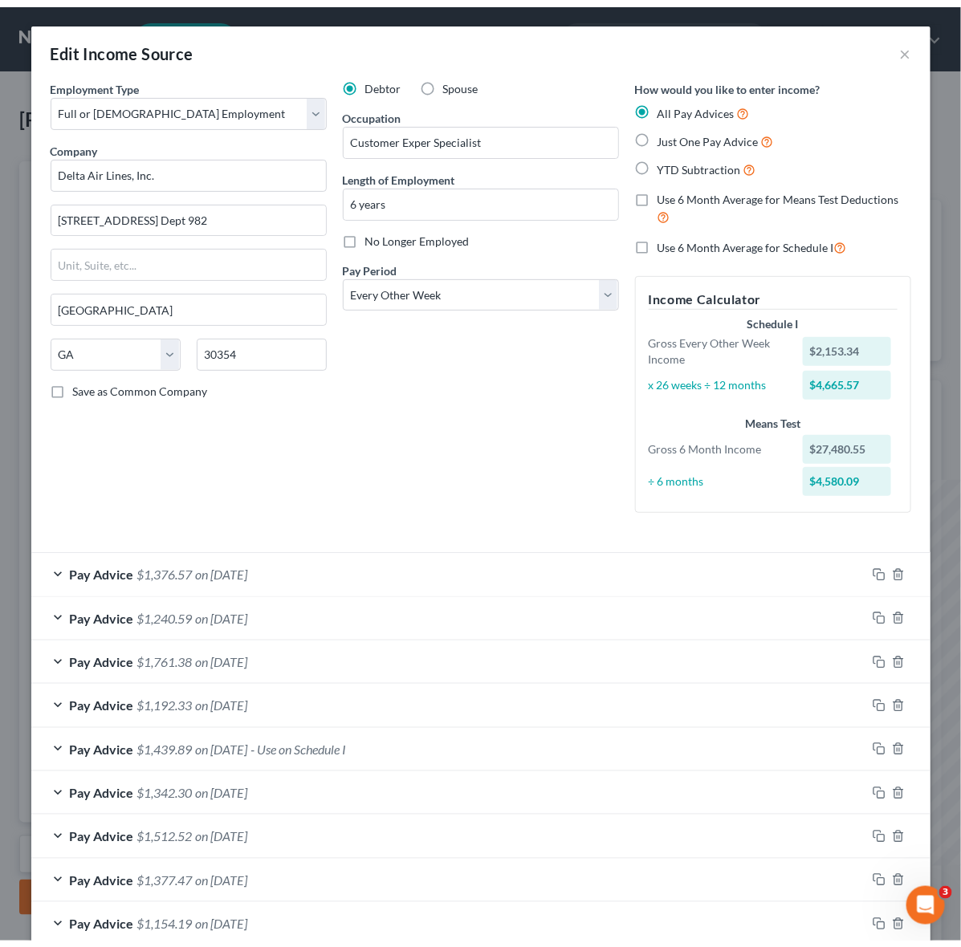
scroll to position [802661, 802356]
